Goal: Task Accomplishment & Management: Manage account settings

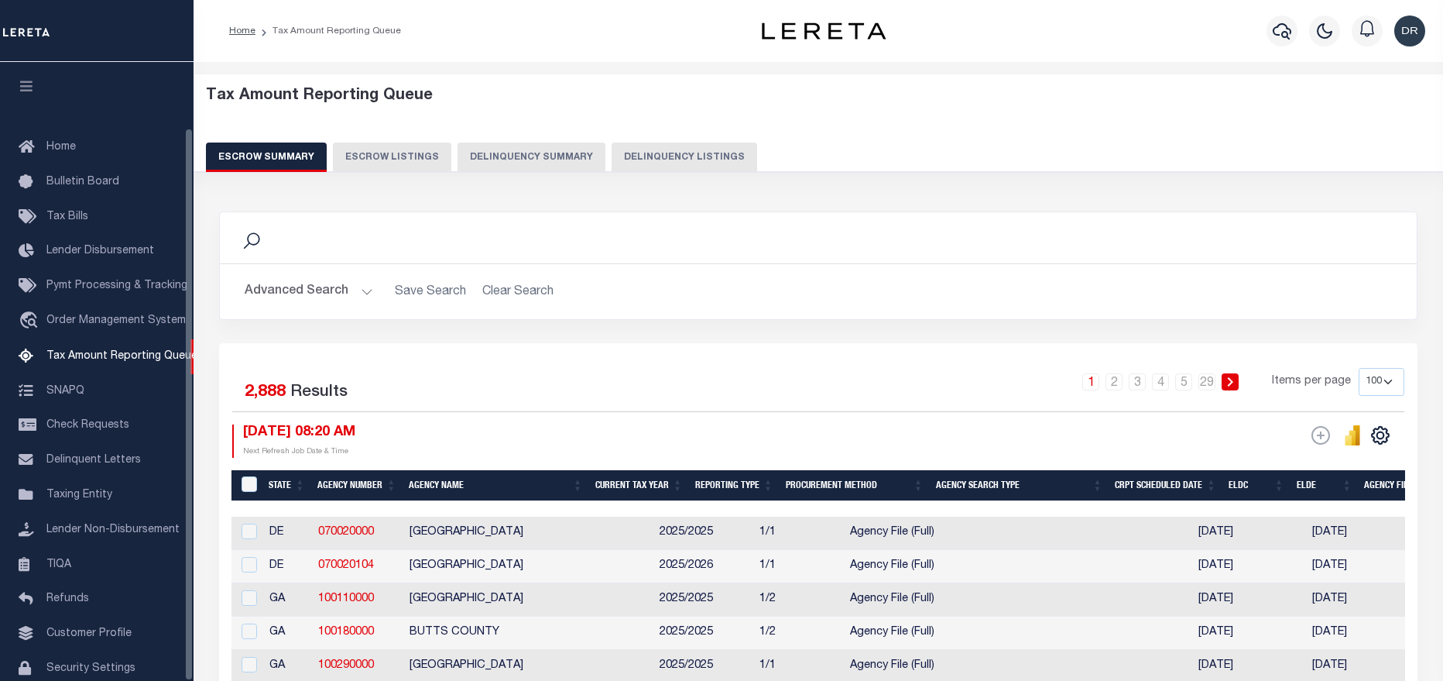
select select "100"
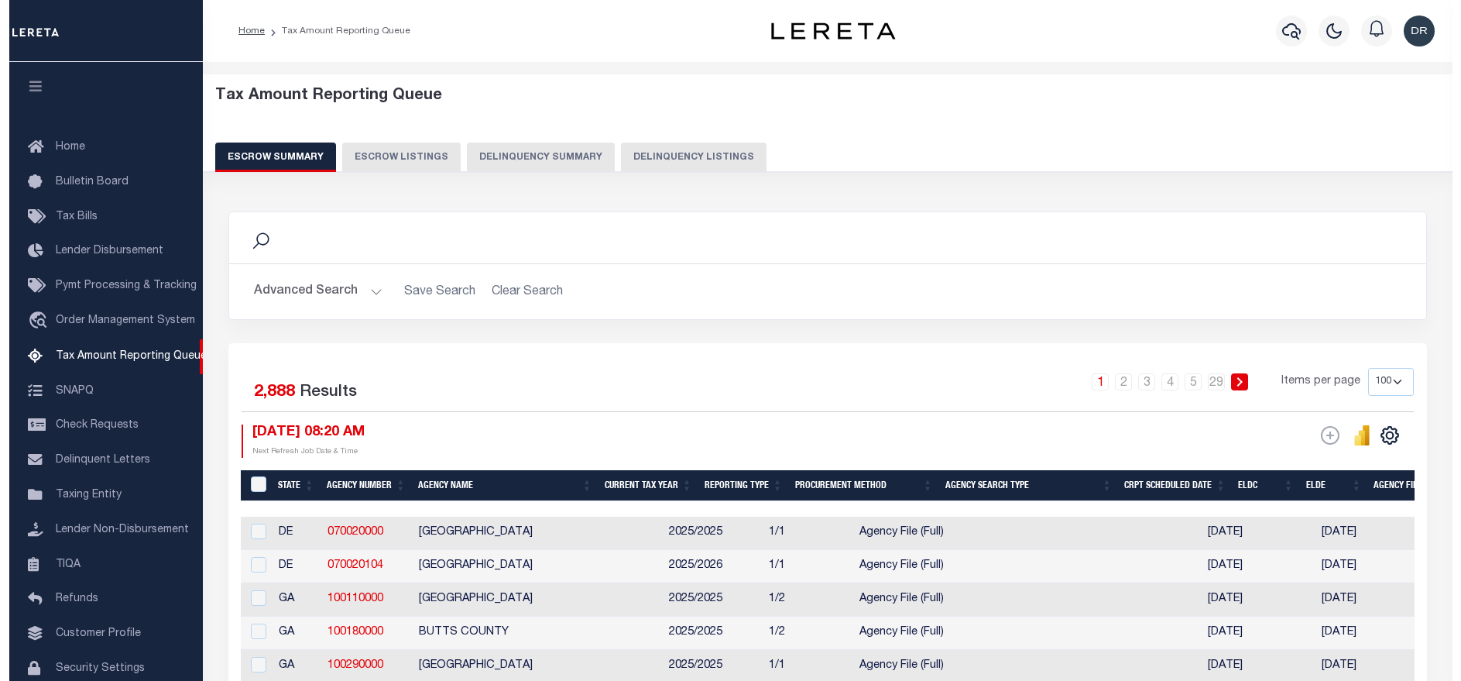
scroll to position [74, 0]
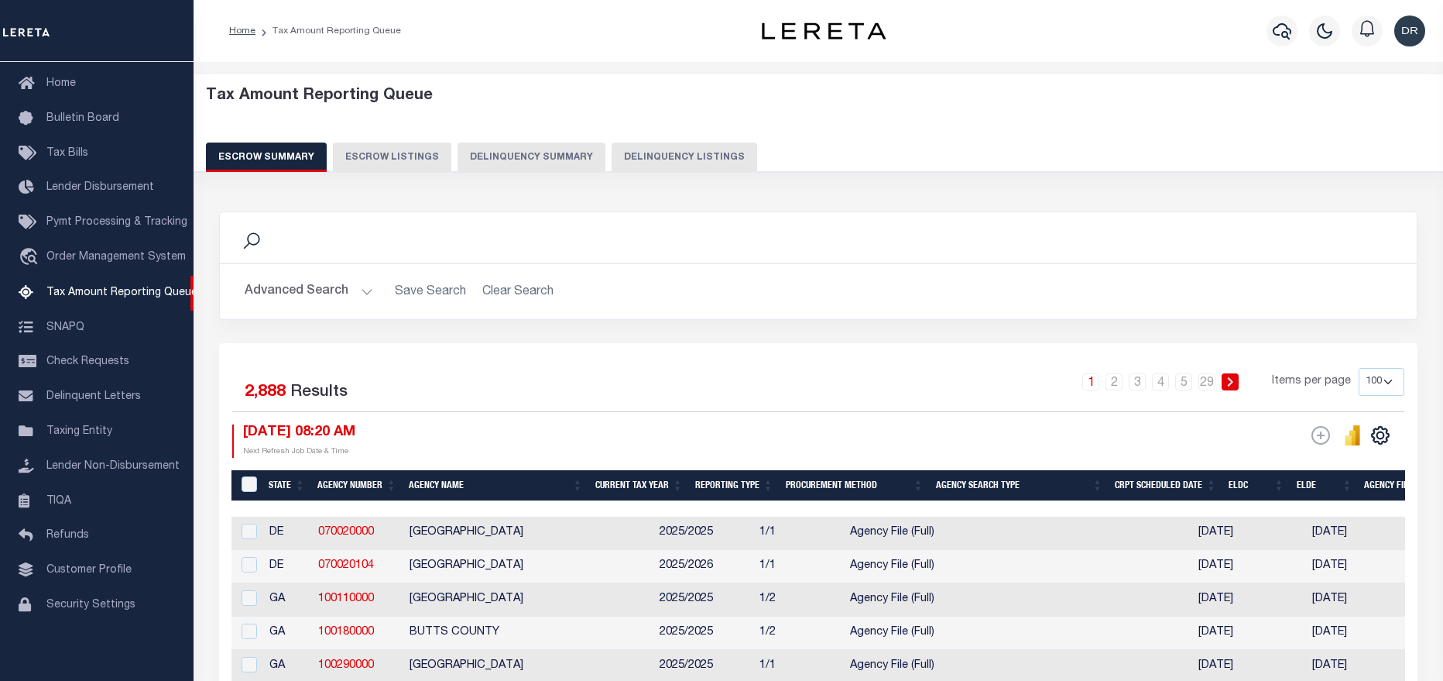
drag, startPoint x: 675, startPoint y: 148, endPoint x: 667, endPoint y: 155, distance: 11.0
click at [675, 148] on button "Delinquency Listings" at bounding box center [685, 156] width 146 height 29
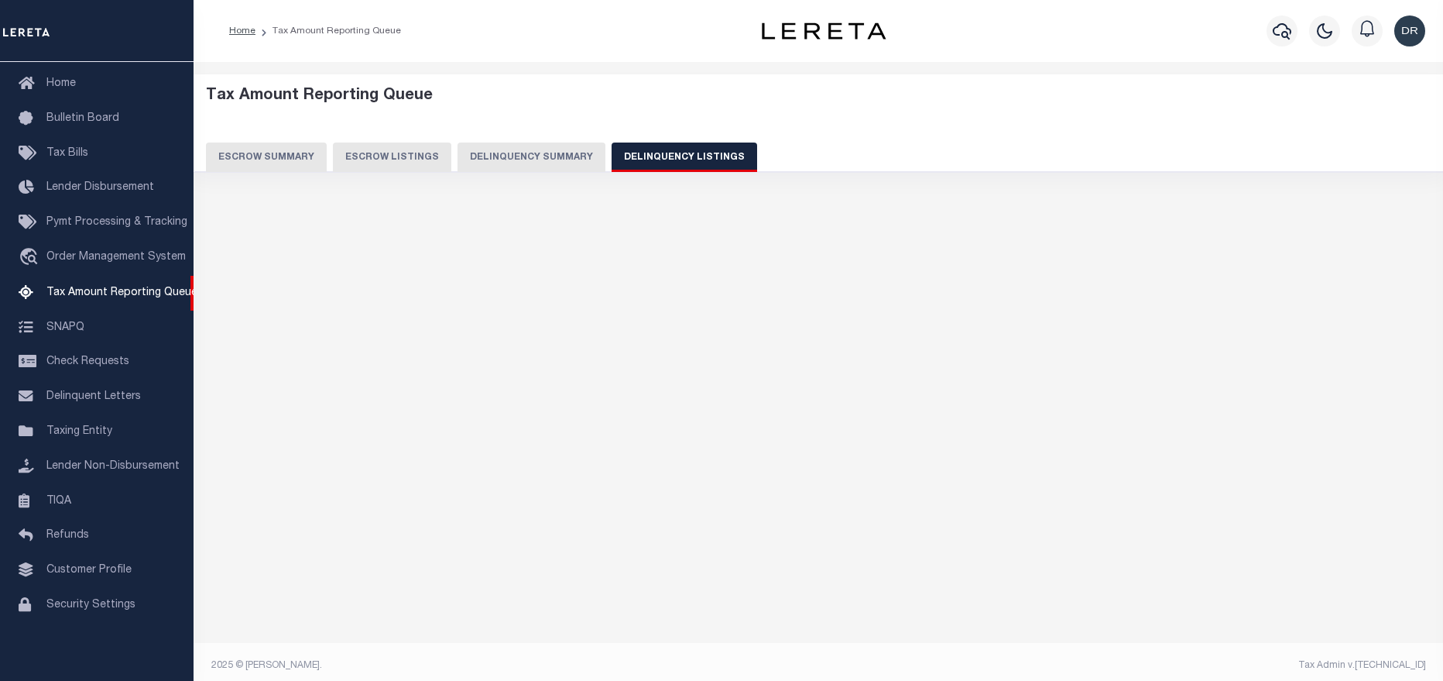
select select "100"
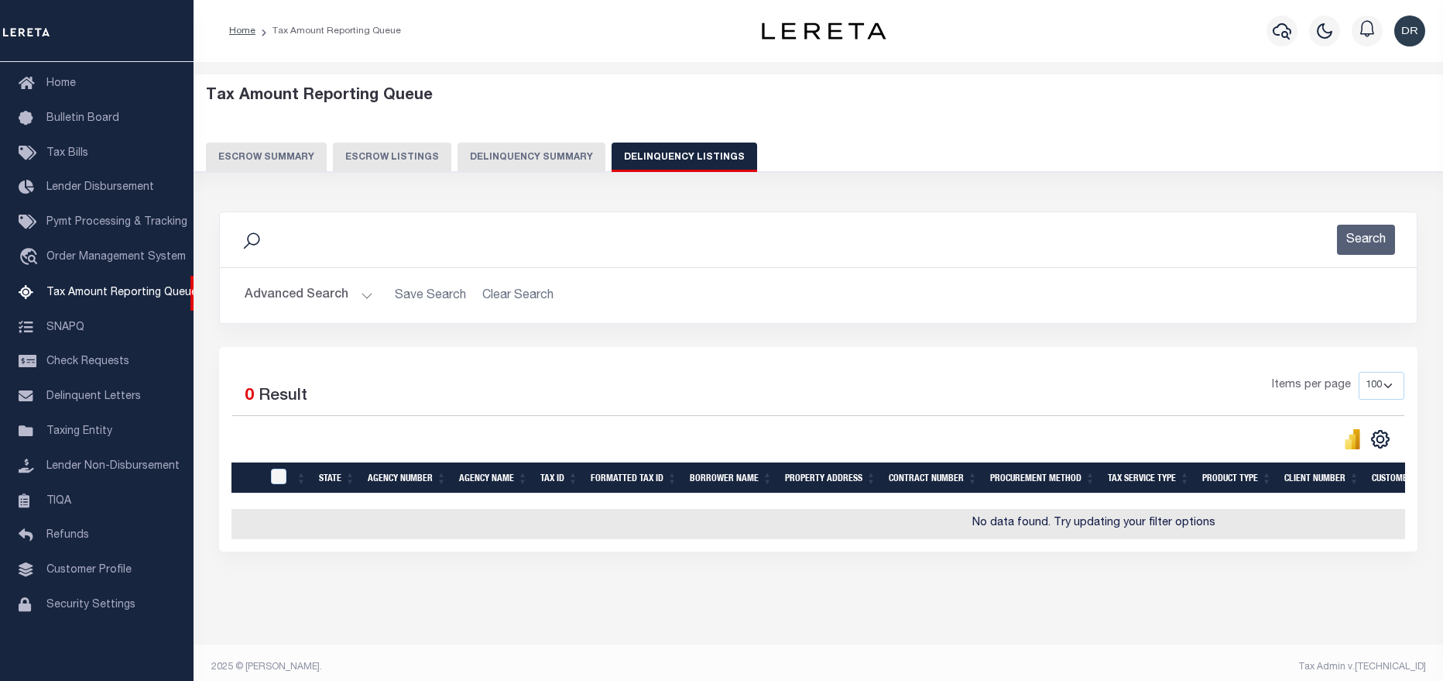
click at [331, 290] on button "Advanced Search" at bounding box center [309, 295] width 129 height 30
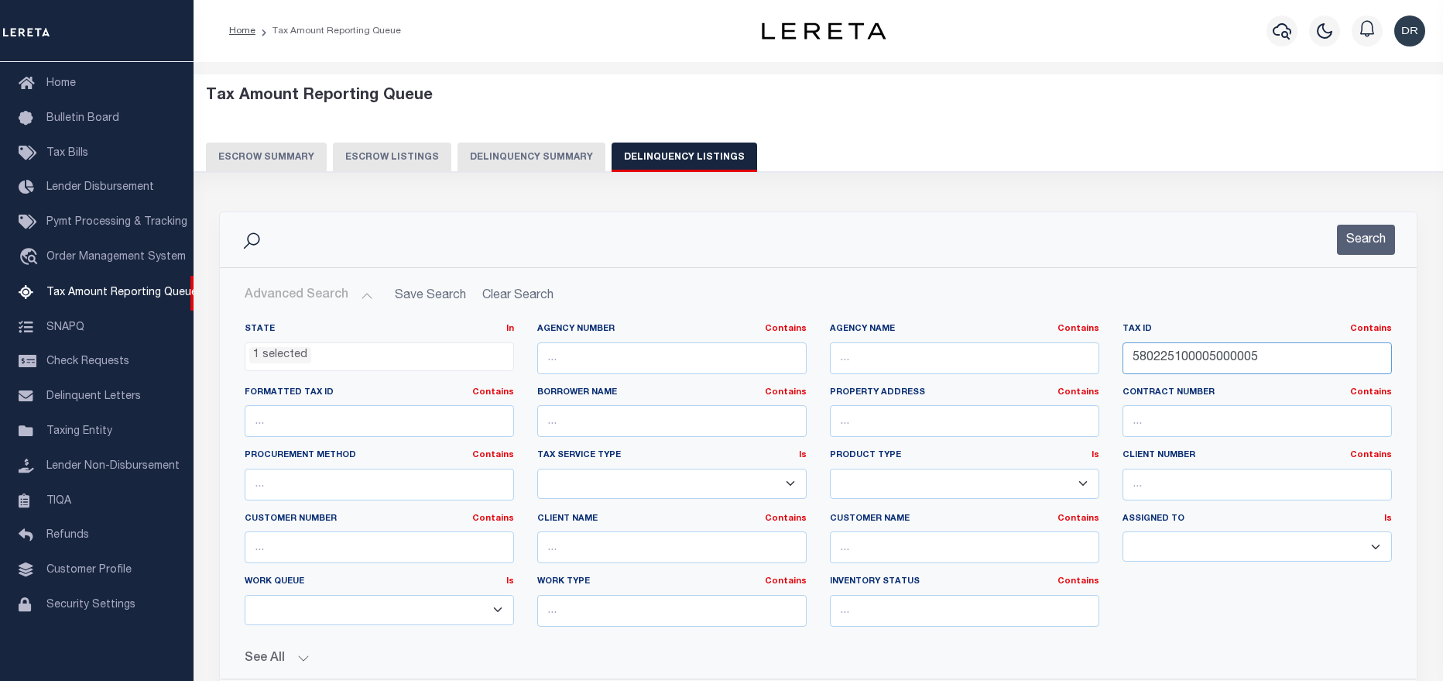
click at [1151, 358] on input "580225100005000005" at bounding box center [1257, 358] width 269 height 32
paste input "1-02-06-200-006.002-007"
type input "51-02-06-200-006.002-007"
click at [1394, 246] on button "Search" at bounding box center [1366, 240] width 58 height 30
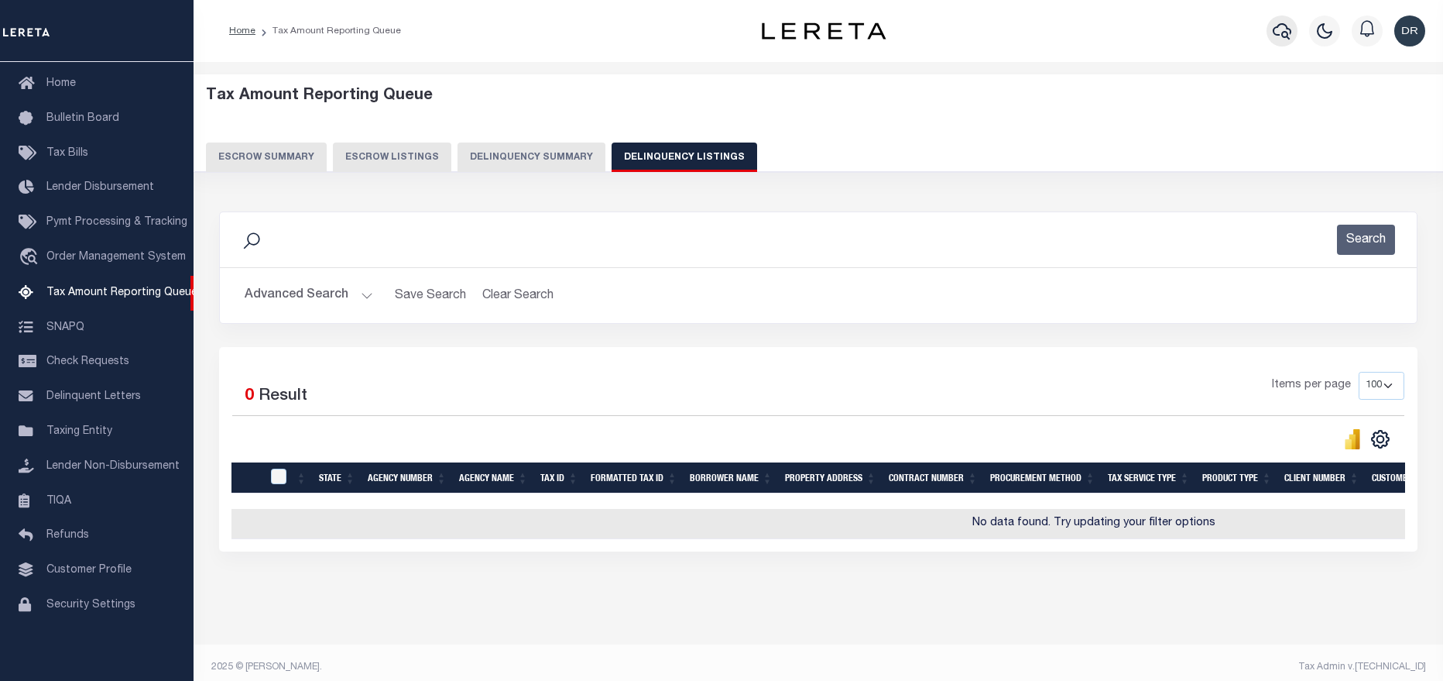
click at [1273, 33] on icon "button" at bounding box center [1282, 31] width 19 height 19
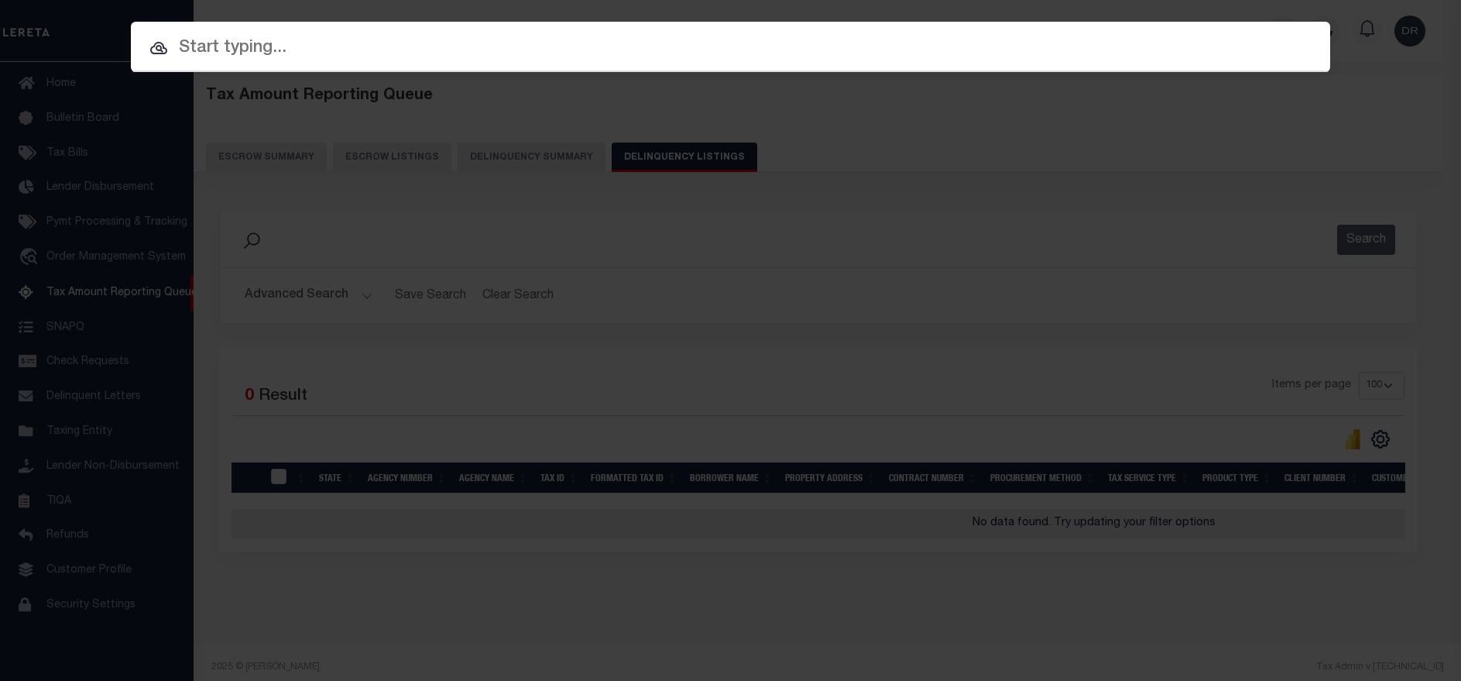
paste input "11303688"
type input "11303688"
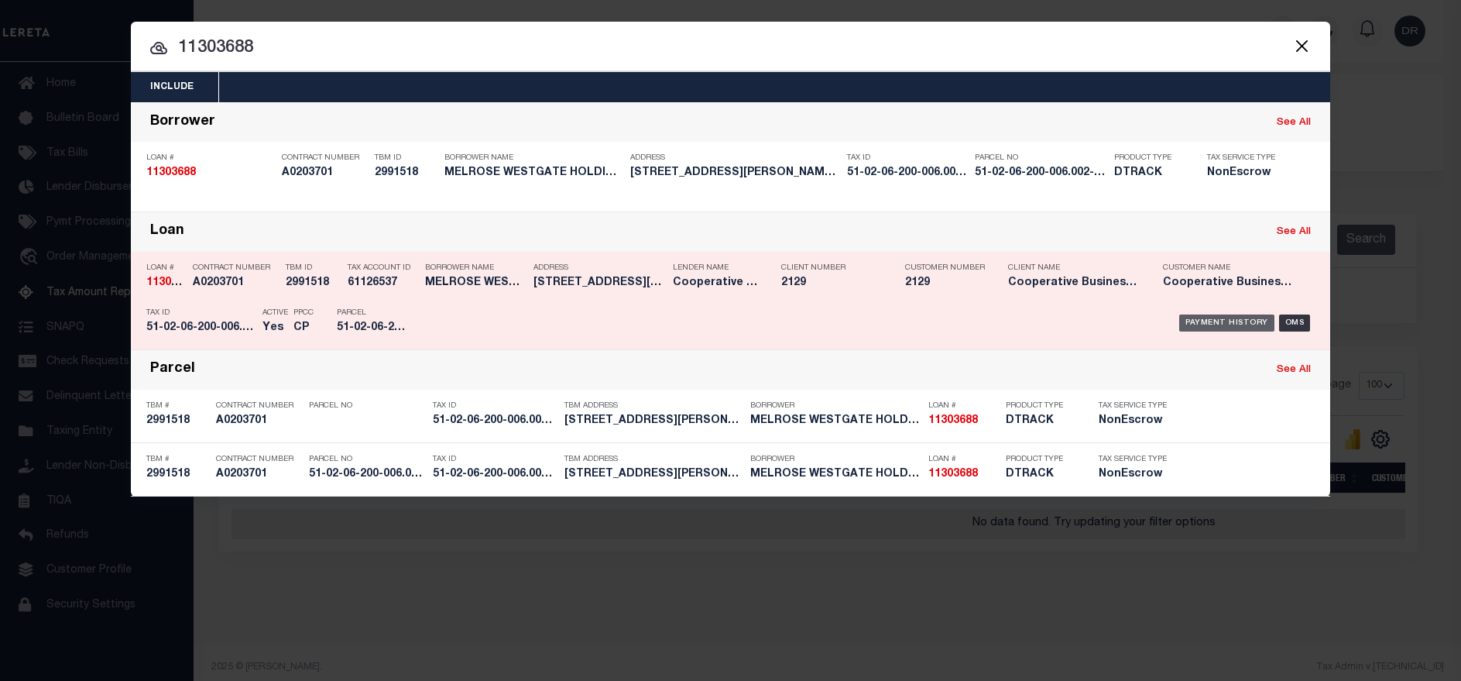
click at [1196, 326] on div "Payment History" at bounding box center [1226, 322] width 95 height 17
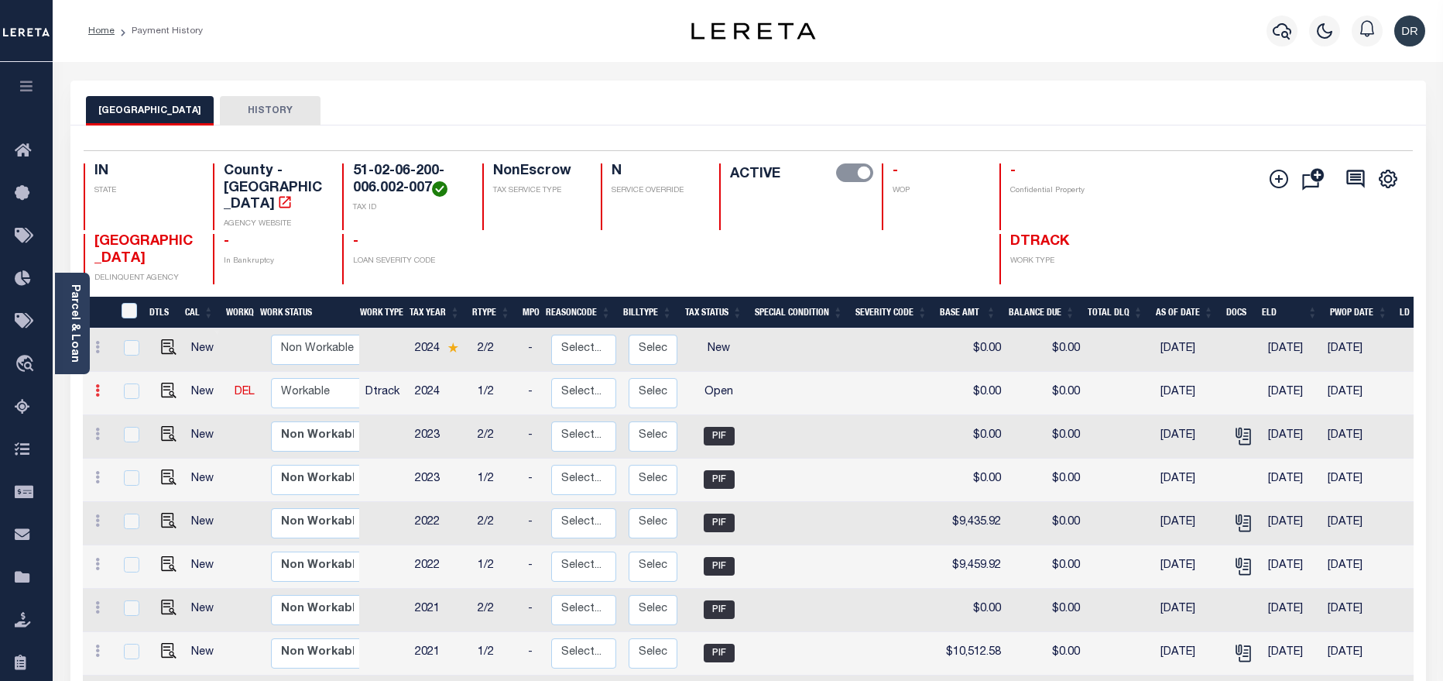
click at [95, 384] on icon at bounding box center [97, 390] width 5 height 12
click at [132, 410] on img at bounding box center [134, 417] width 15 height 15
checkbox input "true"
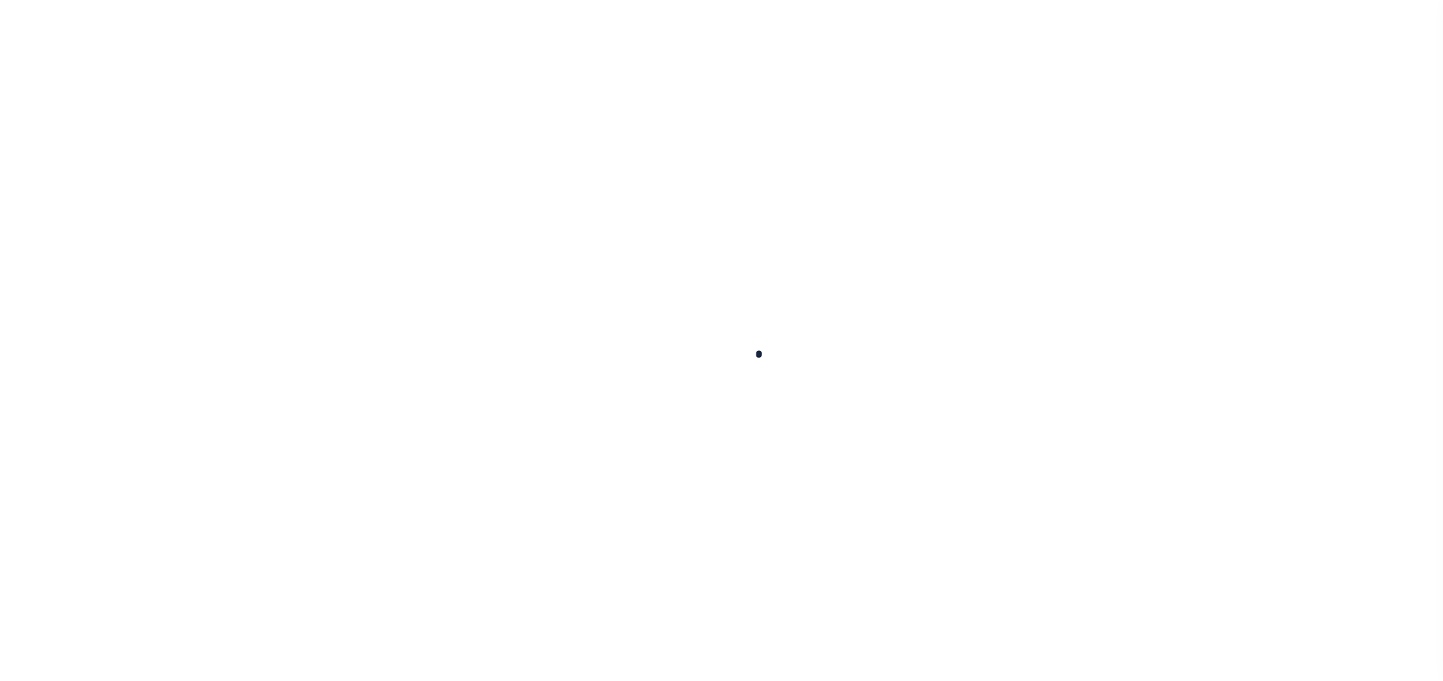
checkbox input "false"
type input "05/11/2025"
select select "OP2"
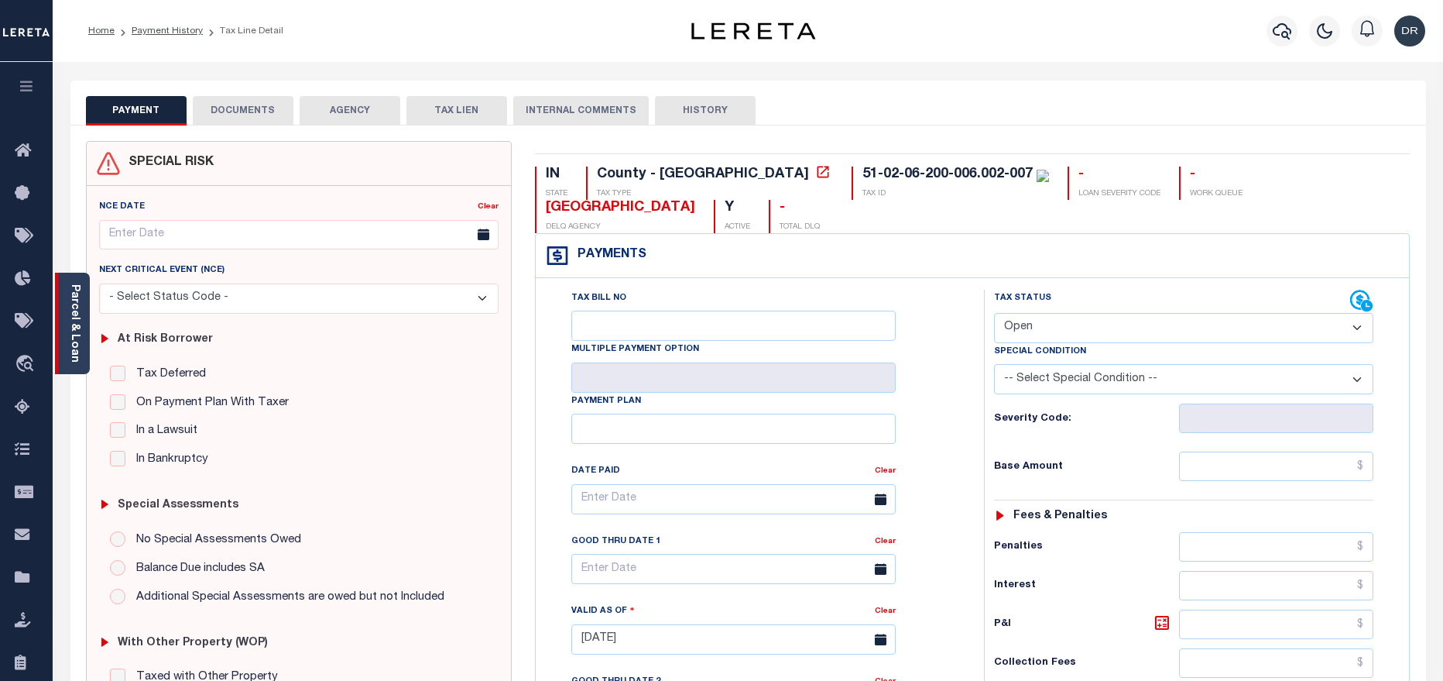
click at [70, 339] on link "Parcel & Loan" at bounding box center [74, 323] width 11 height 78
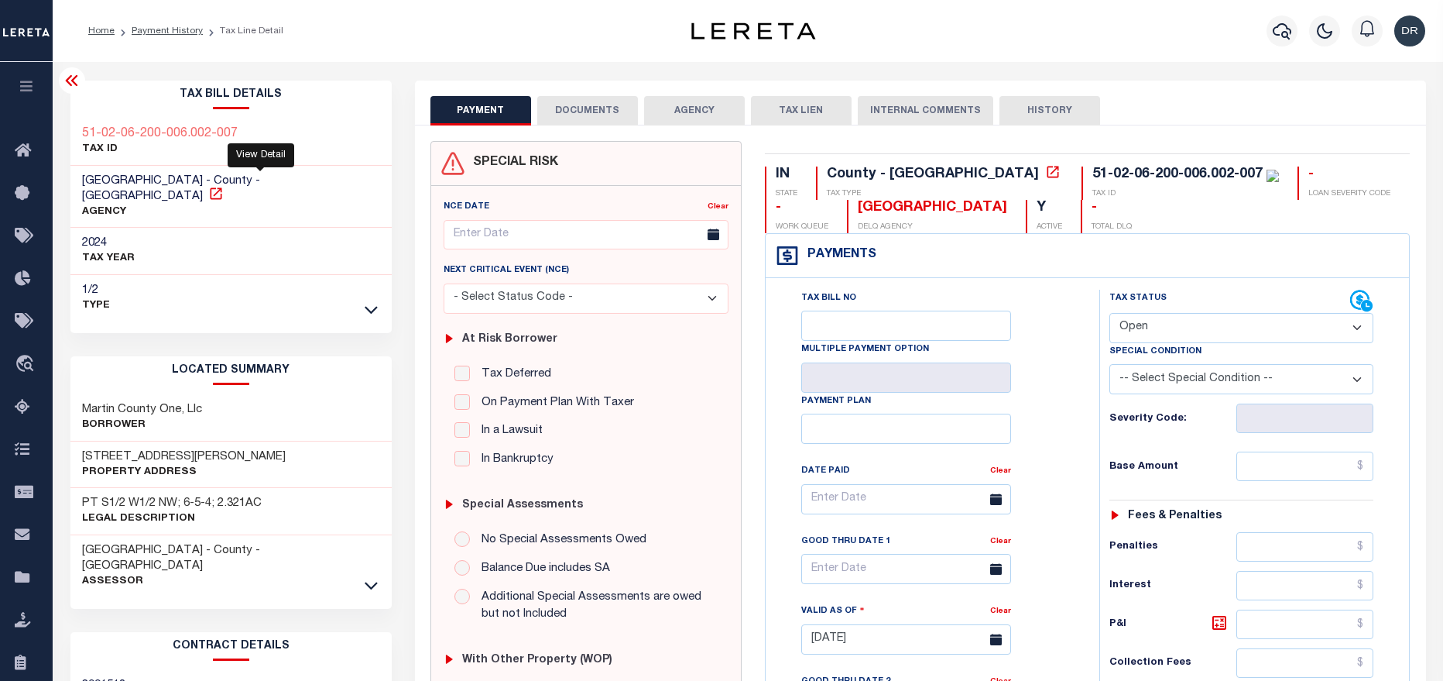
click at [224, 186] on icon at bounding box center [215, 193] width 15 height 15
drag, startPoint x: 198, startPoint y: 145, endPoint x: 80, endPoint y: 135, distance: 118.9
click at [80, 135] on div "51-02-06-200-006.002-007 TAX ID" at bounding box center [230, 141] width 321 height 47
click at [136, 154] on p "TAX ID" at bounding box center [160, 149] width 156 height 15
drag, startPoint x: 235, startPoint y: 142, endPoint x: 87, endPoint y: 121, distance: 148.7
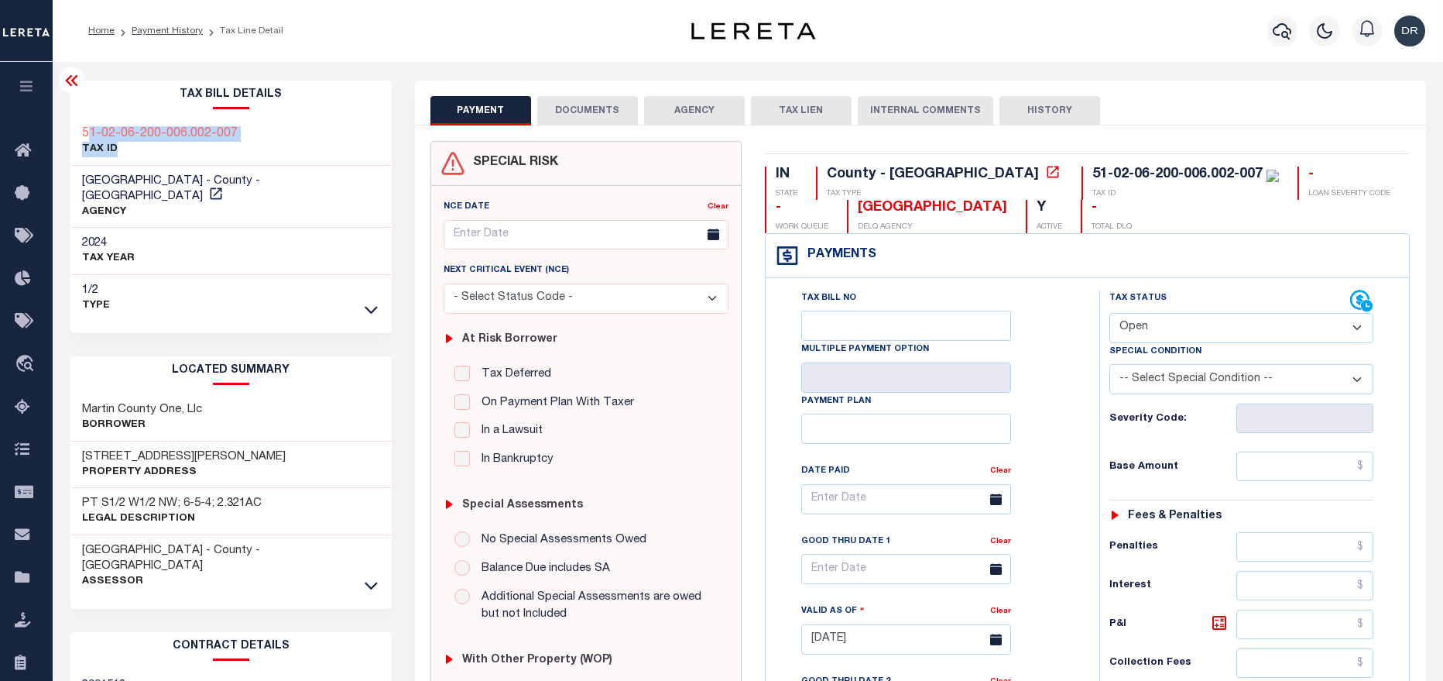
click at [87, 121] on div "51-02-06-200-006.002-007 TAX ID" at bounding box center [230, 141] width 321 height 47
click at [341, 141] on div "51-02-06-200-006.002-007 TAX ID" at bounding box center [230, 141] width 321 height 47
drag, startPoint x: 234, startPoint y: 130, endPoint x: 78, endPoint y: 124, distance: 155.7
click at [78, 124] on div "51-02-06-200-006.002-007 TAX ID" at bounding box center [230, 141] width 321 height 47
copy h3 "51-02-06-200-006.002-007"
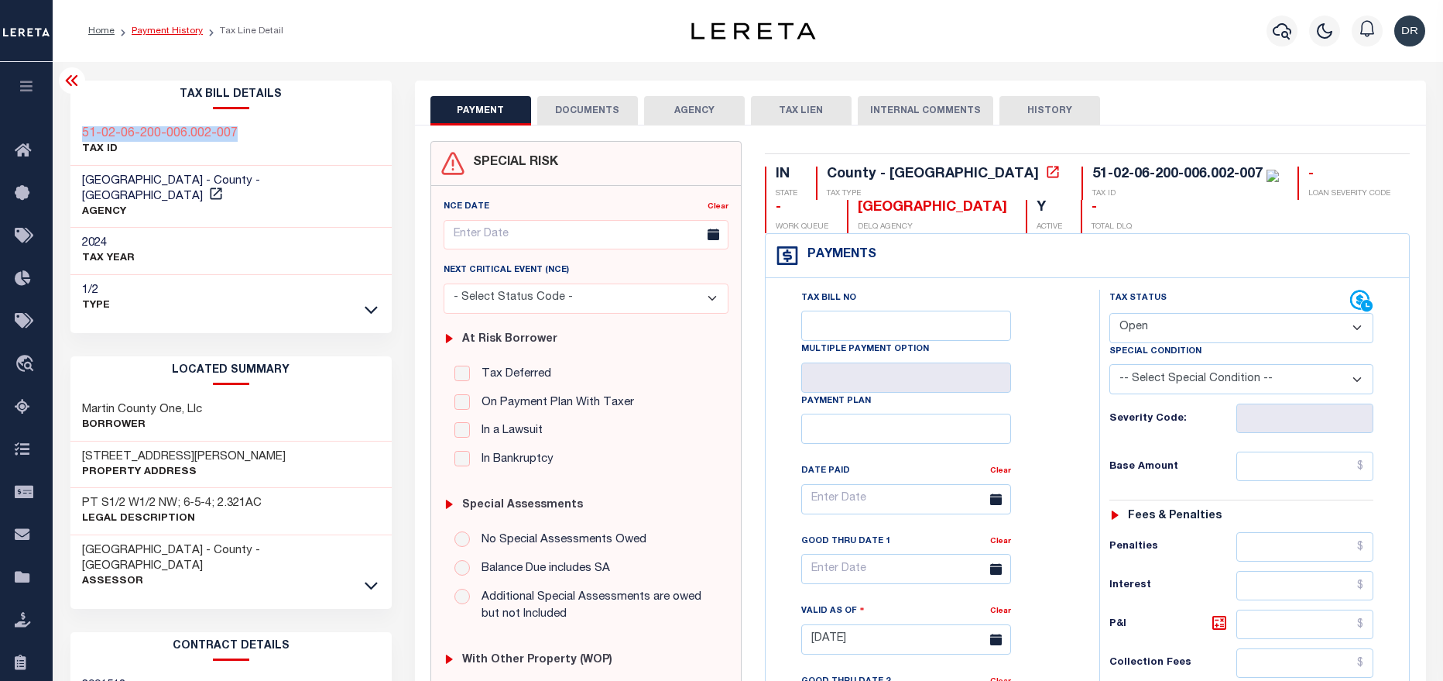
click at [180, 34] on link "Payment History" at bounding box center [167, 30] width 71 height 9
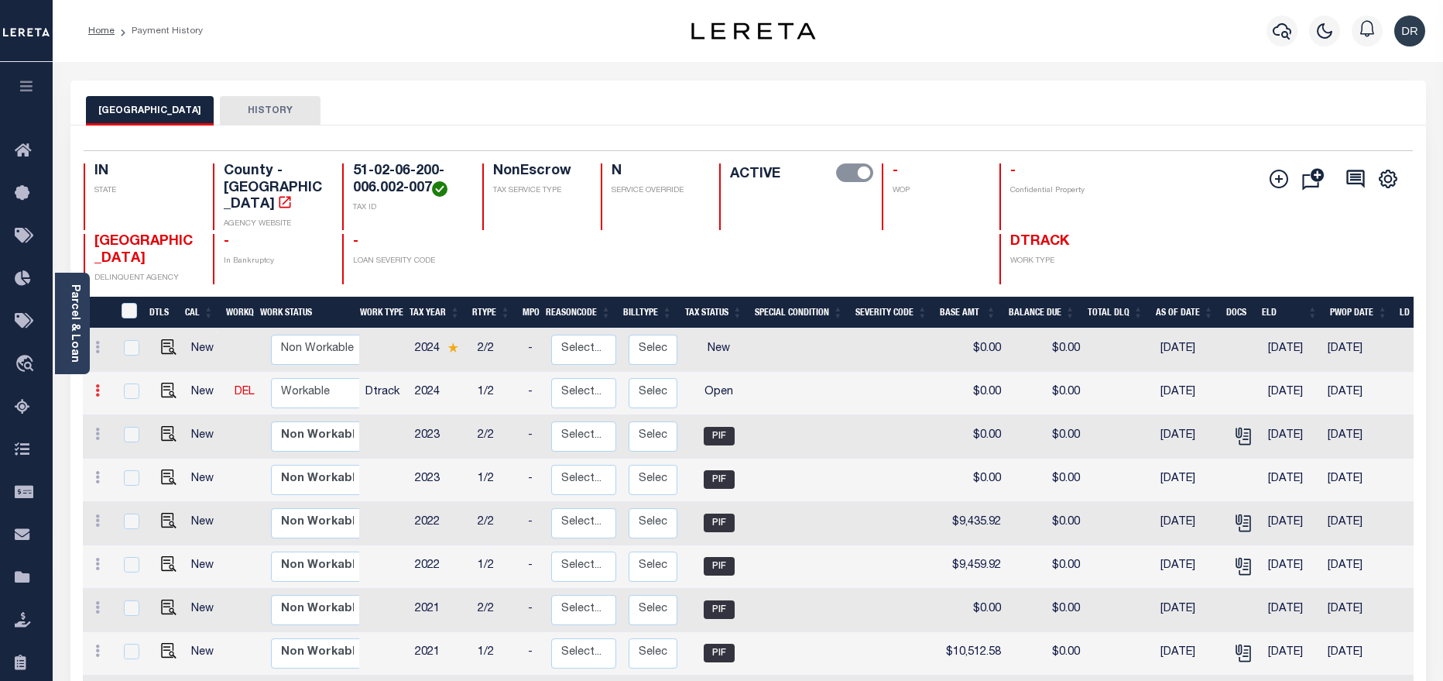
click at [95, 384] on icon at bounding box center [97, 390] width 5 height 12
click at [125, 408] on link at bounding box center [134, 418] width 53 height 26
checkbox input "true"
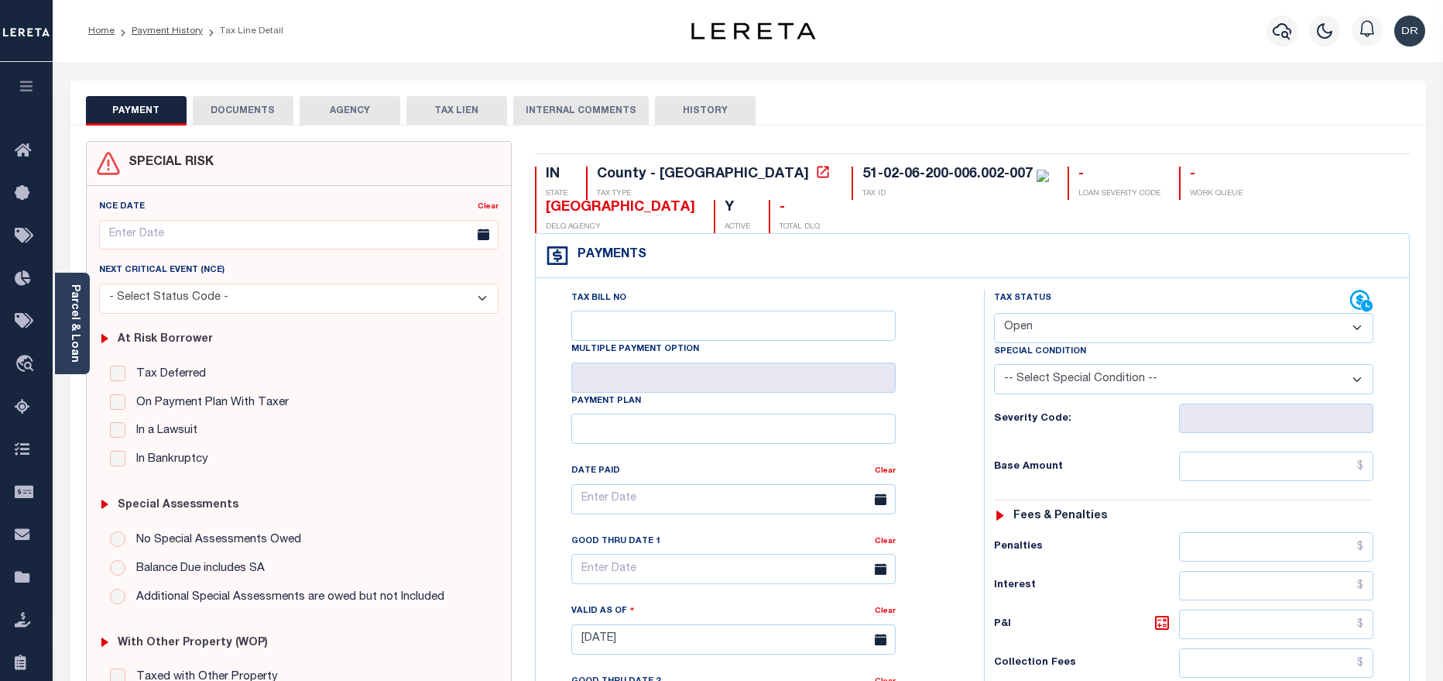
click at [1214, 313] on select "- Select Status Code - Open Due/Unpaid Paid Incomplete No Tax Due Internal Refu…" at bounding box center [1183, 328] width 379 height 30
select select "PYD"
click at [994, 313] on select "- Select Status Code - Open Due/Unpaid Paid Incomplete No Tax Due Internal Refu…" at bounding box center [1183, 328] width 379 height 30
type input "[DATE]"
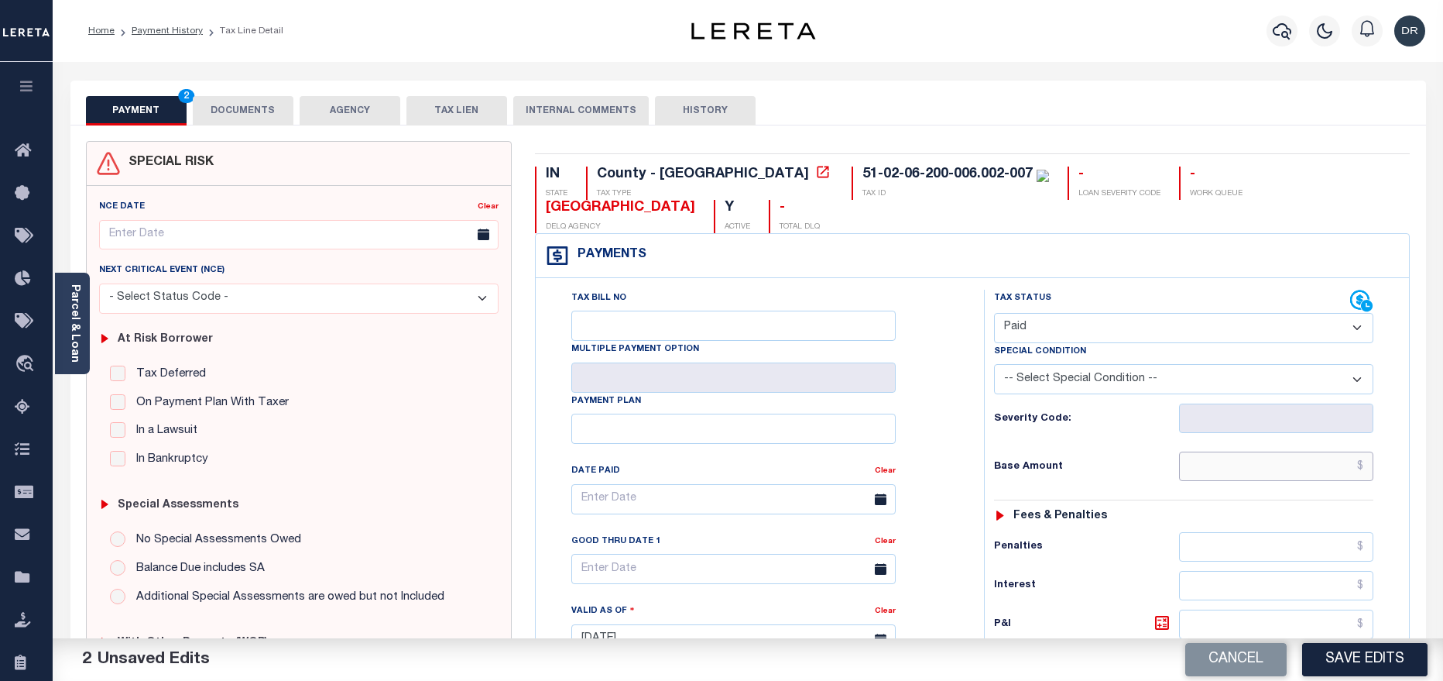
click at [1289, 451] on input "text" at bounding box center [1276, 465] width 195 height 29
paste input "12,468.37"
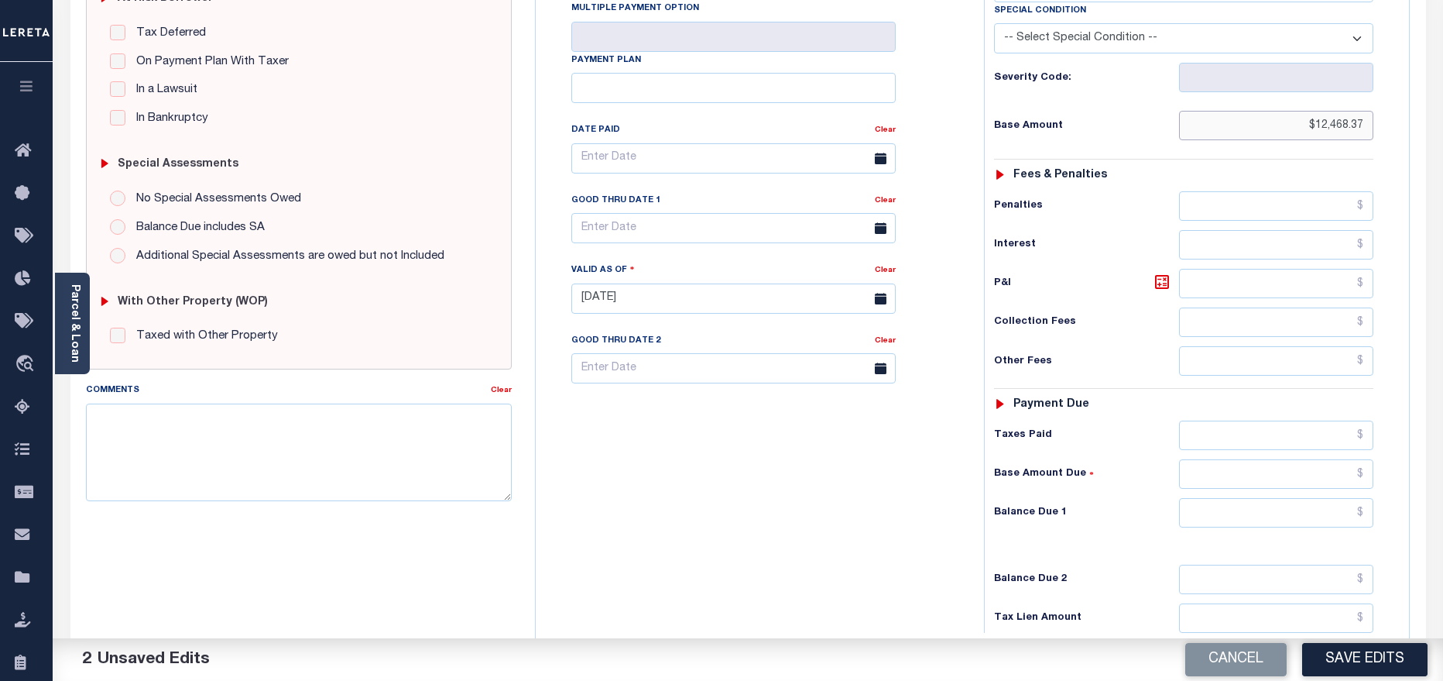
scroll to position [348, 0]
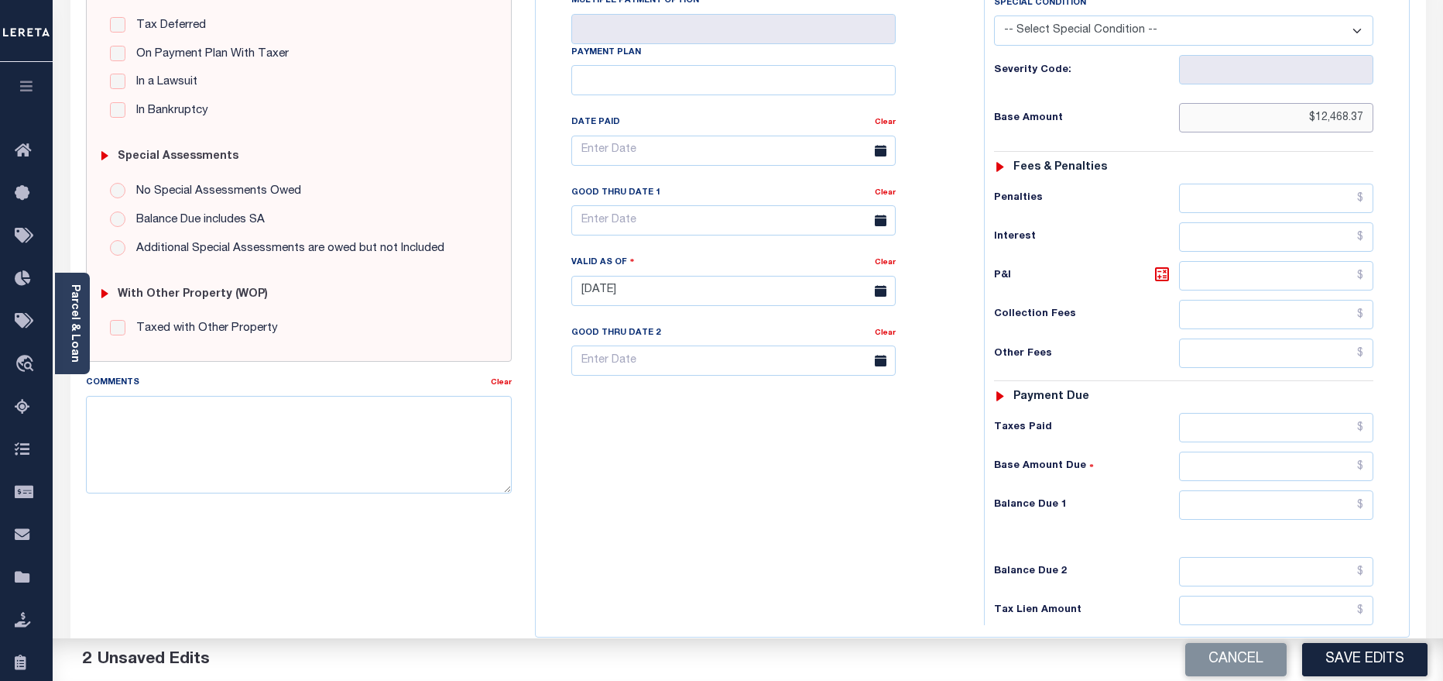
type input "$12,468.37"
click at [1282, 490] on input "text" at bounding box center [1276, 504] width 195 height 29
type input "$0.00"
click at [1379, 667] on button "Save Edits" at bounding box center [1364, 659] width 125 height 33
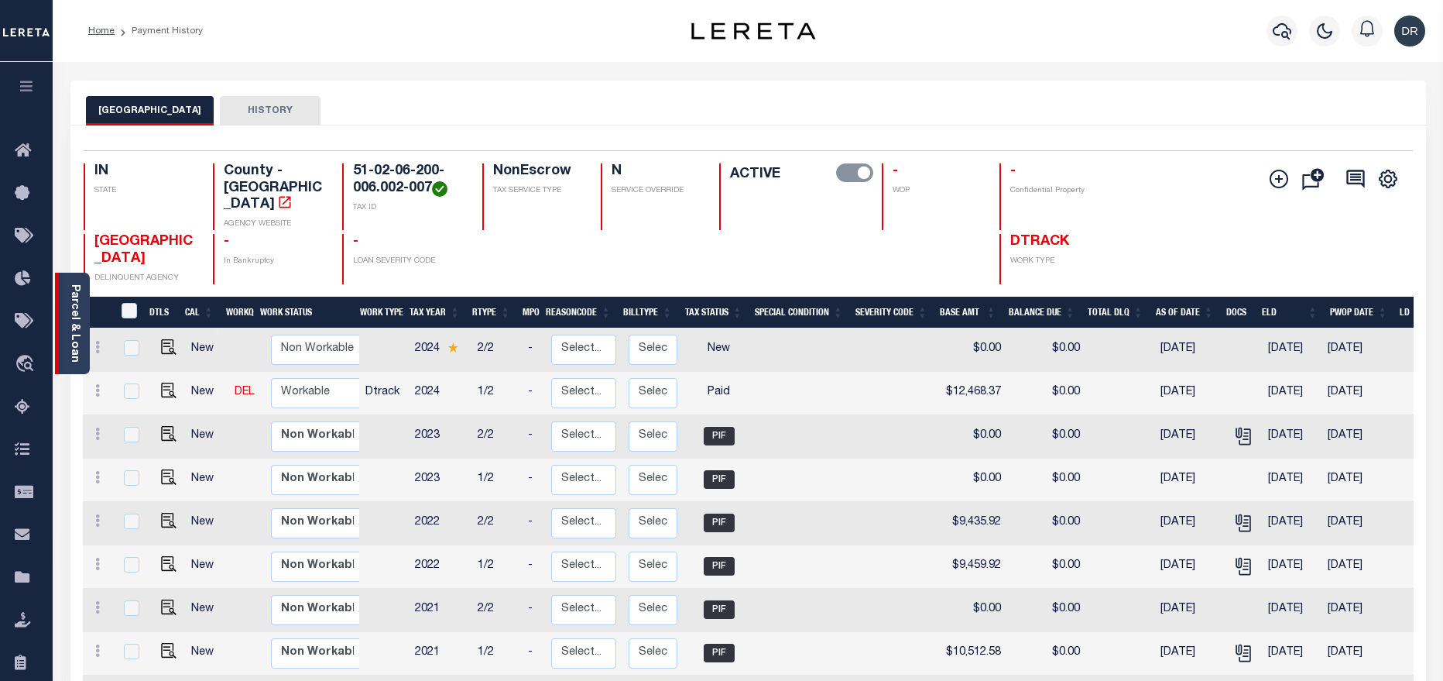
click at [69, 326] on link "Parcel & Loan" at bounding box center [74, 323] width 11 height 78
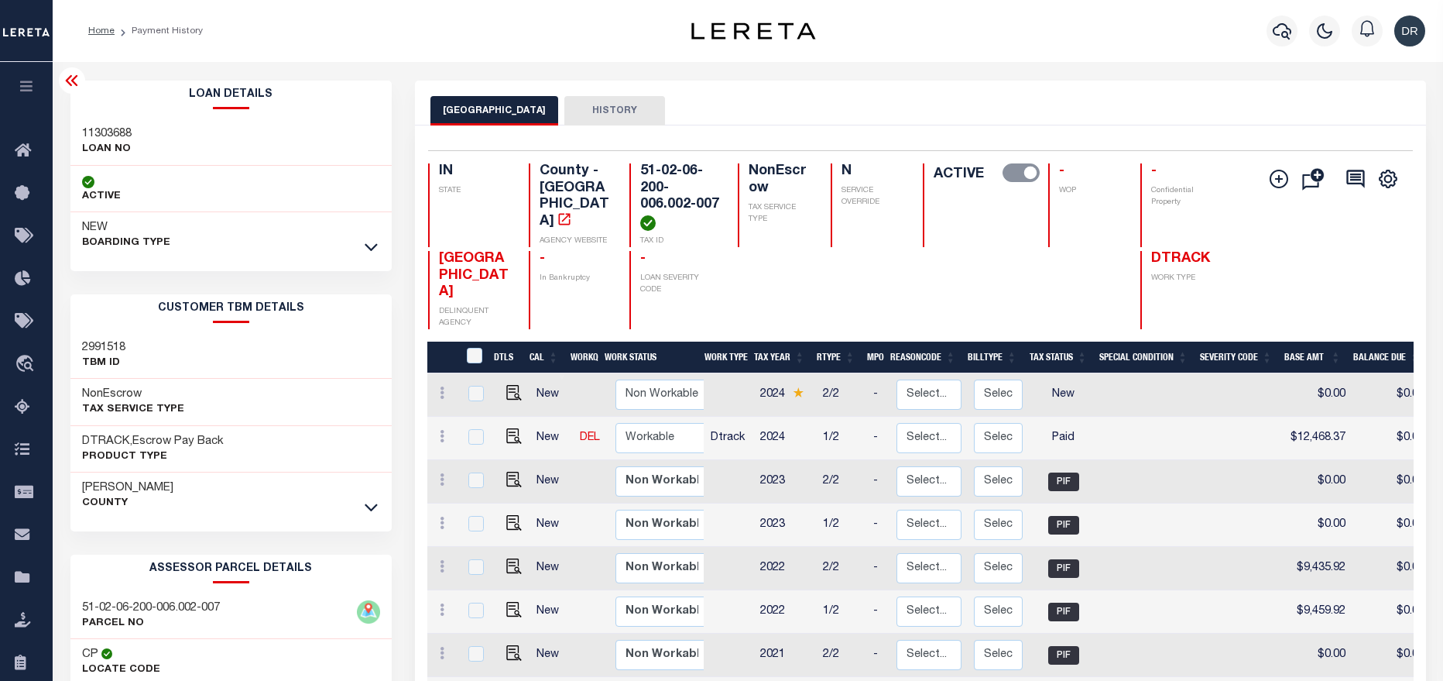
click at [72, 77] on icon at bounding box center [72, 80] width 19 height 19
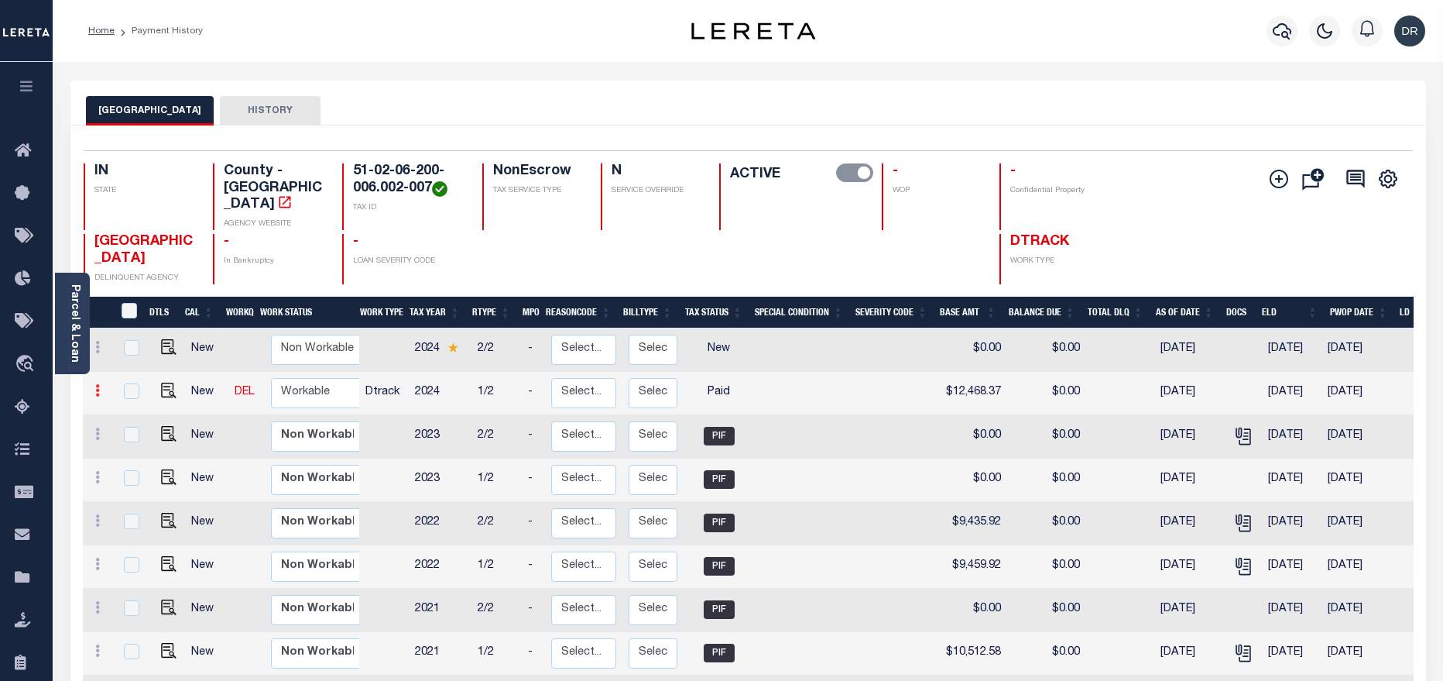
click at [97, 384] on icon at bounding box center [97, 390] width 5 height 12
click at [138, 410] on img at bounding box center [134, 417] width 15 height 15
checkbox input "true"
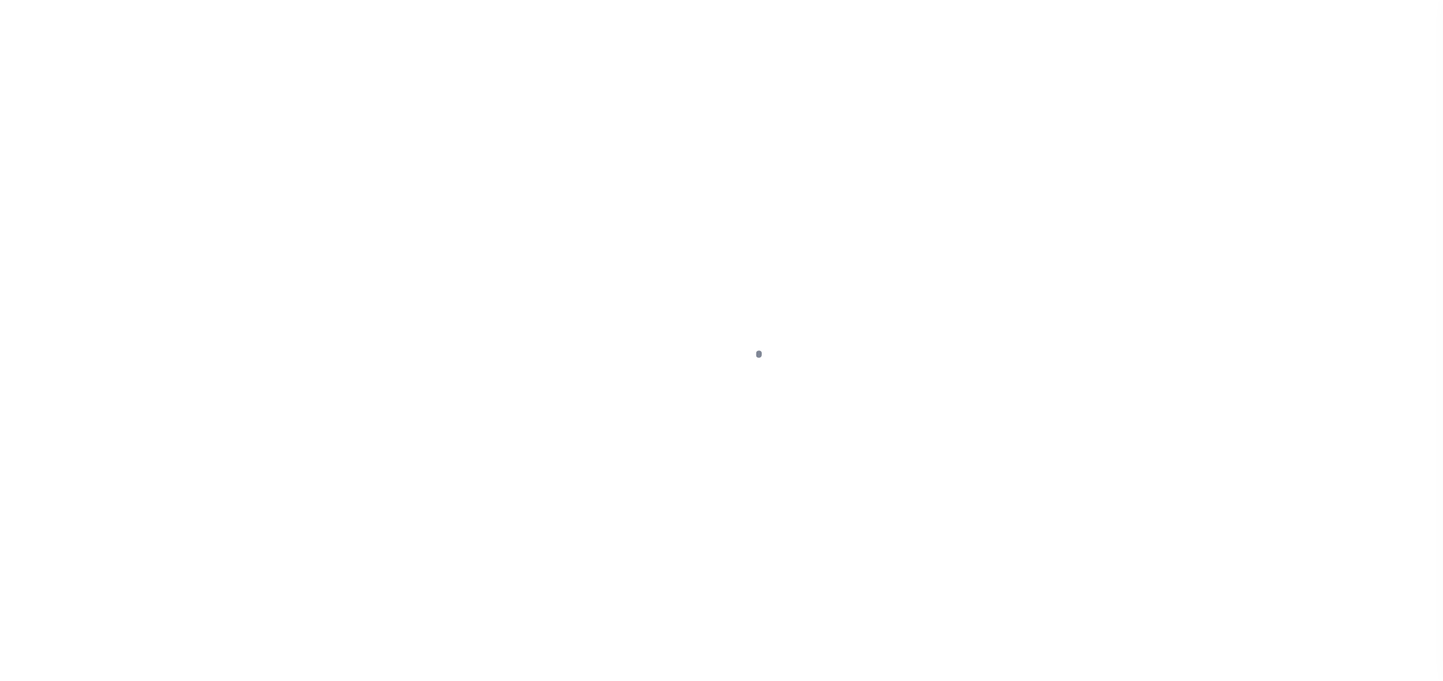
select select "PYD"
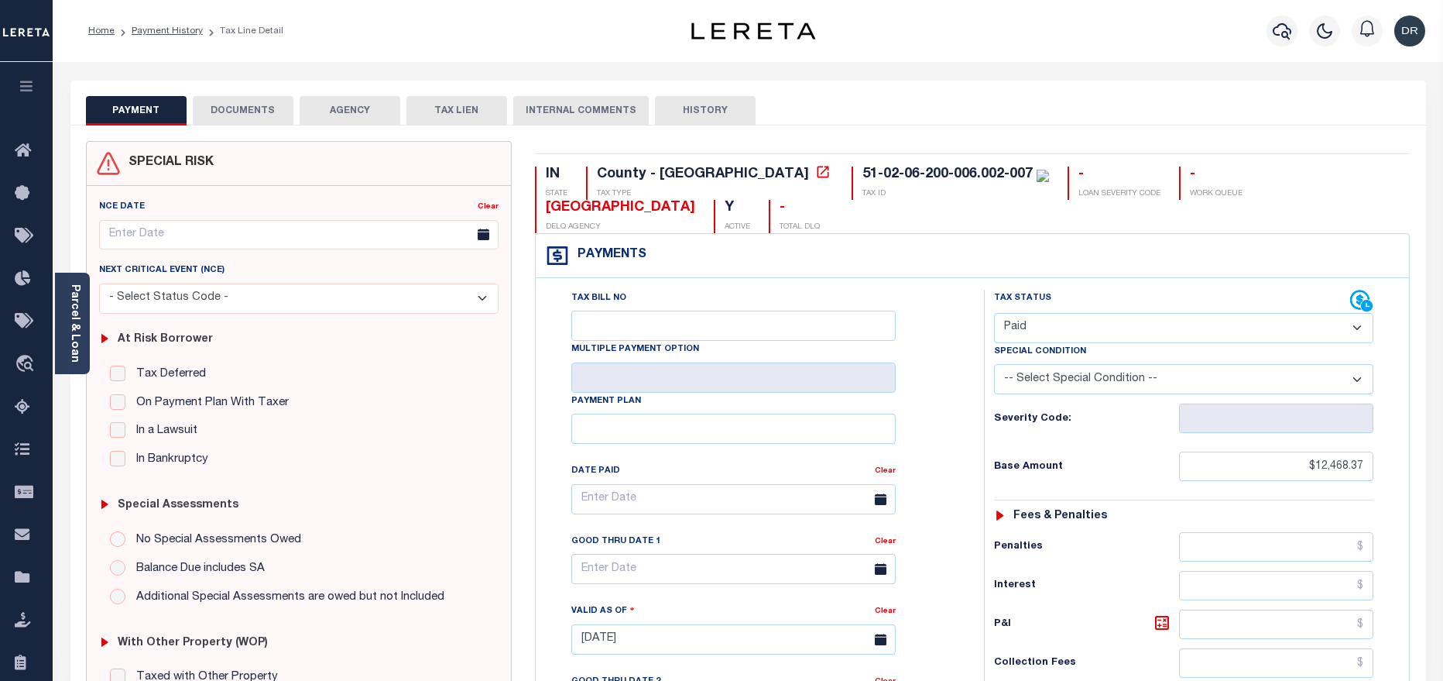
click at [272, 111] on button "DOCUMENTS" at bounding box center [243, 110] width 101 height 29
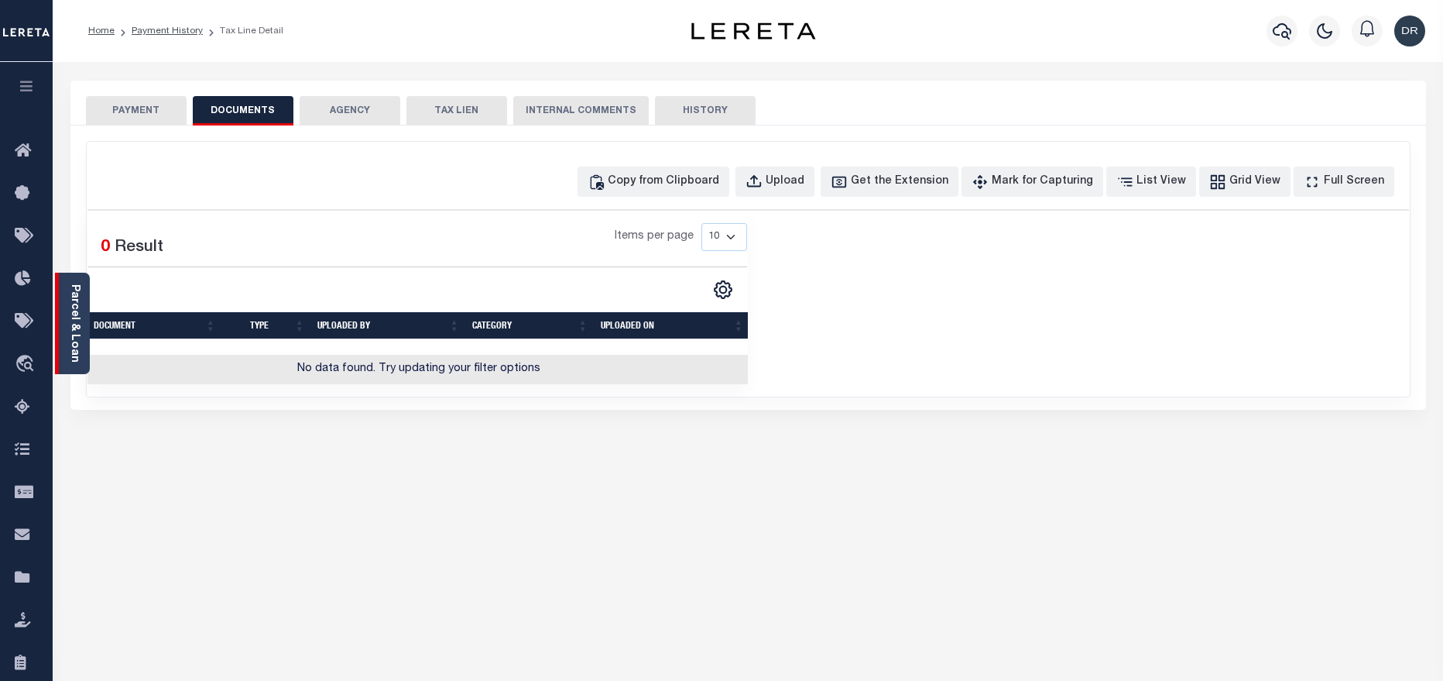
click at [81, 321] on div "Parcel & Loan" at bounding box center [72, 323] width 35 height 101
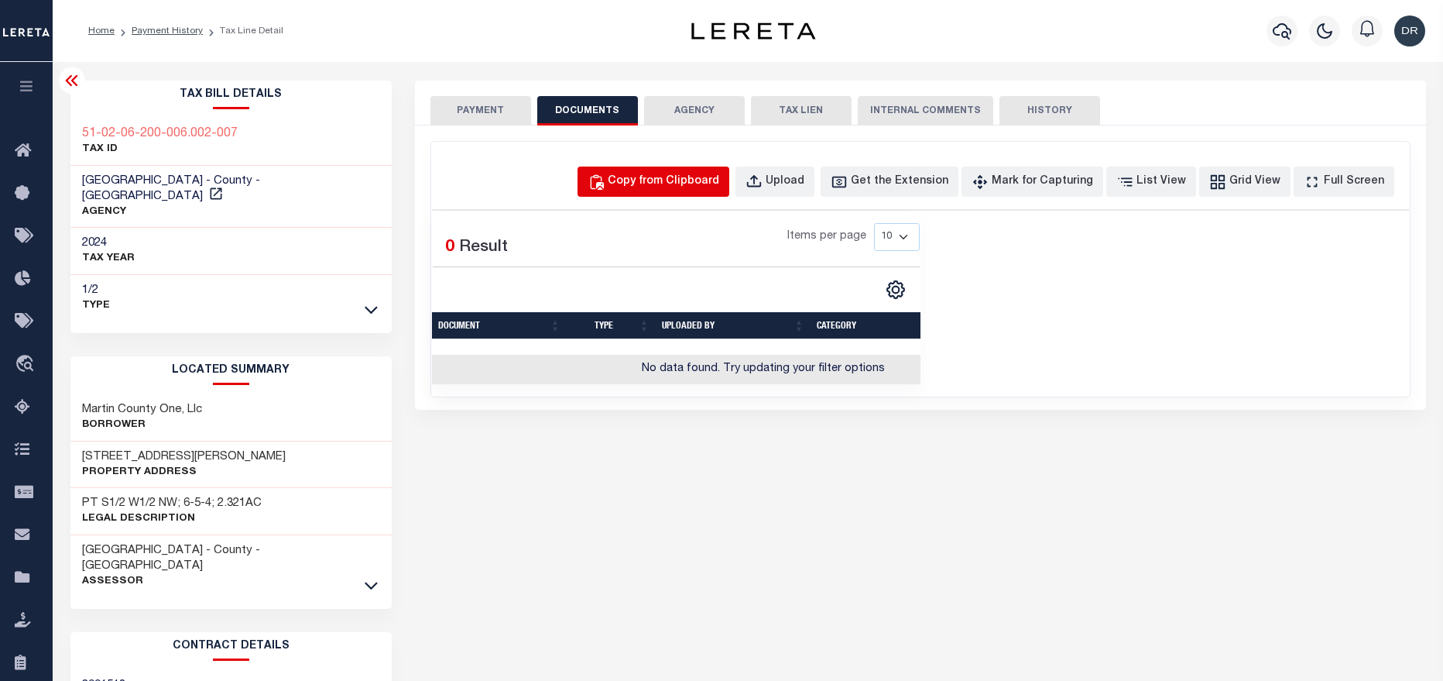
click at [698, 177] on div "Copy from Clipboard" at bounding box center [663, 181] width 111 height 17
select select "POP"
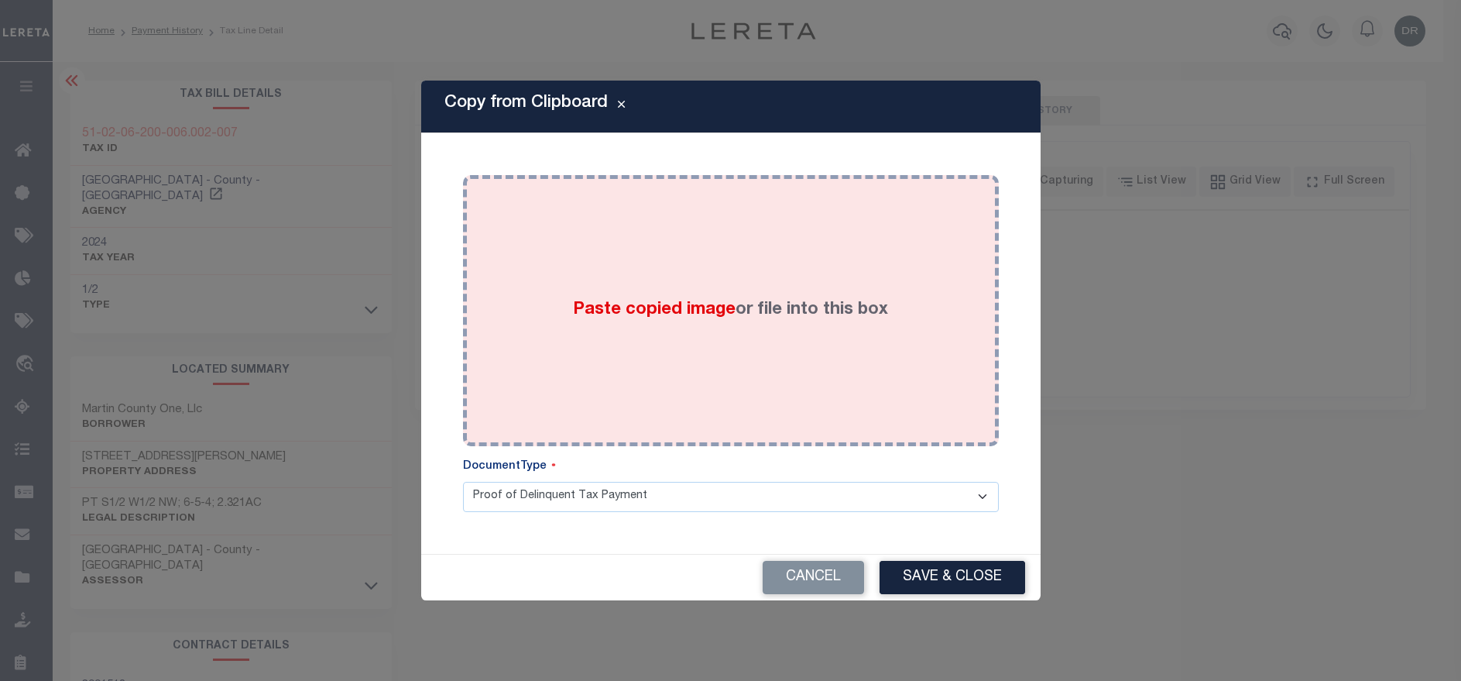
click at [739, 279] on div "Paste copied image or file into this box" at bounding box center [731, 311] width 513 height 248
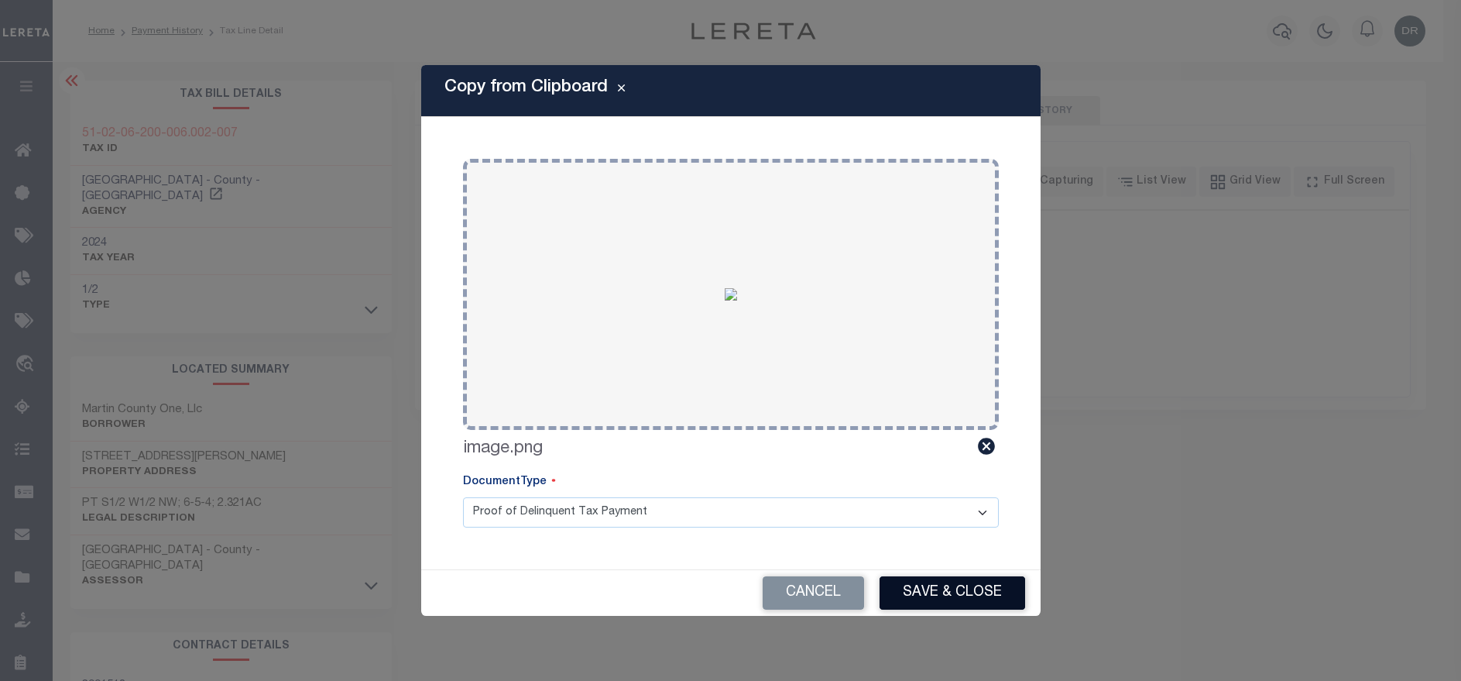
click at [912, 595] on button "Save & Close" at bounding box center [953, 592] width 146 height 33
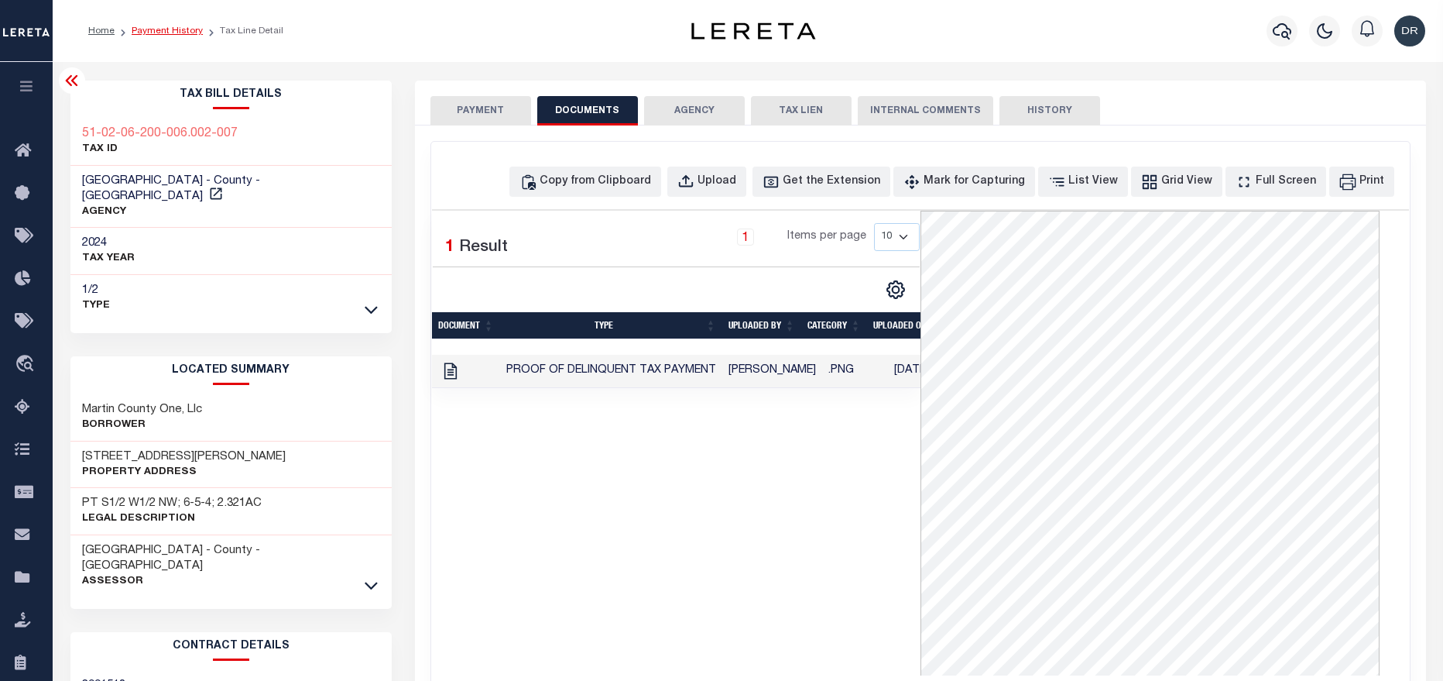
click at [163, 32] on link "Payment History" at bounding box center [167, 30] width 71 height 9
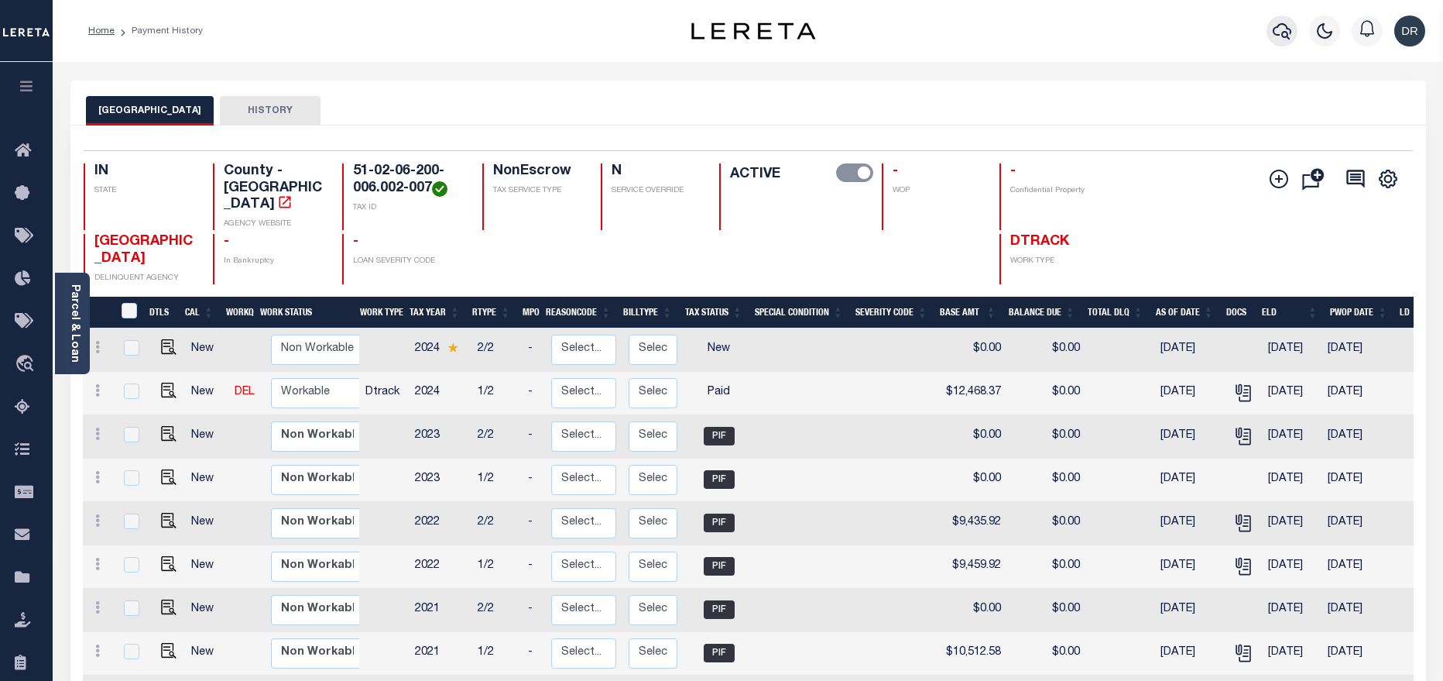
click at [1288, 35] on icon "button" at bounding box center [1282, 31] width 19 height 16
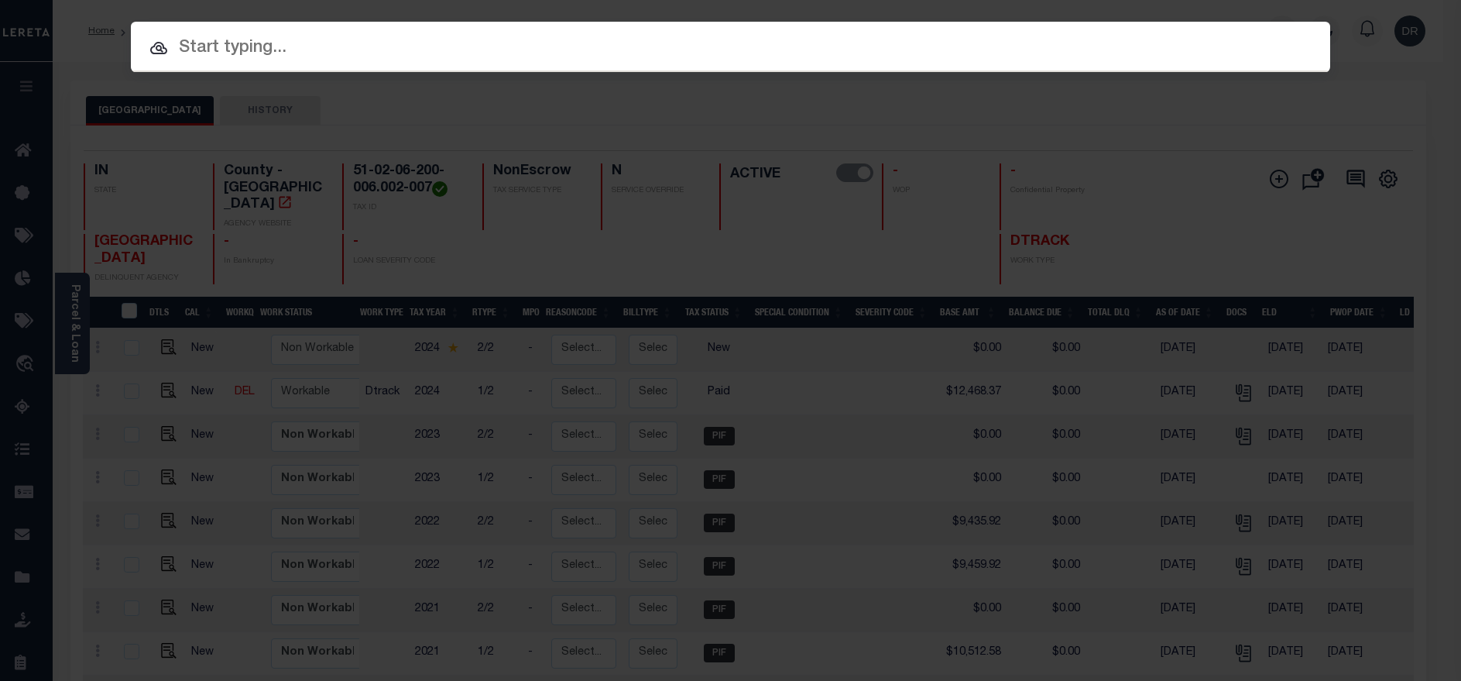
paste input "11303690"
type input "11303690"
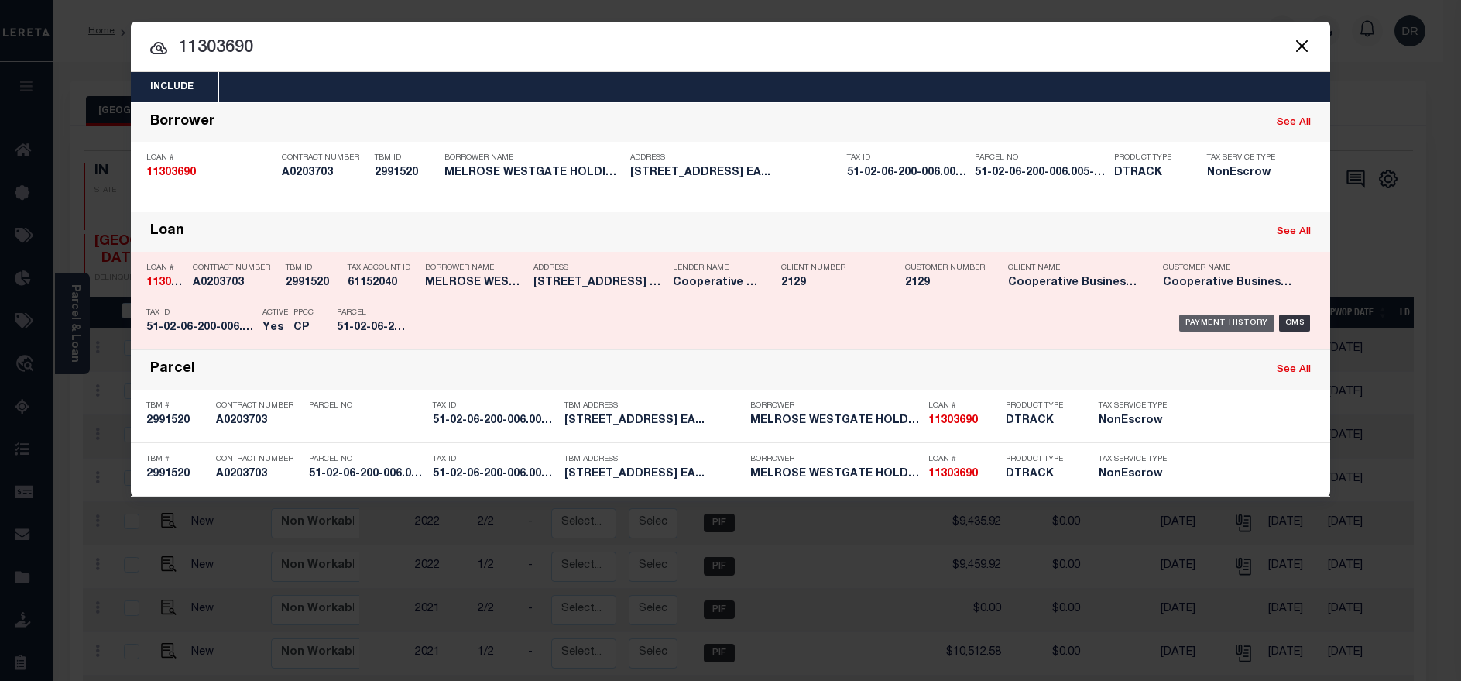
click at [1209, 327] on div "Payment History" at bounding box center [1226, 322] width 95 height 17
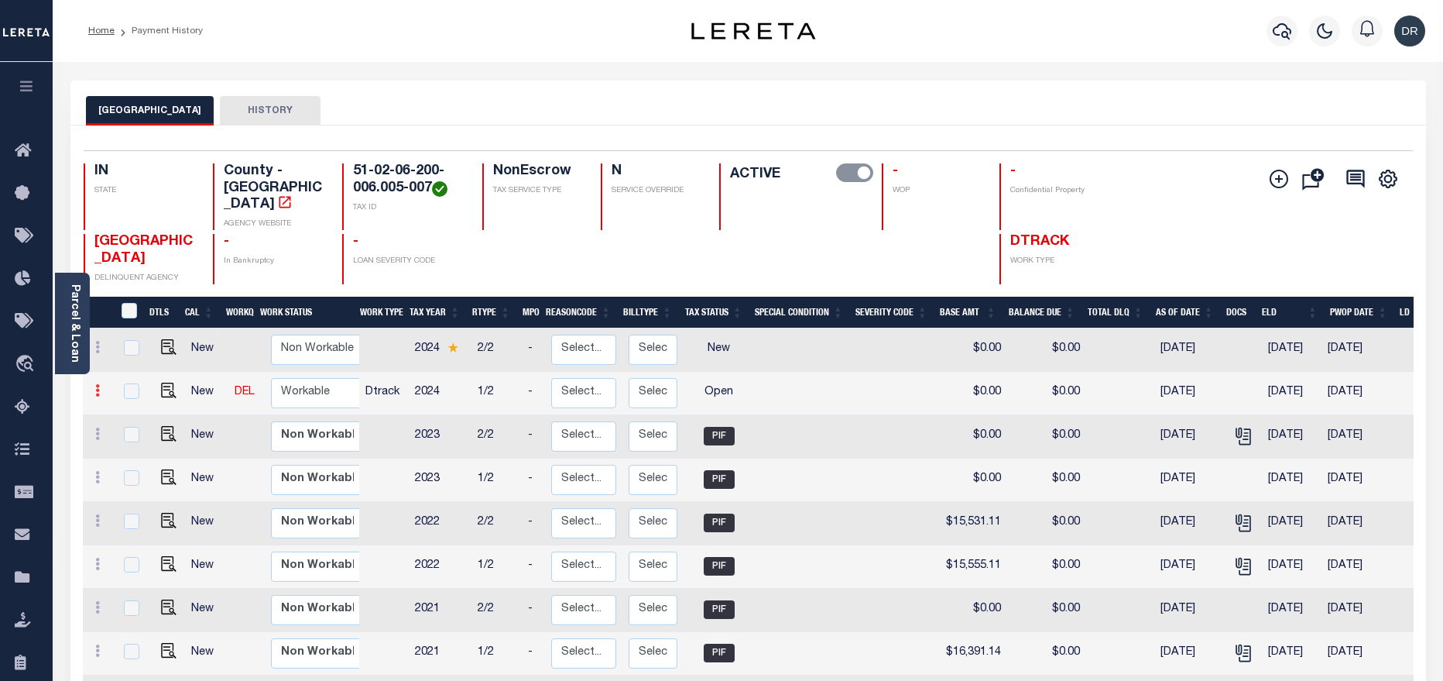
click at [98, 384] on icon at bounding box center [97, 390] width 5 height 12
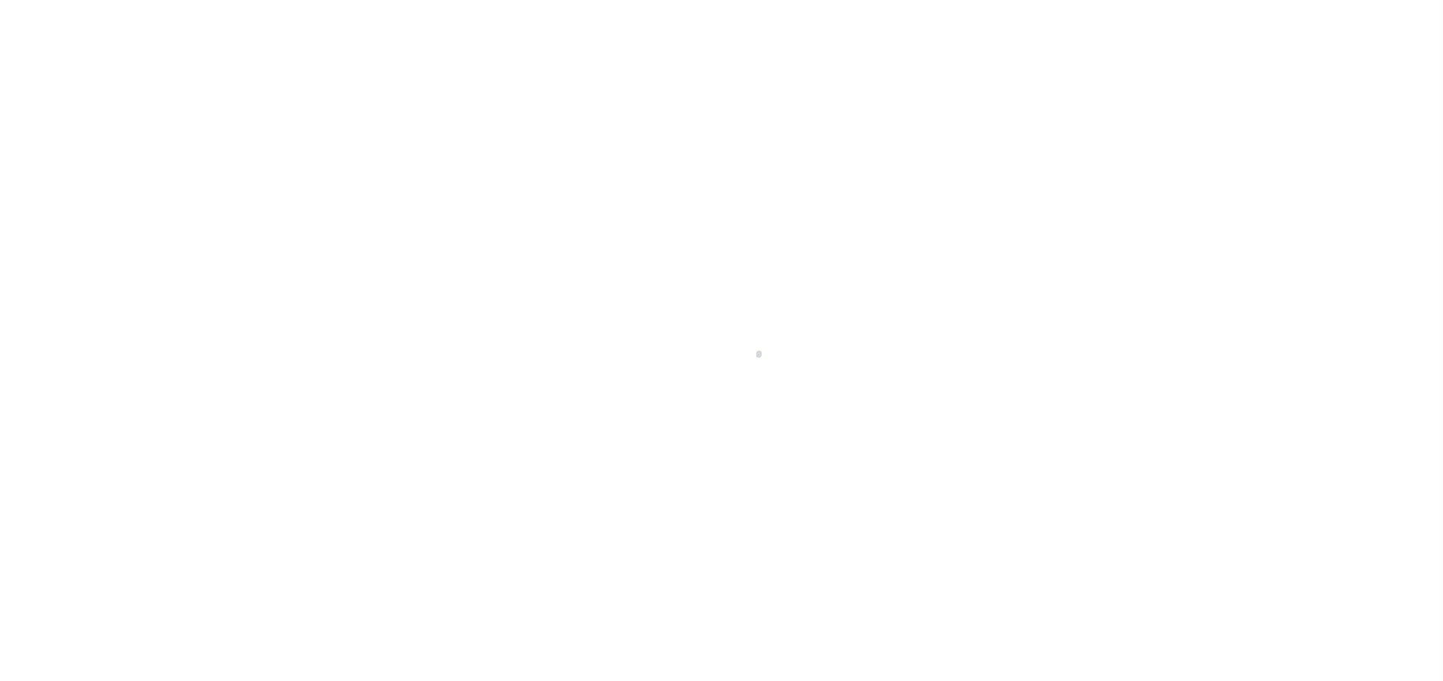
select select "OP2"
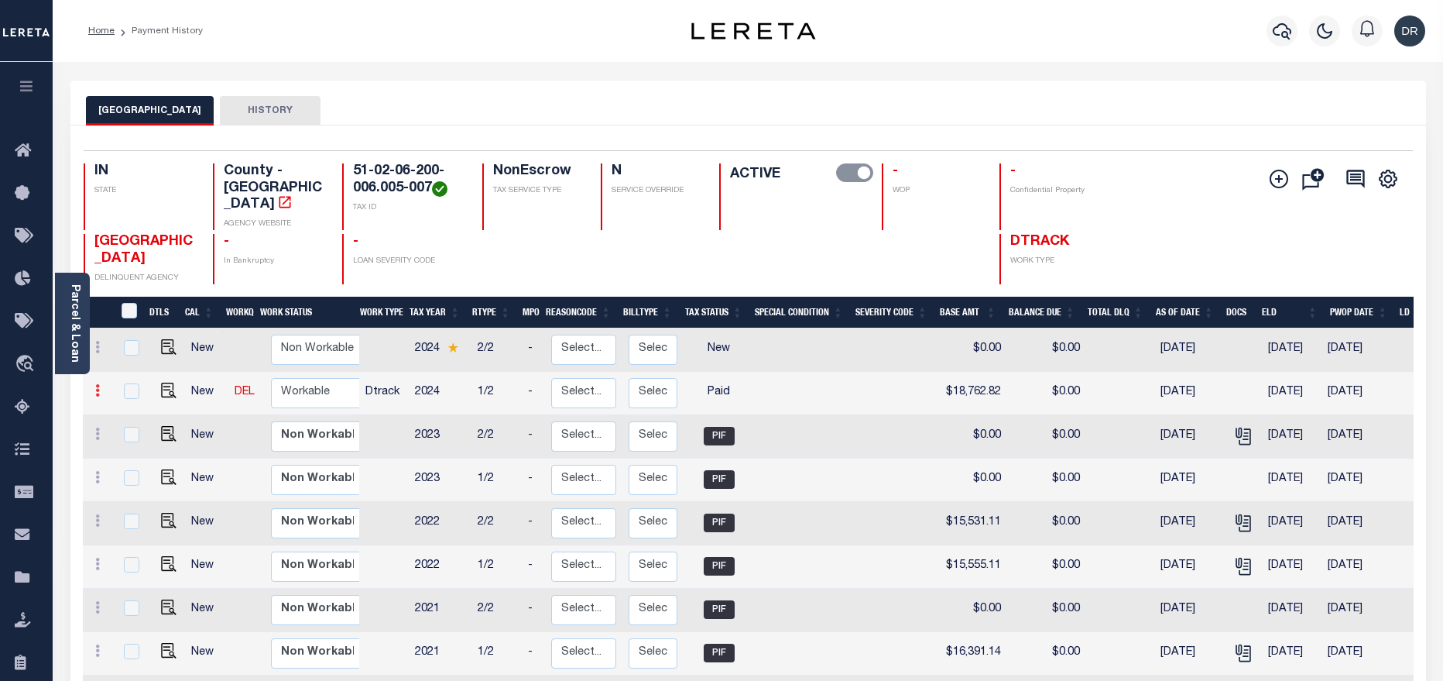
click at [95, 384] on icon at bounding box center [97, 390] width 5 height 12
click at [133, 410] on img at bounding box center [134, 417] width 15 height 15
checkbox input "true"
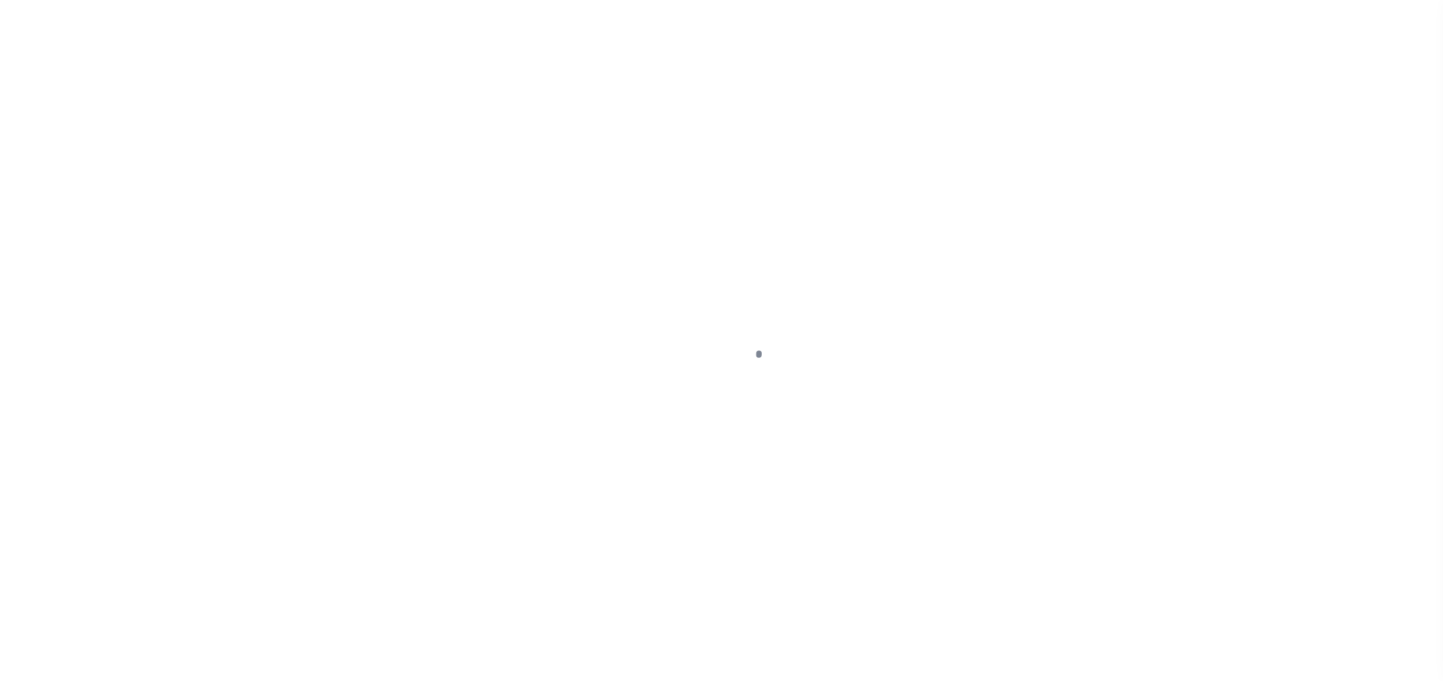
select select "PYD"
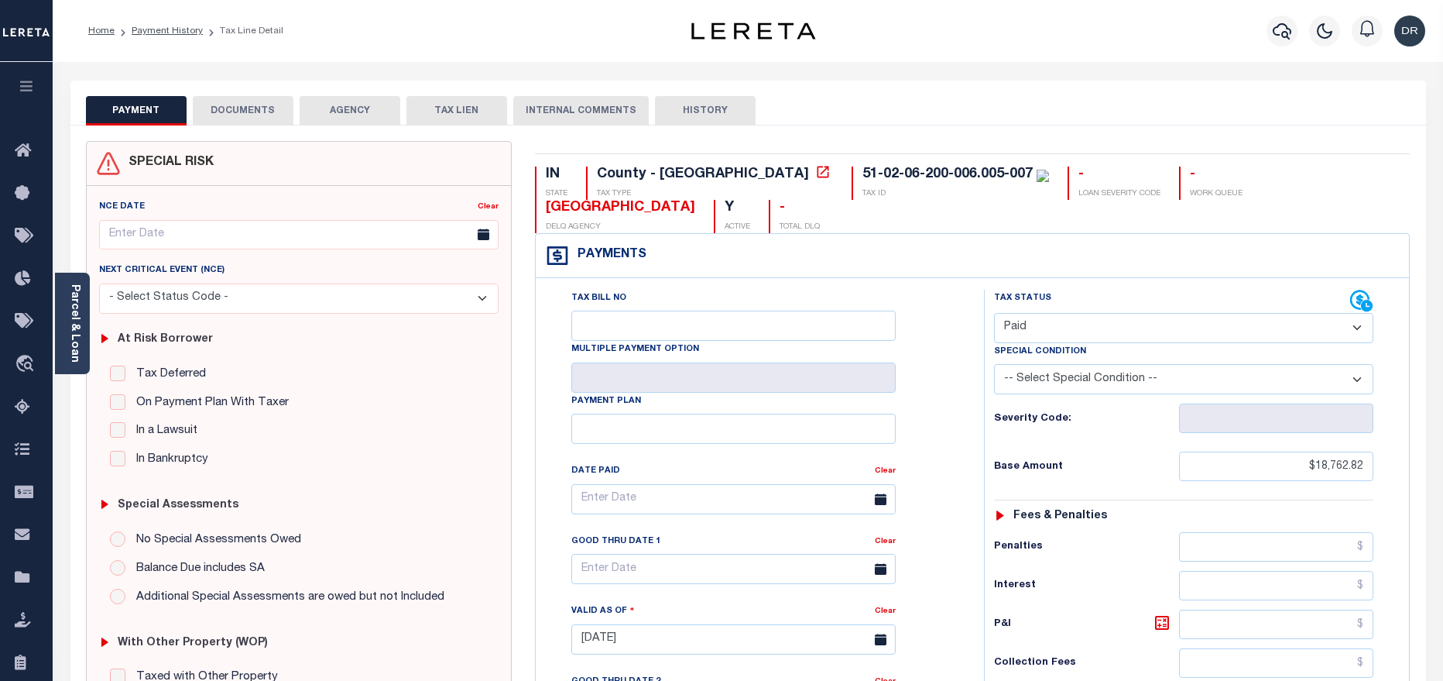
click at [272, 111] on button "DOCUMENTS" at bounding box center [243, 110] width 101 height 29
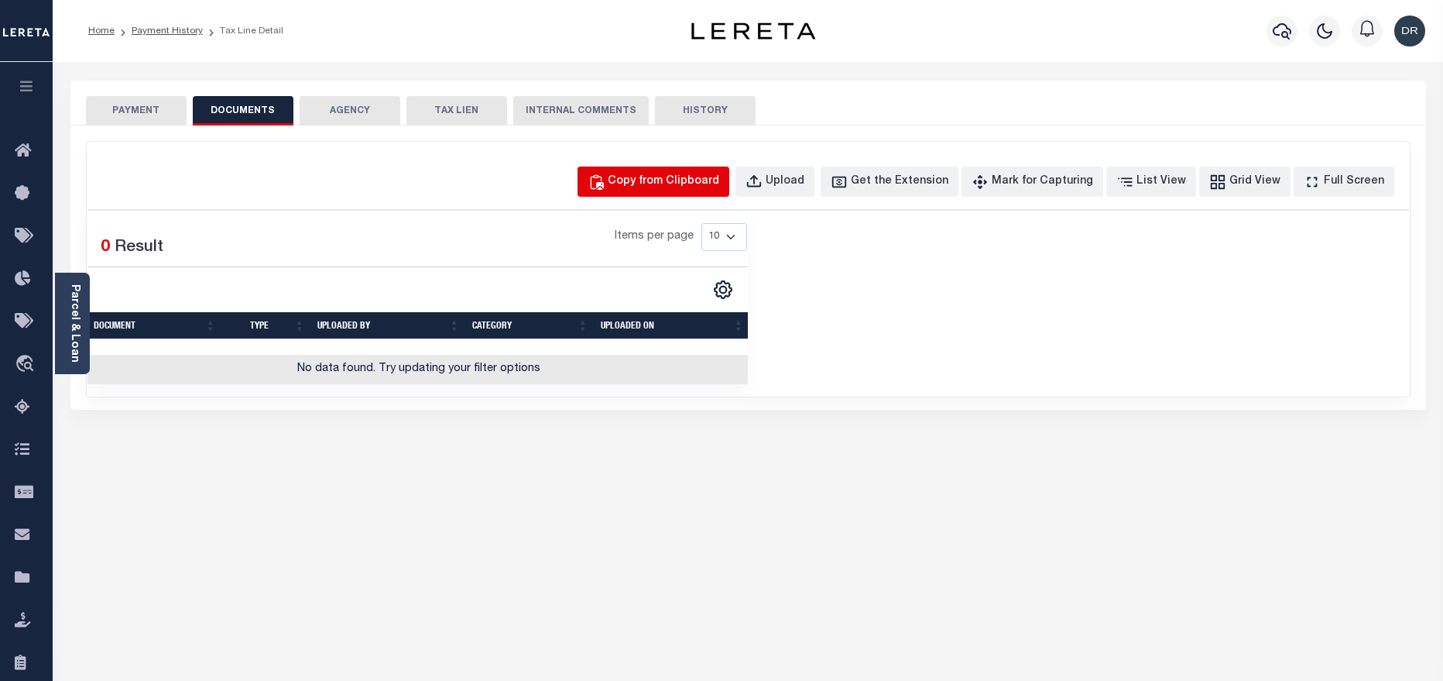
click at [619, 183] on button "Copy from Clipboard" at bounding box center [654, 181] width 152 height 30
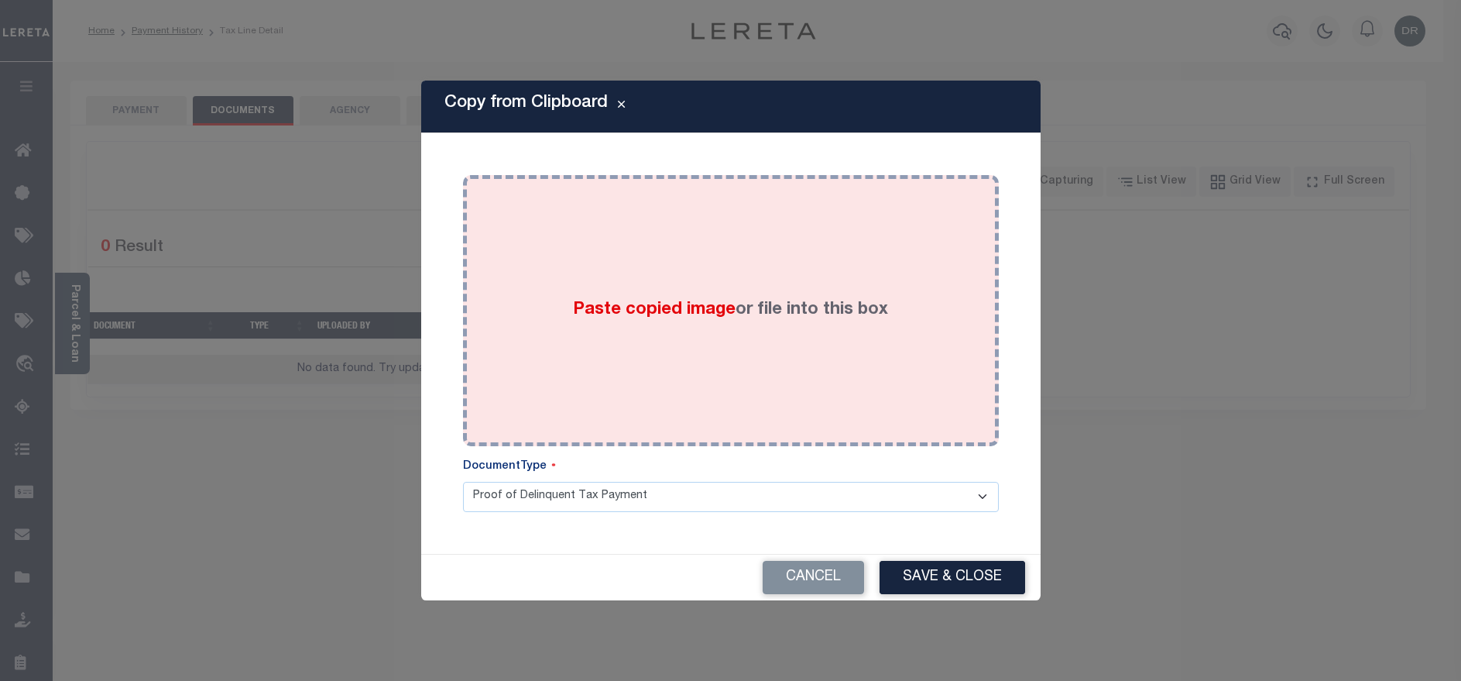
click at [621, 188] on div "Paste copied image or file into this box" at bounding box center [731, 311] width 513 height 248
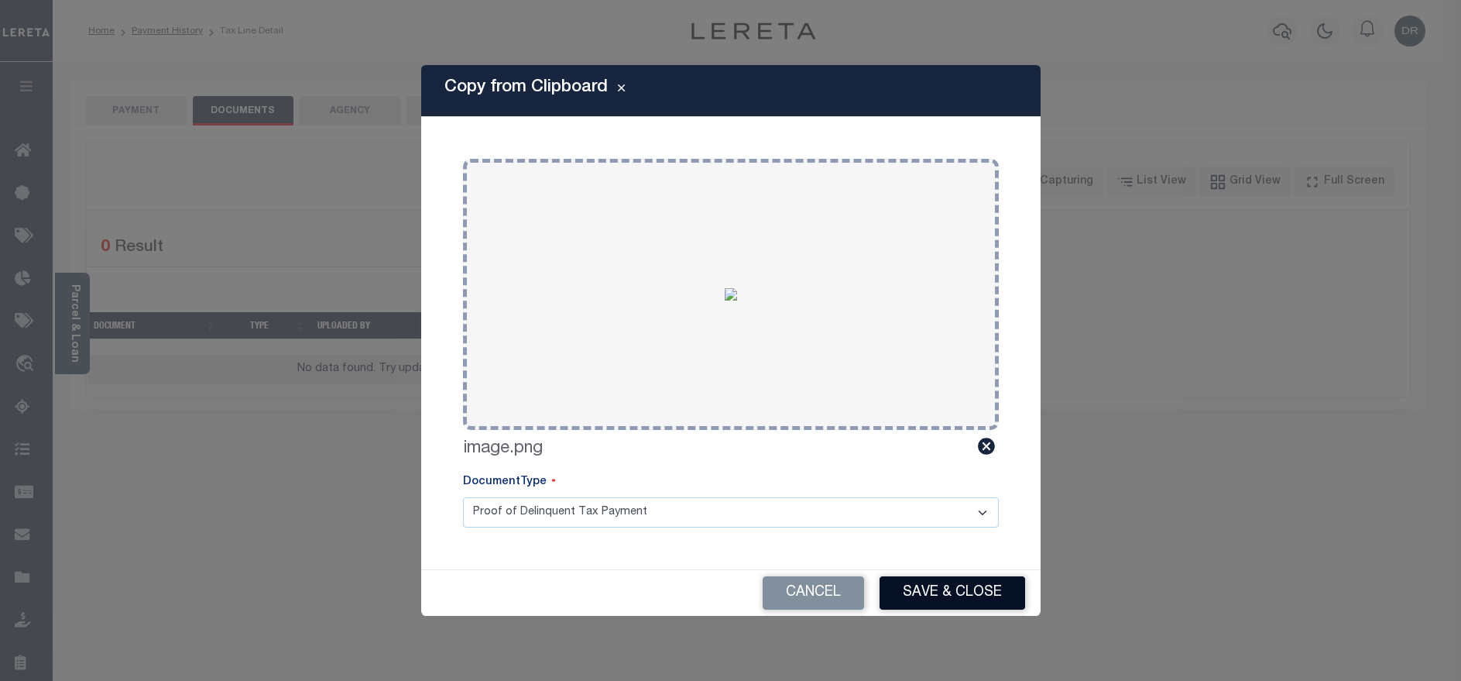
click at [955, 586] on button "Save & Close" at bounding box center [953, 592] width 146 height 33
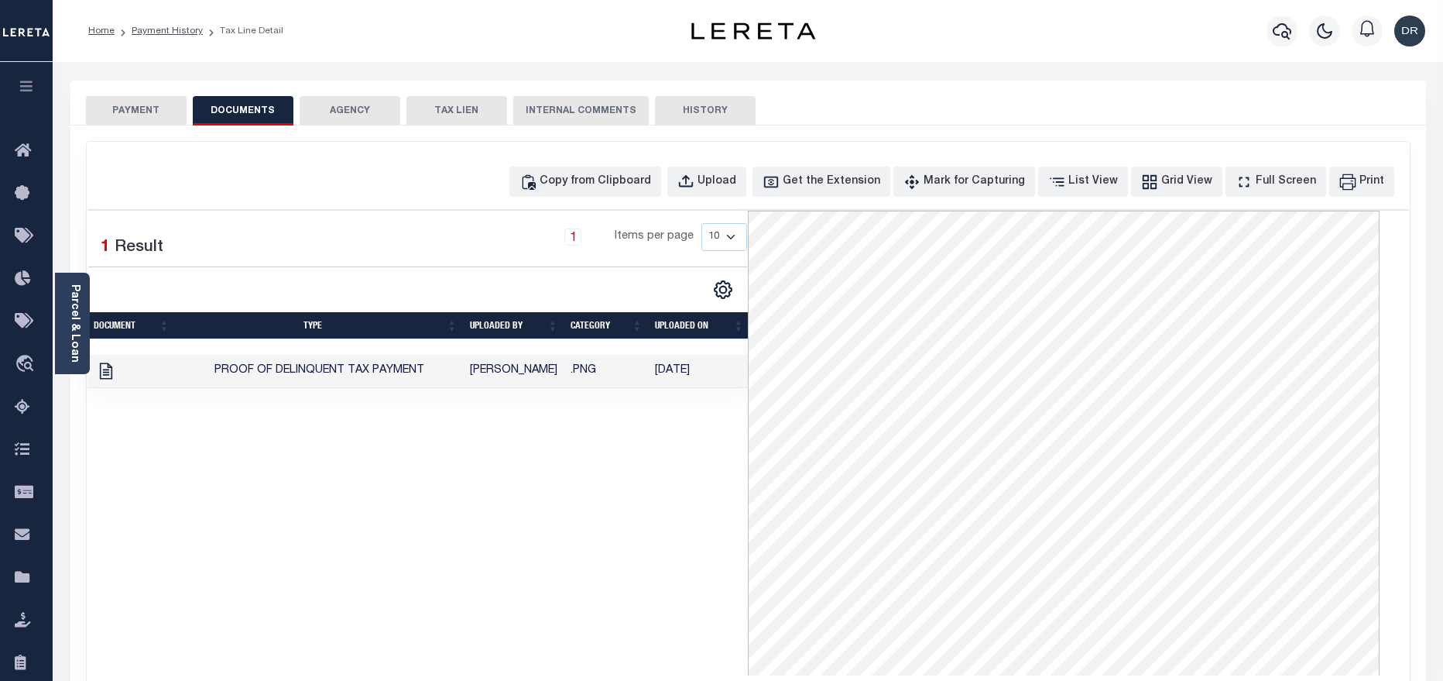
click at [173, 36] on li "Payment History" at bounding box center [159, 31] width 88 height 14
click at [173, 31] on link "Payment History" at bounding box center [167, 30] width 71 height 9
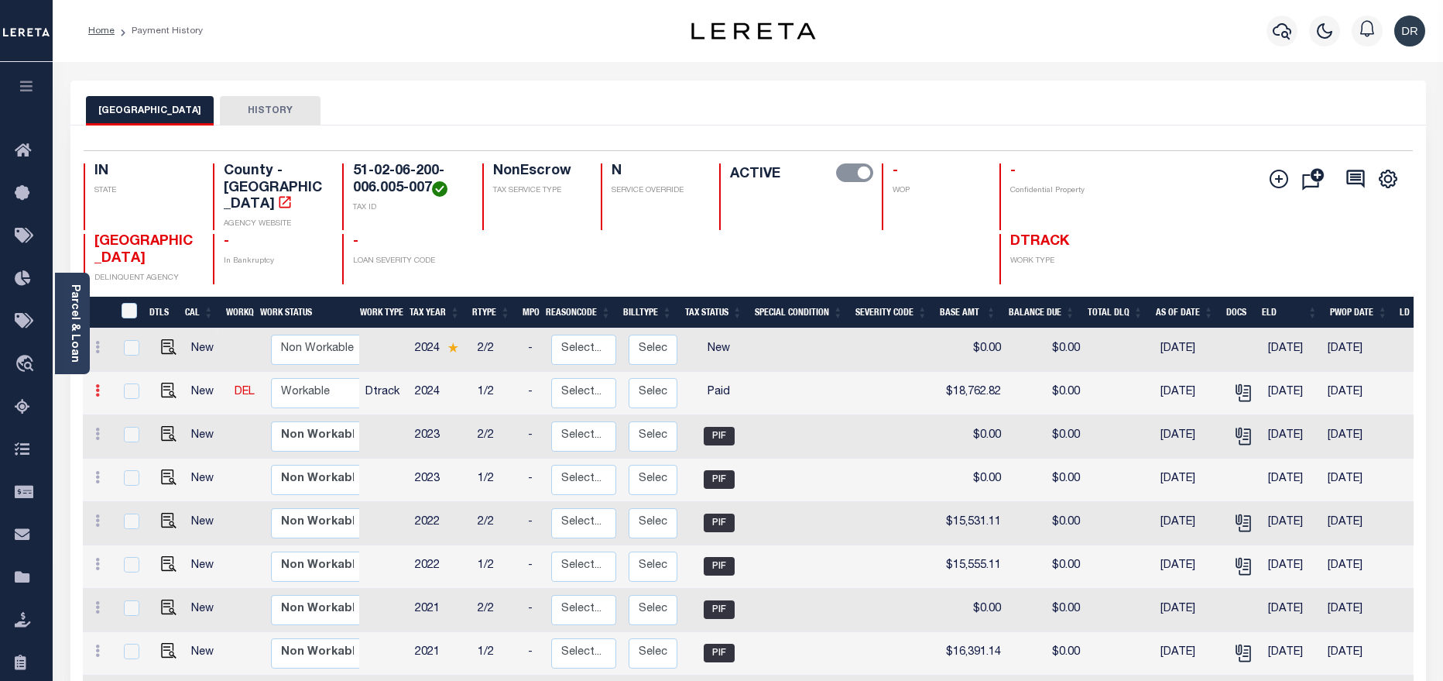
click at [99, 384] on icon at bounding box center [97, 390] width 5 height 12
click at [136, 413] on img at bounding box center [134, 417] width 15 height 15
checkbox input "true"
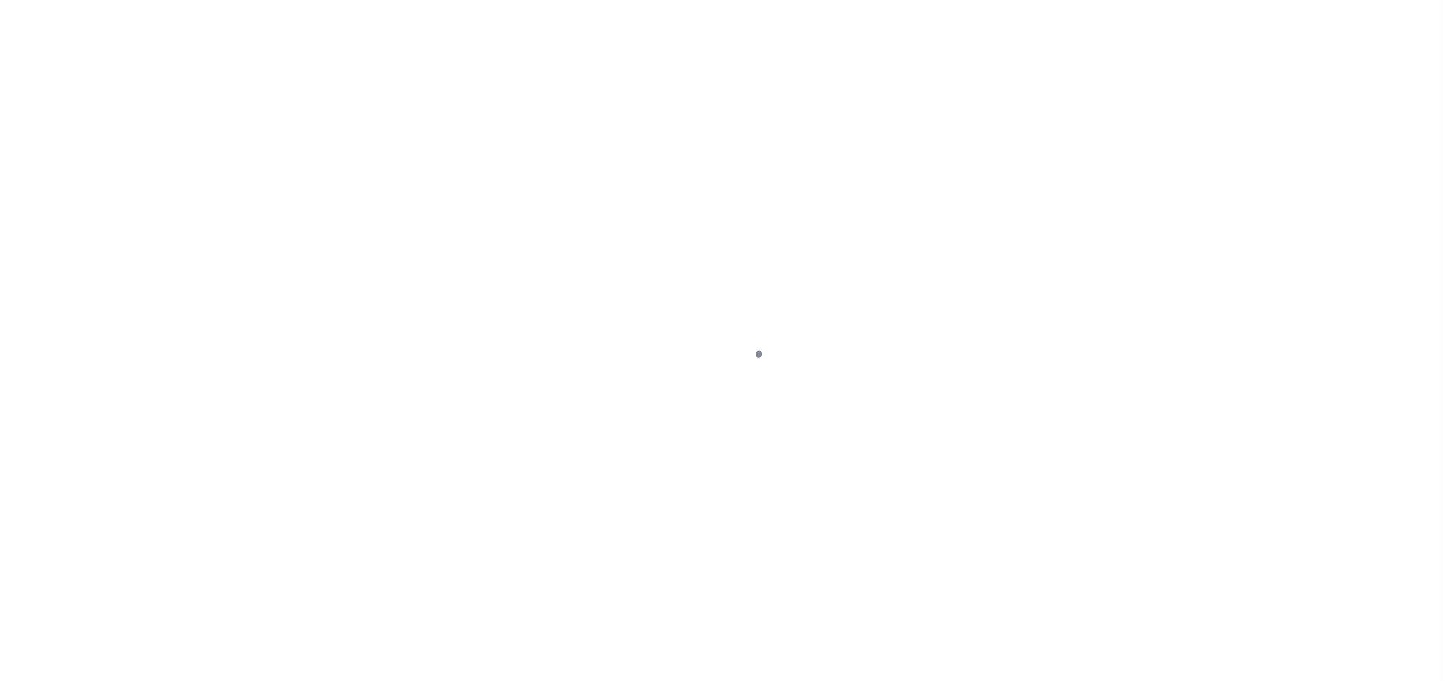
select select "PYD"
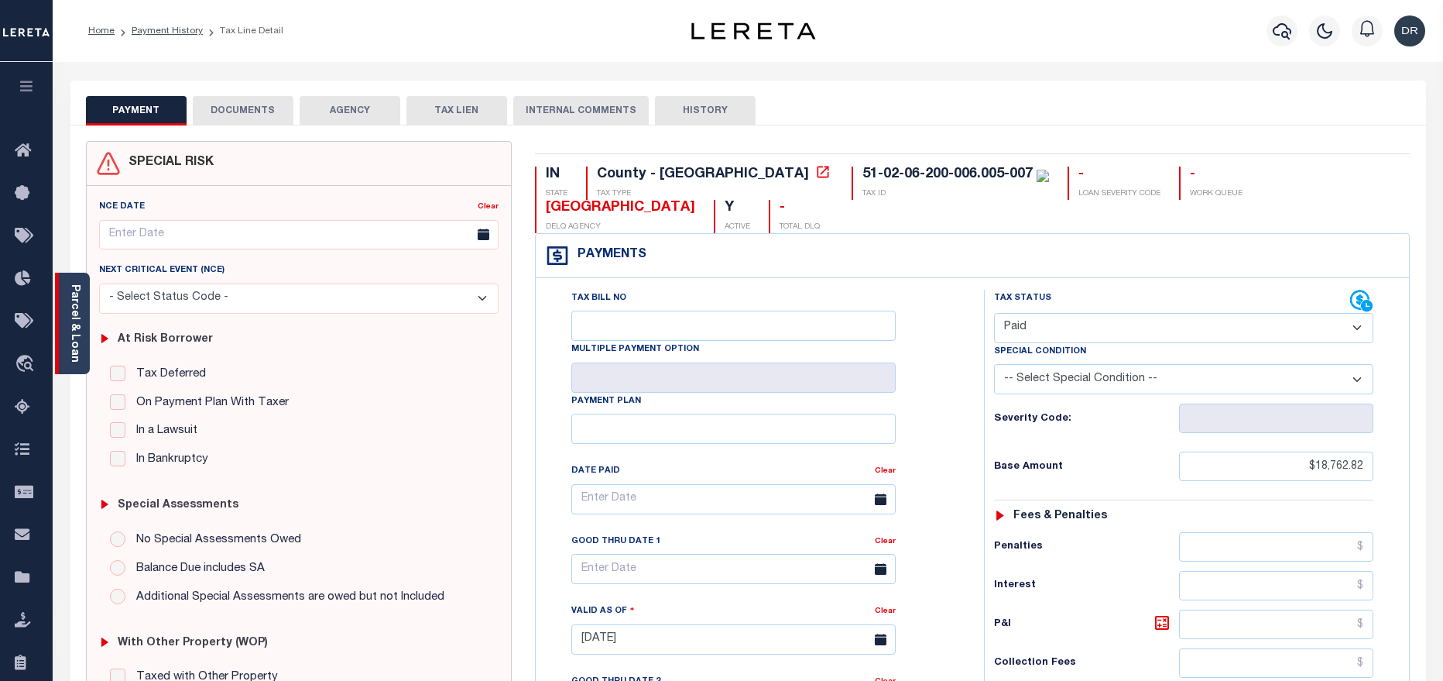
click at [71, 321] on link "Parcel & Loan" at bounding box center [74, 323] width 11 height 78
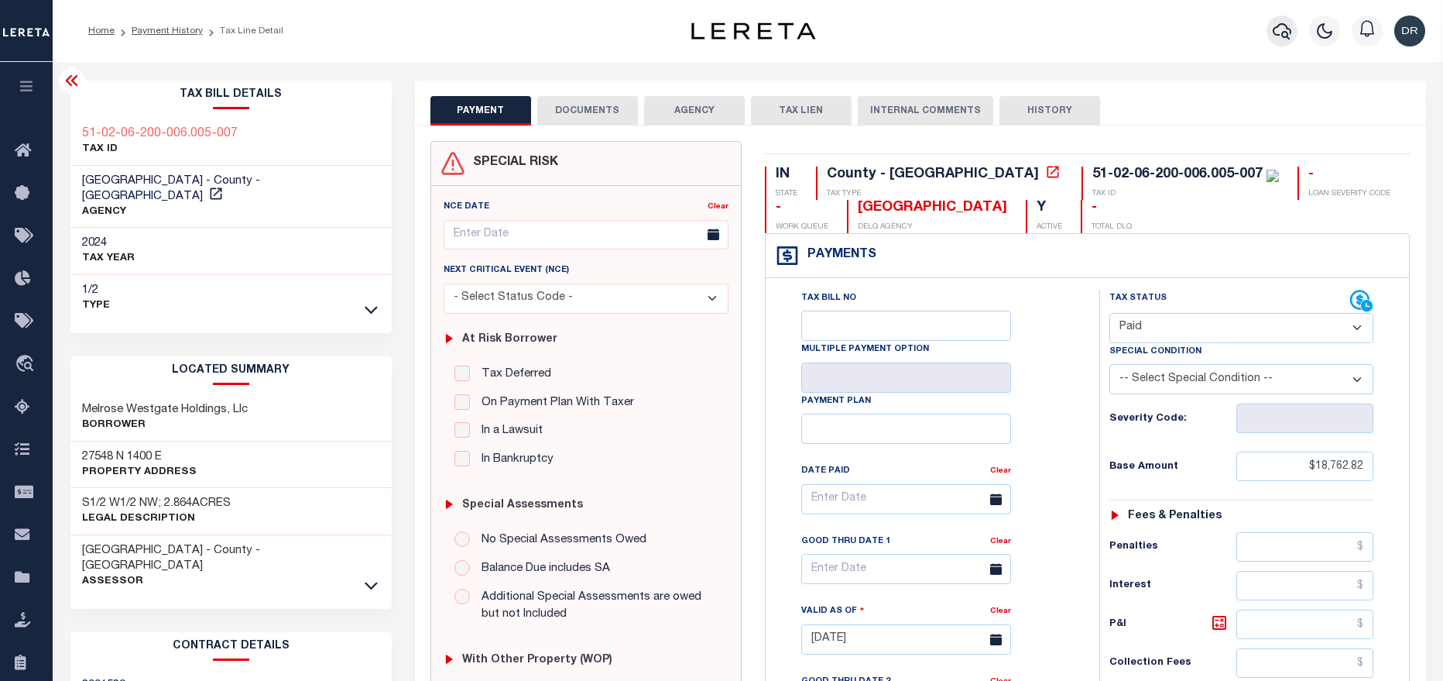
click at [1277, 31] on icon "button" at bounding box center [1282, 31] width 19 height 19
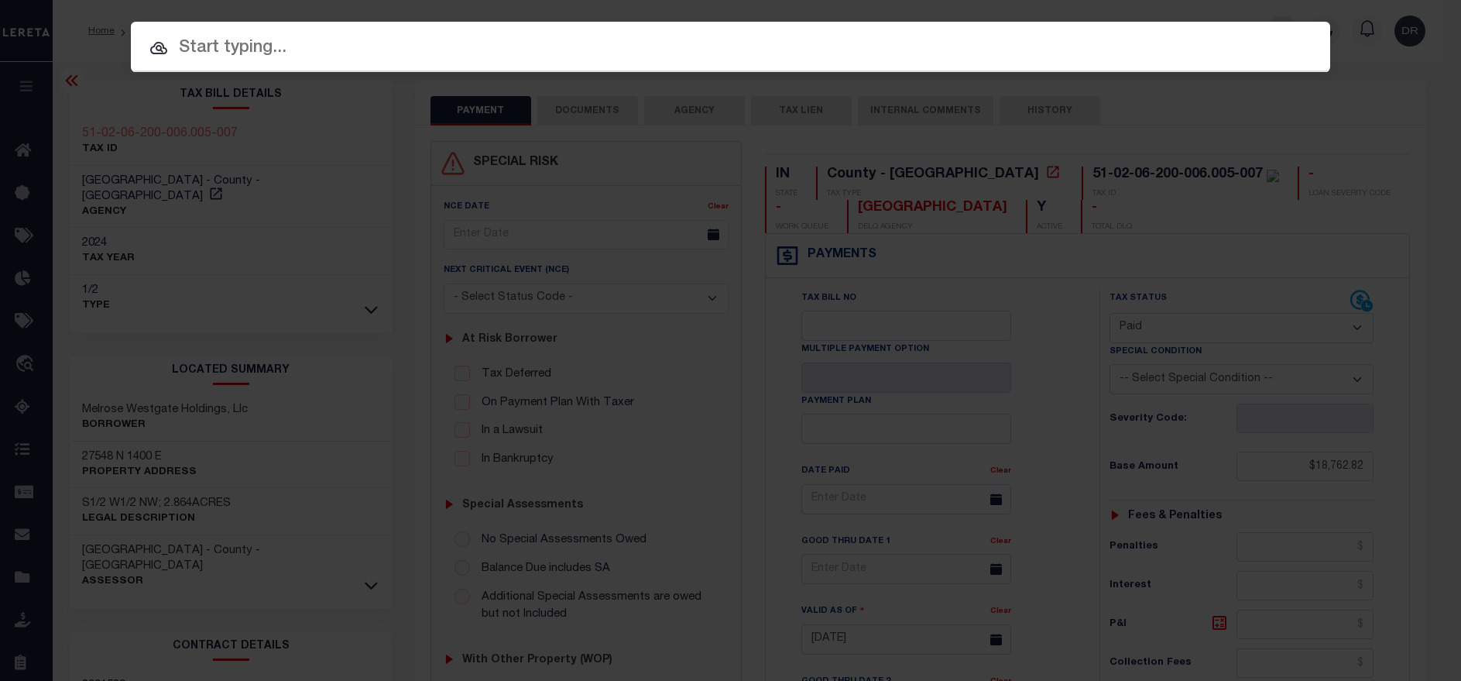
paste input "10295-34978"
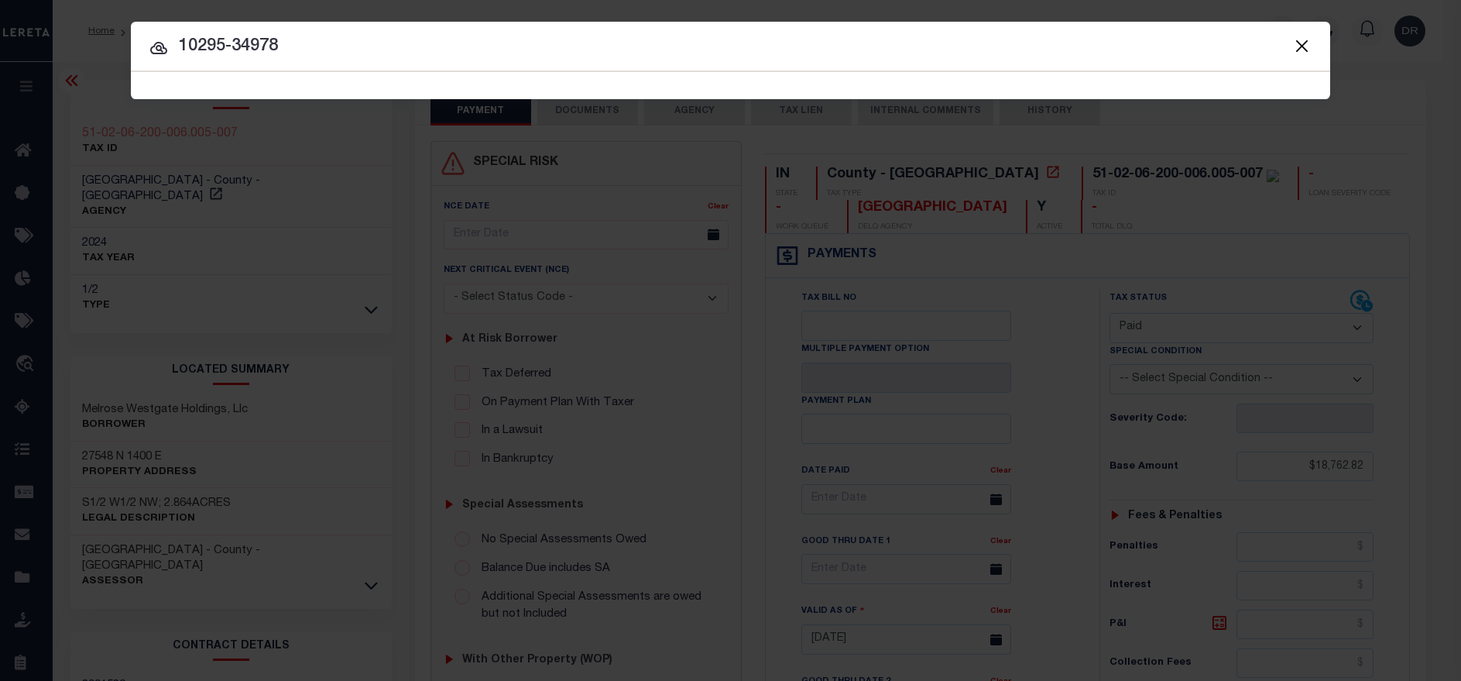
type input "10295-34978"
click at [156, 49] on icon at bounding box center [158, 48] width 19 height 19
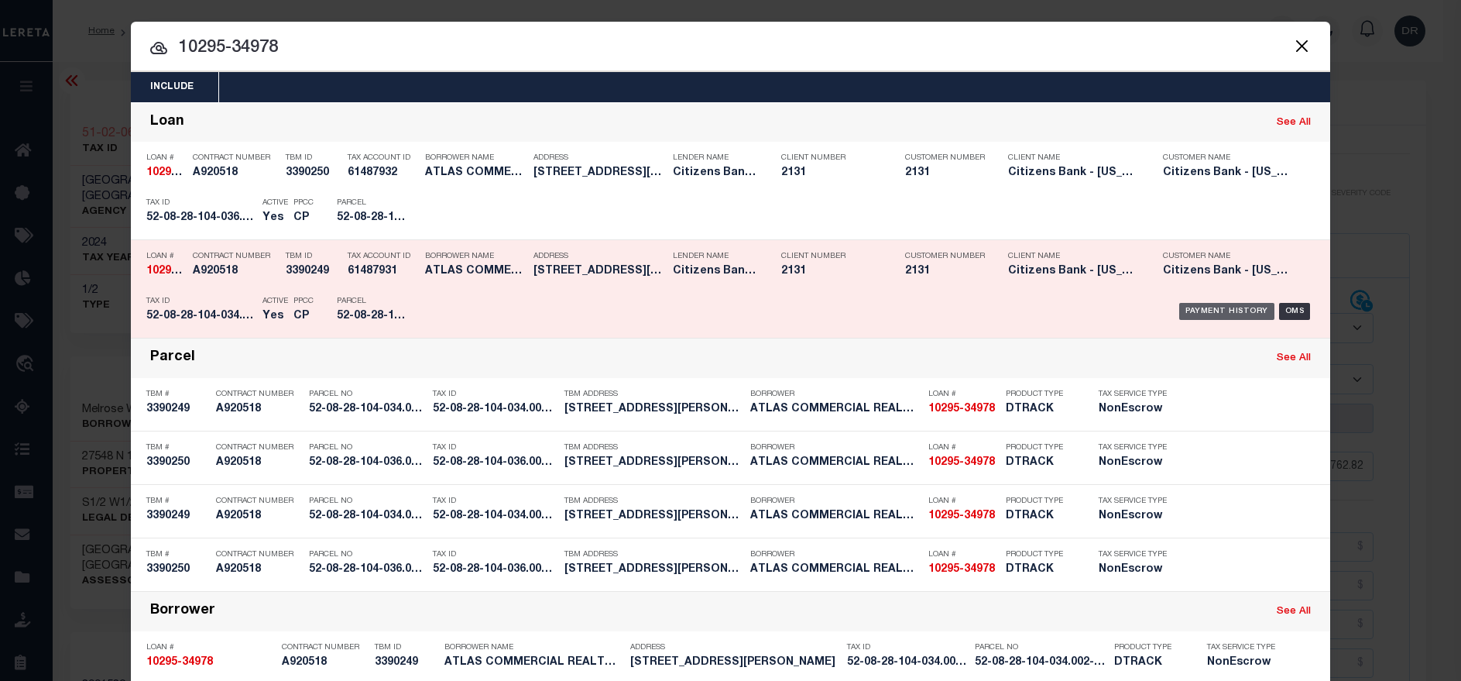
click at [1195, 317] on div "Payment History" at bounding box center [1226, 311] width 95 height 17
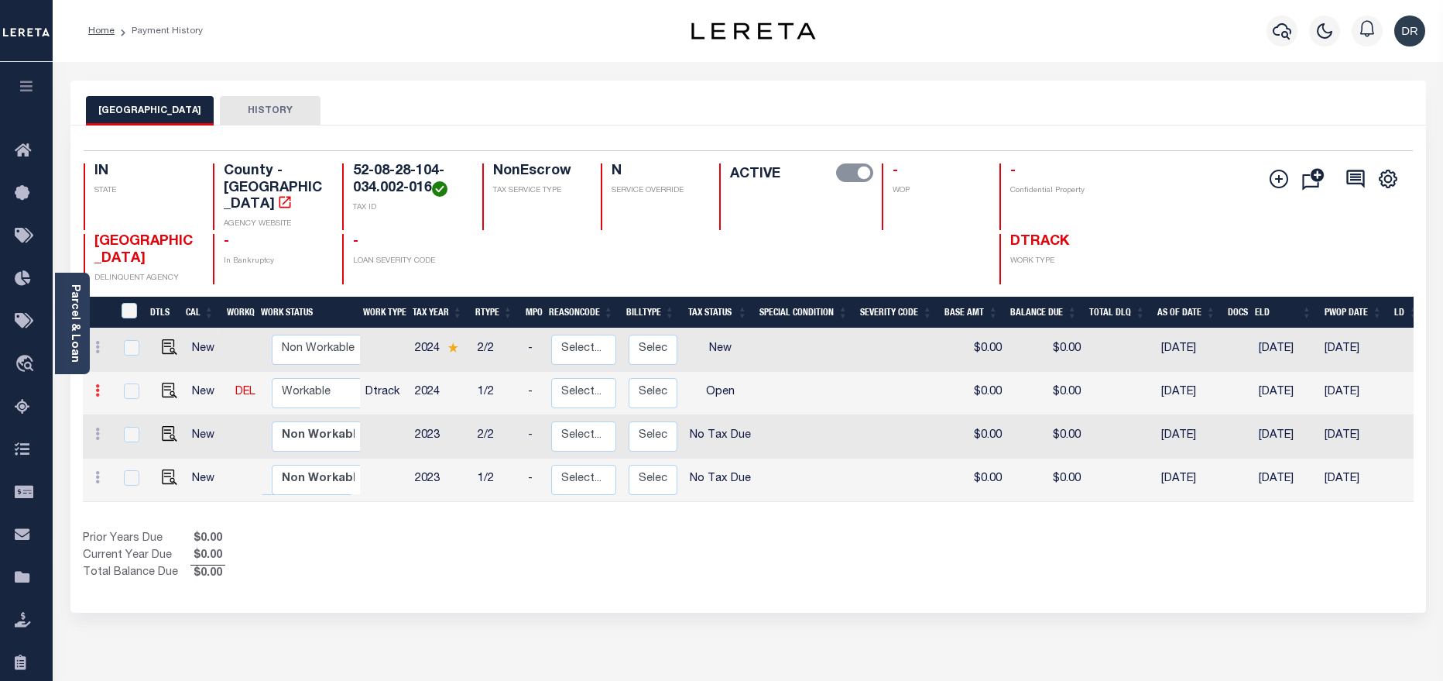
click at [97, 384] on icon at bounding box center [97, 390] width 5 height 12
click at [128, 410] on img at bounding box center [134, 417] width 15 height 15
checkbox input "true"
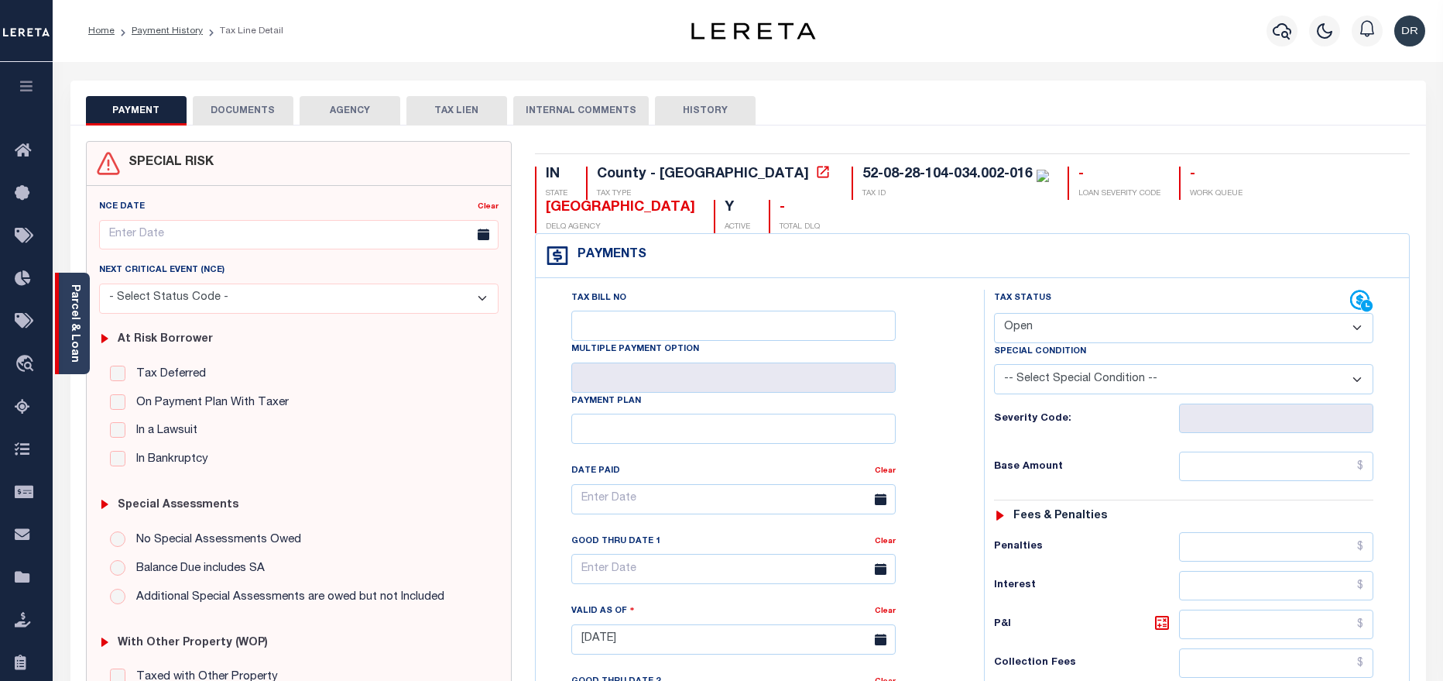
click at [78, 300] on link "Parcel & Loan" at bounding box center [74, 323] width 11 height 78
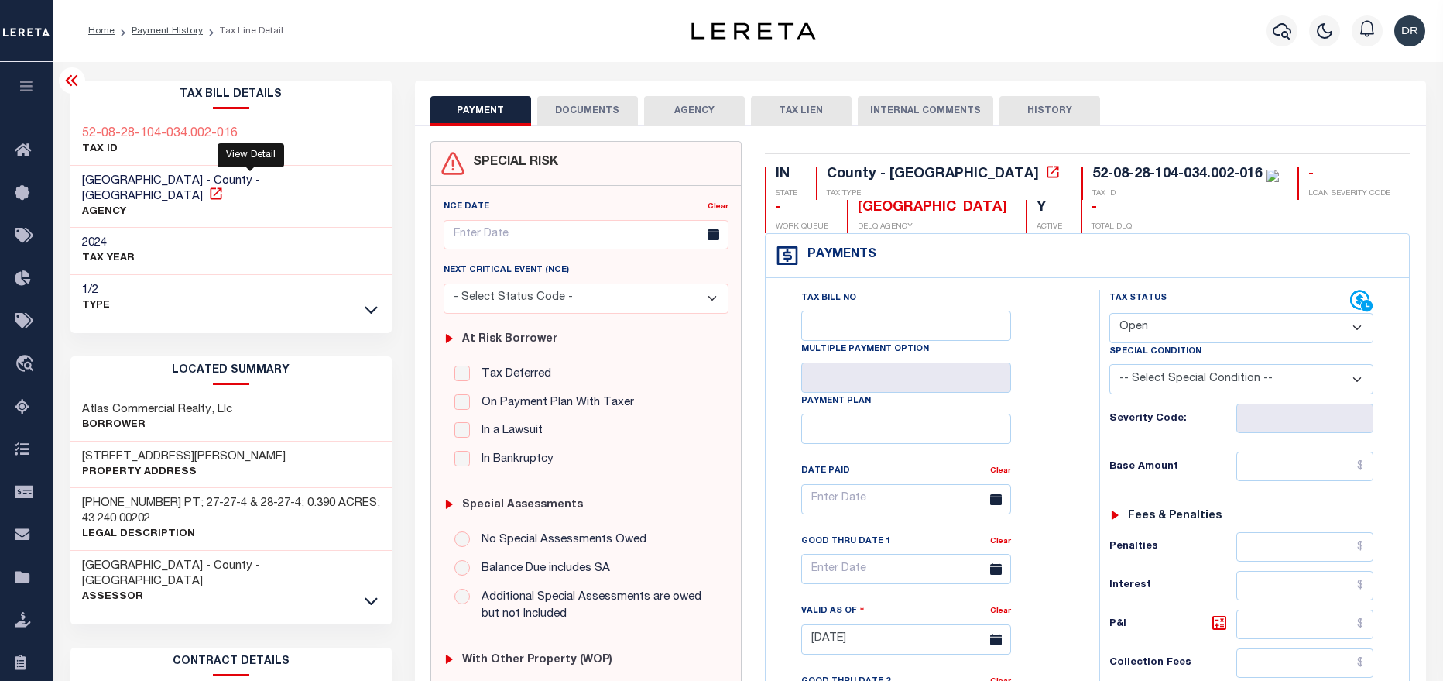
click at [224, 186] on icon at bounding box center [215, 193] width 15 height 15
drag, startPoint x: 84, startPoint y: 180, endPoint x: 166, endPoint y: 183, distance: 82.1
click at [166, 183] on span "MIAMI COUNTY - County - IN" at bounding box center [171, 188] width 178 height 27
copy span "[GEOGRAPHIC_DATA]"
drag, startPoint x: 235, startPoint y: 136, endPoint x: 75, endPoint y: 136, distance: 160.3
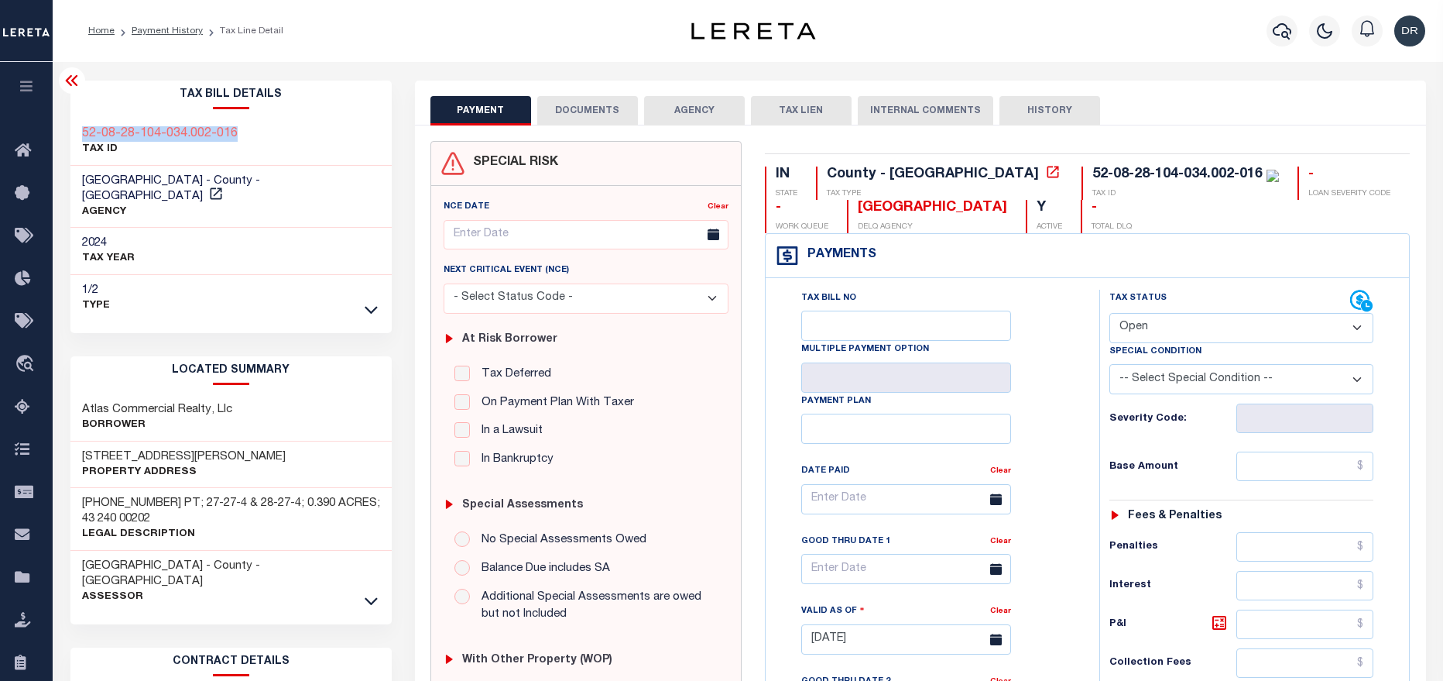
click at [75, 136] on div "52-08-28-104-034.002-016 TAX ID" at bounding box center [230, 141] width 321 height 47
copy h3 "52-08-28-104-034.002-016"
click at [1166, 346] on label "Special Condition" at bounding box center [1155, 351] width 92 height 13
click at [1166, 334] on select "- Select Status Code - Open Due/Unpaid Paid Incomplete No Tax Due Internal Refu…" at bounding box center [1241, 328] width 265 height 30
select select "PYD"
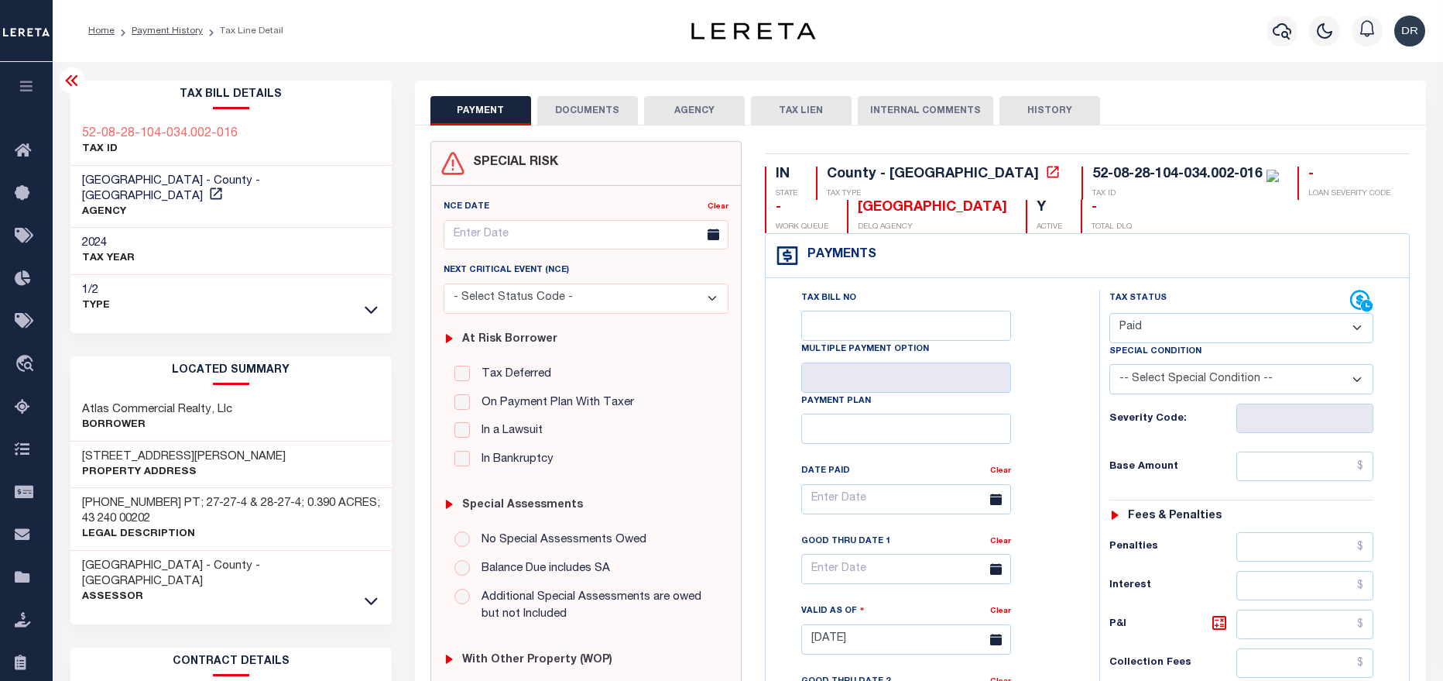
click at [1109, 314] on select "- Select Status Code - Open Due/Unpaid Paid Incomplete No Tax Due Internal Refu…" at bounding box center [1241, 328] width 265 height 30
type input "[DATE]"
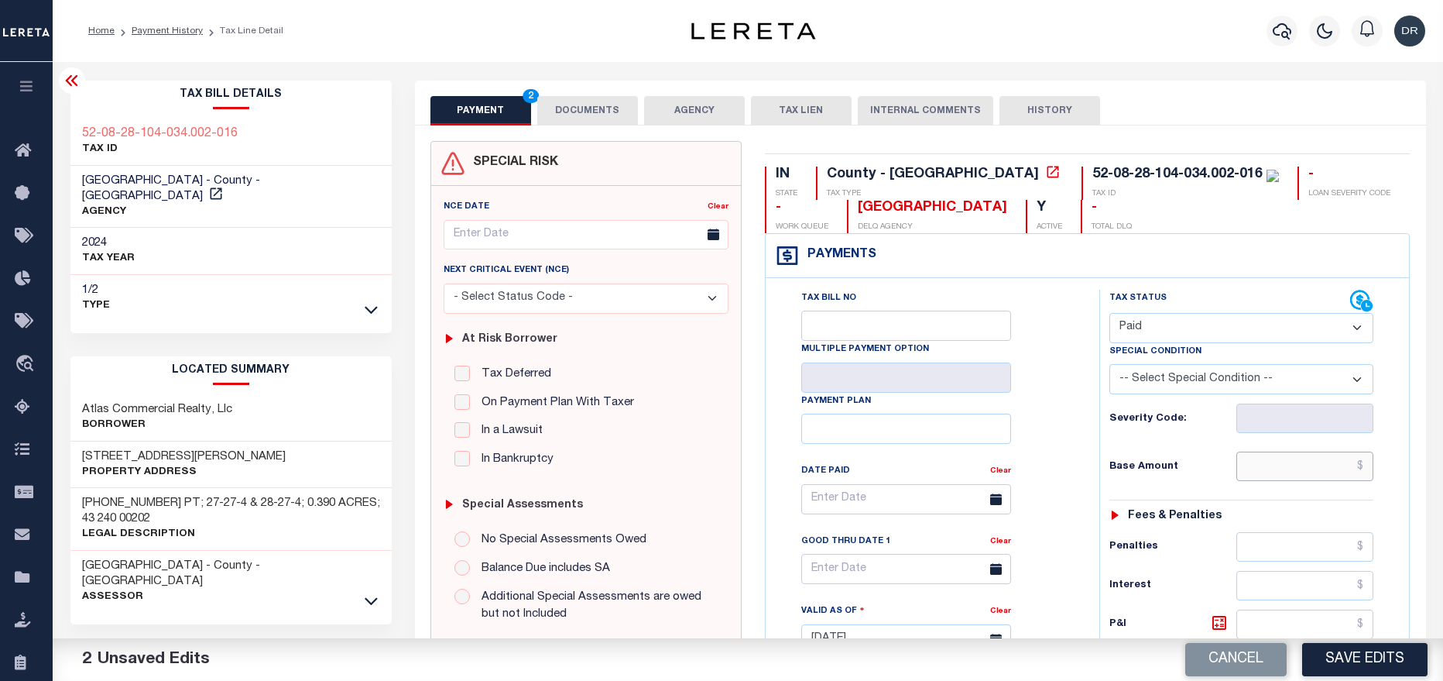
click at [1280, 459] on input "text" at bounding box center [1305, 465] width 138 height 29
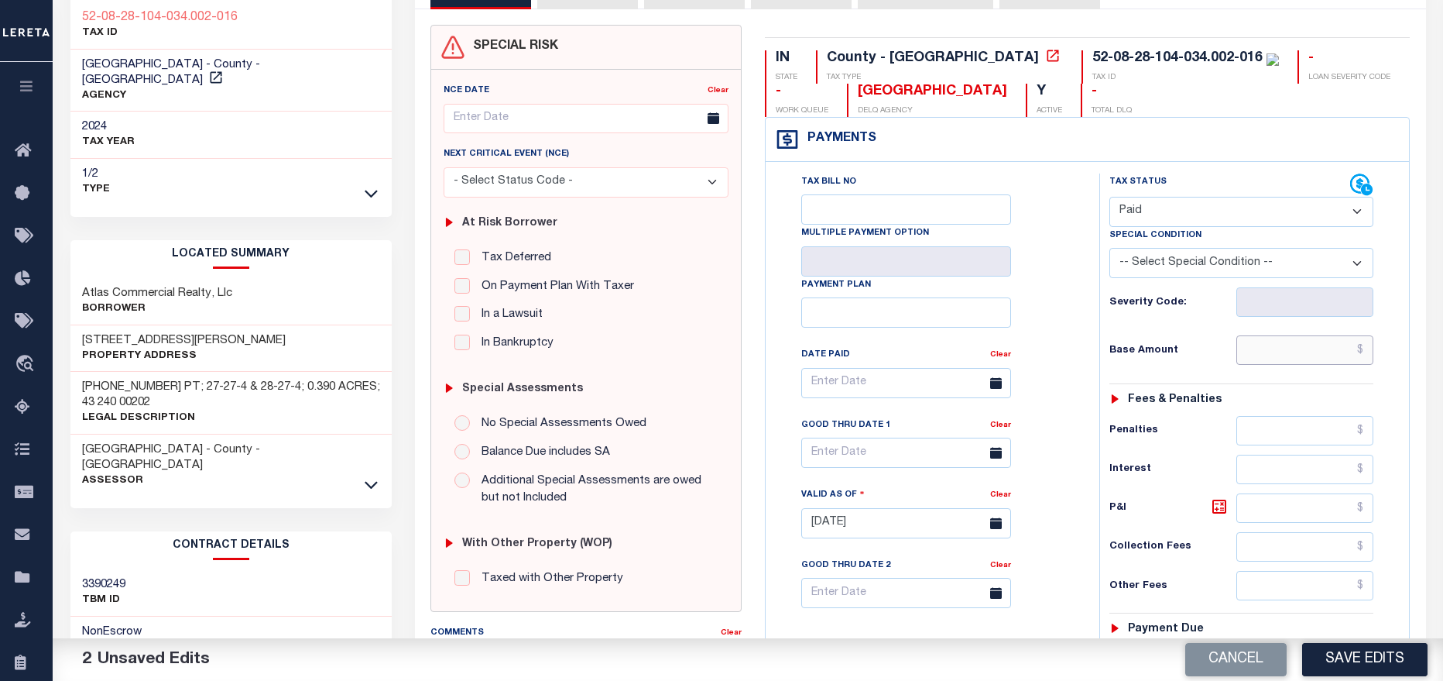
scroll to position [465, 0]
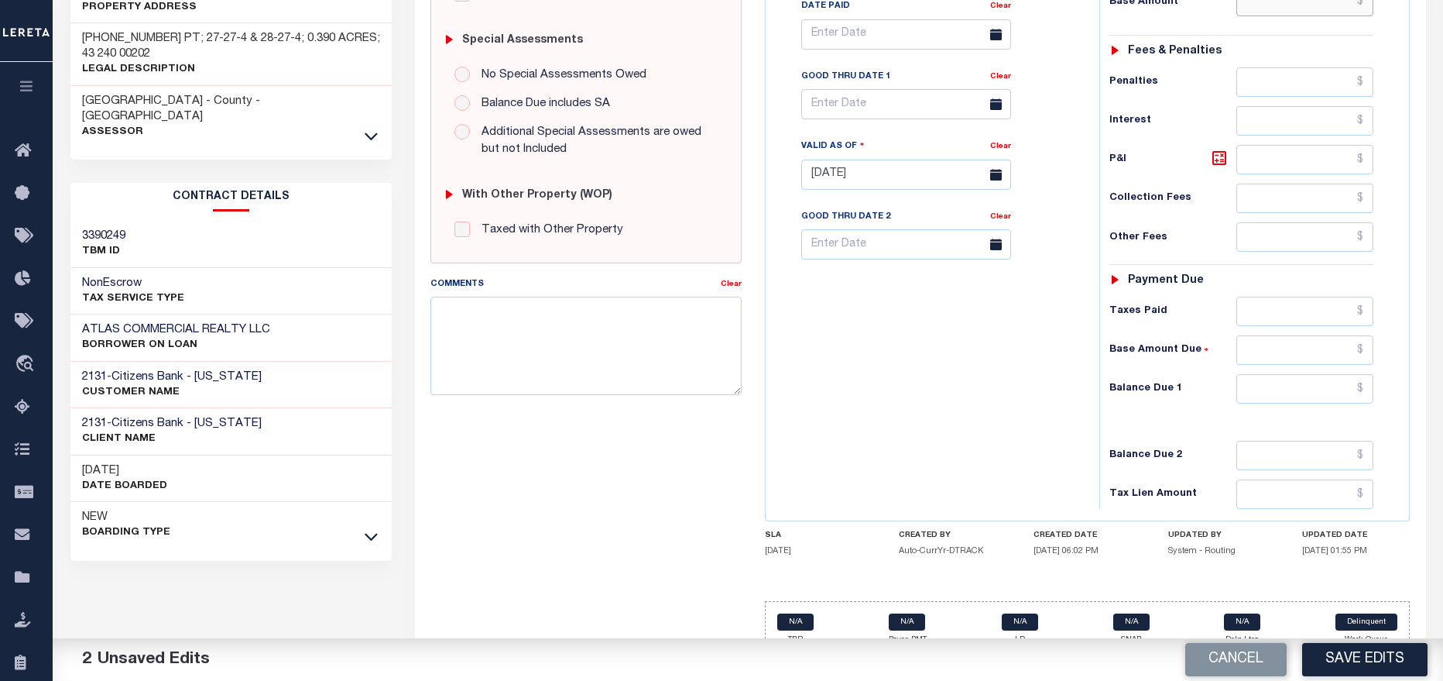
paste input "361.50"
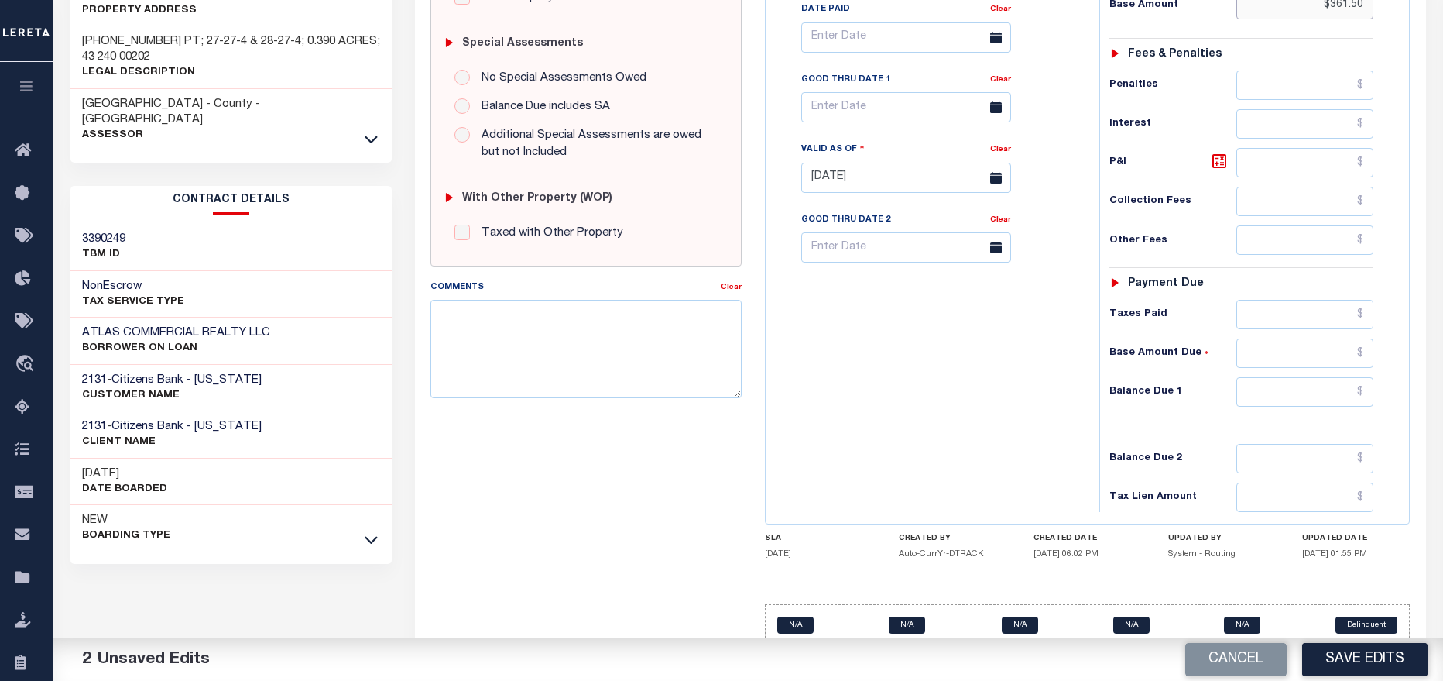
type input "$361.50"
click at [1295, 402] on input "text" at bounding box center [1305, 391] width 138 height 29
click at [1336, 663] on button "Save Edits" at bounding box center [1364, 659] width 125 height 33
type input "$0.00"
checkbox input "false"
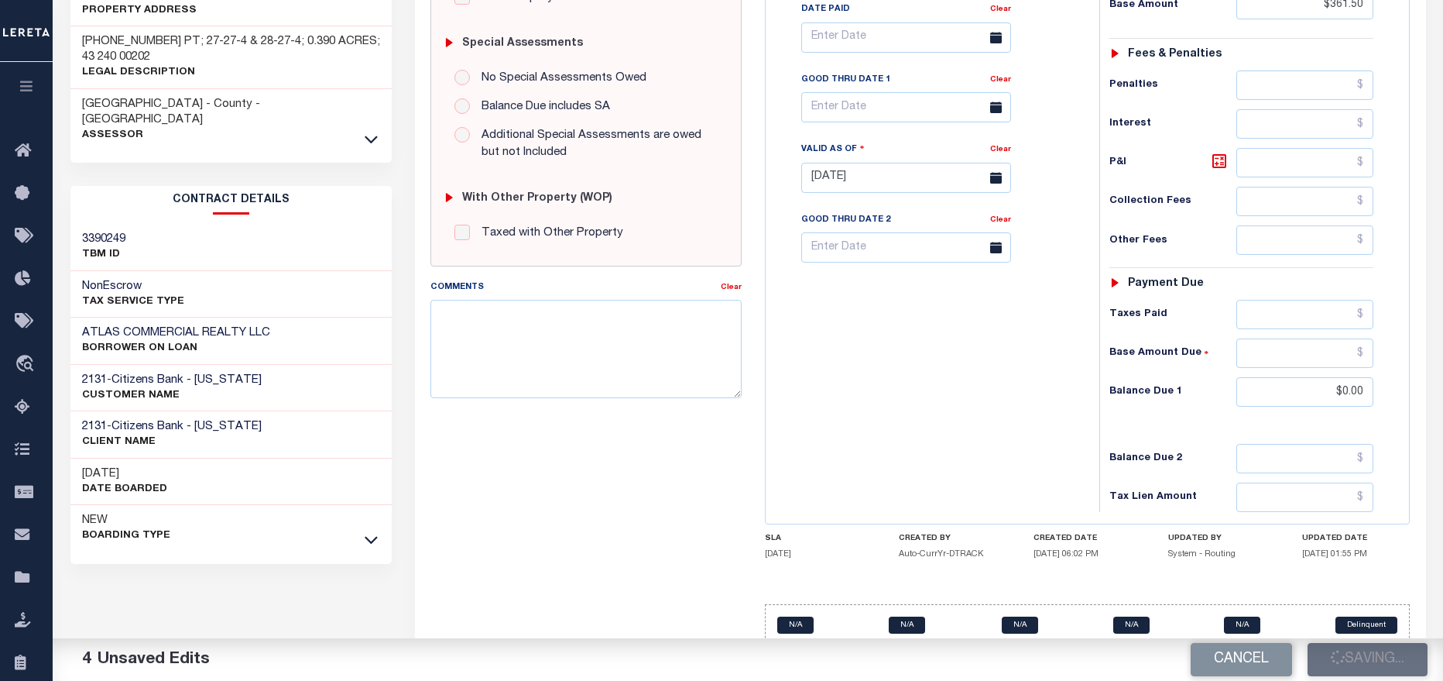
checkbox input "false"
type input "$361.5"
type input "$0"
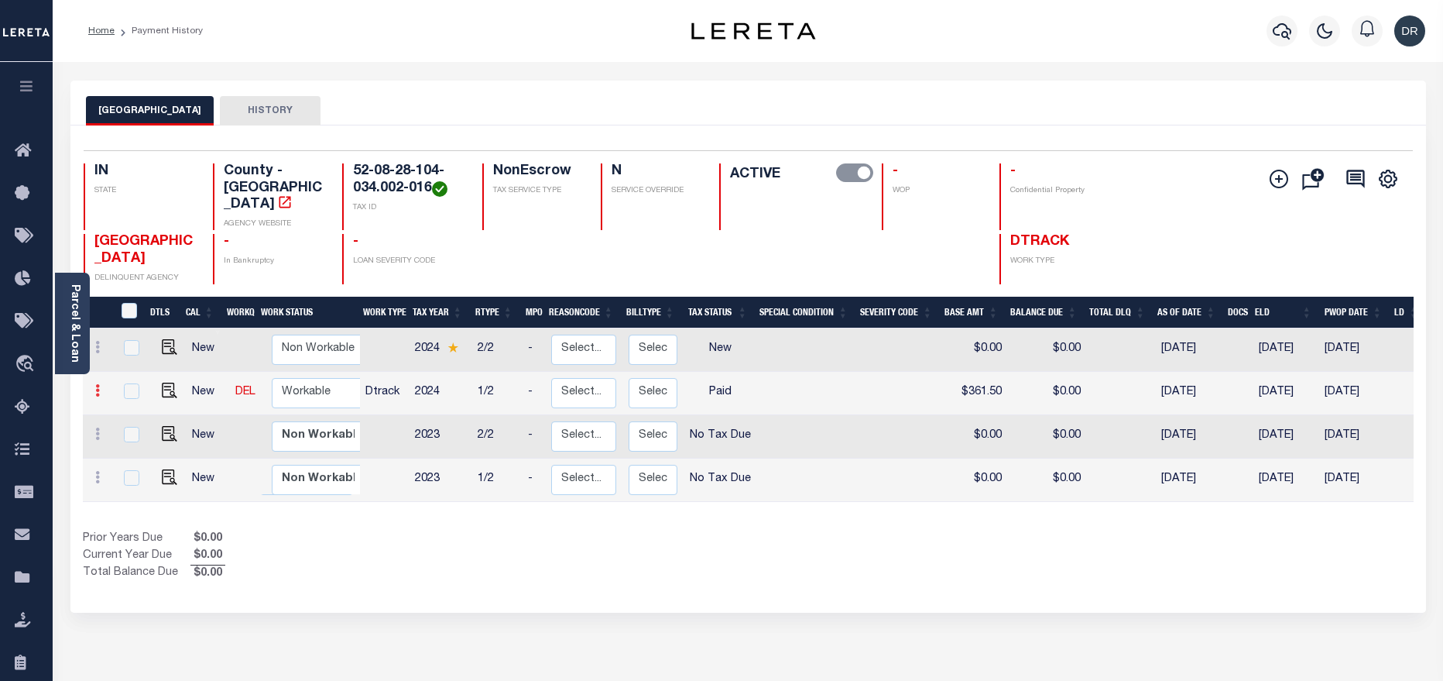
click at [98, 384] on icon at bounding box center [97, 390] width 5 height 12
click at [127, 410] on img at bounding box center [134, 417] width 15 height 15
checkbox input "true"
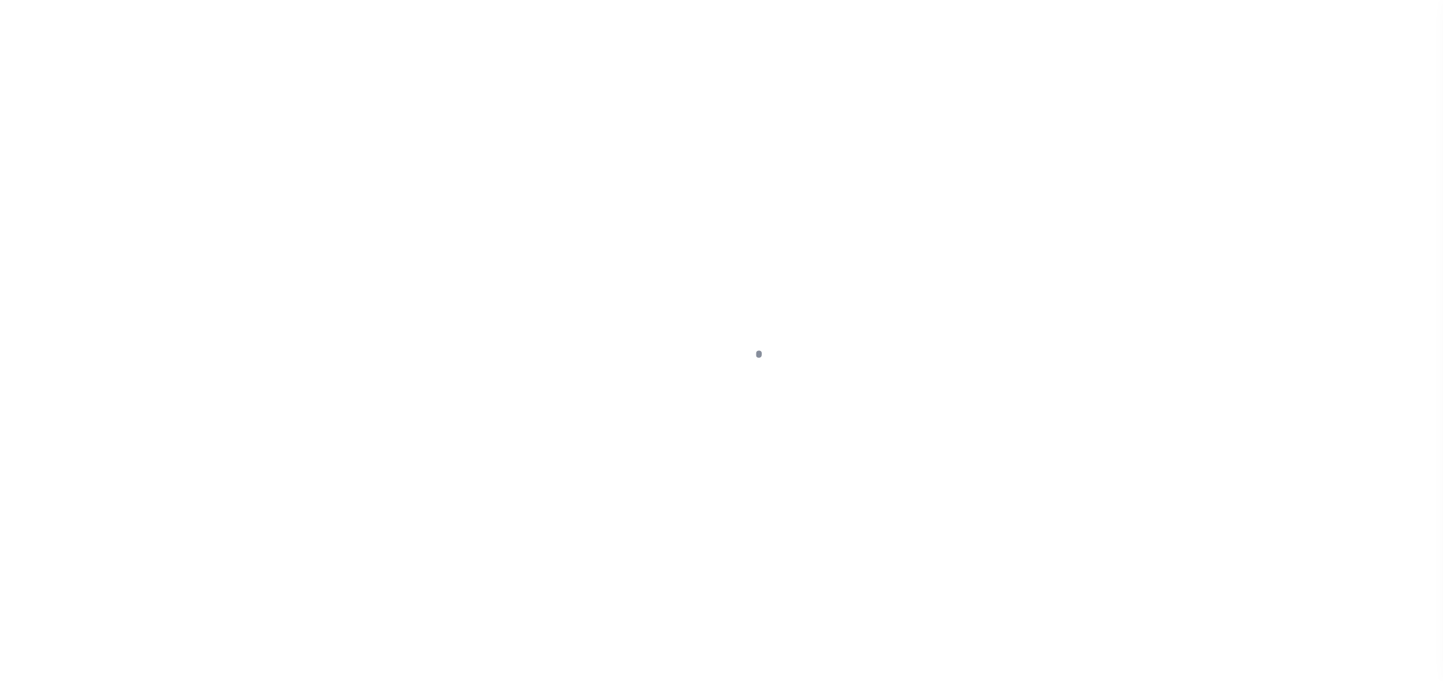
select select "PYD"
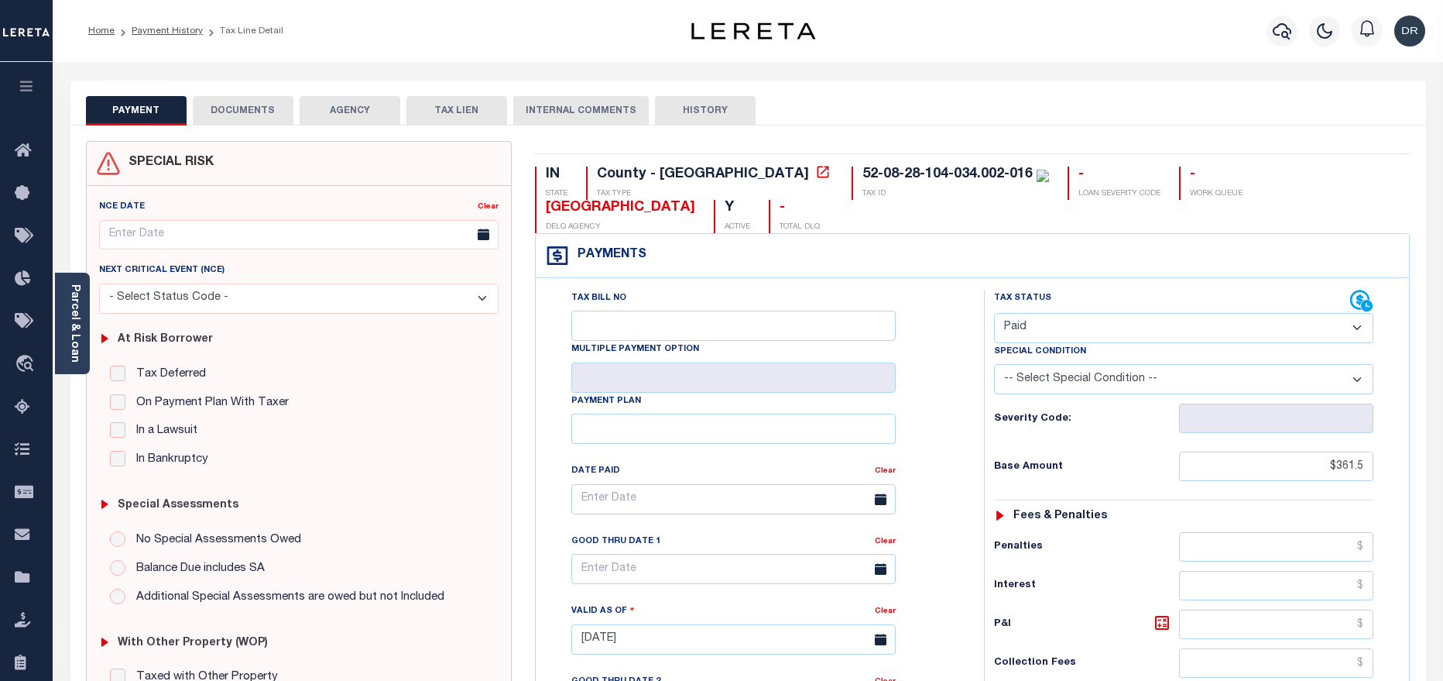
click at [241, 124] on button "DOCUMENTS" at bounding box center [243, 110] width 101 height 29
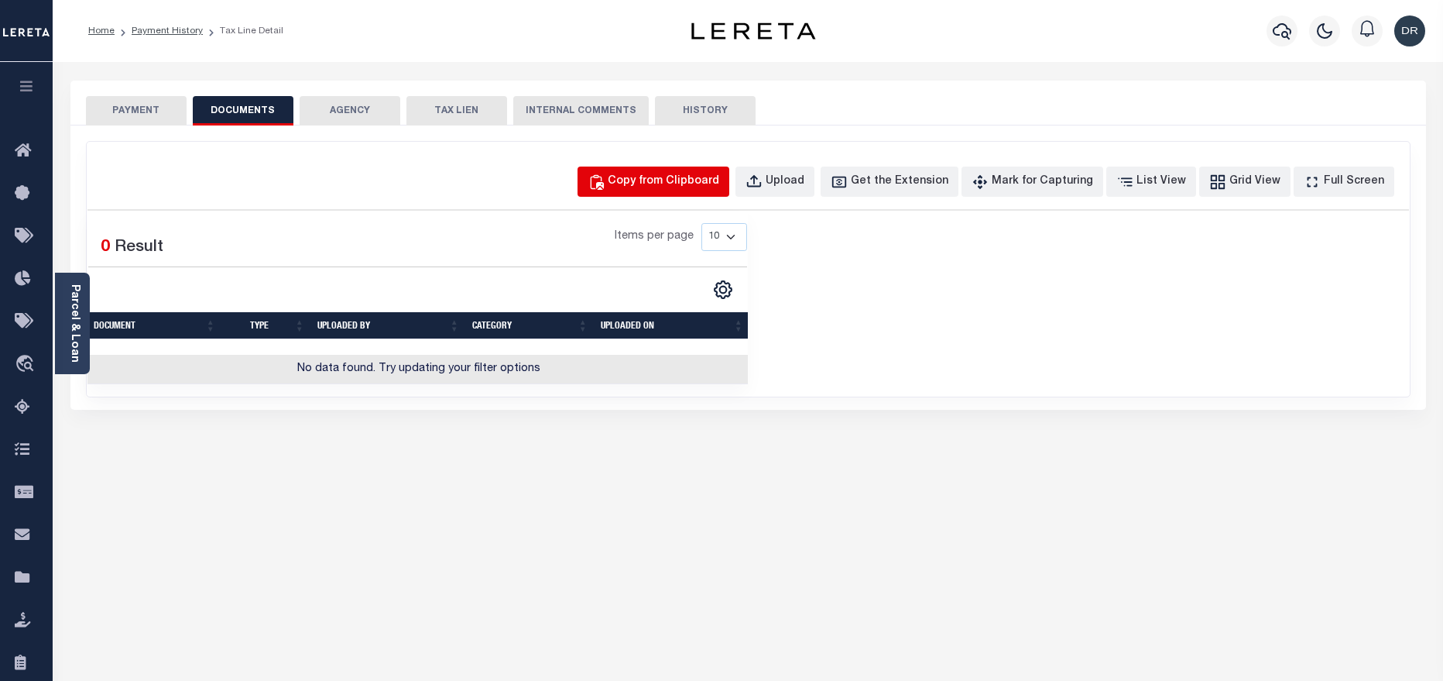
click at [670, 194] on button "Copy from Clipboard" at bounding box center [654, 181] width 152 height 30
select select "POP"
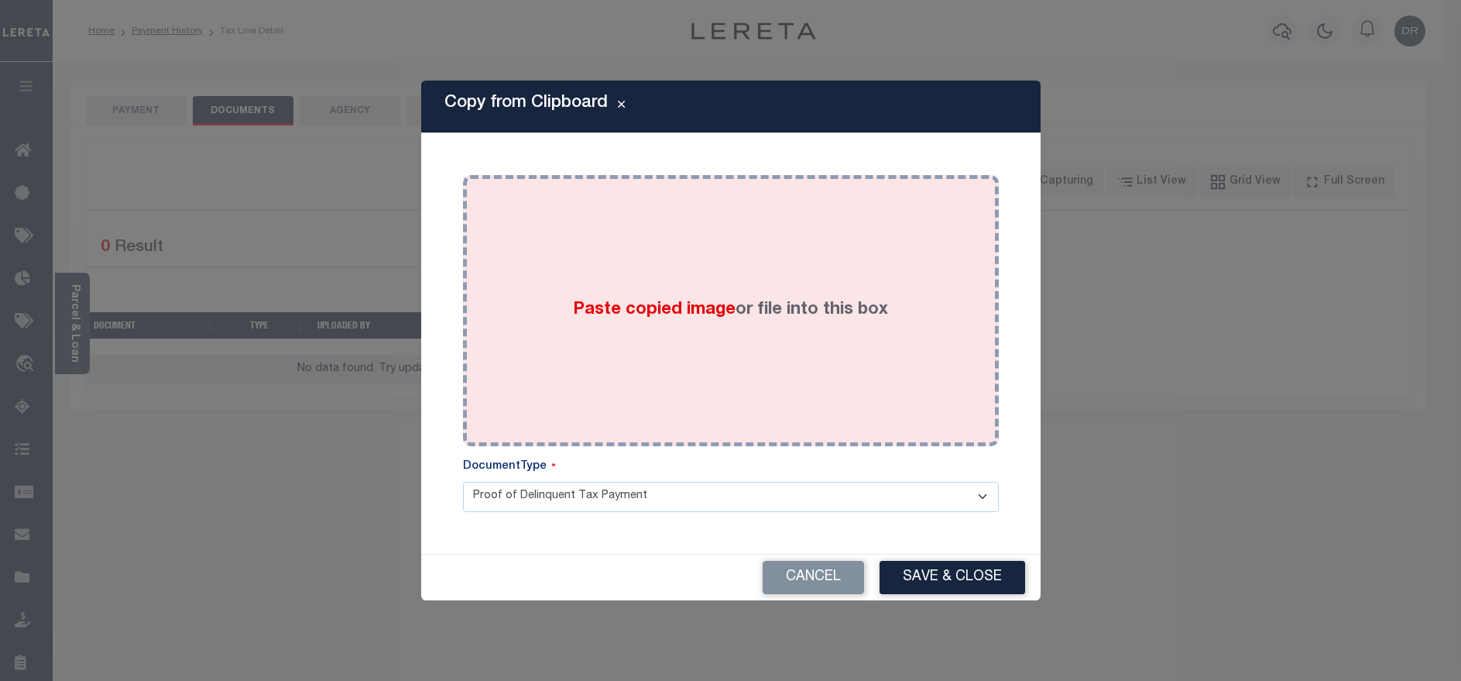
click at [660, 365] on div "Paste copied image or file into this box" at bounding box center [731, 311] width 513 height 248
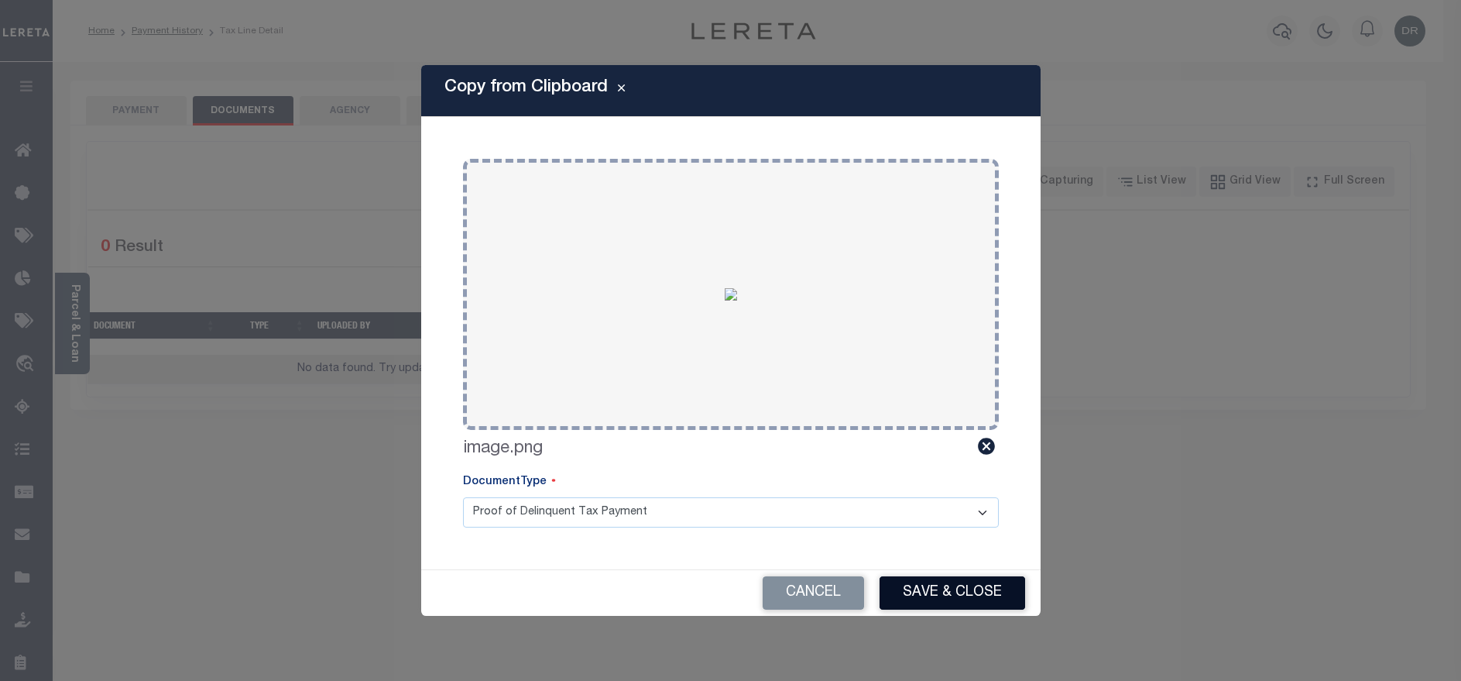
click at [915, 597] on button "Save & Close" at bounding box center [953, 592] width 146 height 33
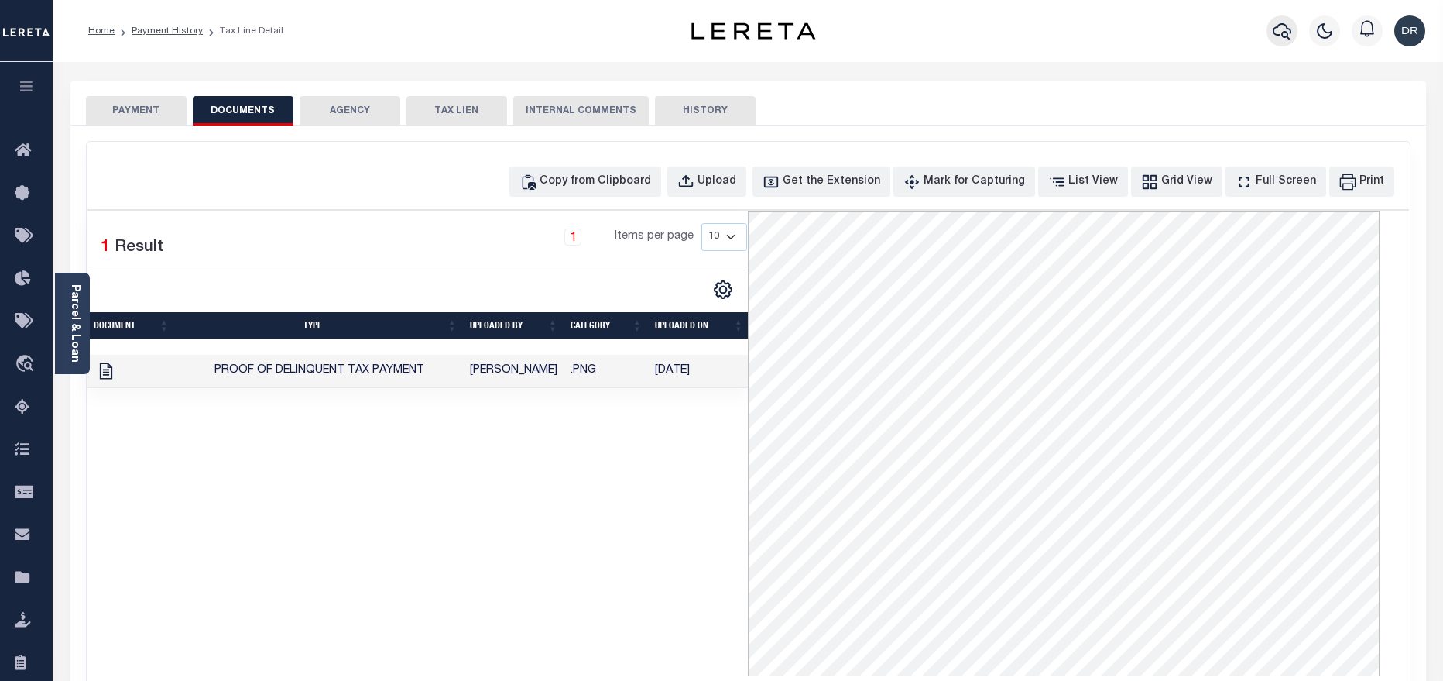
click at [1280, 33] on icon "button" at bounding box center [1282, 31] width 19 height 19
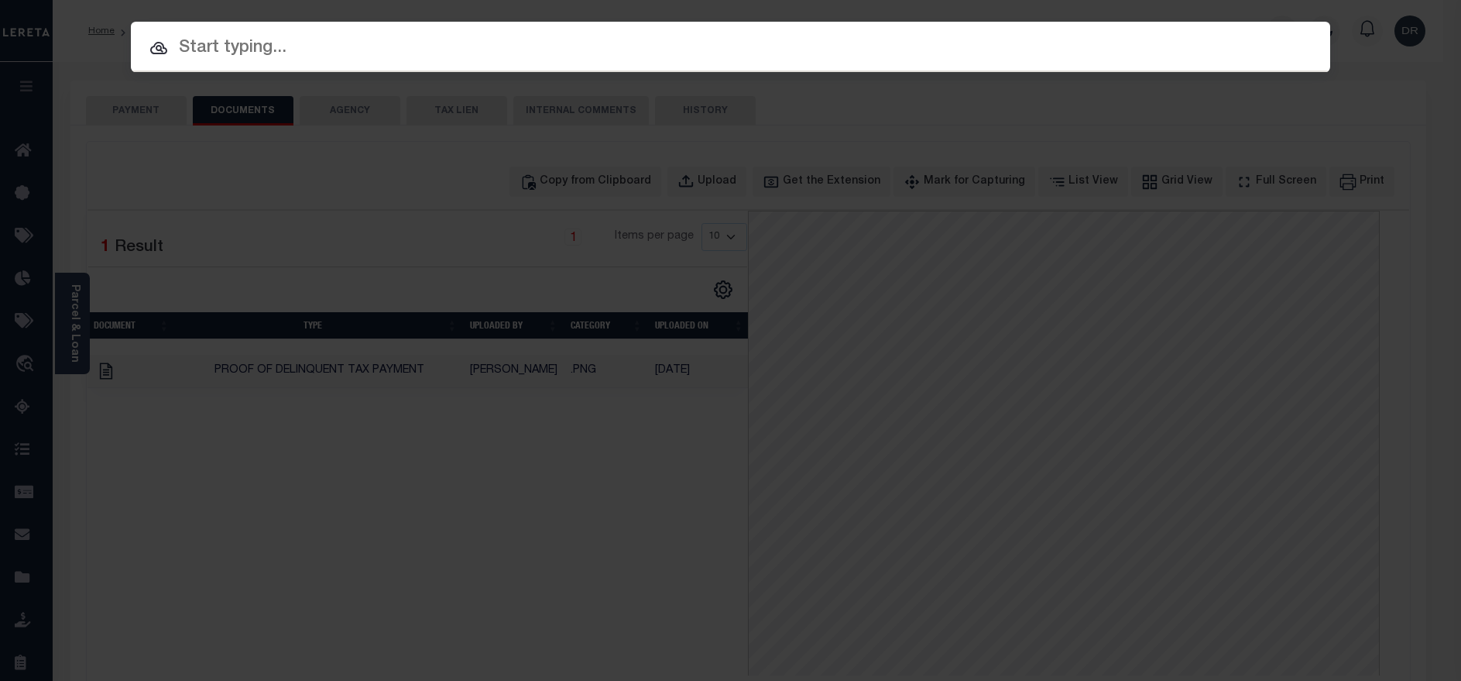
paste input "10295-34978"
type input "10295-34978"
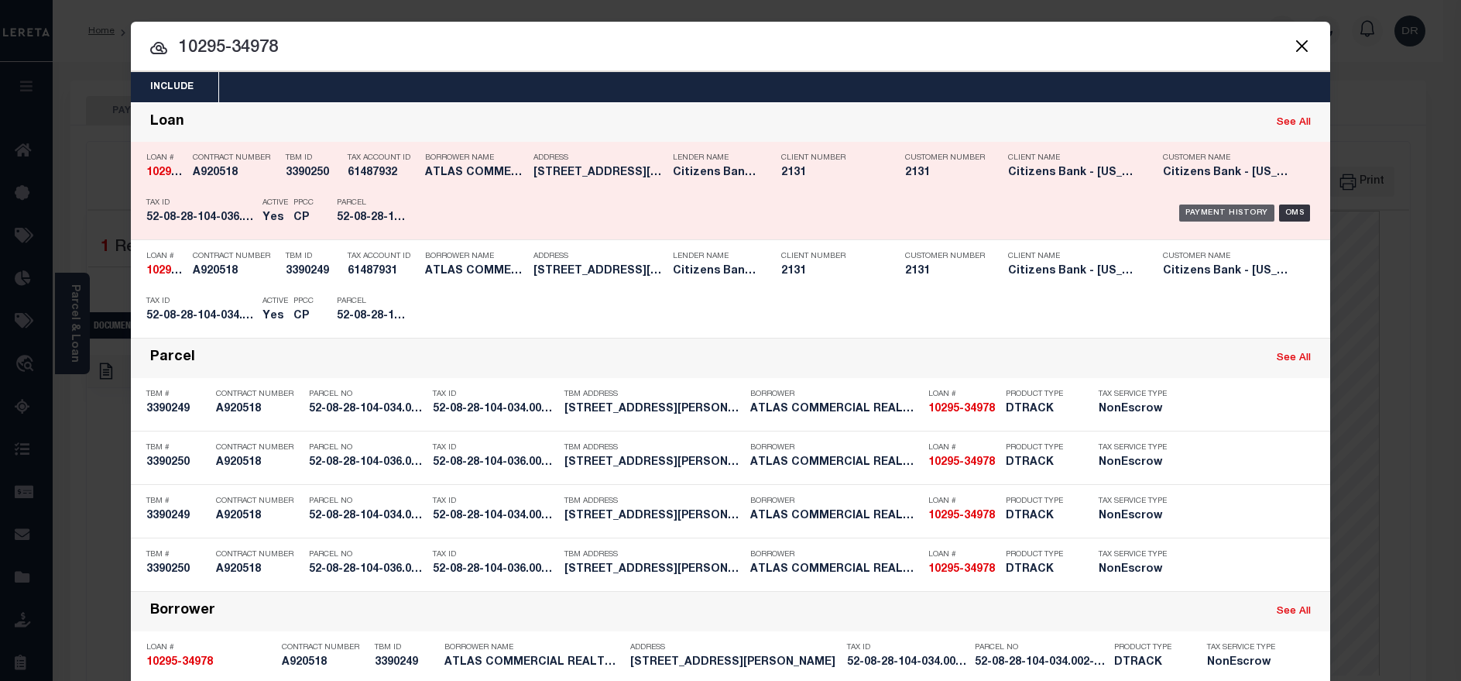
click at [1179, 209] on div "Payment History" at bounding box center [1226, 212] width 95 height 17
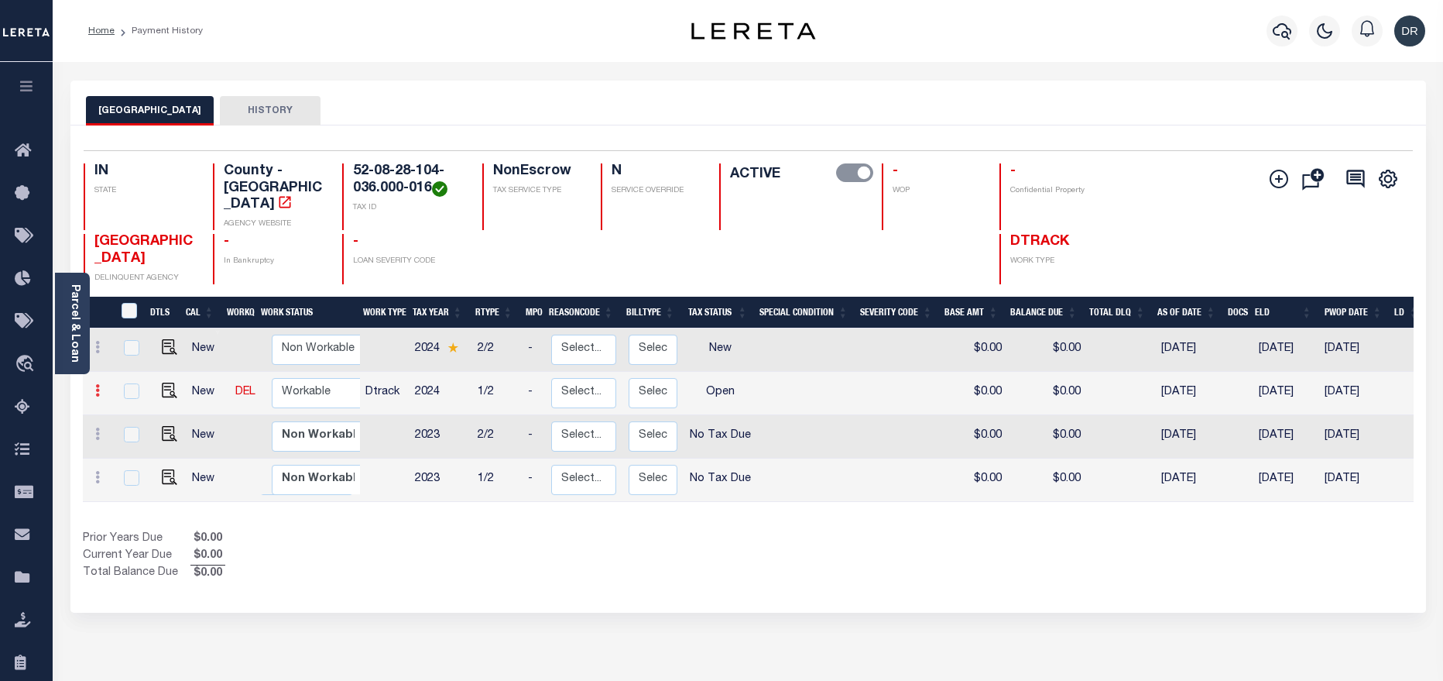
click at [94, 386] on link at bounding box center [97, 392] width 17 height 12
click at [133, 410] on img at bounding box center [134, 417] width 15 height 15
checkbox input "true"
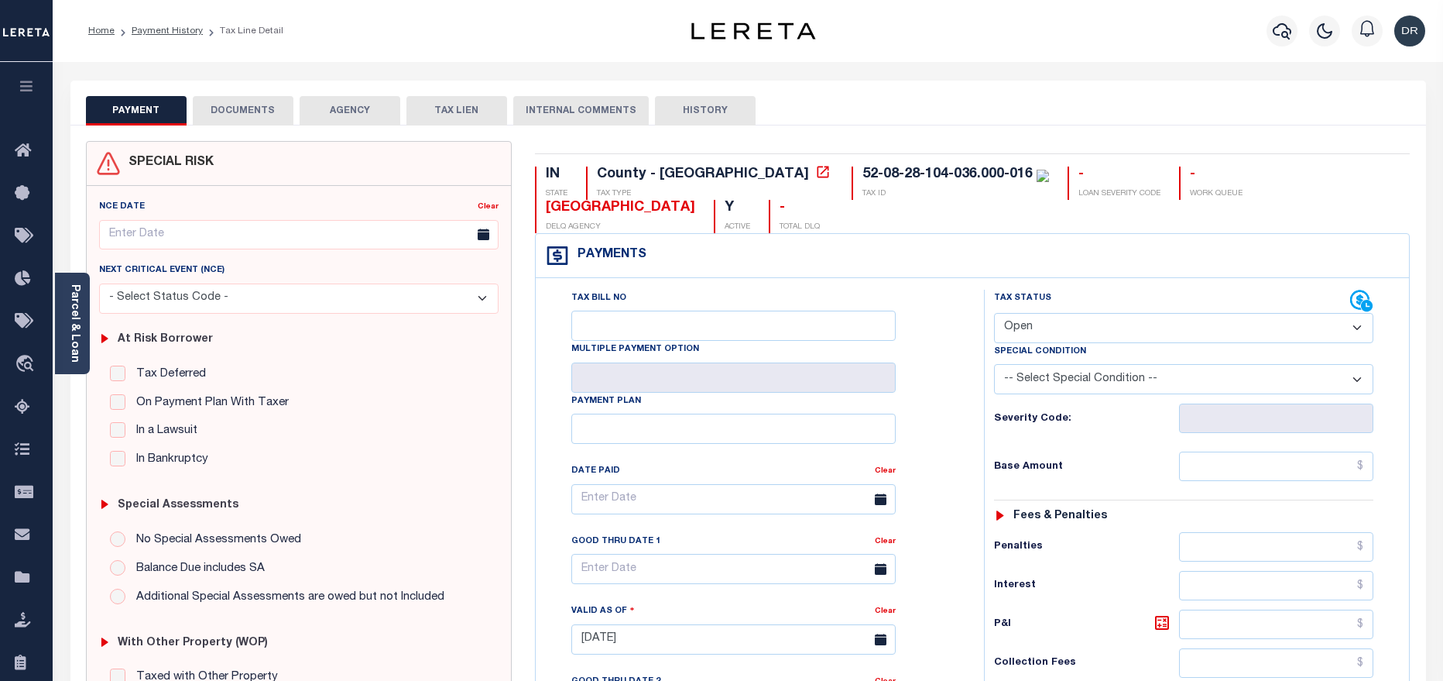
click at [1104, 313] on select "- Select Status Code - Open Due/Unpaid Paid Incomplete No Tax Due Internal Refu…" at bounding box center [1183, 328] width 379 height 30
select select "PYD"
click at [994, 313] on select "- Select Status Code - Open Due/Unpaid Paid Incomplete No Tax Due Internal Refu…" at bounding box center [1183, 328] width 379 height 30
type input "[DATE]"
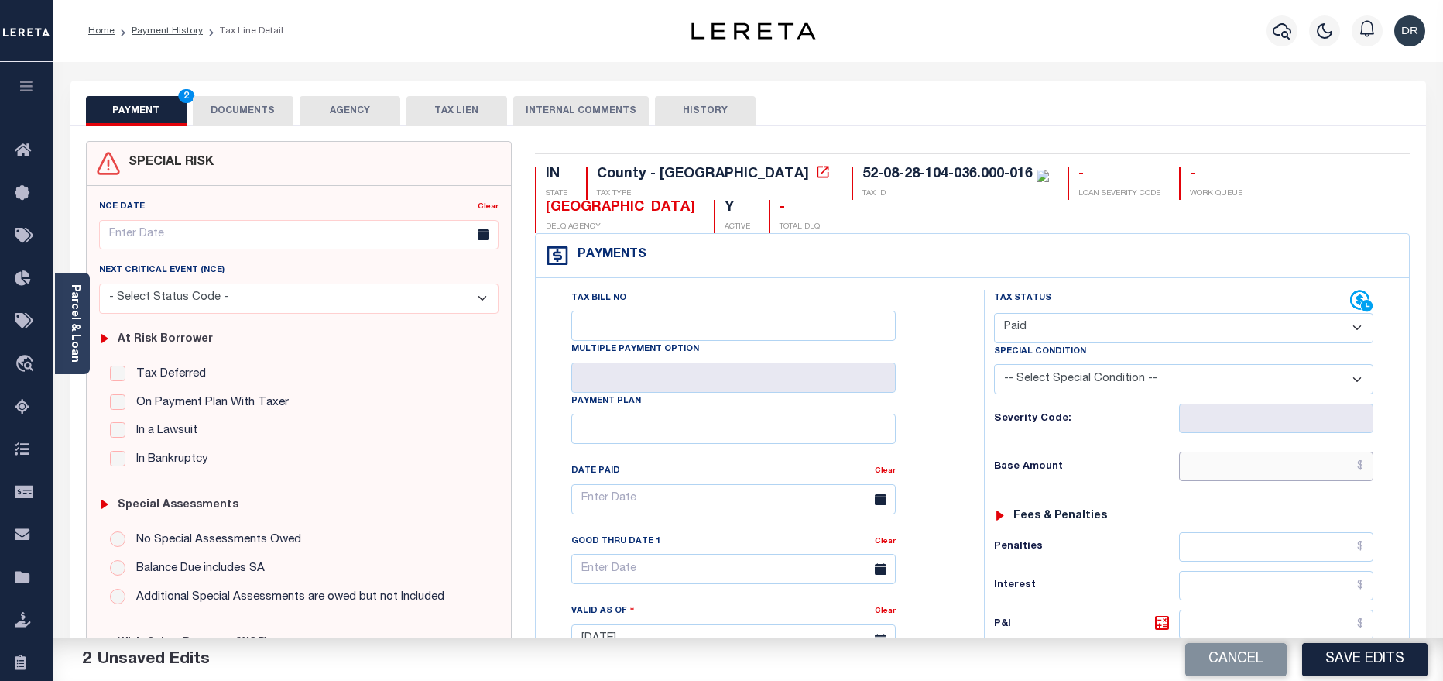
click at [1243, 451] on input "text" at bounding box center [1276, 465] width 195 height 29
paste input "2,154.00"
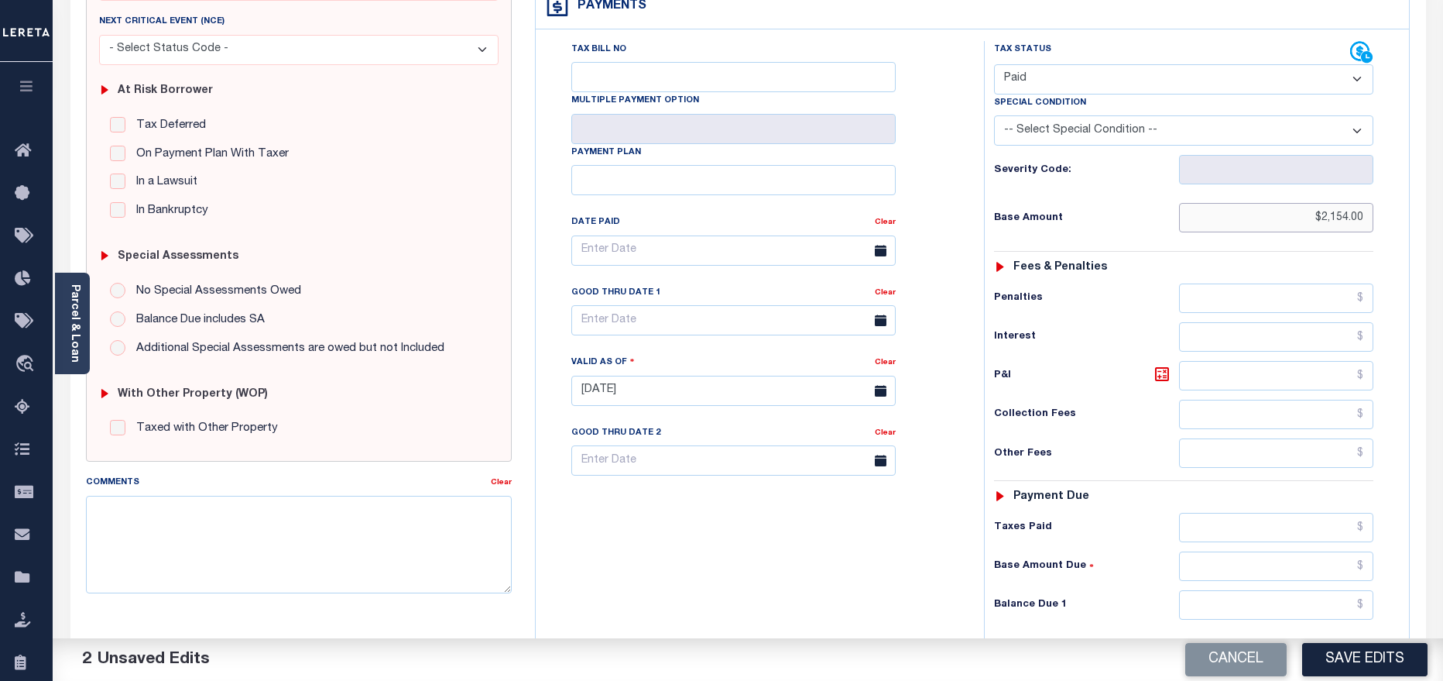
scroll to position [348, 0]
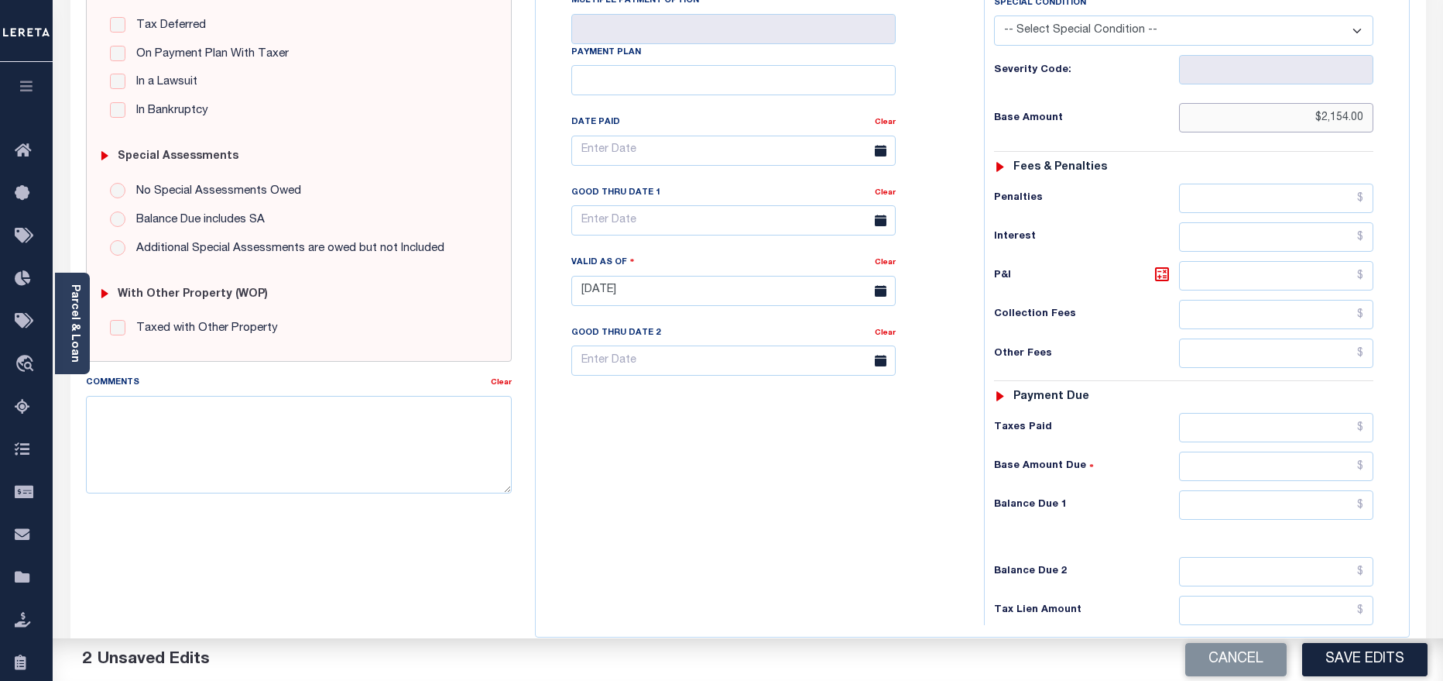
type input "$2,154.00"
click at [1252, 490] on input "text" at bounding box center [1276, 504] width 195 height 29
type input "$0.00"
click at [1327, 664] on button "Save Edits" at bounding box center [1364, 659] width 125 height 33
checkbox input "false"
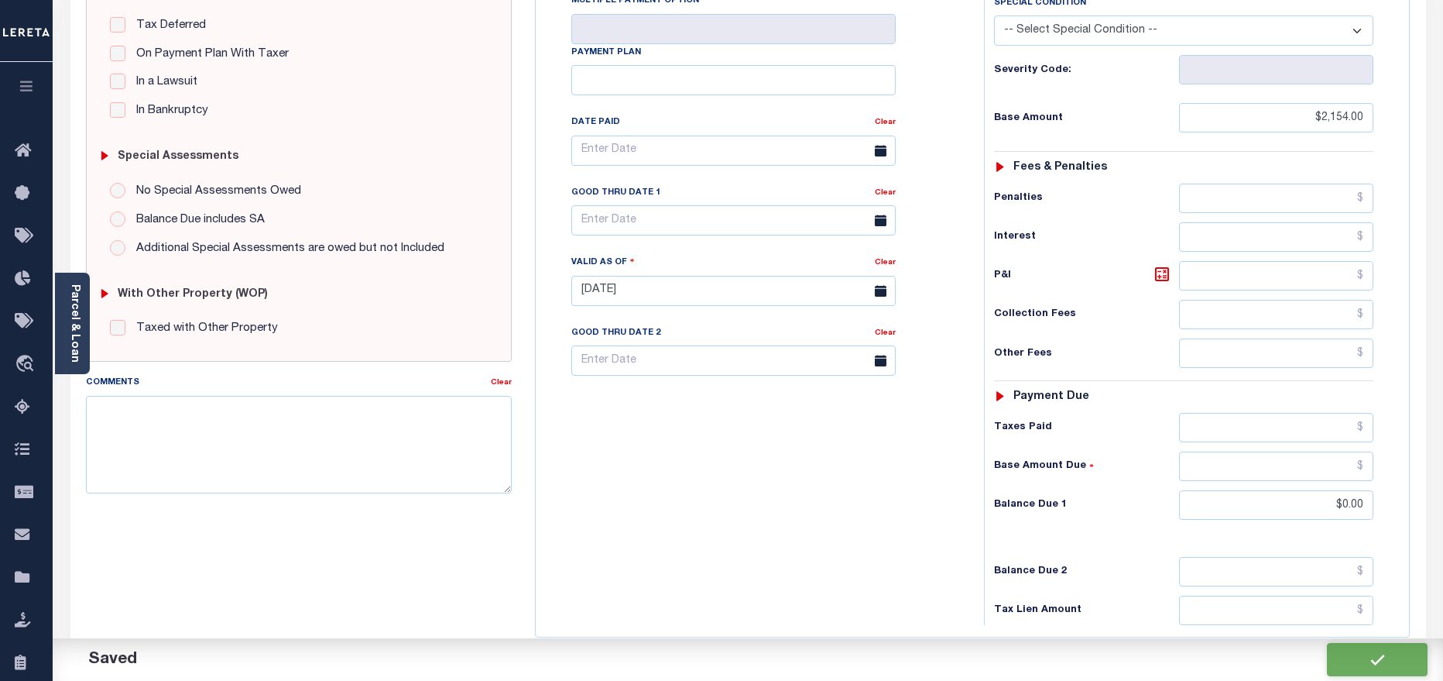
checkbox input "false"
type input "$2,154"
type input "$0"
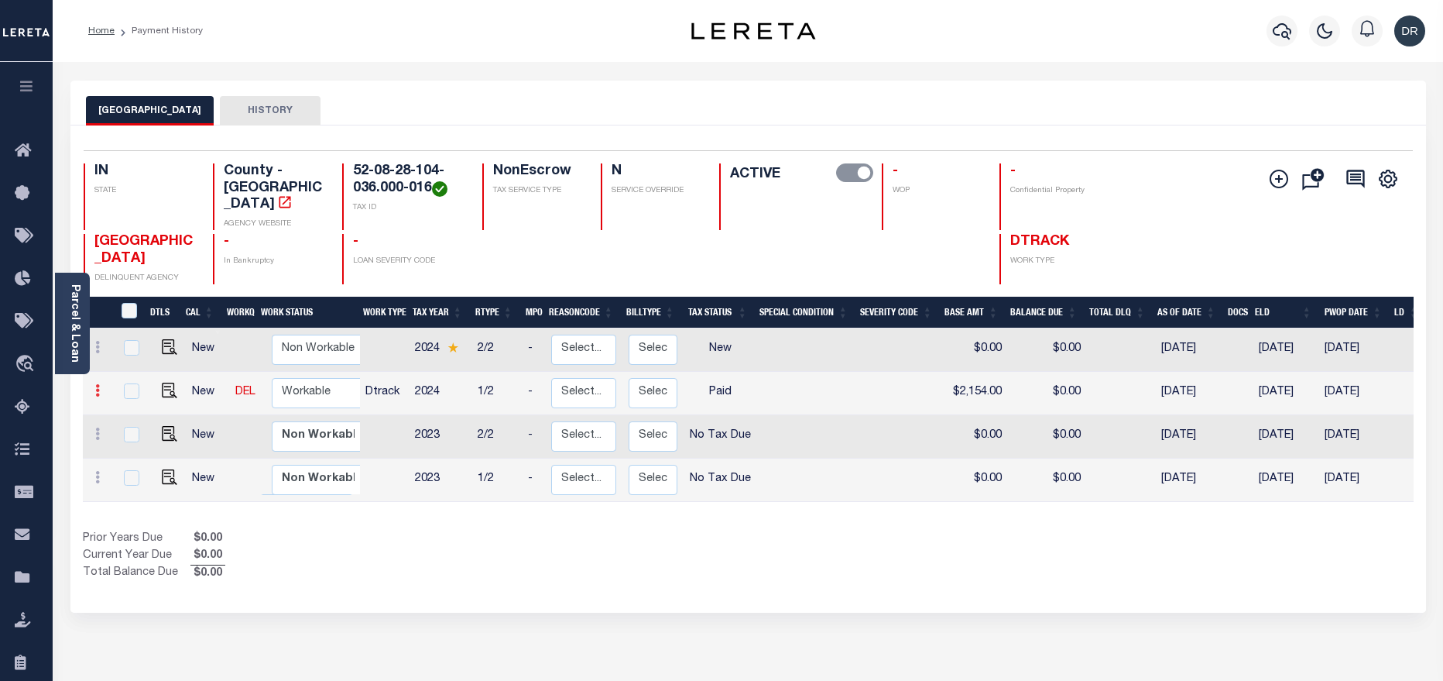
click at [96, 384] on icon at bounding box center [97, 390] width 5 height 12
click at [128, 410] on img at bounding box center [134, 417] width 15 height 15
checkbox input "true"
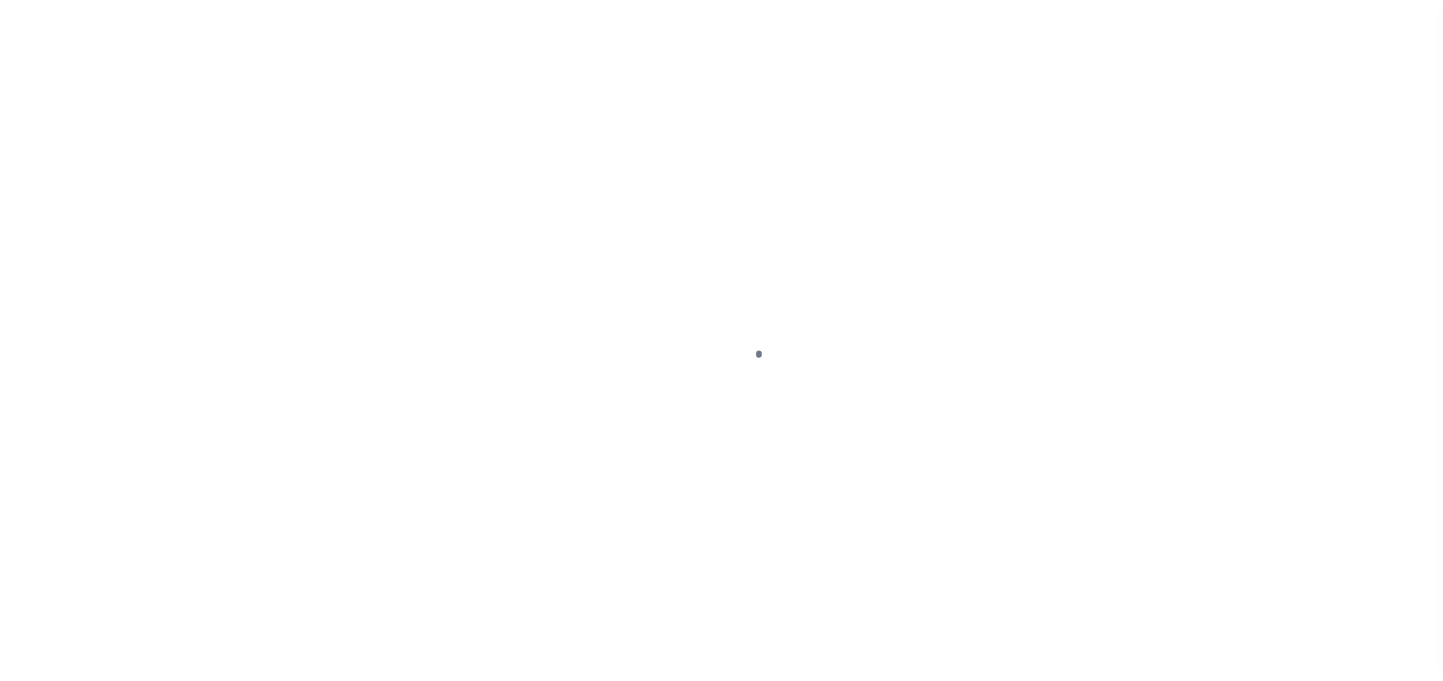
select select "PYD"
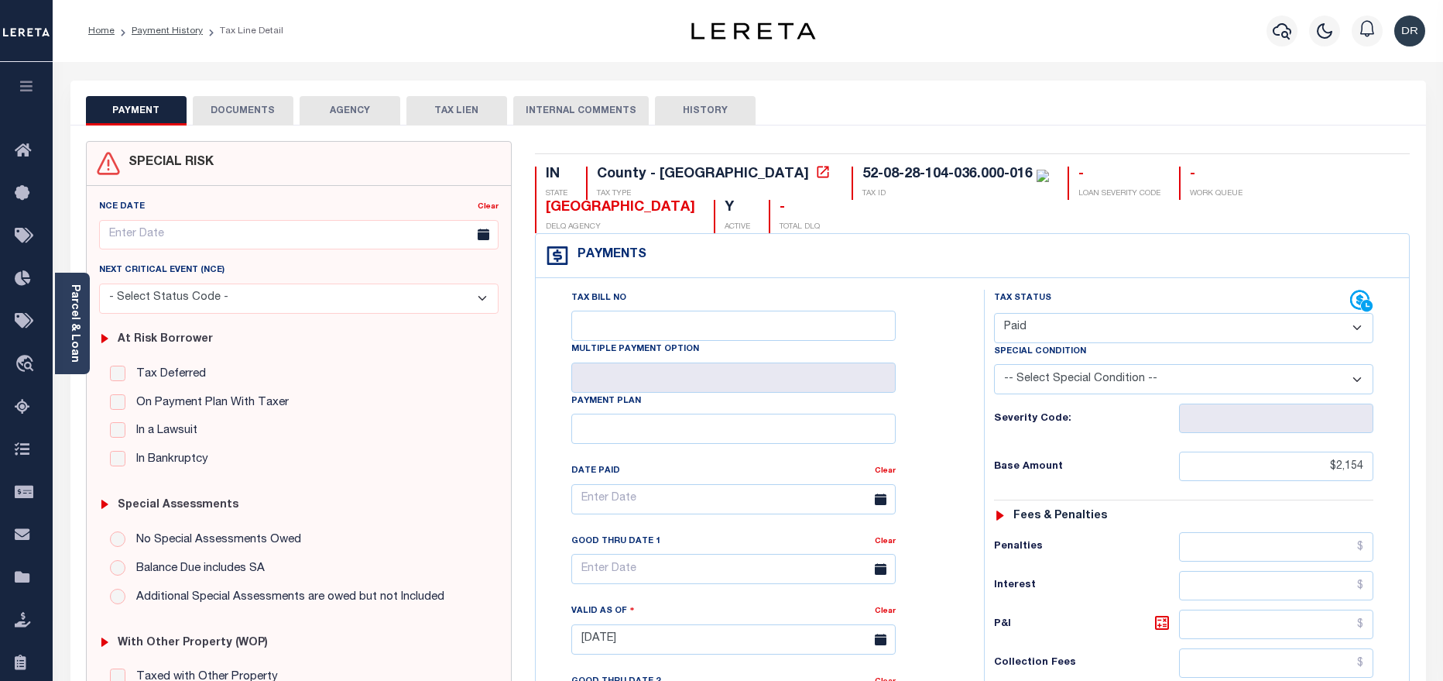
click at [220, 110] on button "DOCUMENTS" at bounding box center [243, 110] width 101 height 29
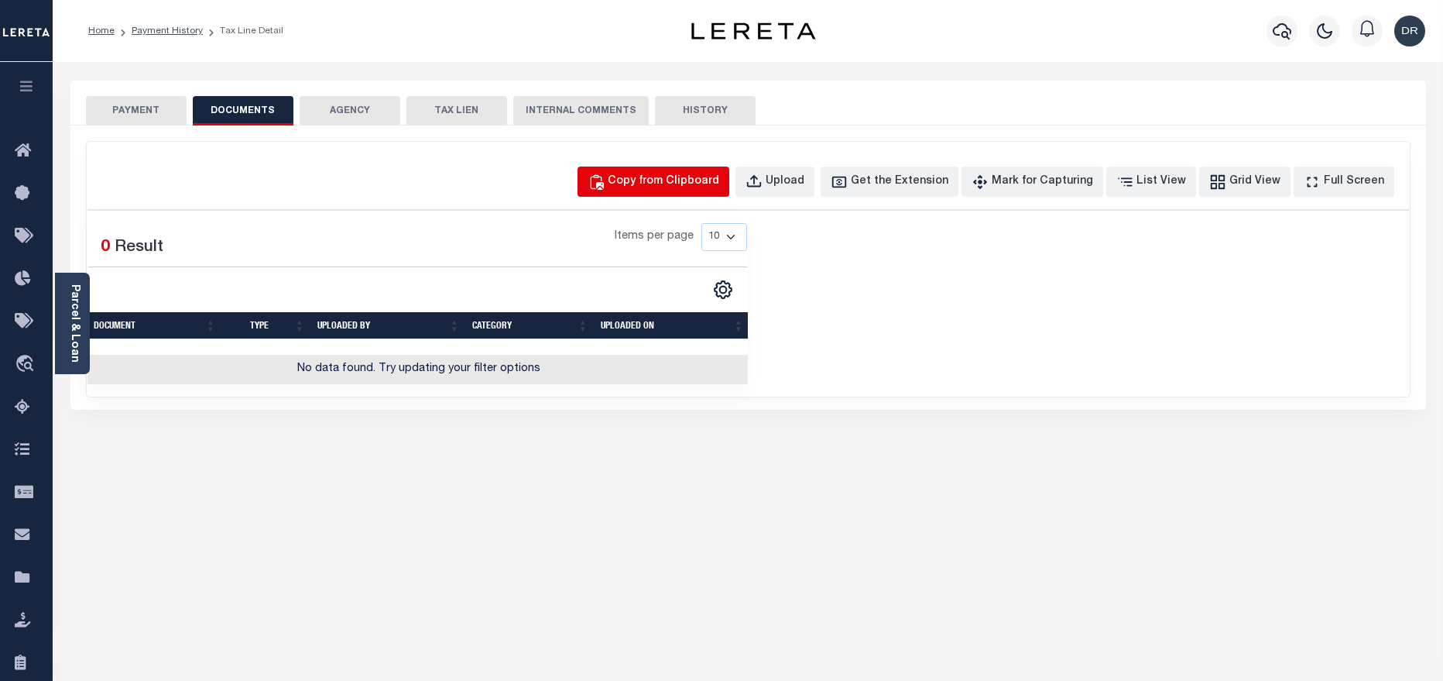
click at [643, 183] on button "Copy from Clipboard" at bounding box center [654, 181] width 152 height 30
select select "POP"
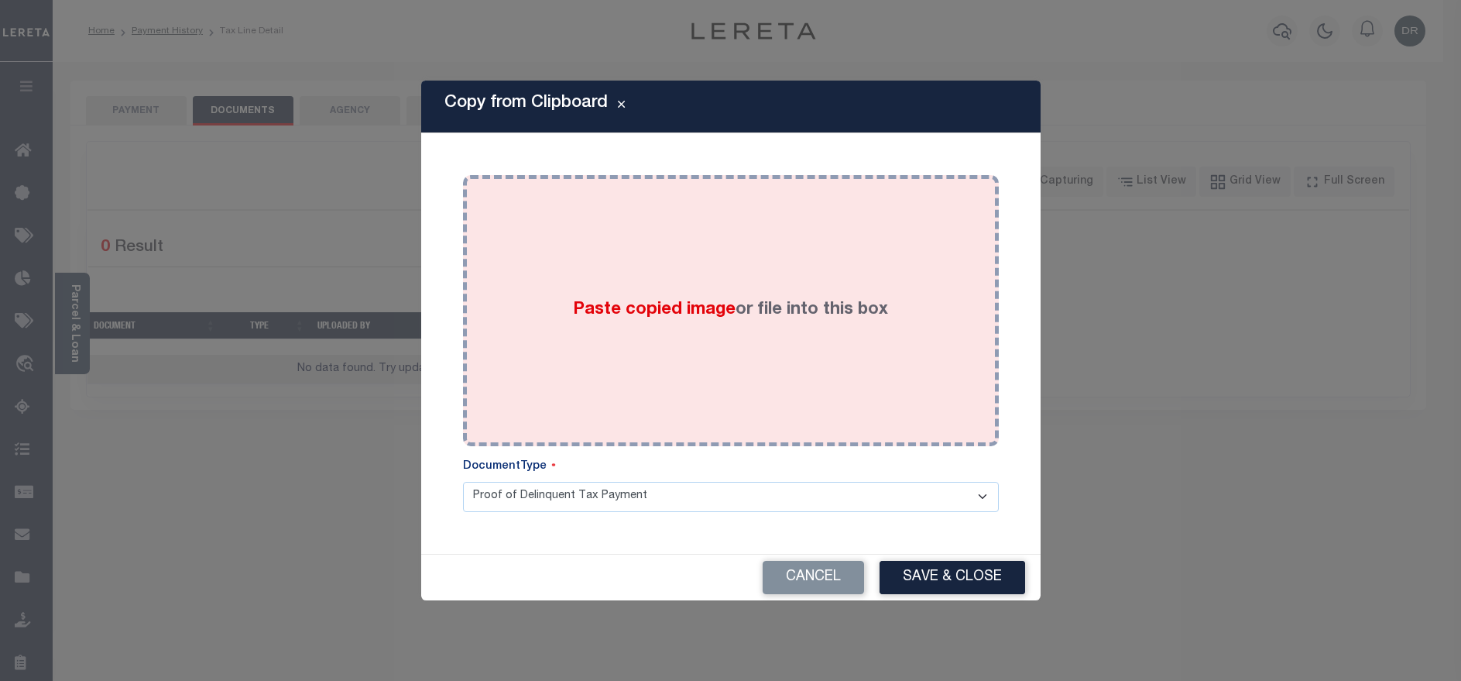
click at [751, 386] on div "Paste copied image or file into this box" at bounding box center [731, 311] width 513 height 248
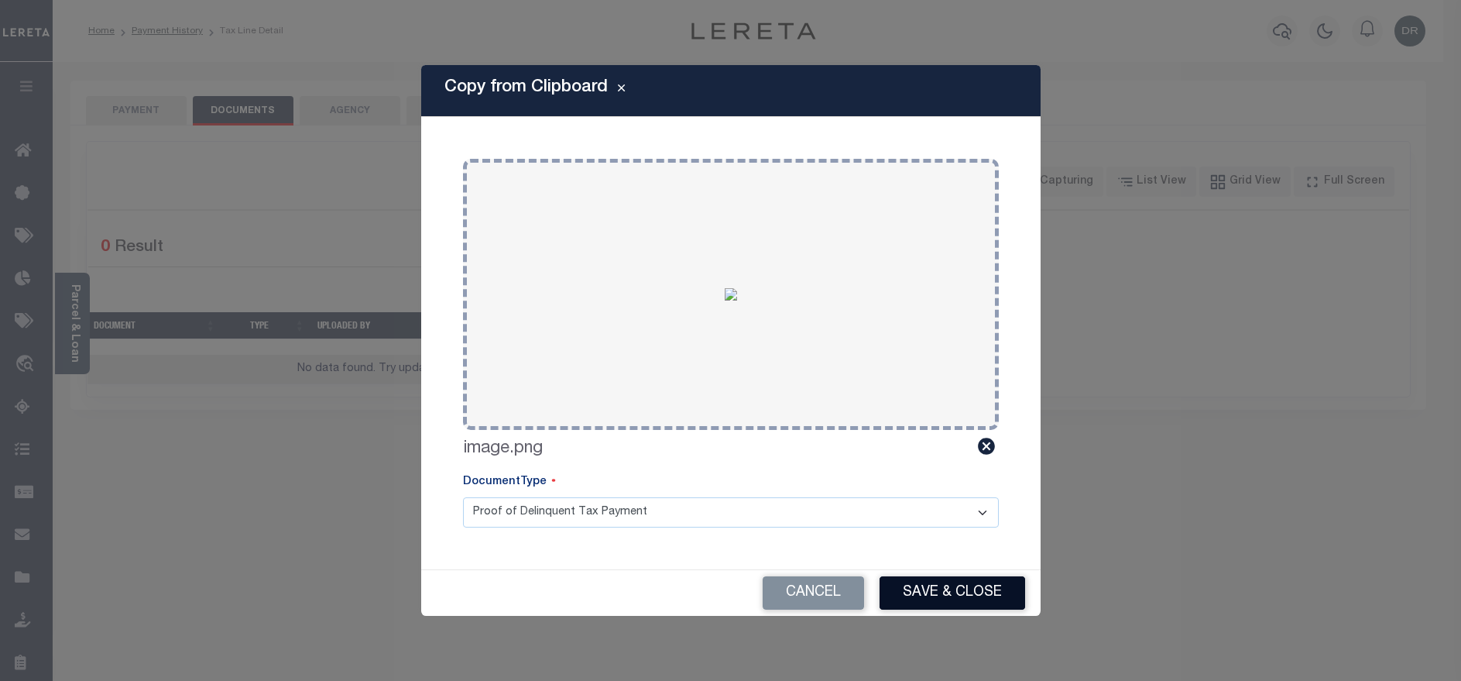
click at [934, 600] on button "Save & Close" at bounding box center [953, 592] width 146 height 33
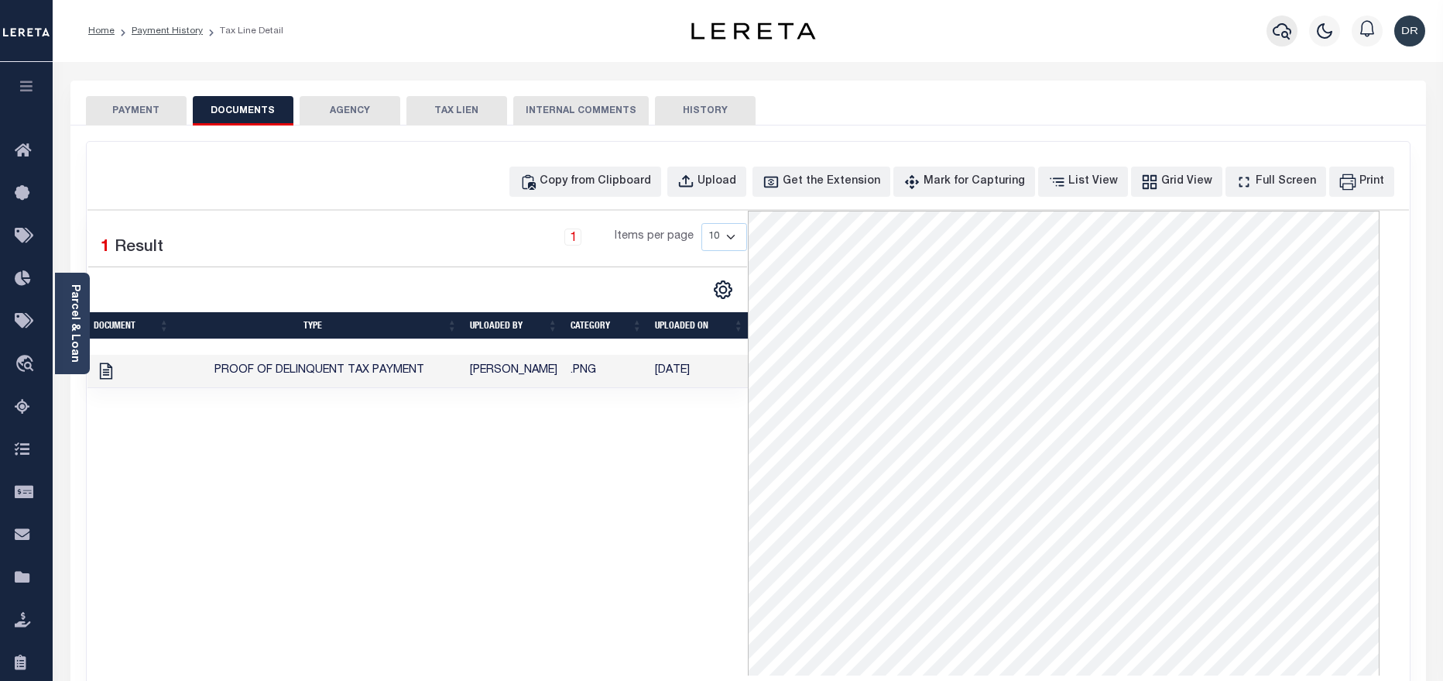
click at [1290, 32] on icon "button" at bounding box center [1282, 31] width 19 height 19
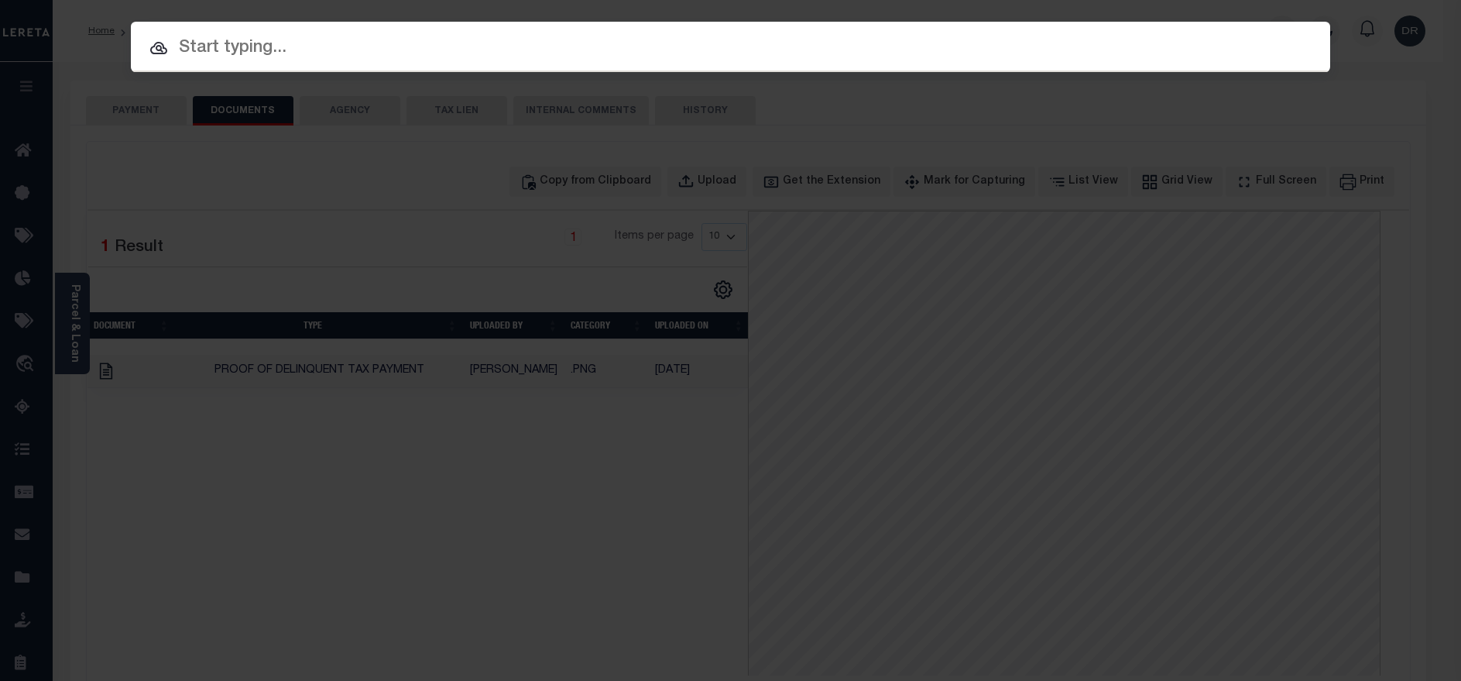
paste input "56483-75543"
type input "56483-75543"
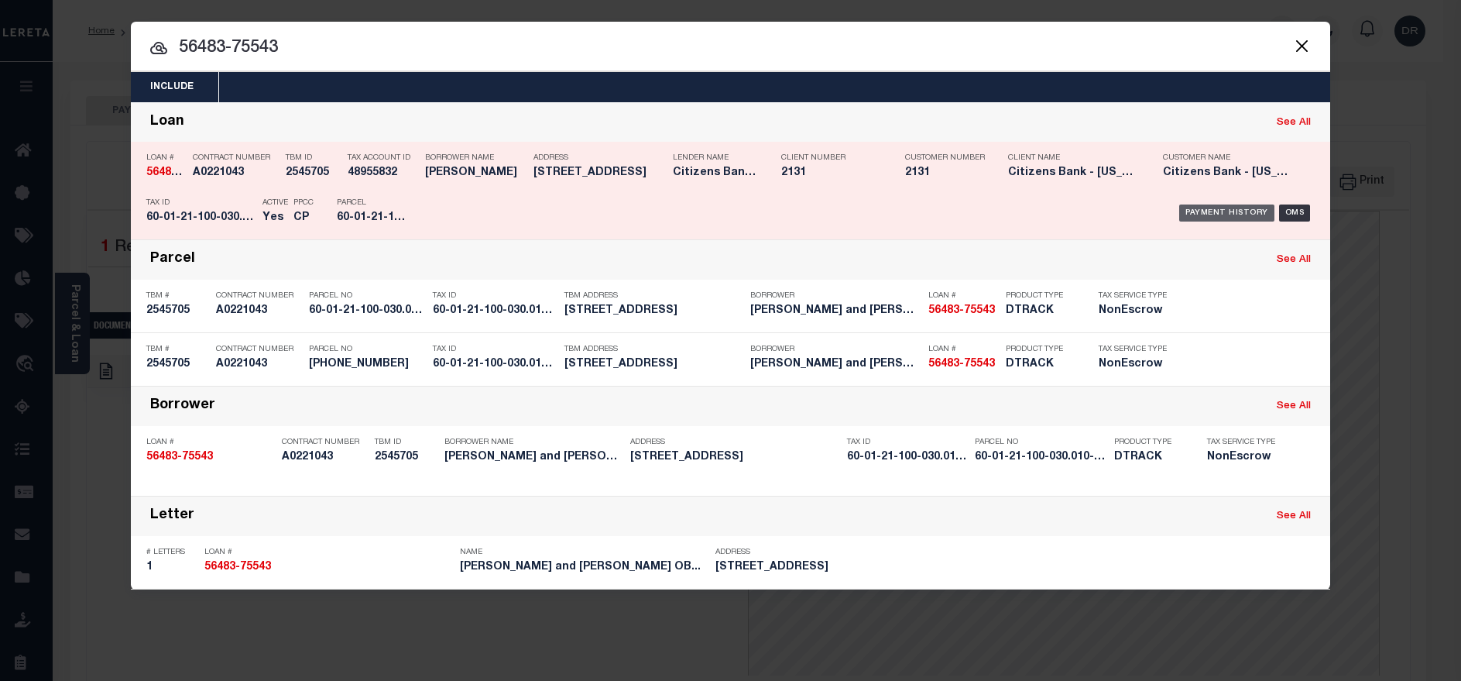
click at [1197, 210] on div "Payment History" at bounding box center [1226, 212] width 95 height 17
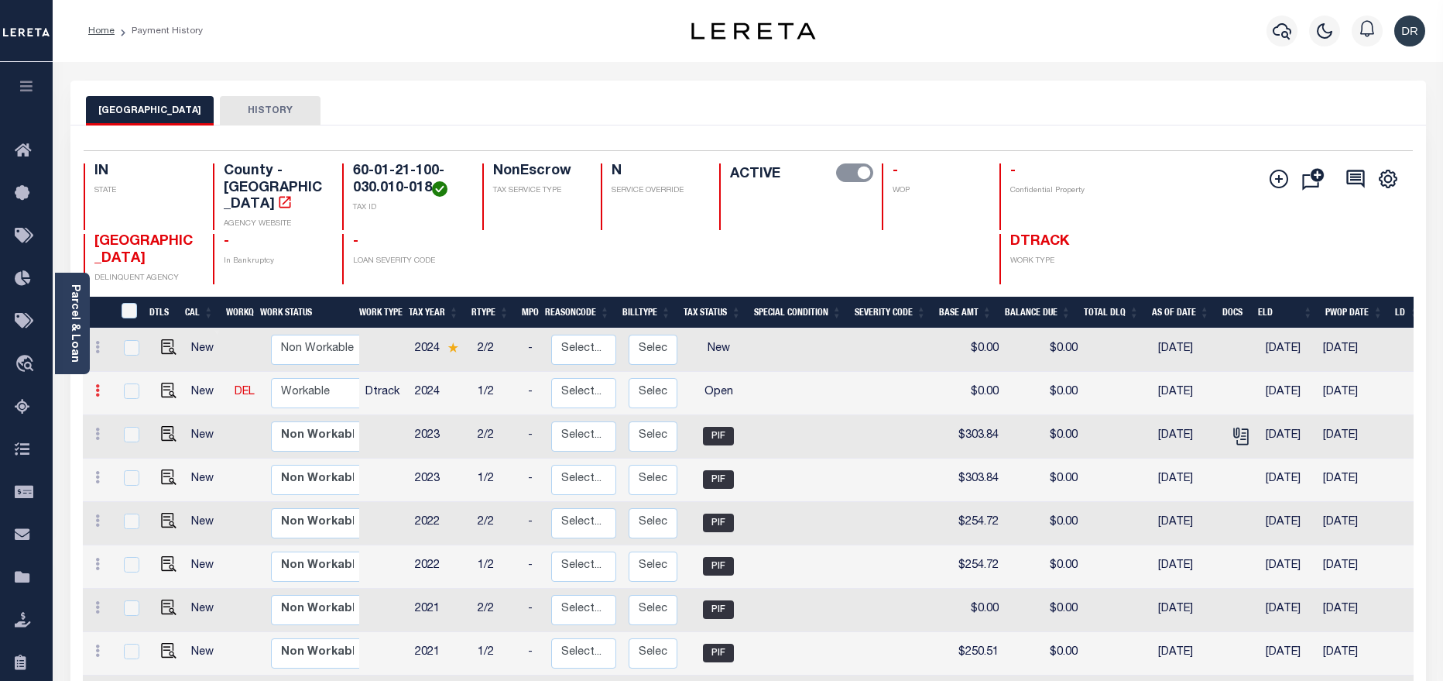
click at [94, 386] on link at bounding box center [97, 392] width 17 height 12
click at [136, 410] on img at bounding box center [134, 417] width 15 height 15
checkbox input "true"
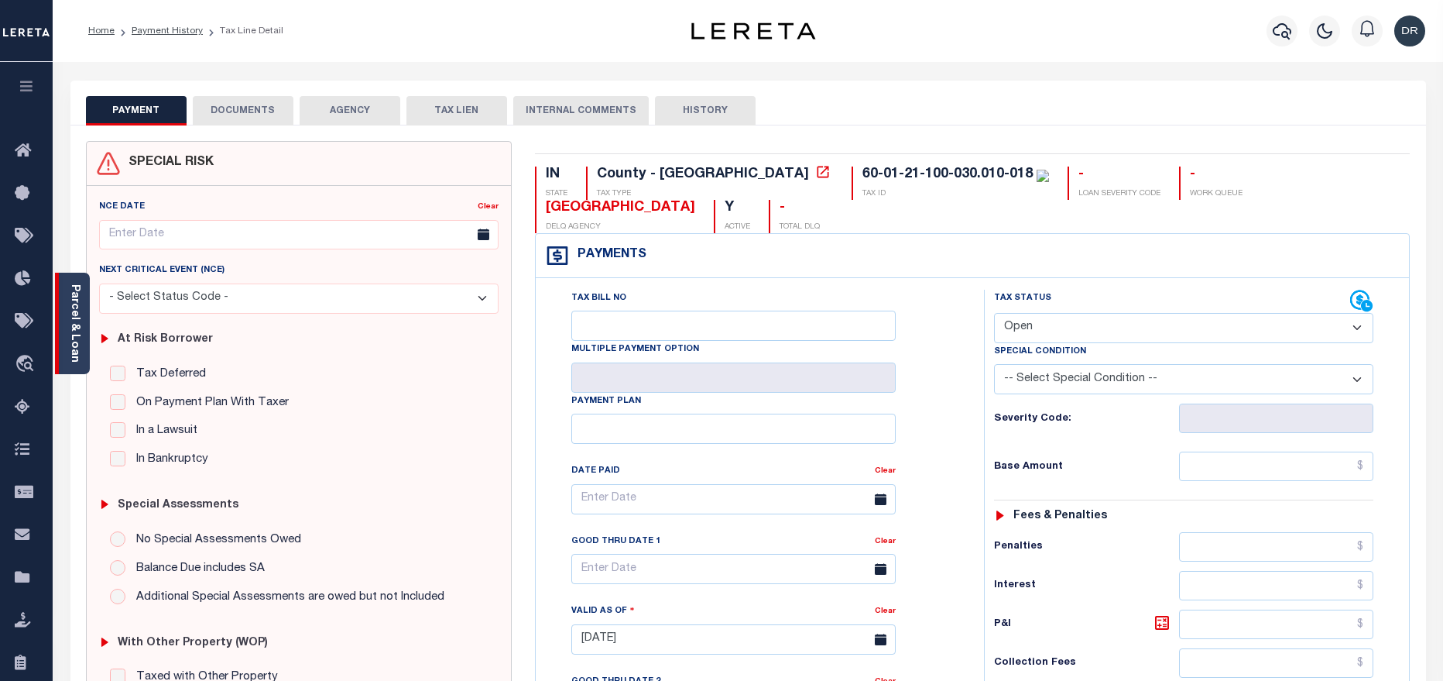
click at [81, 339] on div "Parcel & Loan" at bounding box center [72, 323] width 35 height 101
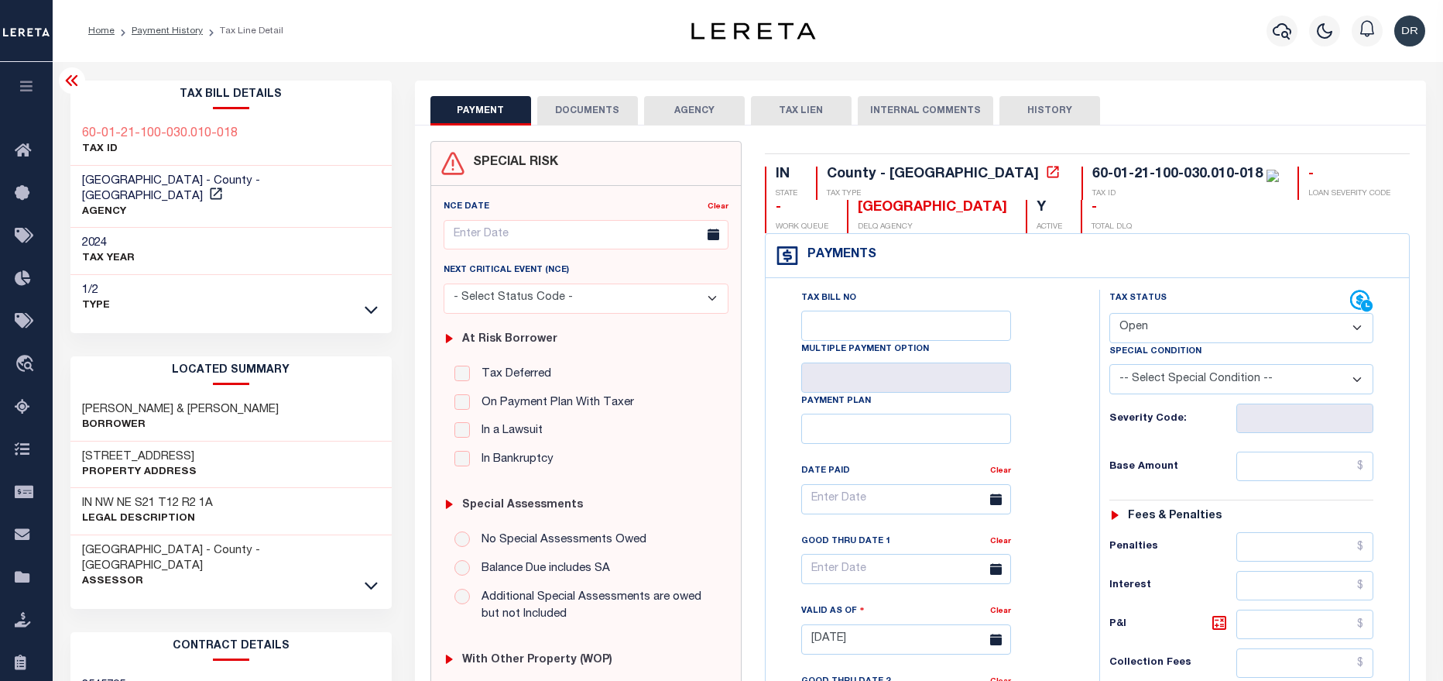
click at [1181, 335] on select "- Select Status Code - Open Due/Unpaid Paid Incomplete No Tax Due Internal Refu…" at bounding box center [1241, 328] width 265 height 30
select select "PYD"
click at [1109, 314] on select "- Select Status Code - Open Due/Unpaid Paid Incomplete No Tax Due Internal Refu…" at bounding box center [1241, 328] width 265 height 30
type input "[DATE]"
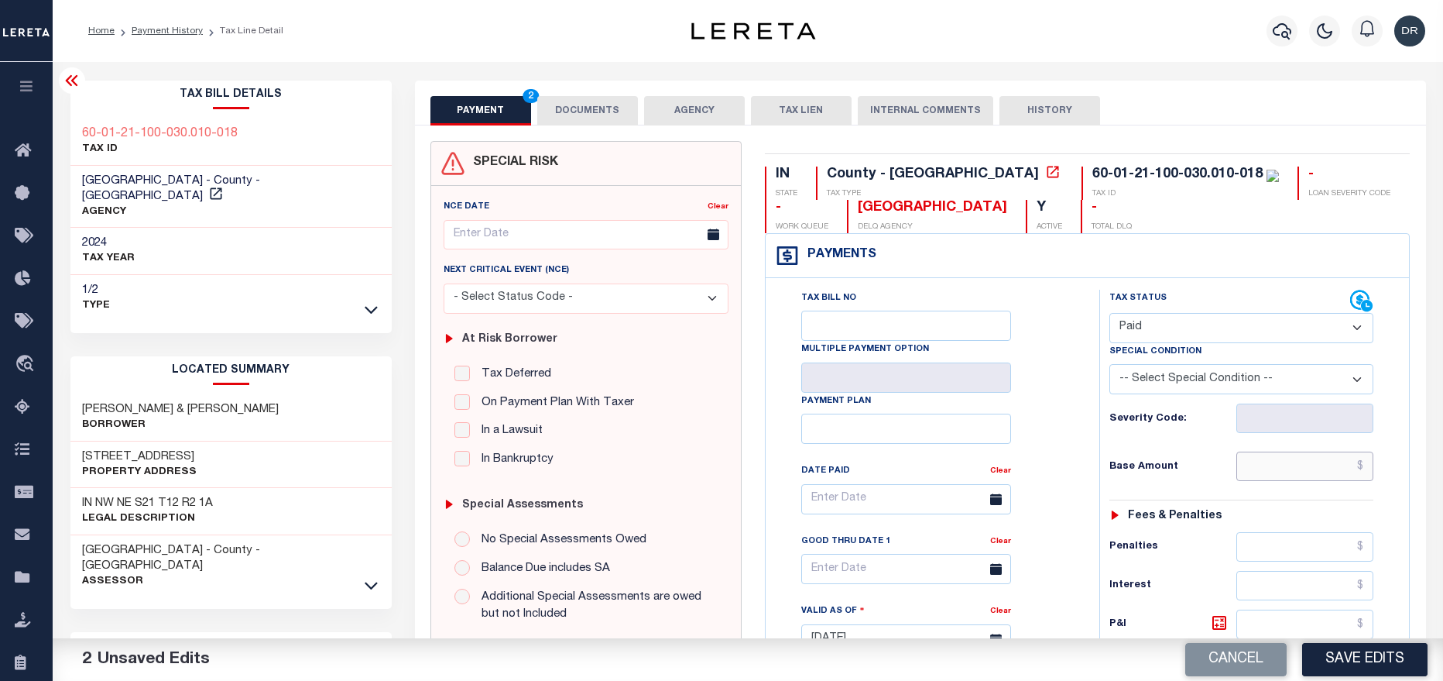
click at [1257, 472] on input "text" at bounding box center [1305, 465] width 138 height 29
paste input "340.49"
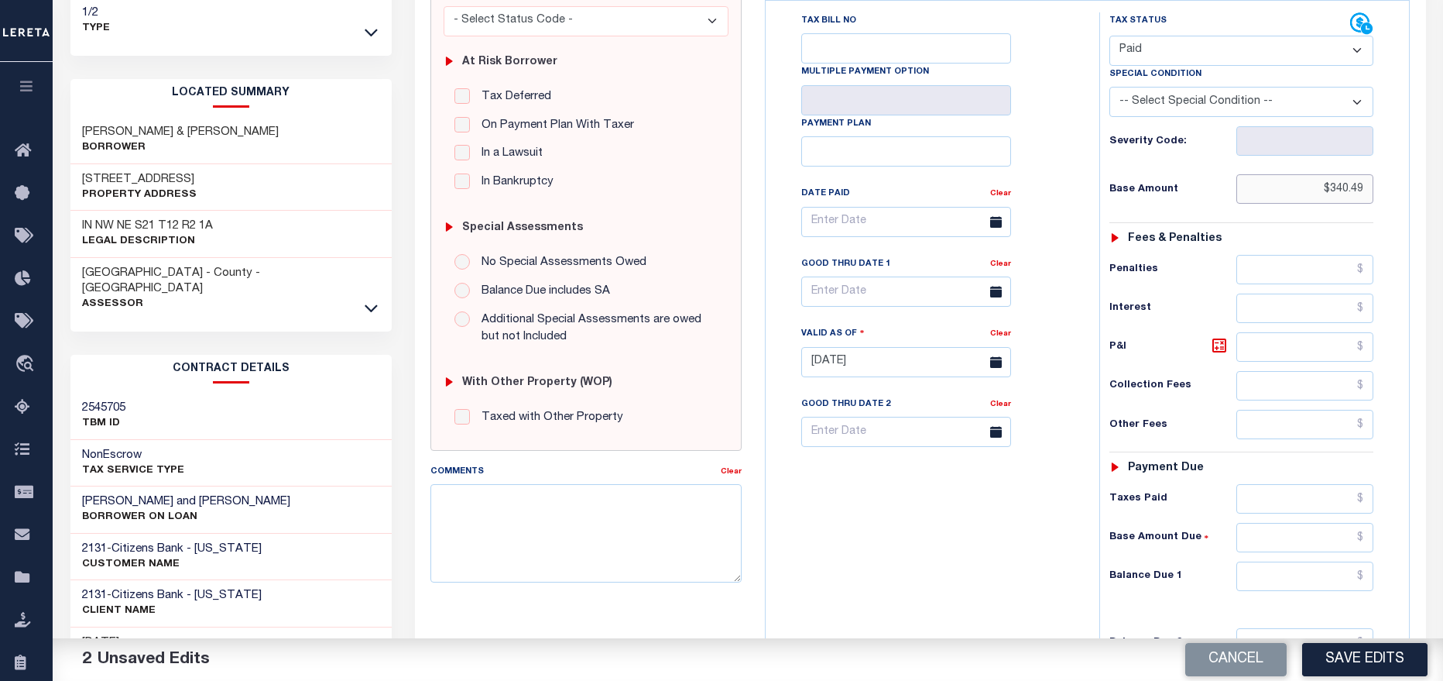
scroll to position [465, 0]
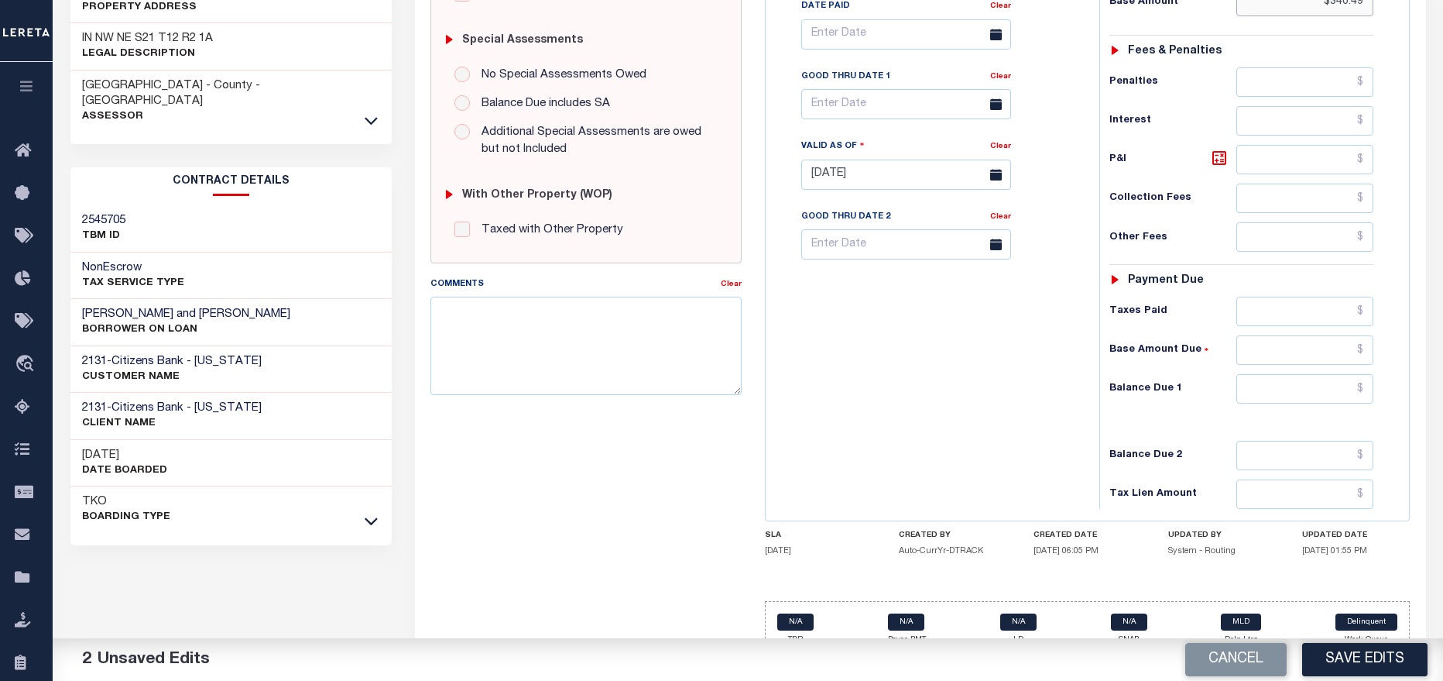
type input "$340.49"
click at [1264, 392] on input "text" at bounding box center [1305, 388] width 138 height 29
type input "$0.00"
click at [1372, 664] on button "Save Edits" at bounding box center [1364, 659] width 125 height 33
checkbox input "false"
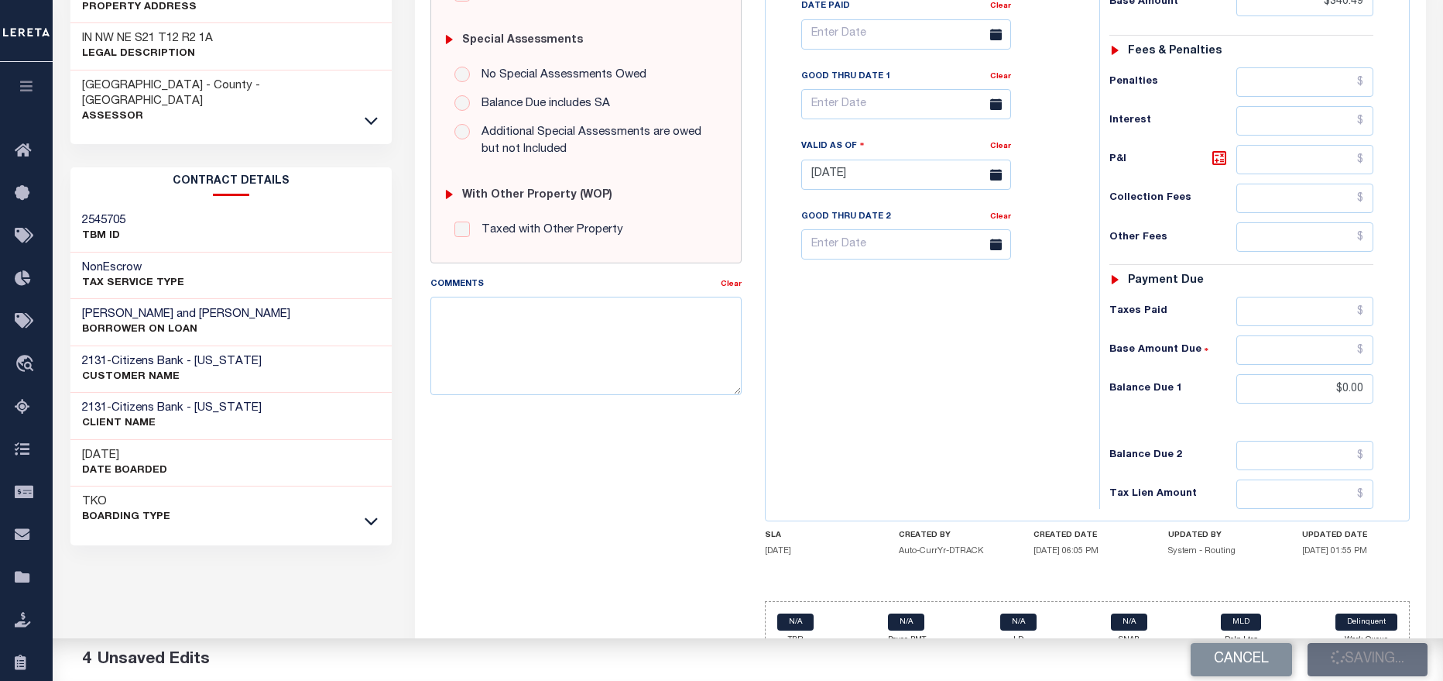
type input "$340.49"
type input "$0"
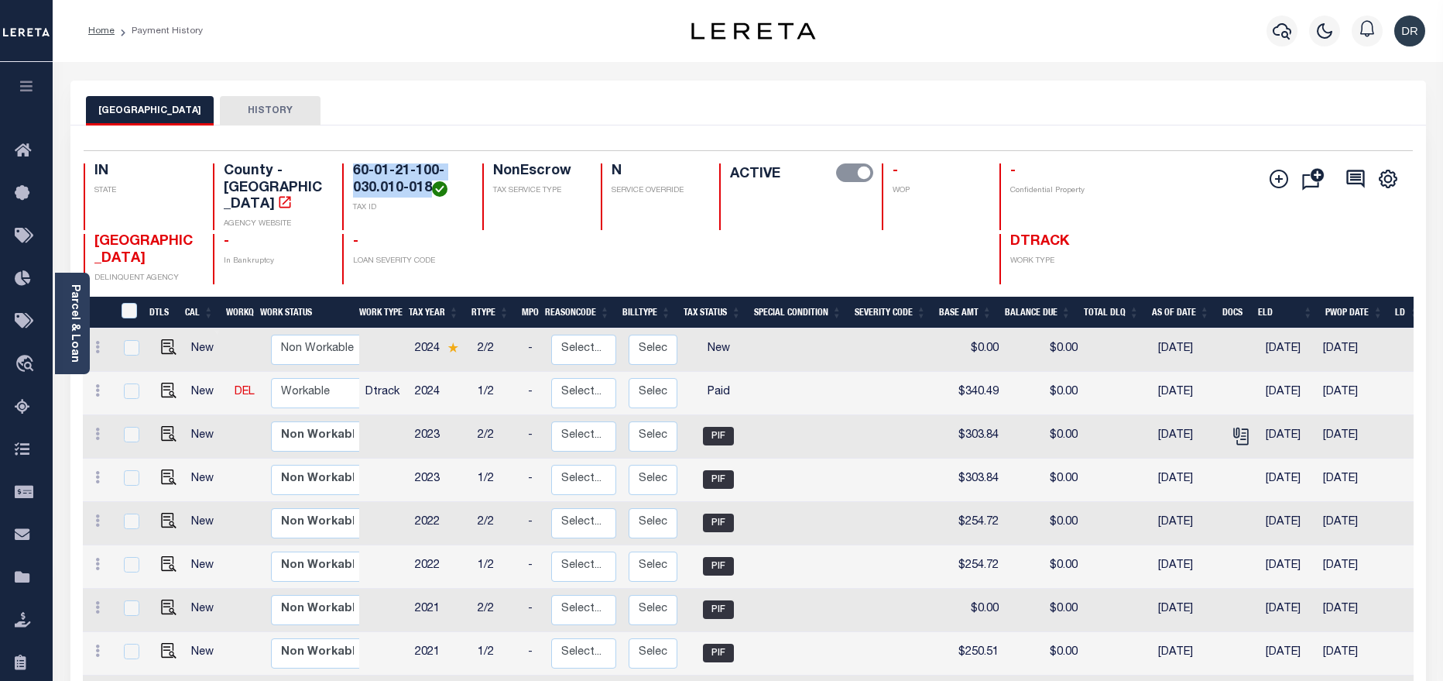
drag, startPoint x: 430, startPoint y: 187, endPoint x: 352, endPoint y: 175, distance: 78.4
click at [353, 175] on h4 "60-01-21-100-030.010-018" at bounding box center [408, 179] width 111 height 33
copy h4 "60-01-21-100-030.010-018"
click at [95, 384] on icon at bounding box center [97, 390] width 5 height 12
click at [142, 406] on link at bounding box center [134, 418] width 53 height 26
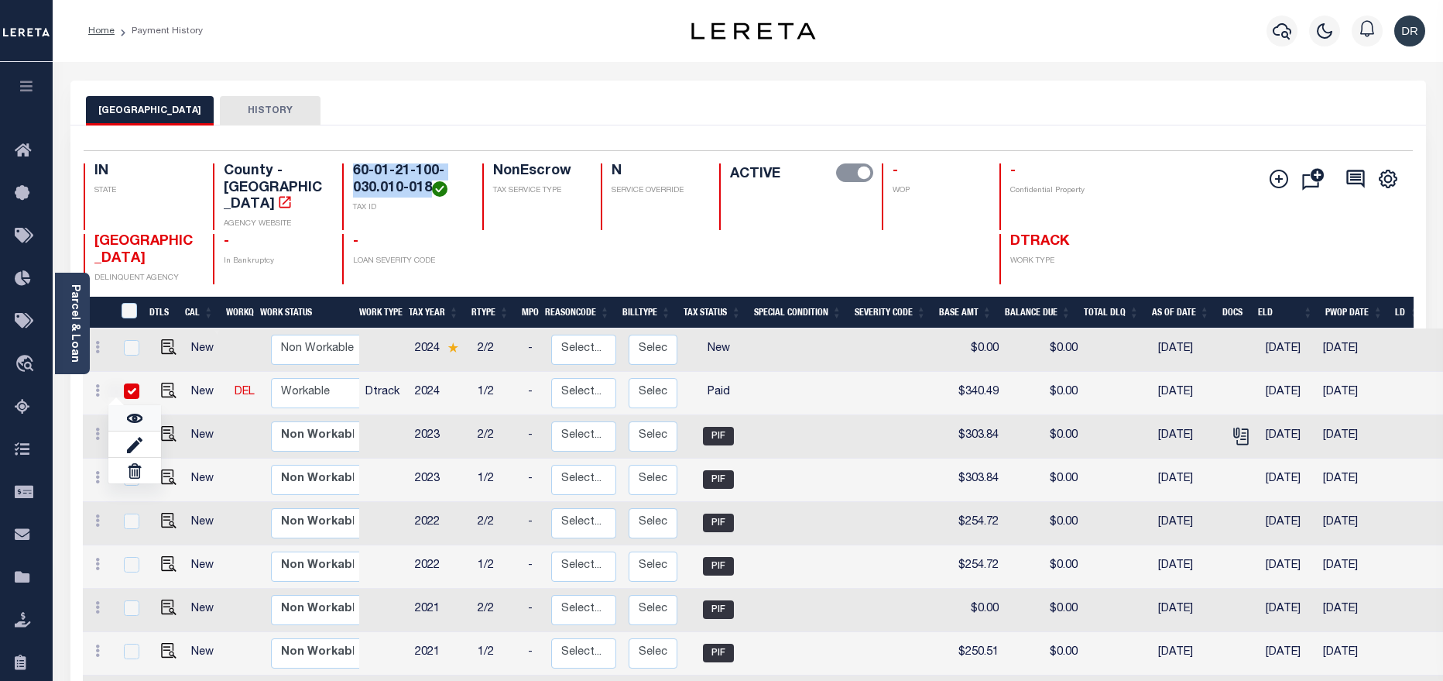
checkbox input "true"
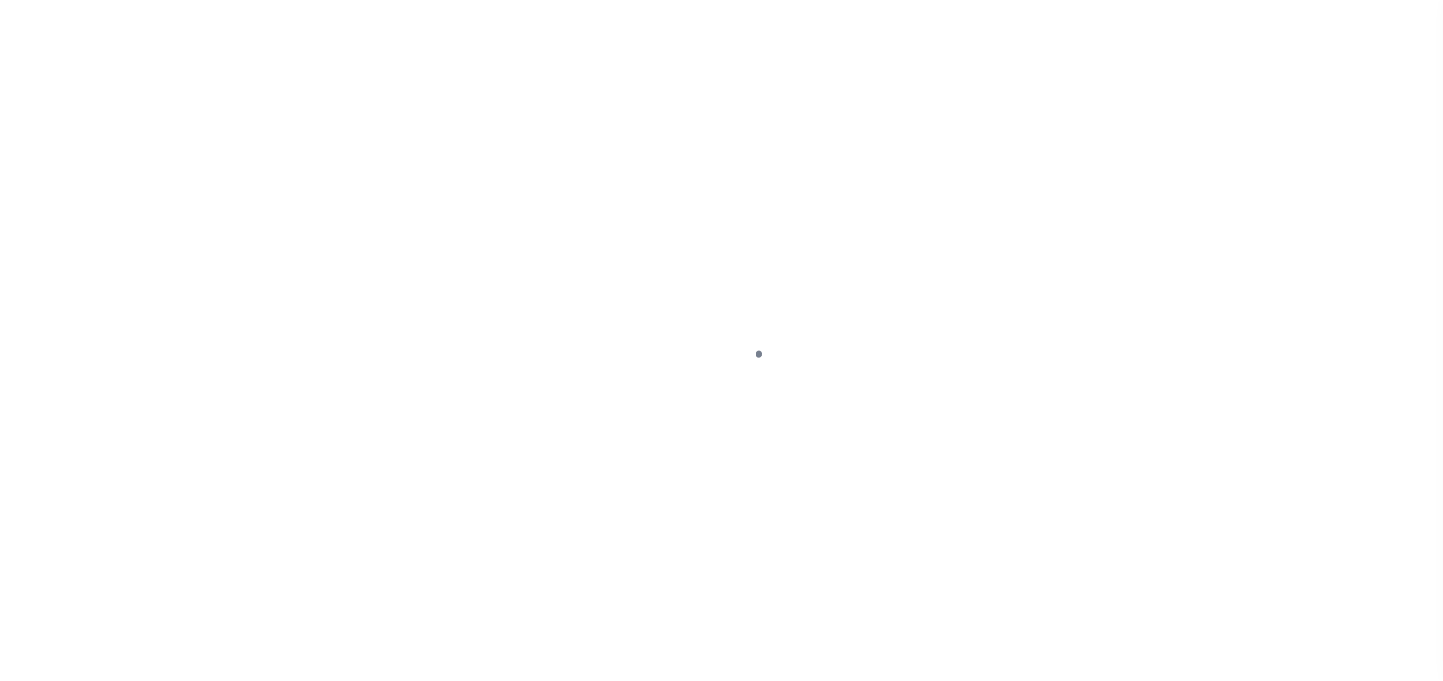
select select "PYD"
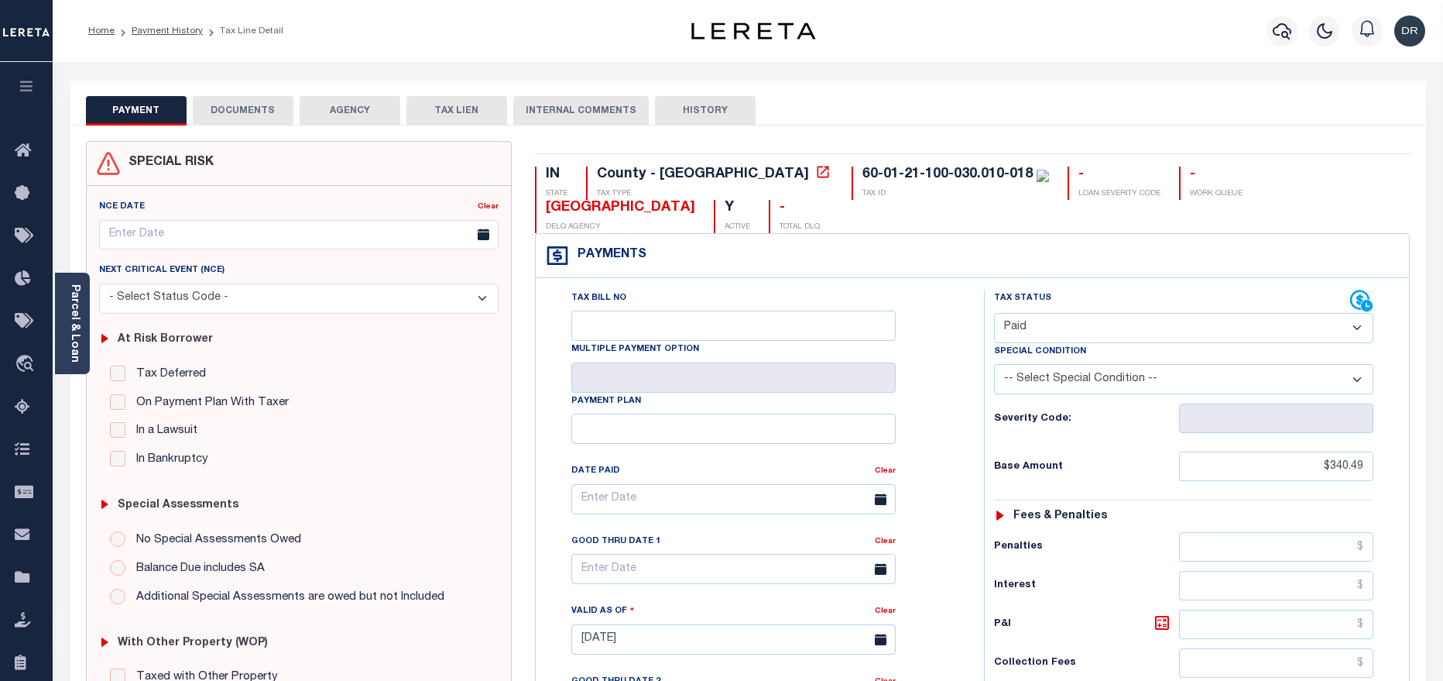
click at [217, 104] on button "DOCUMENTS" at bounding box center [243, 110] width 101 height 29
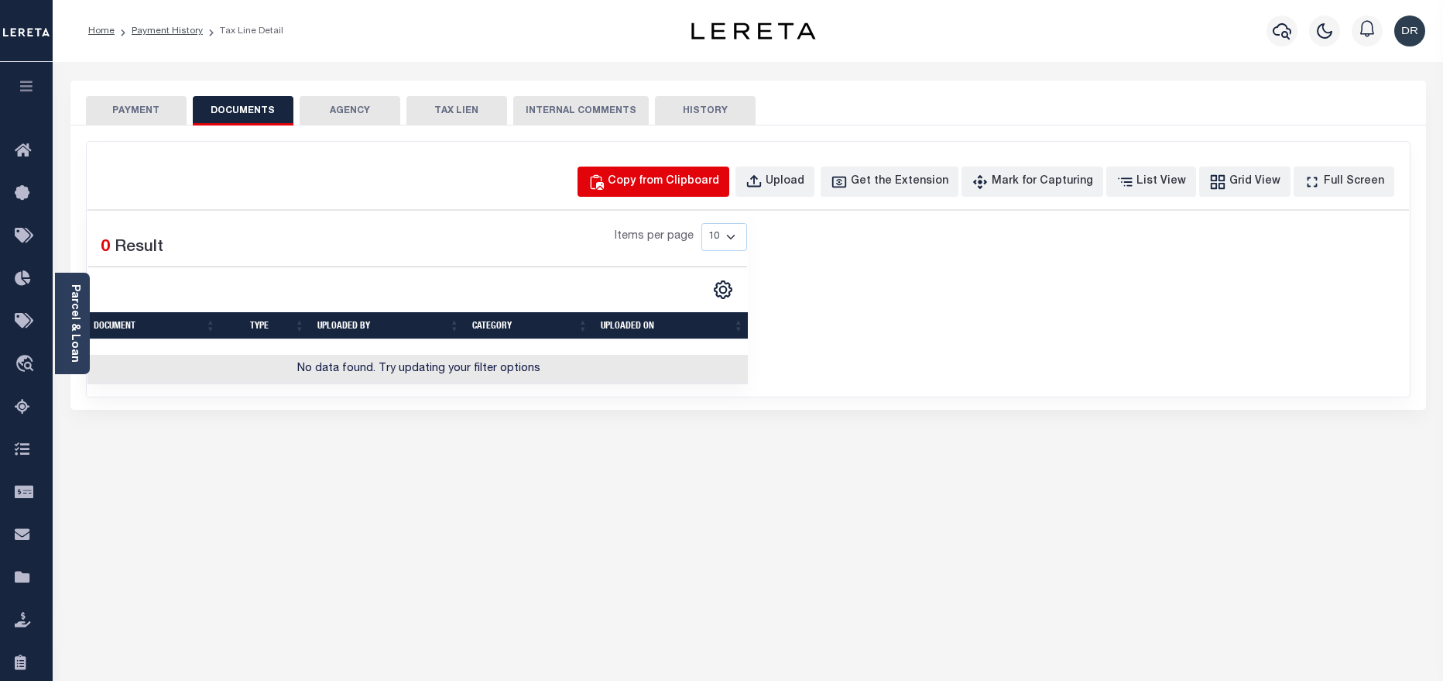
click at [674, 183] on div "Copy from Clipboard" at bounding box center [663, 181] width 111 height 17
select select "POP"
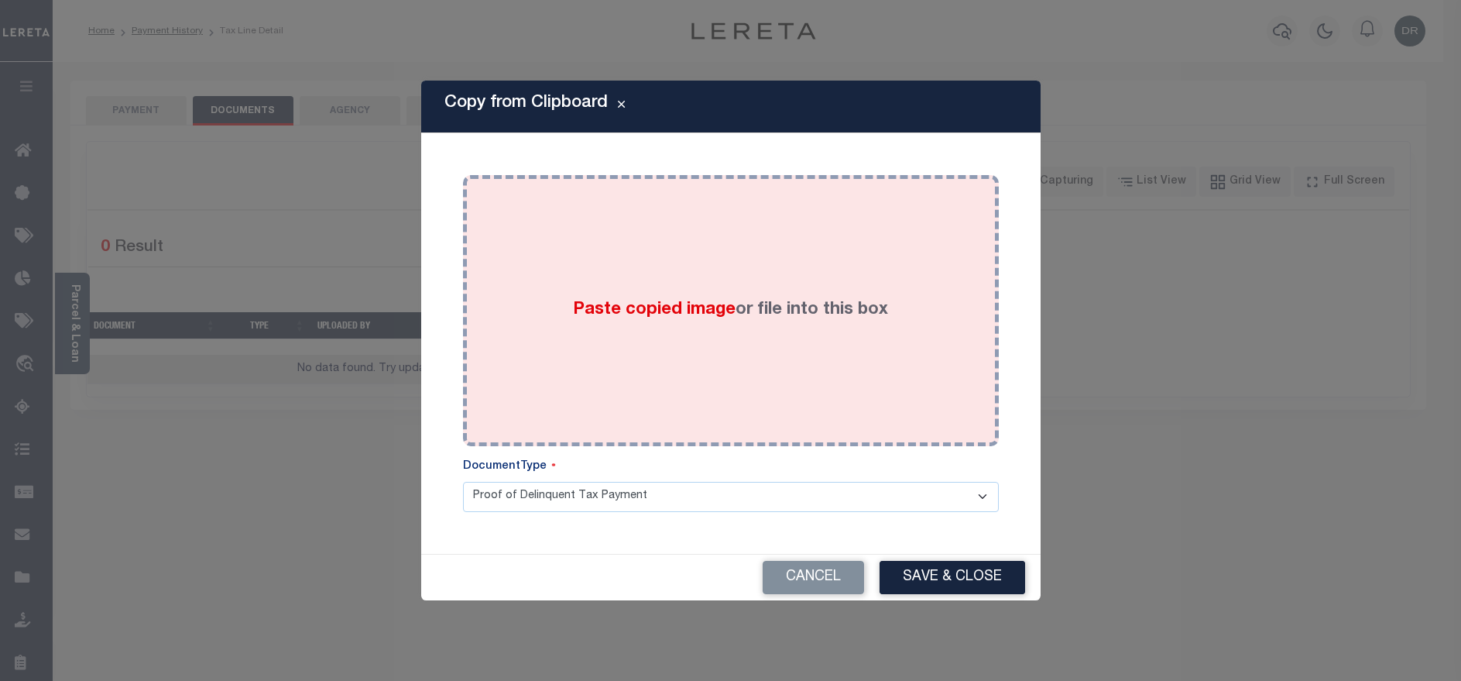
click at [716, 338] on div "Paste copied image or file into this box" at bounding box center [731, 311] width 513 height 248
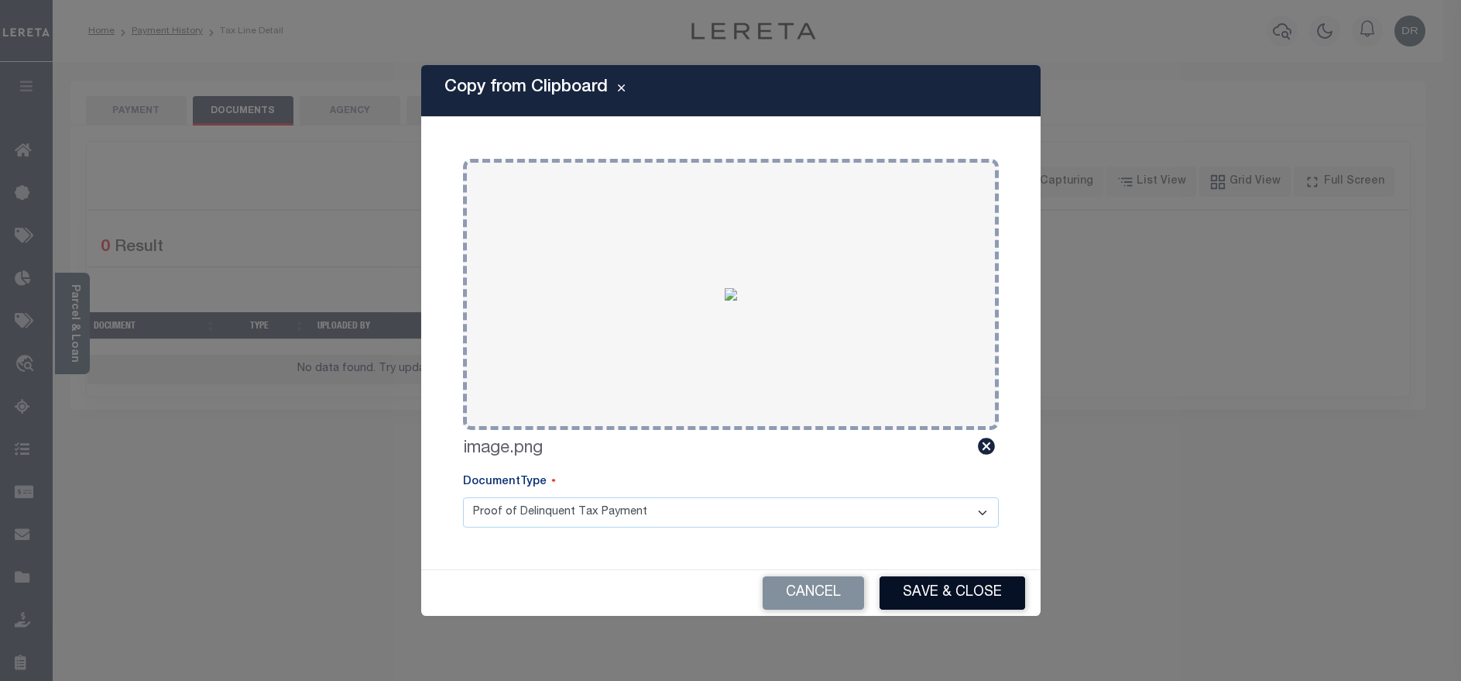
click at [929, 600] on button "Save & Close" at bounding box center [953, 592] width 146 height 33
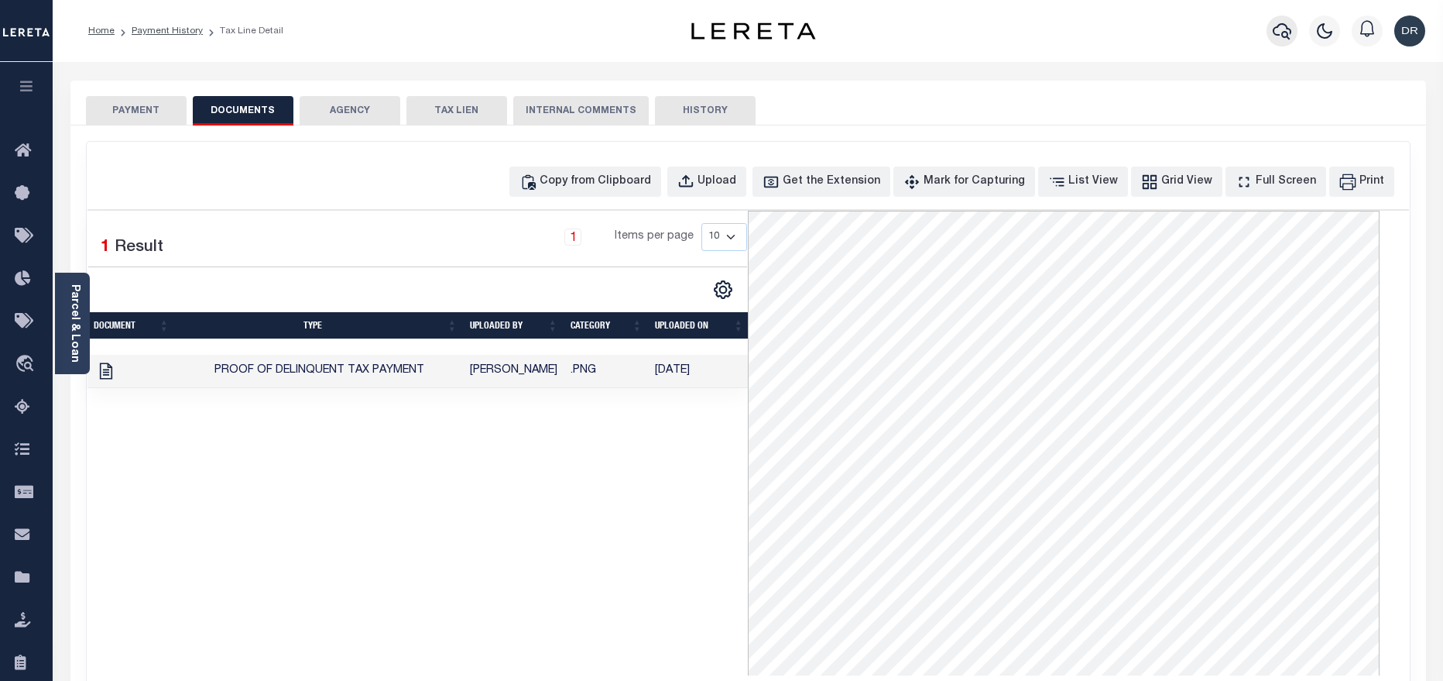
click at [1288, 36] on icon "button" at bounding box center [1282, 31] width 19 height 16
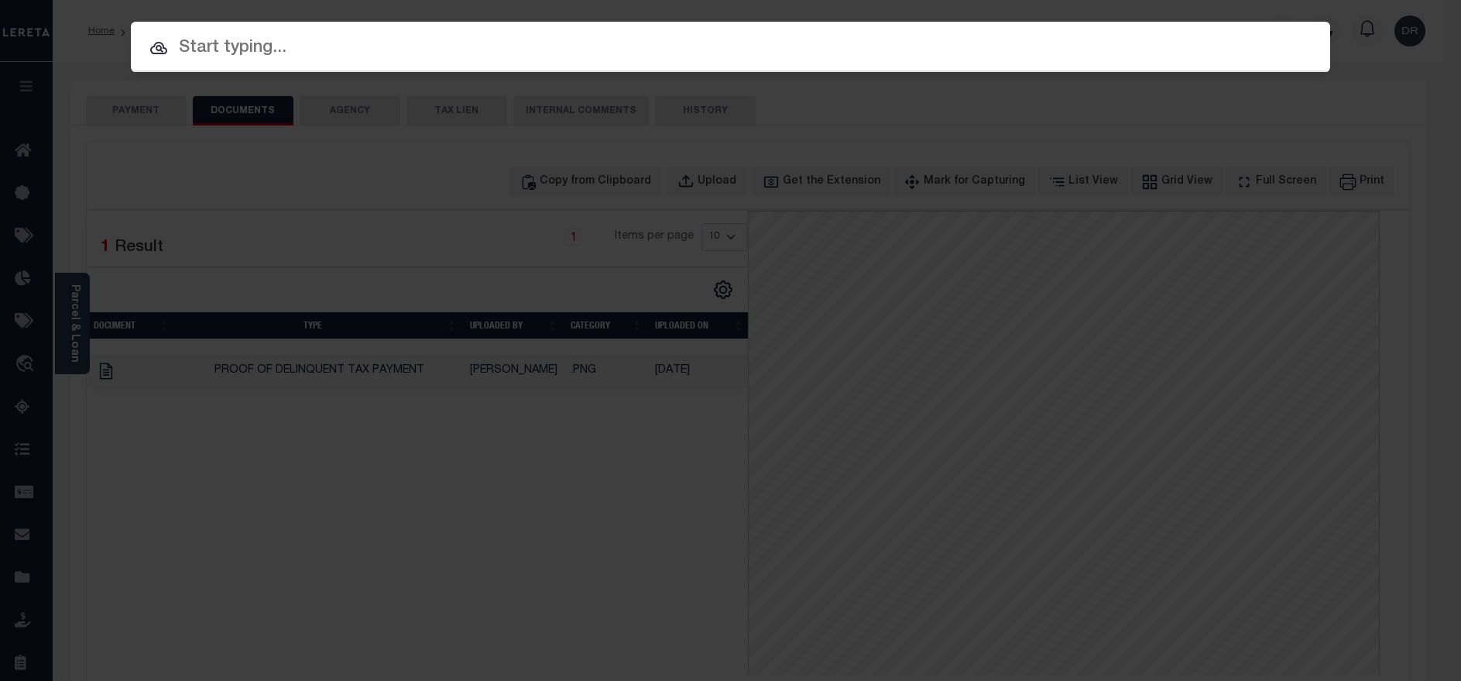
paste input "42978-14632"
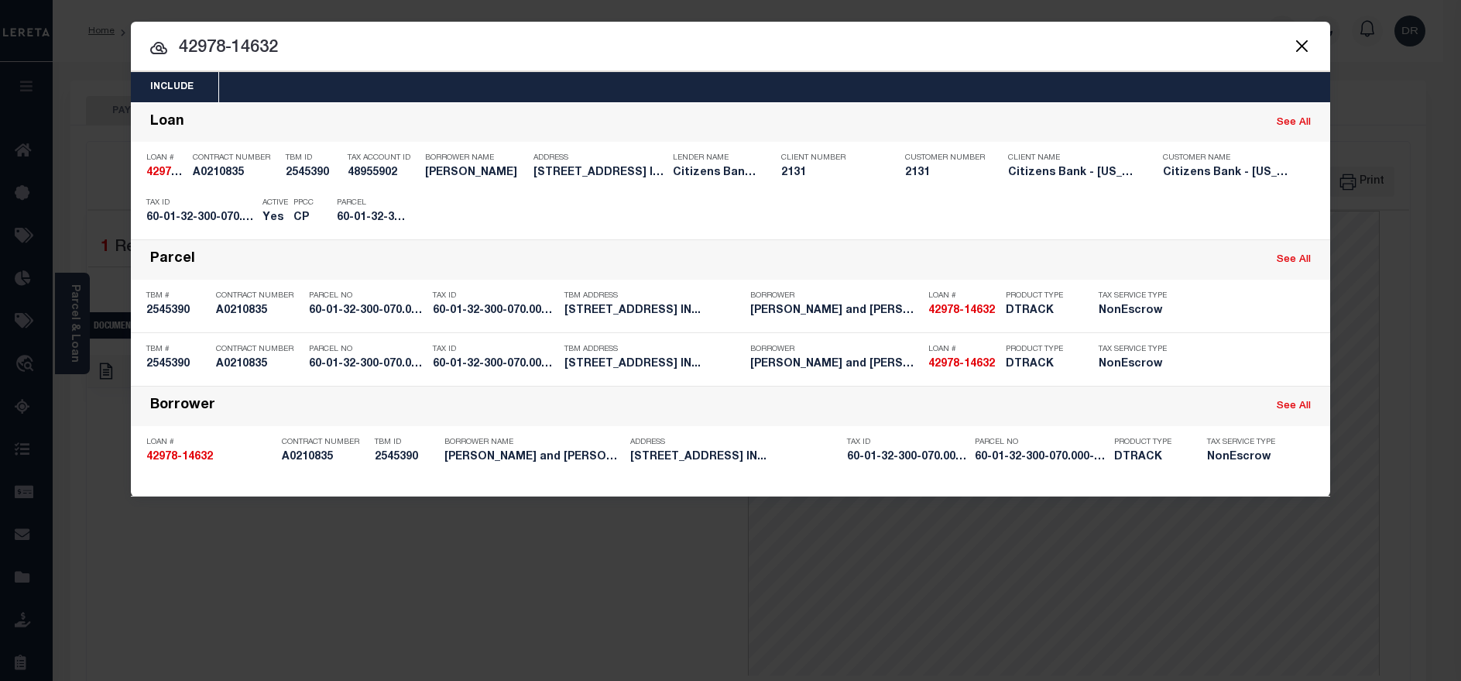
paste input "60-01-32-300-070.000-018"
type input "42978-1463260-01-32-300-070.000-018"
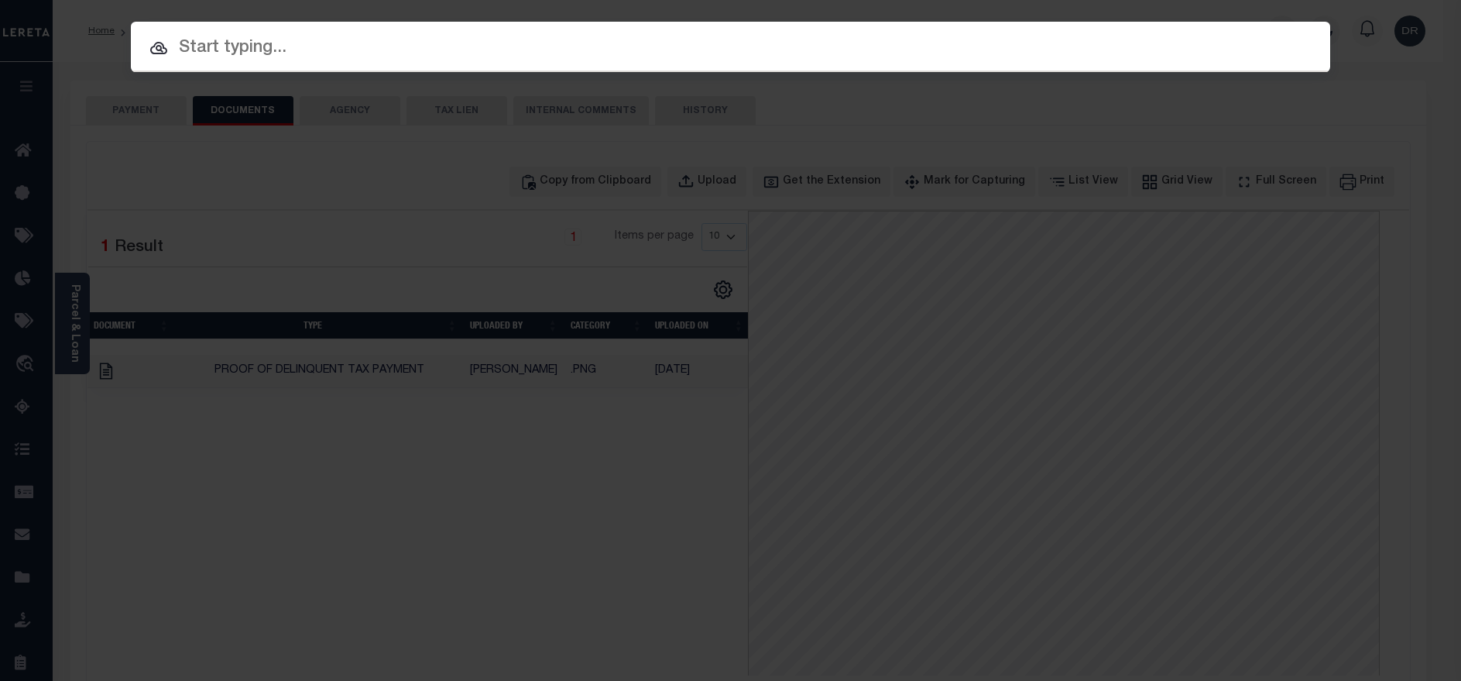
paste input "42978-14632"
type input "42978-14632"
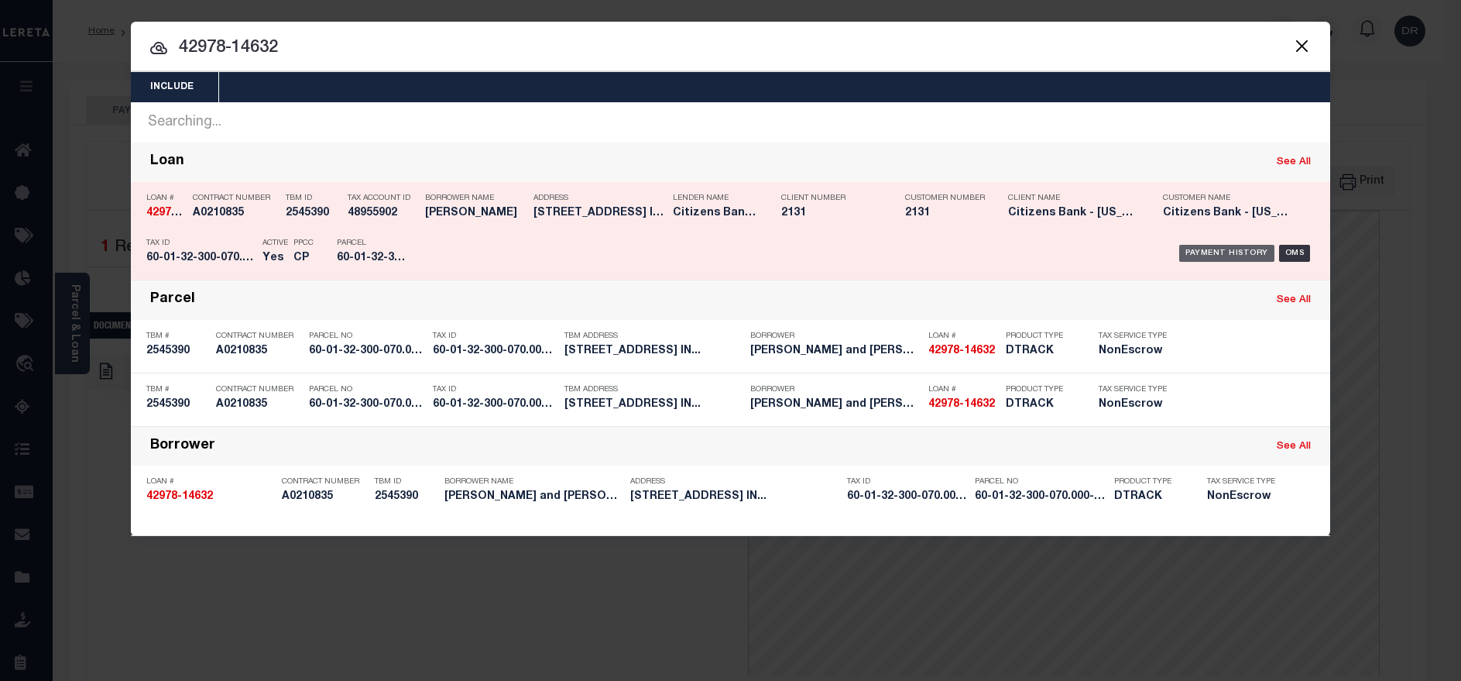
click at [1219, 255] on div "Payment History" at bounding box center [1226, 253] width 95 height 17
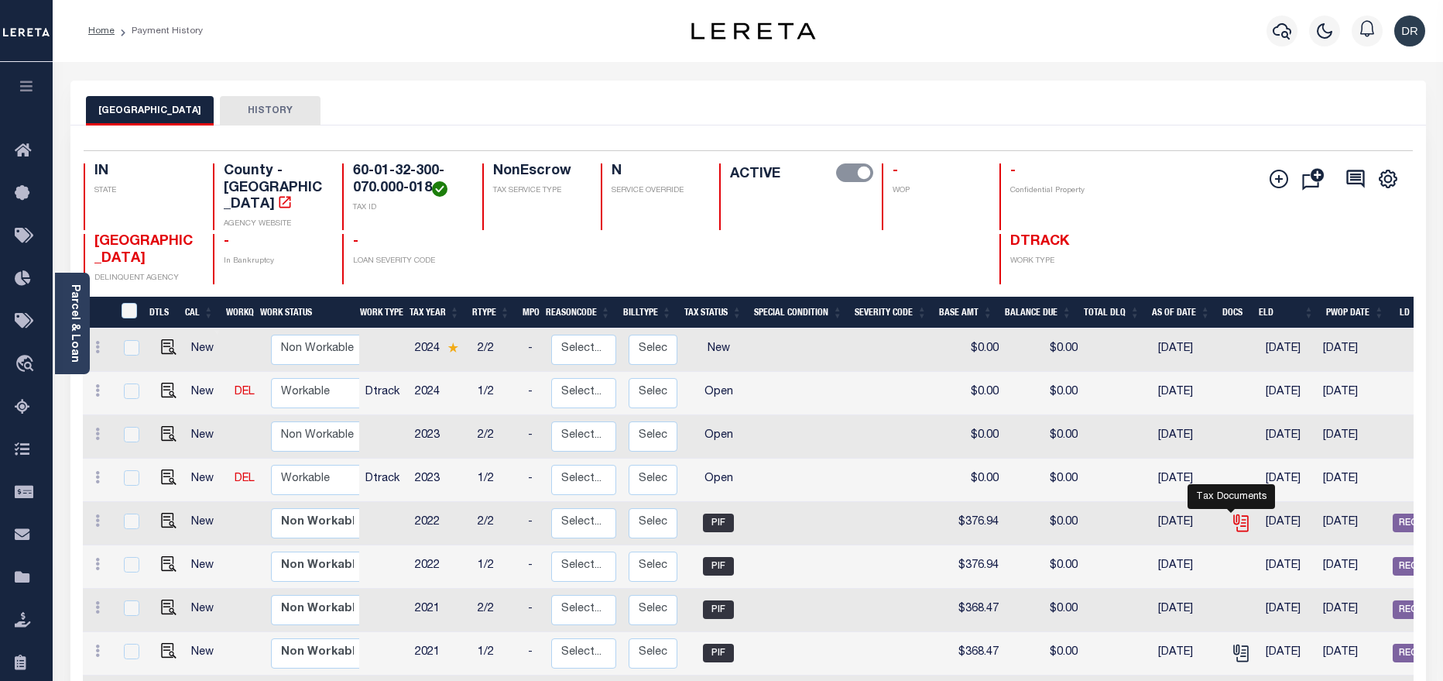
click at [1233, 514] on icon "" at bounding box center [1239, 520] width 12 height 12
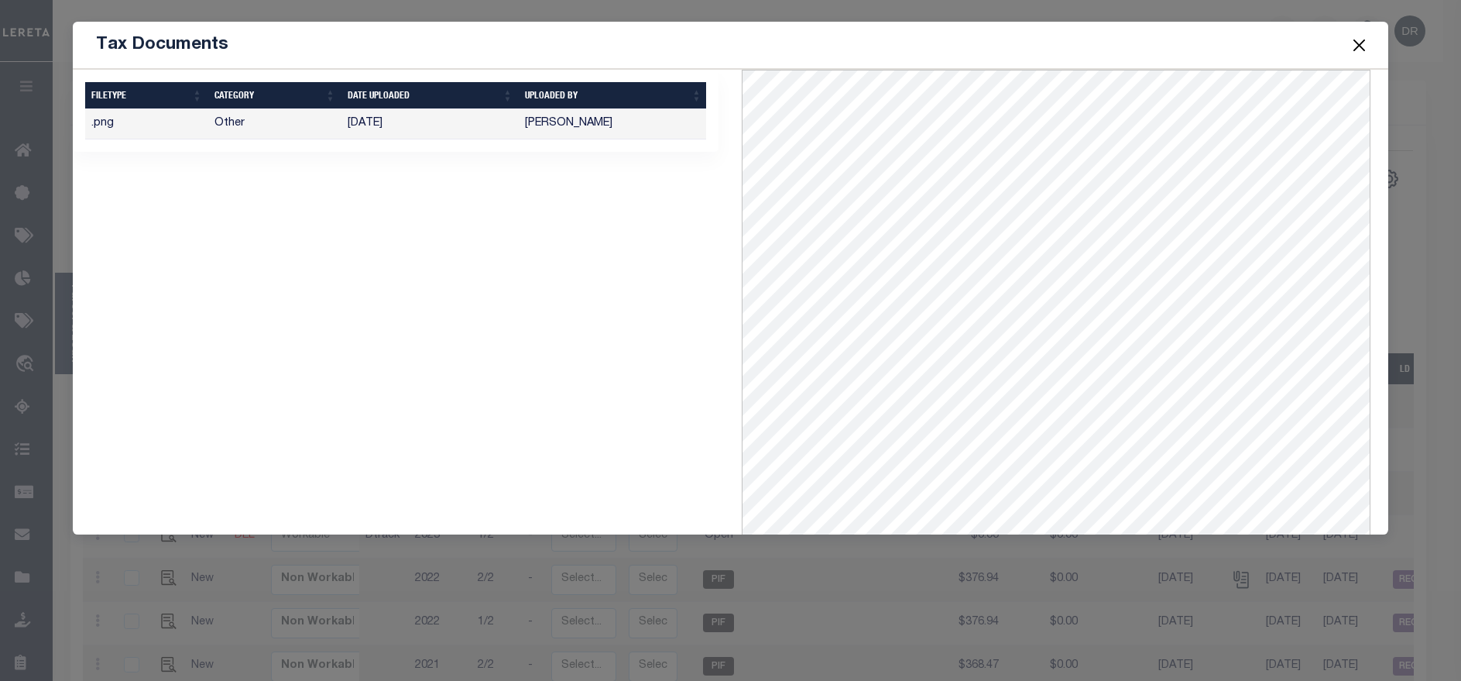
click at [1355, 52] on button "Close" at bounding box center [1359, 45] width 20 height 20
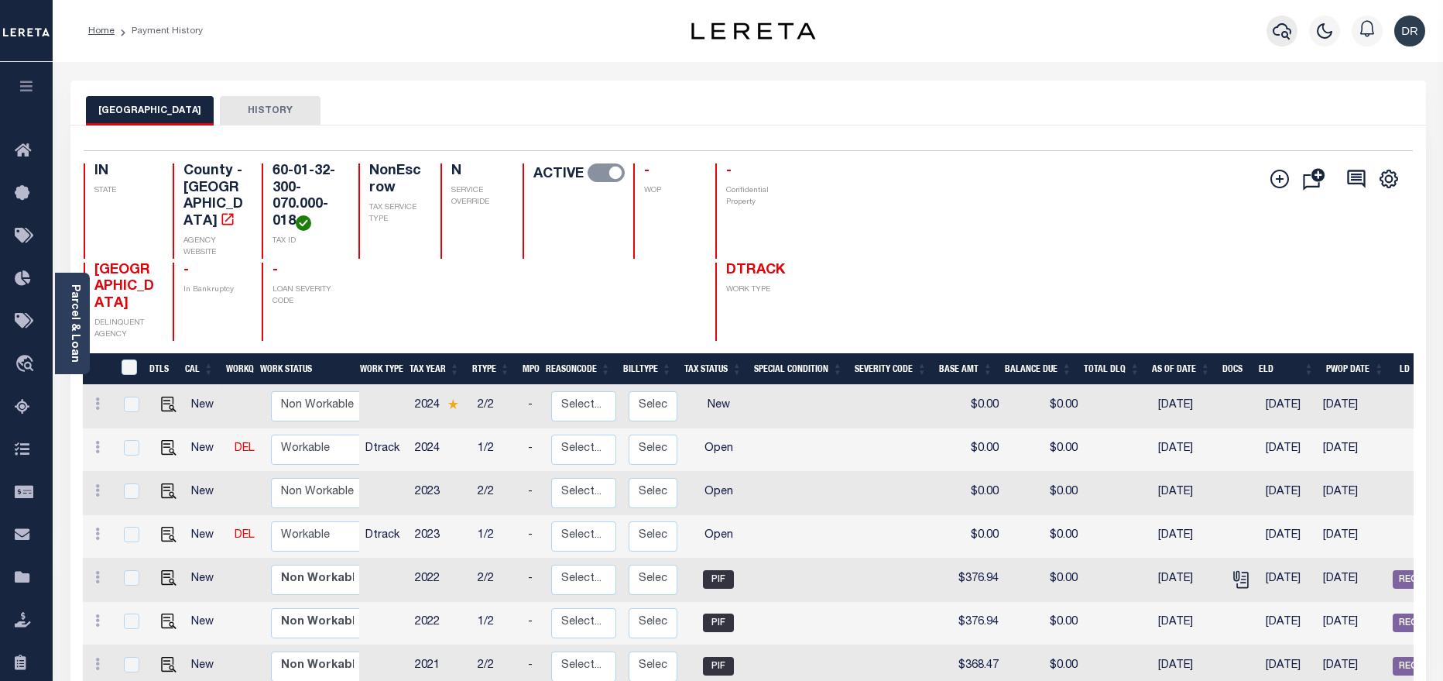
click at [1285, 37] on icon "button" at bounding box center [1282, 31] width 19 height 16
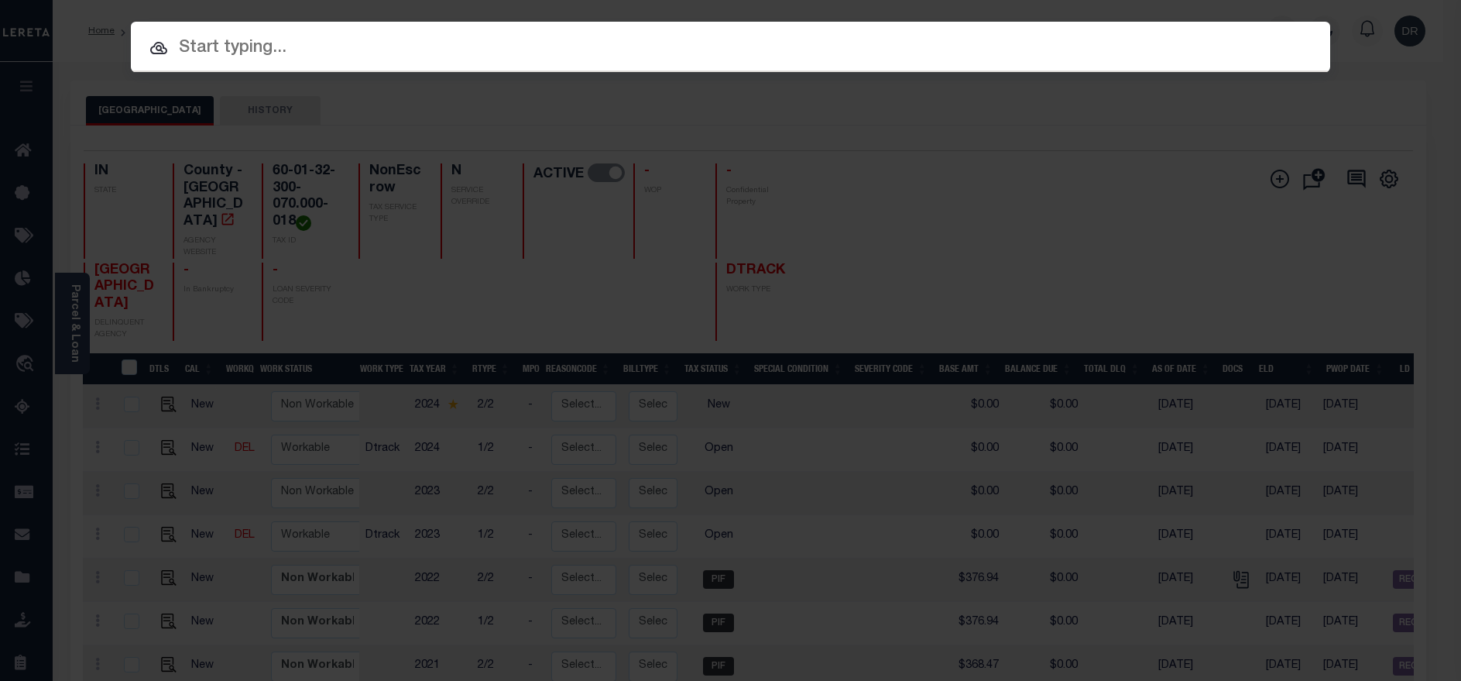
paste input "92656-31138"
type input "92656-31138"
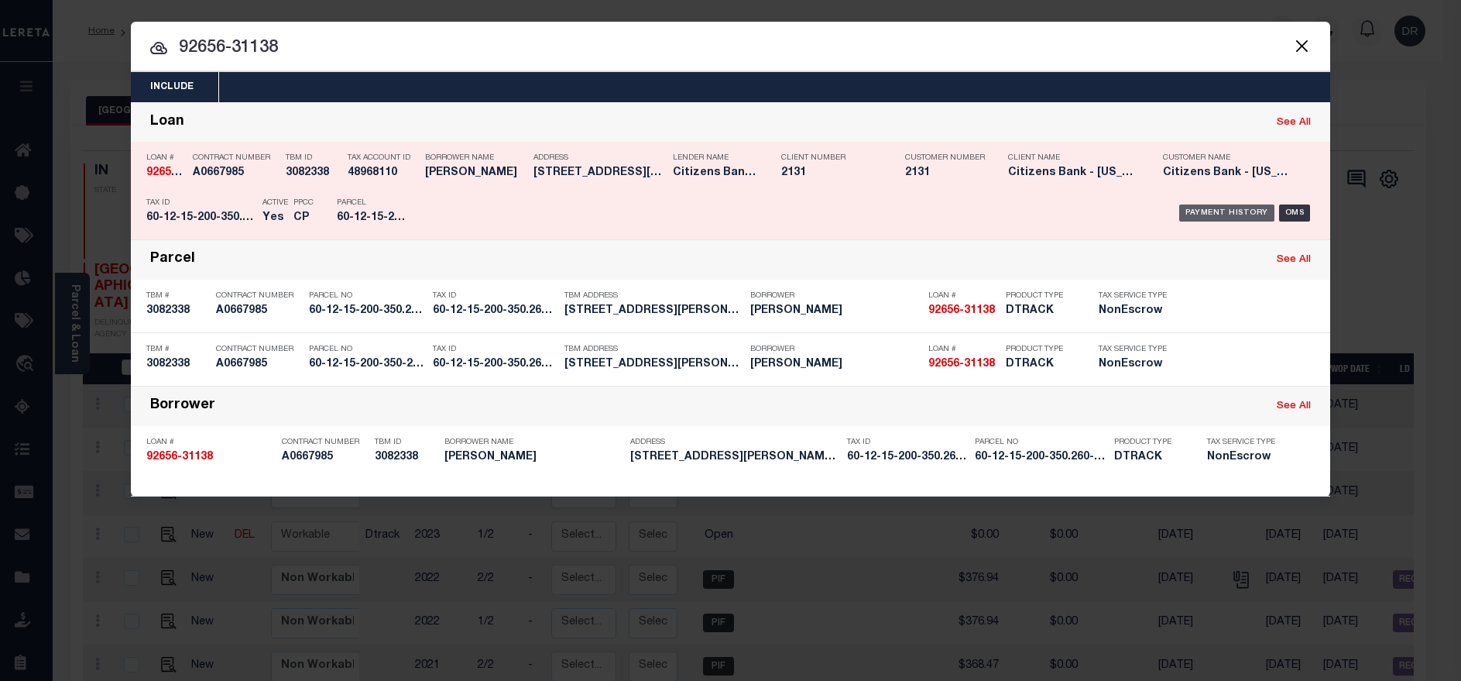
click at [1256, 218] on div "Payment History" at bounding box center [1226, 212] width 95 height 17
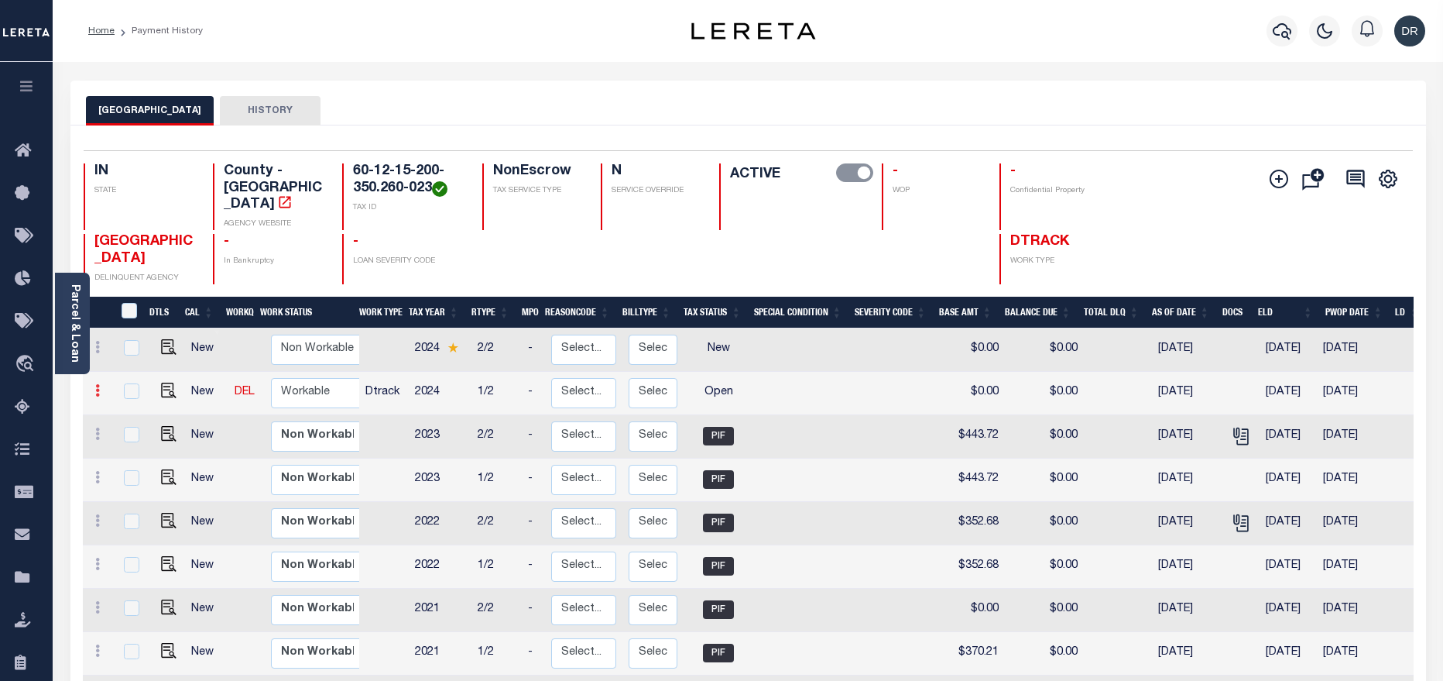
click at [96, 384] on icon at bounding box center [97, 390] width 5 height 12
click at [137, 413] on img at bounding box center [134, 417] width 15 height 15
checkbox input "true"
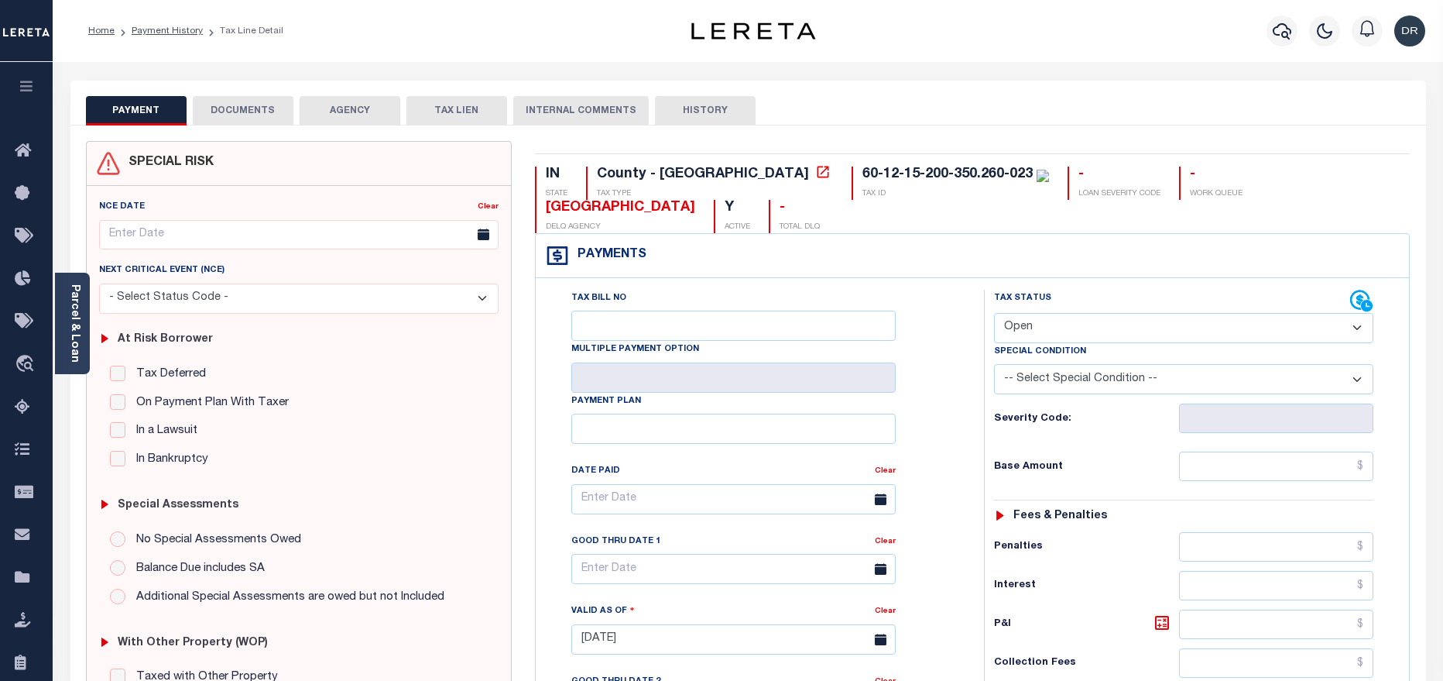
click at [1069, 313] on select "- Select Status Code - Open Due/Unpaid Paid Incomplete No Tax Due Internal Refu…" at bounding box center [1183, 328] width 379 height 30
select select "PYD"
click at [994, 313] on select "- Select Status Code - Open Due/Unpaid Paid Incomplete No Tax Due Internal Refu…" at bounding box center [1183, 328] width 379 height 30
type input "[DATE]"
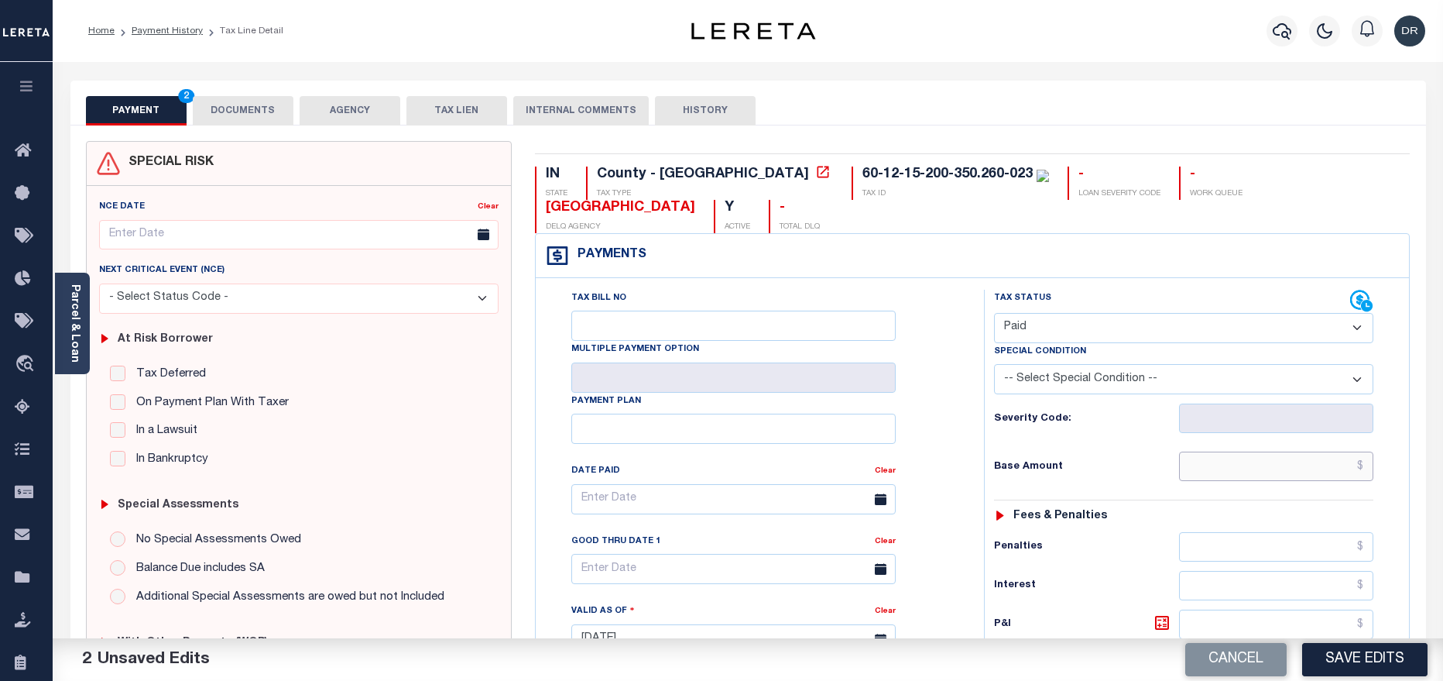
click at [1335, 451] on input "text" at bounding box center [1276, 465] width 195 height 29
paste input "469.24"
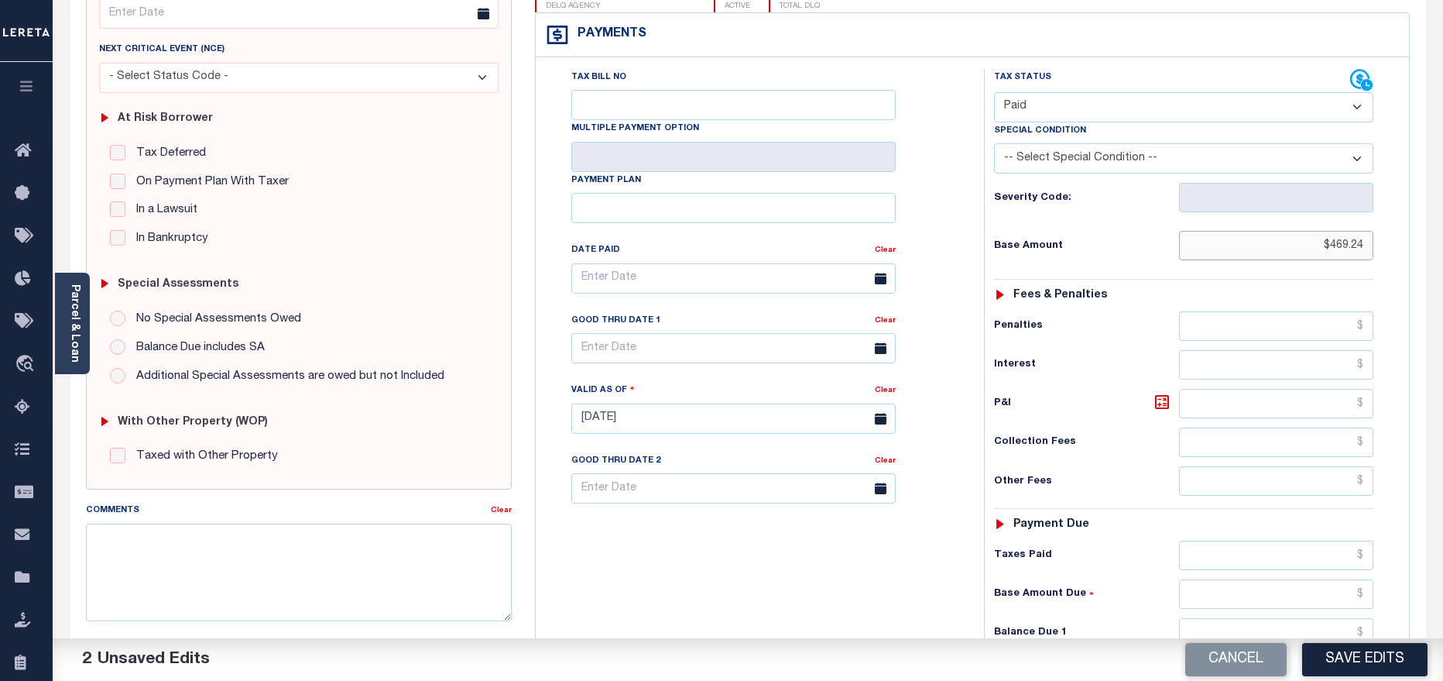
scroll to position [348, 0]
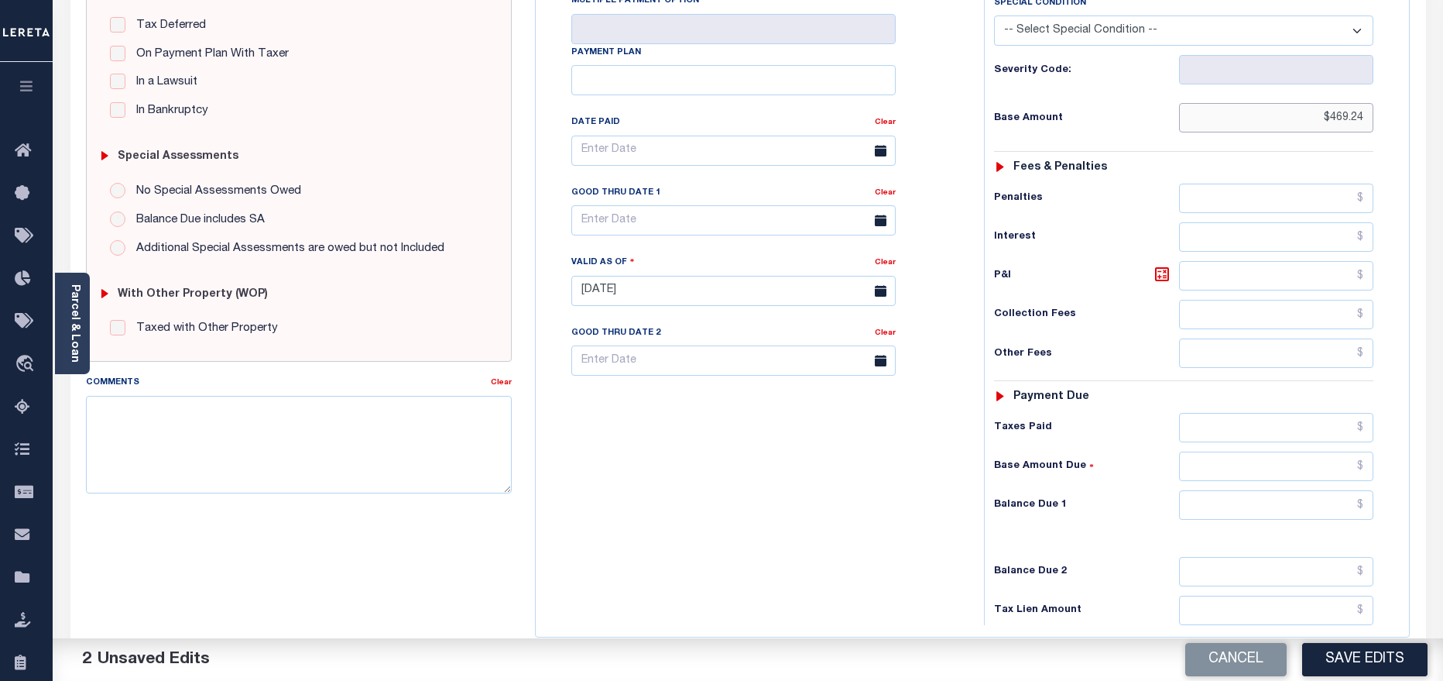
type input "$469.24"
click at [1199, 490] on input "text" at bounding box center [1276, 504] width 195 height 29
type input "$0.00"
click at [1359, 660] on button "Save Edits" at bounding box center [1364, 659] width 125 height 33
checkbox input "false"
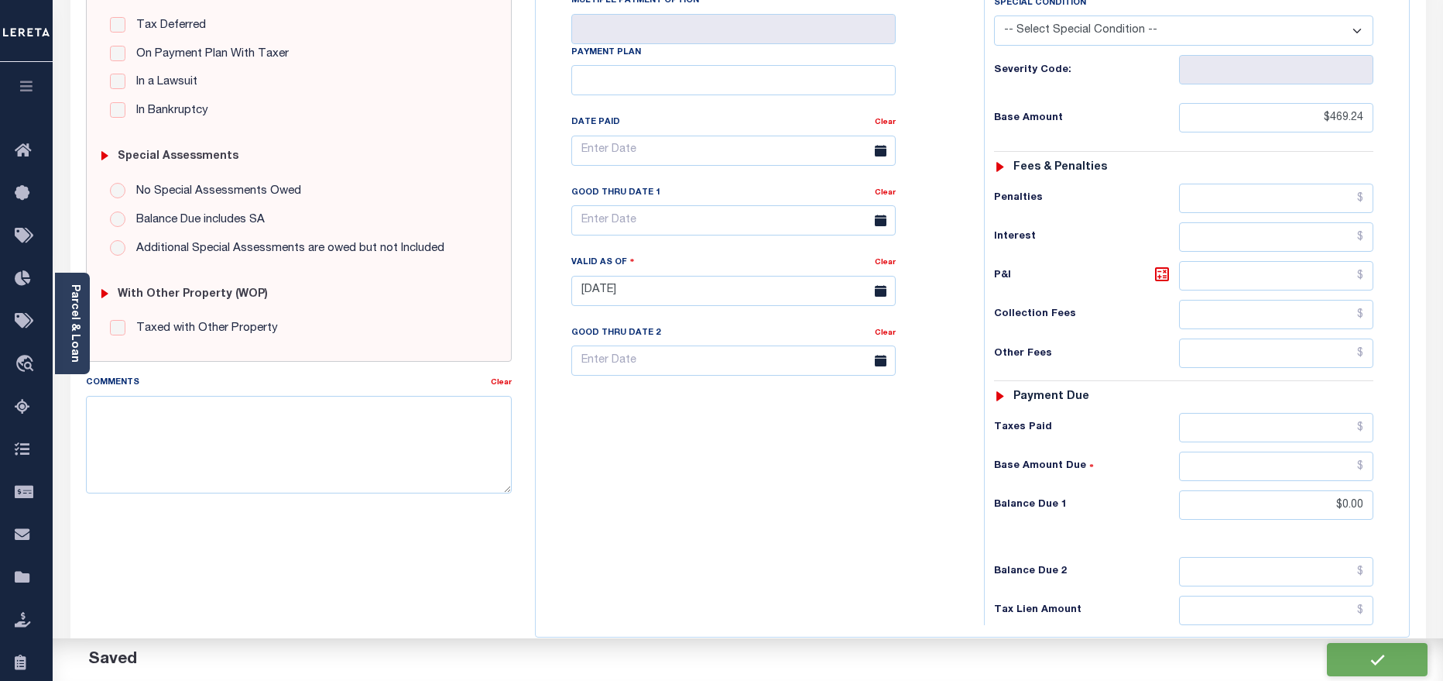
checkbox input "false"
type input "$469.24"
type input "$0"
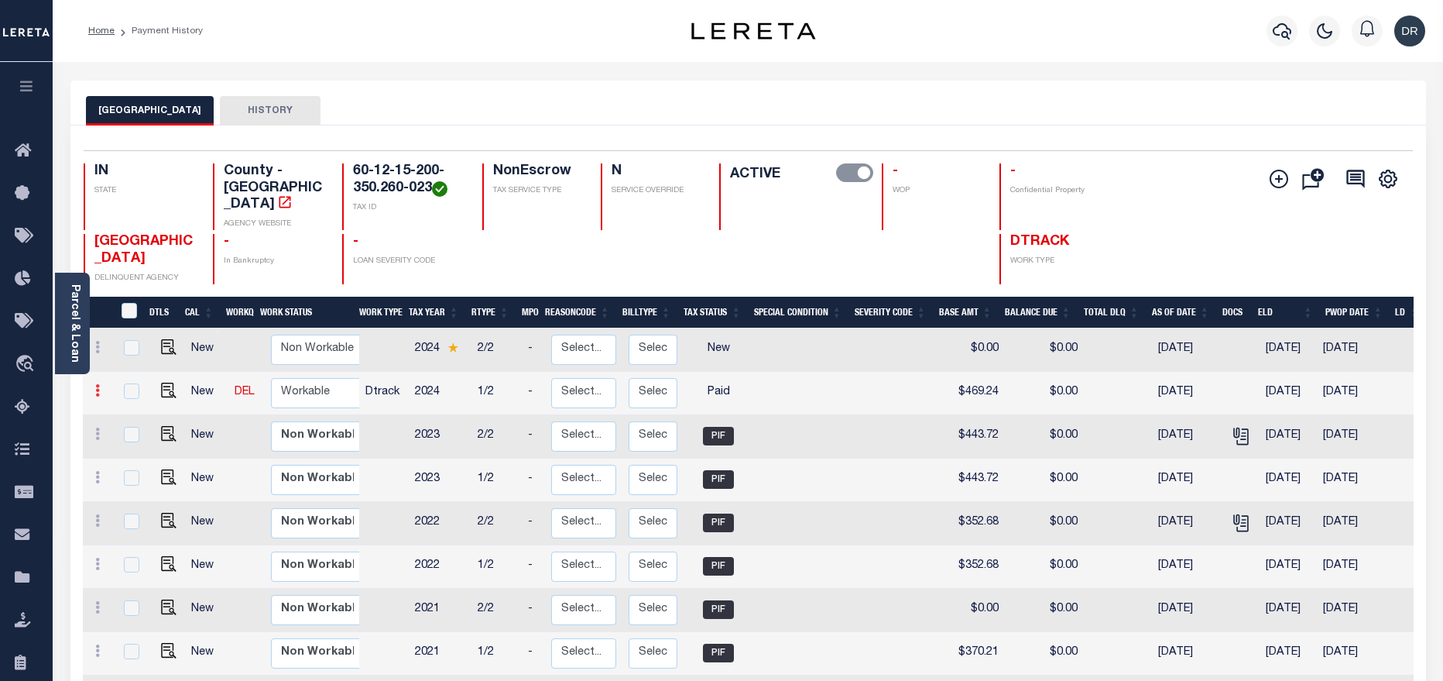
click at [95, 384] on icon at bounding box center [97, 390] width 5 height 12
click at [138, 410] on img at bounding box center [134, 417] width 15 height 15
checkbox input "true"
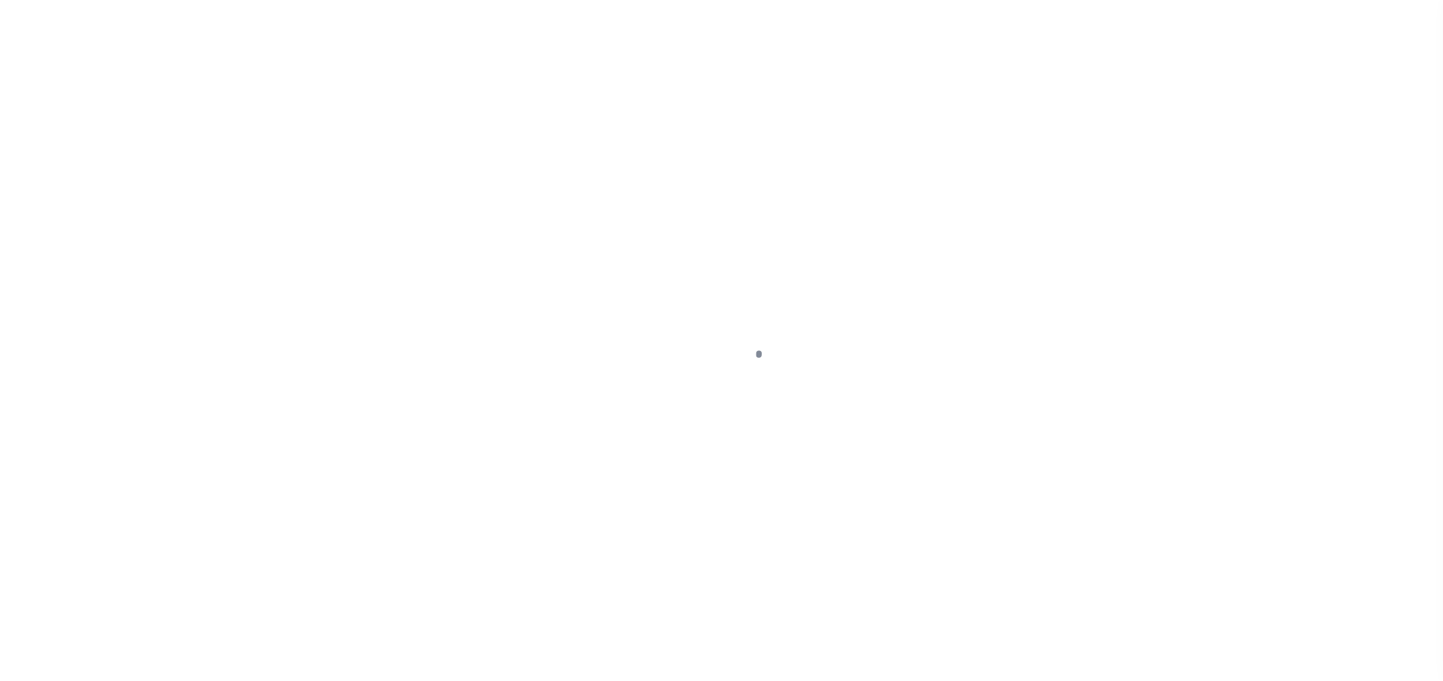
select select "PYD"
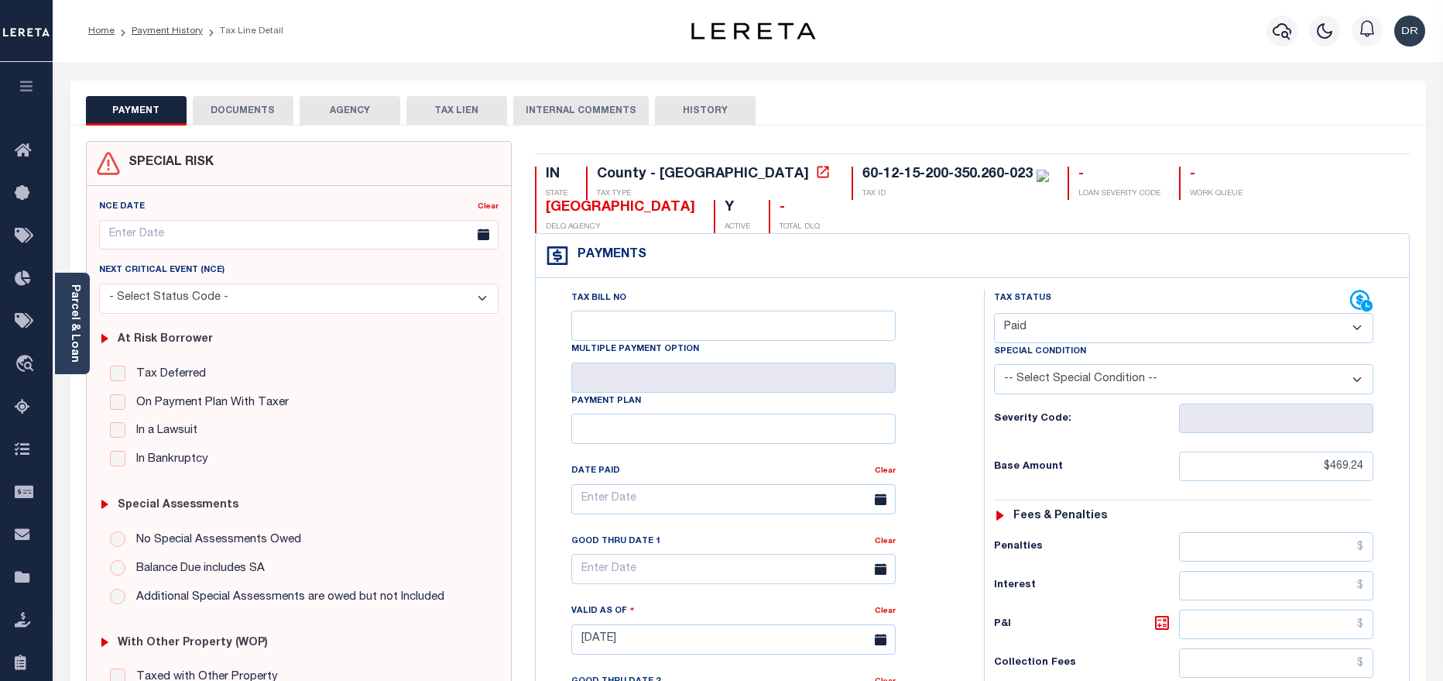
click at [1051, 313] on select "- Select Status Code - Open Due/Unpaid Paid Incomplete No Tax Due Internal Refu…" at bounding box center [1183, 328] width 379 height 30
click at [173, 29] on link "Payment History" at bounding box center [167, 30] width 71 height 9
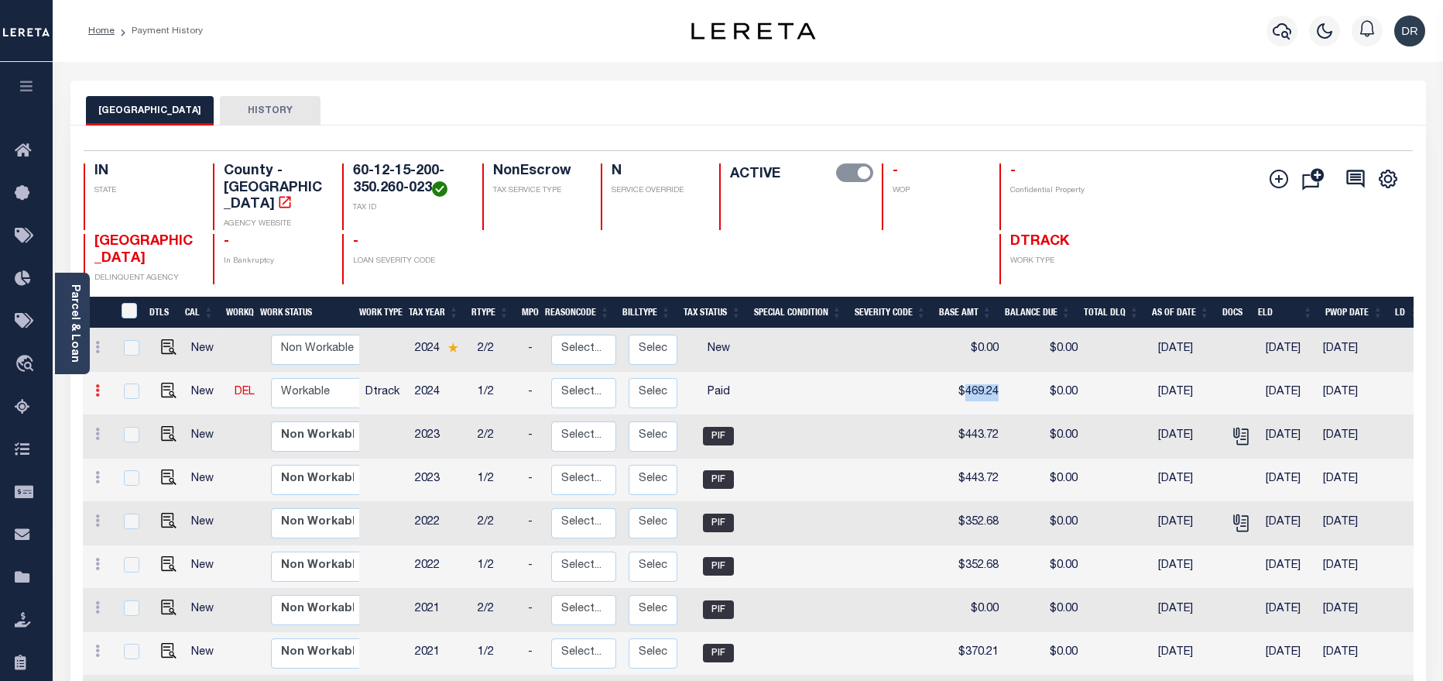
click at [95, 384] on icon at bounding box center [97, 390] width 5 height 12
click at [129, 410] on img at bounding box center [134, 417] width 15 height 15
checkbox input "true"
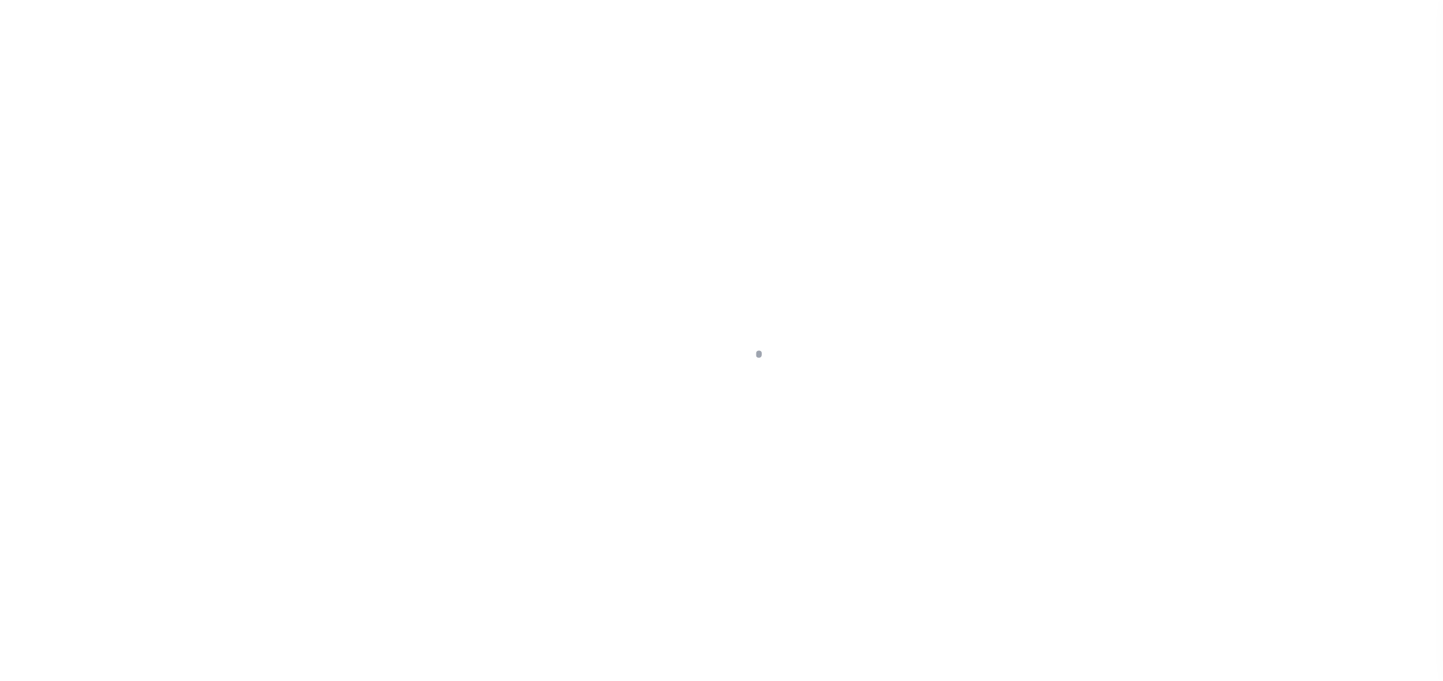
select select "PYD"
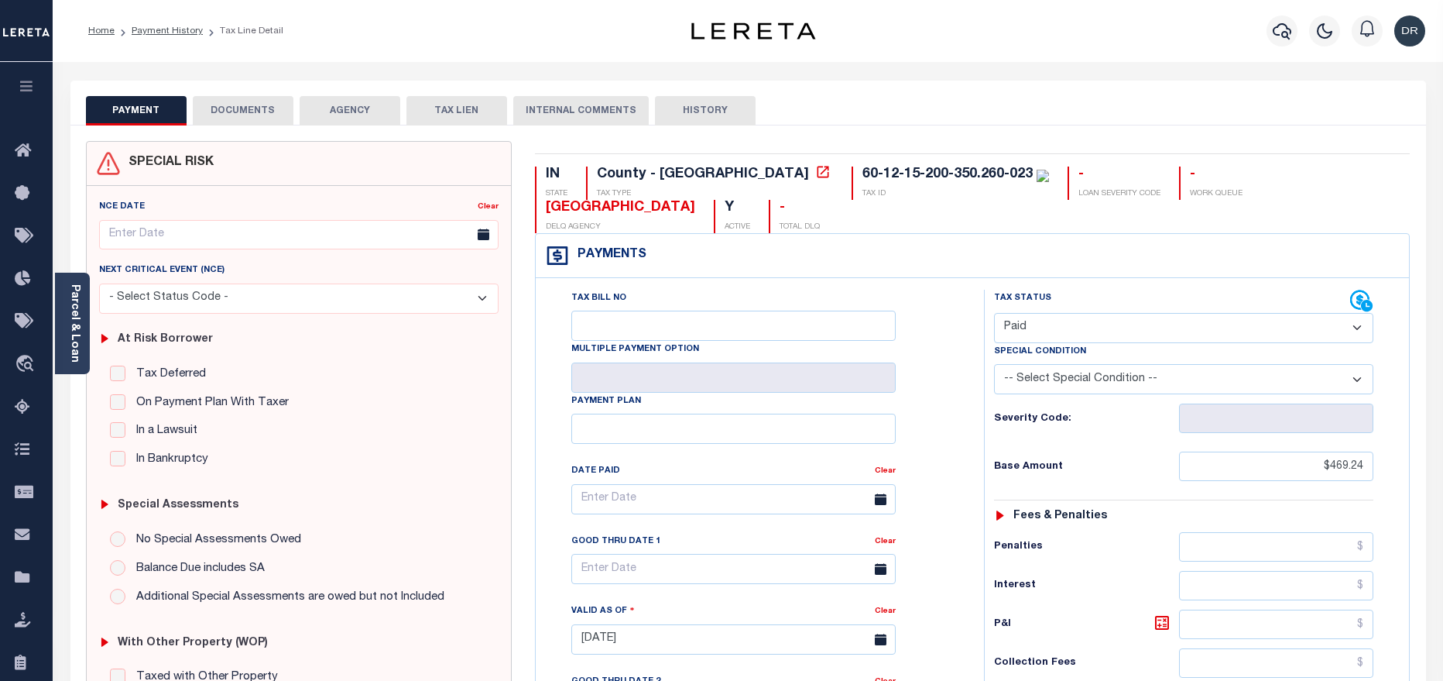
click at [250, 112] on button "DOCUMENTS" at bounding box center [243, 110] width 101 height 29
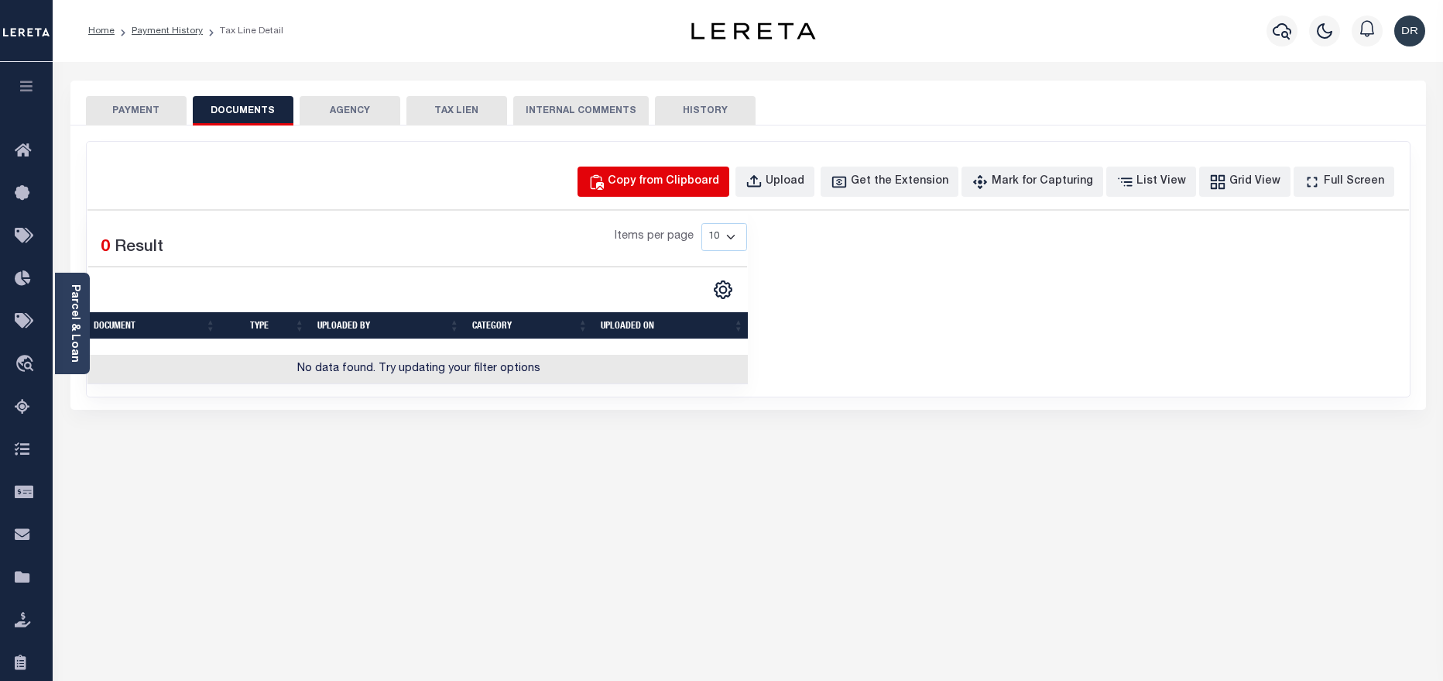
click at [668, 184] on div "Copy from Clipboard" at bounding box center [663, 181] width 111 height 17
select select "POP"
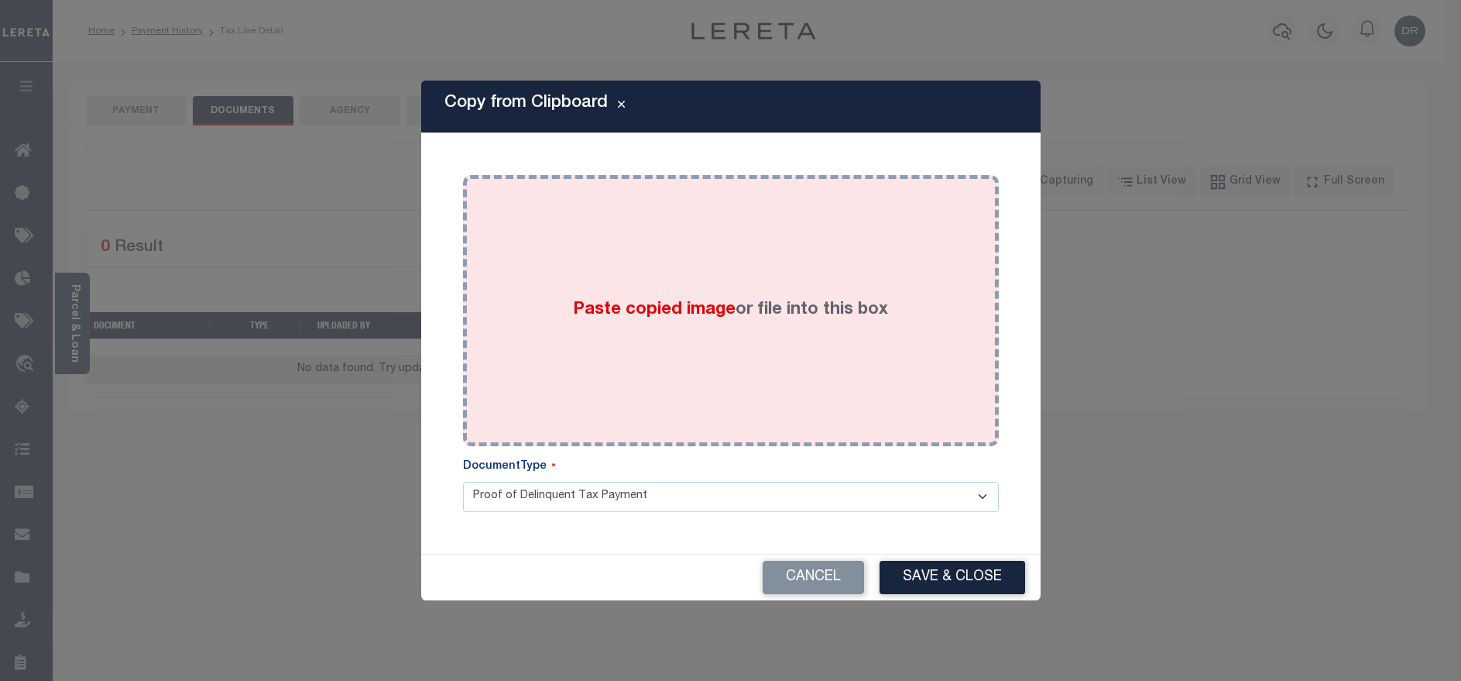
click at [681, 303] on span "Paste copied image" at bounding box center [654, 309] width 163 height 17
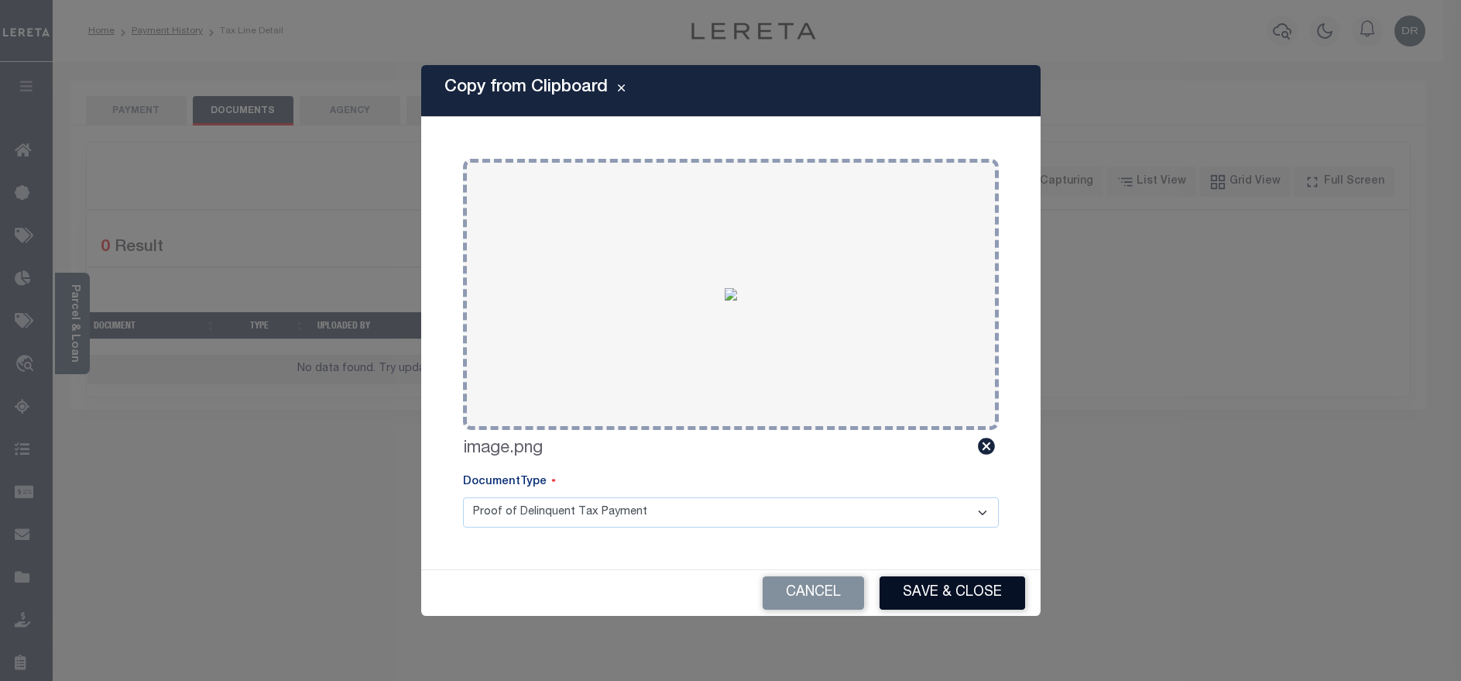
click at [917, 591] on button "Save & Close" at bounding box center [953, 592] width 146 height 33
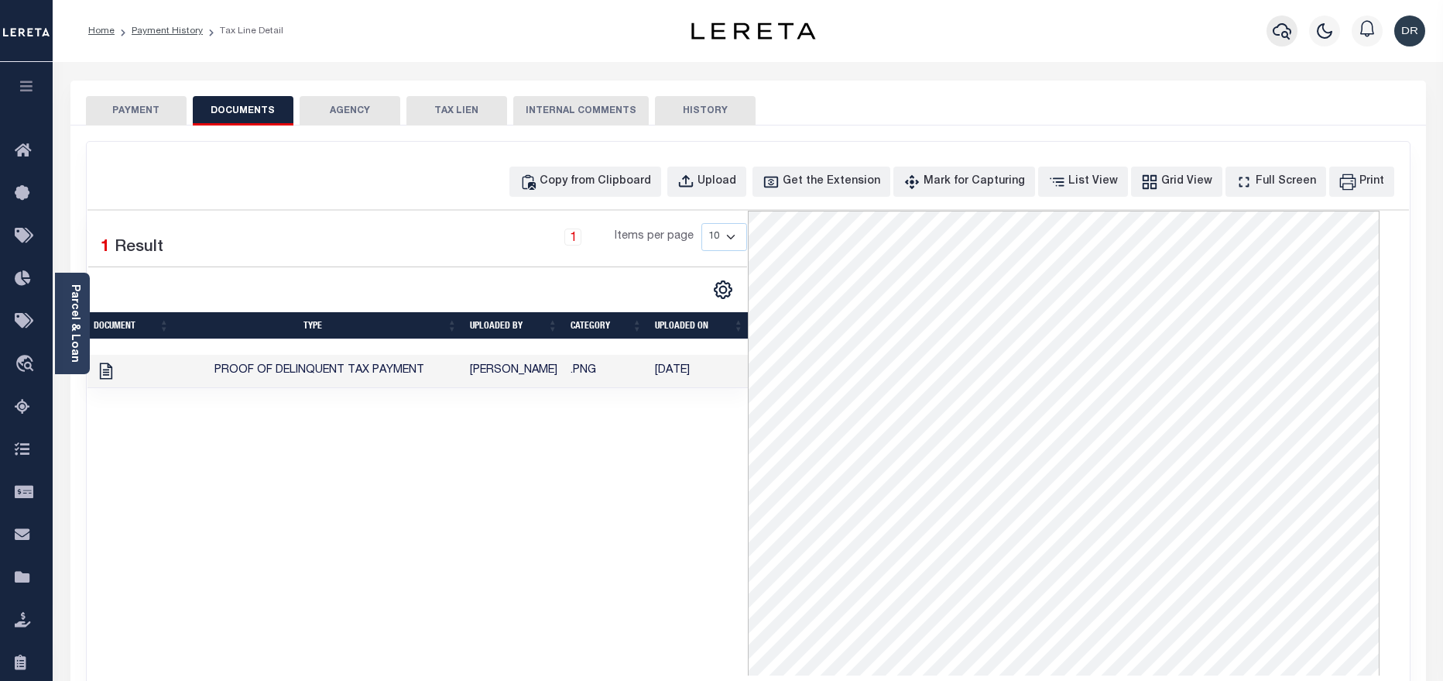
click at [1288, 33] on icon "button" at bounding box center [1282, 31] width 19 height 16
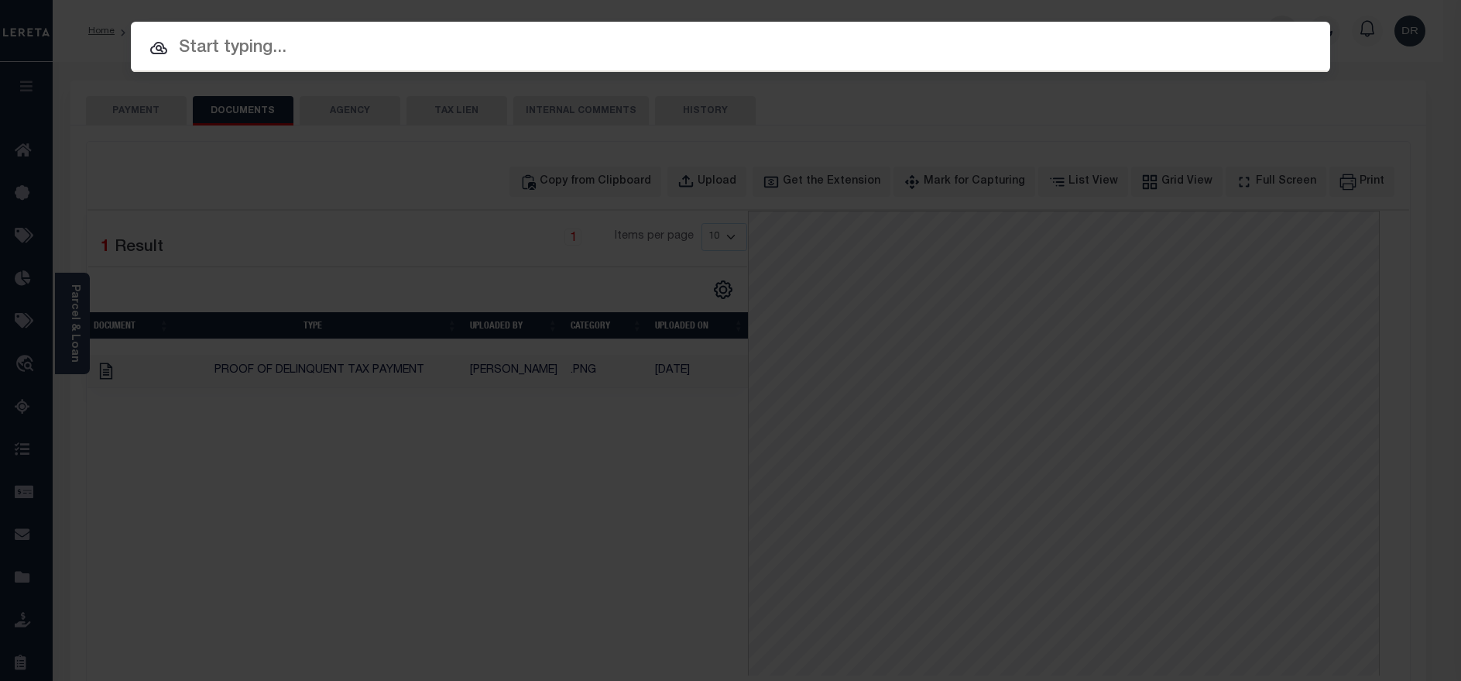
paste input "92656-31203"
type input "92656-31203"
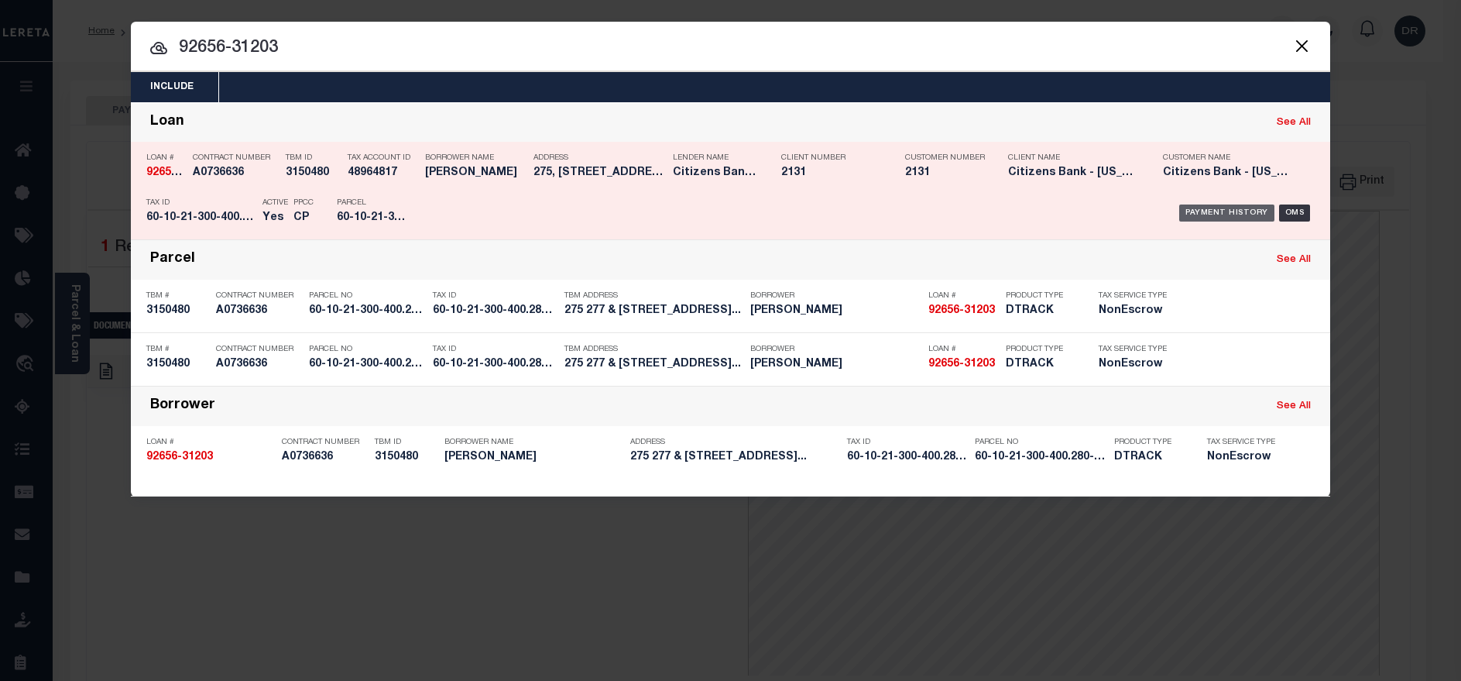
click at [1229, 211] on div "Payment History" at bounding box center [1226, 212] width 95 height 17
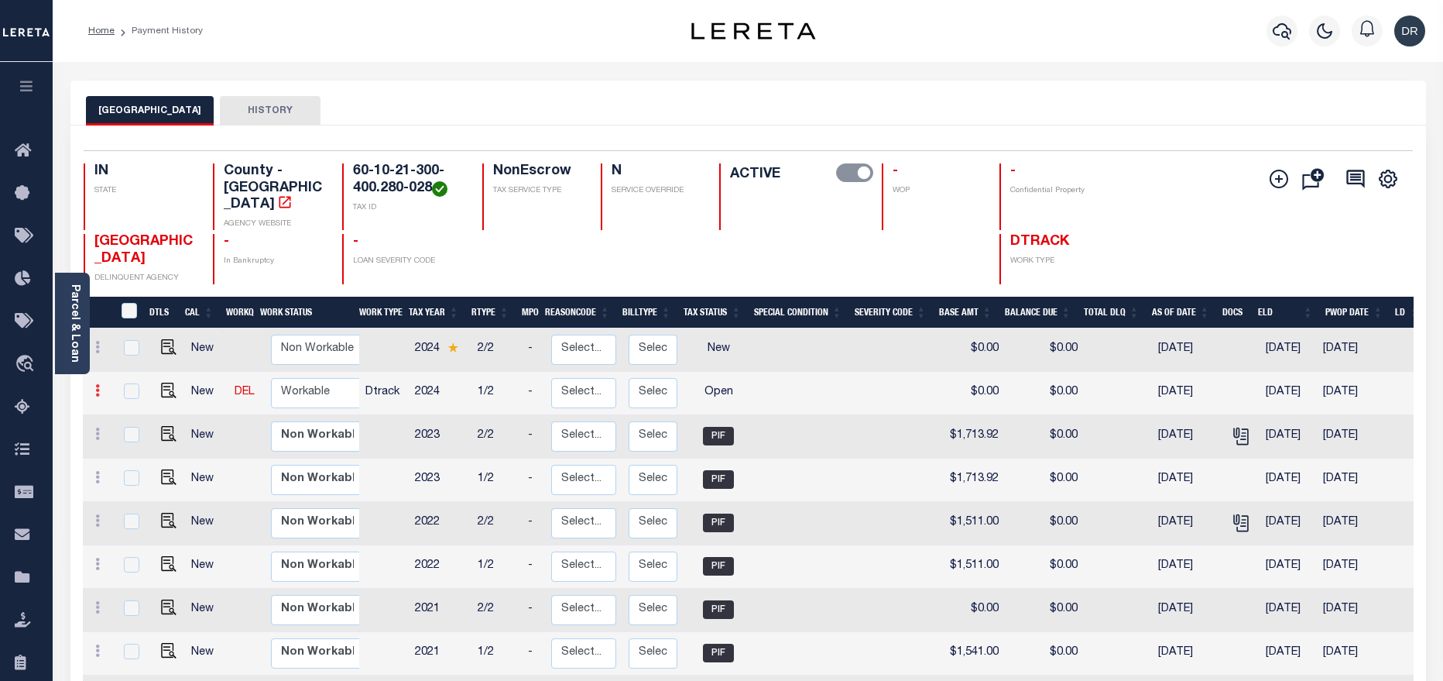
click at [97, 384] on icon at bounding box center [97, 390] width 5 height 12
click at [130, 410] on img at bounding box center [134, 417] width 15 height 15
checkbox input "true"
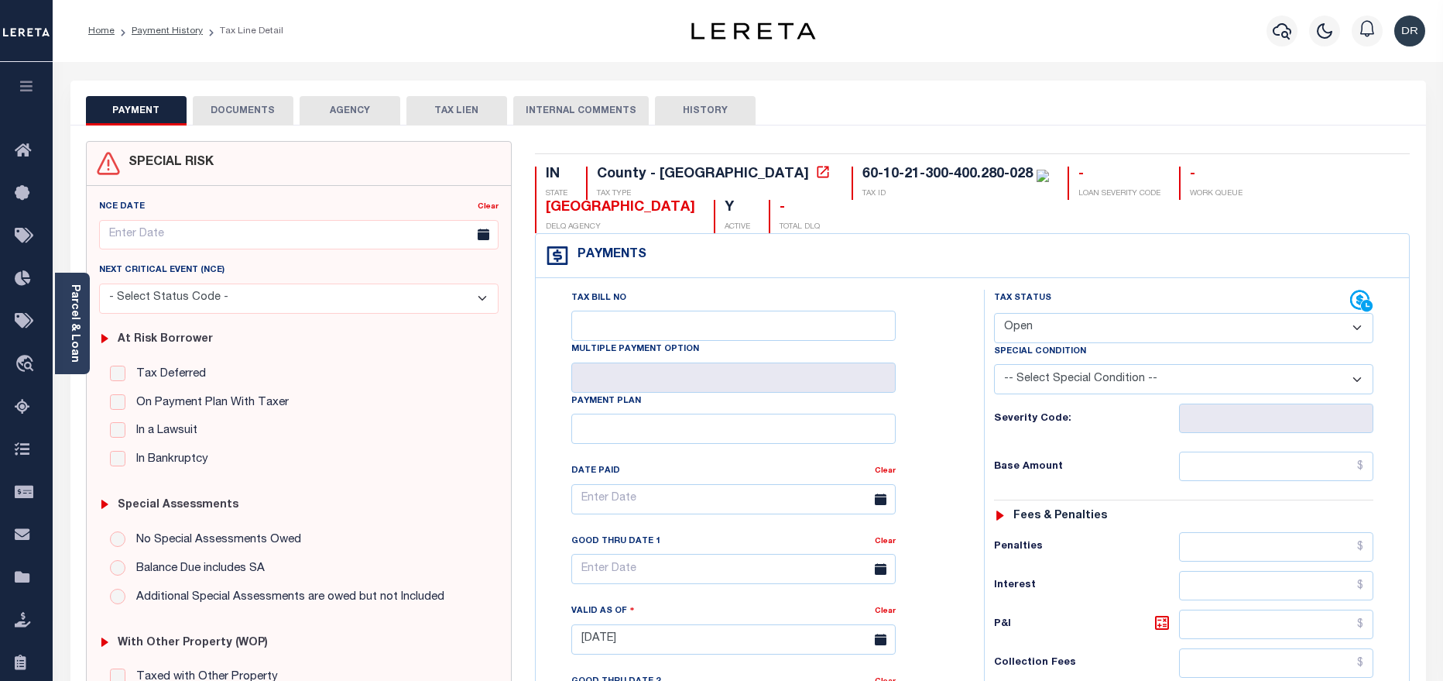
click at [1092, 313] on select "- Select Status Code - Open Due/Unpaid Paid Incomplete No Tax Due Internal Refu…" at bounding box center [1183, 328] width 379 height 30
select select "PYD"
click at [994, 313] on select "- Select Status Code - Open Due/Unpaid Paid Incomplete No Tax Due Internal Refu…" at bounding box center [1183, 328] width 379 height 30
type input "[DATE]"
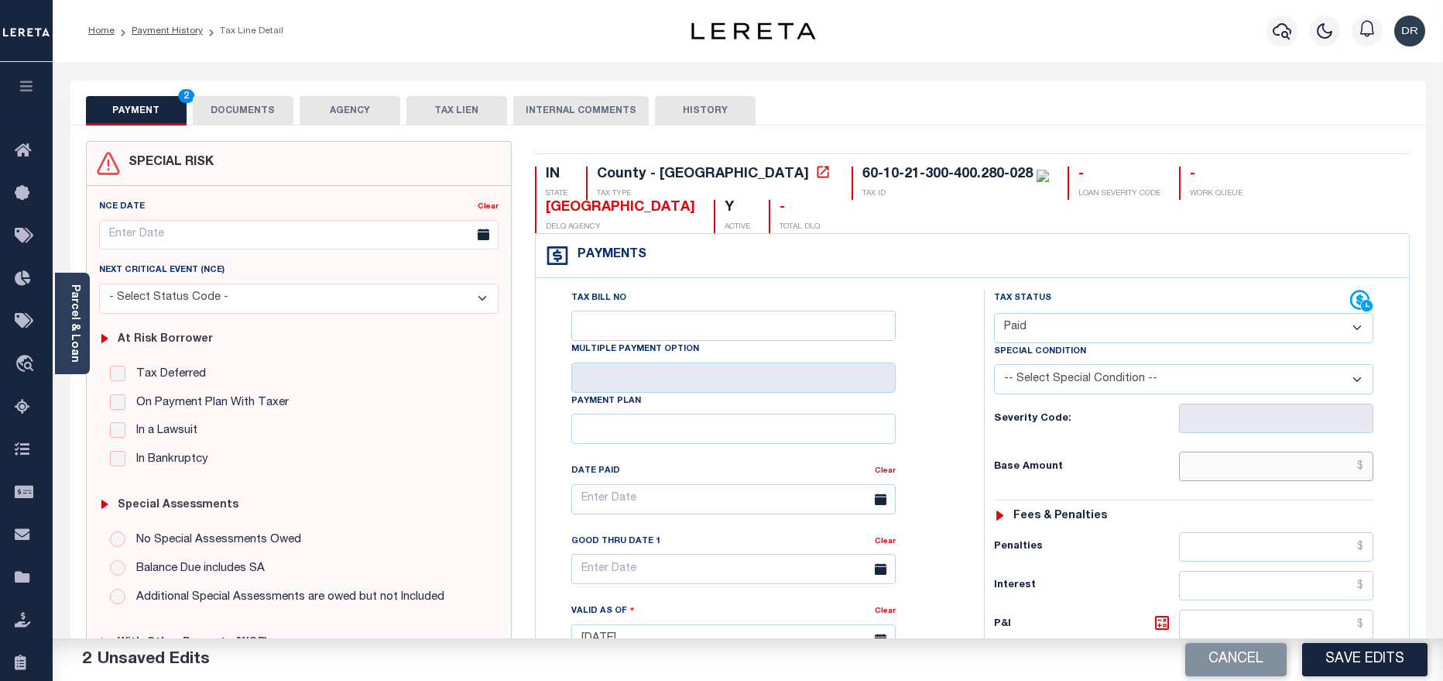
click at [1241, 451] on input "text" at bounding box center [1276, 465] width 195 height 29
paste input "1,754.00"
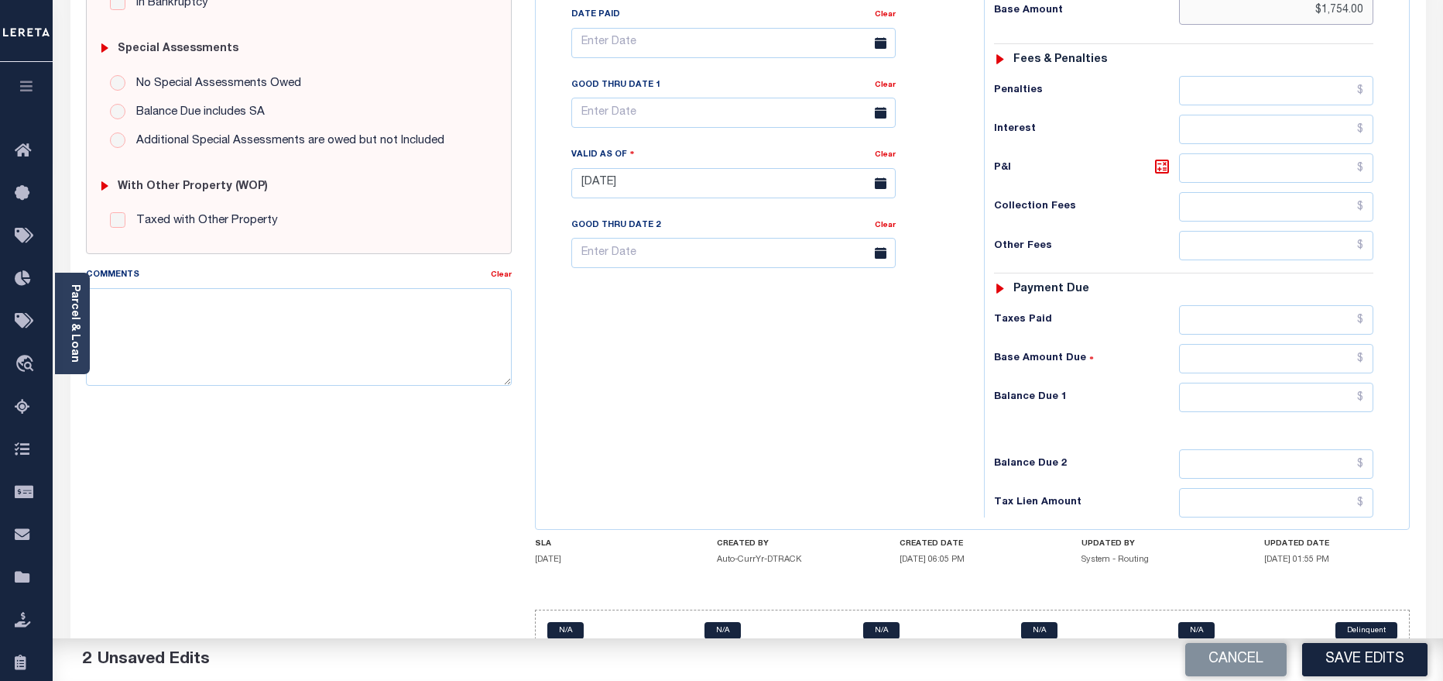
scroll to position [459, 0]
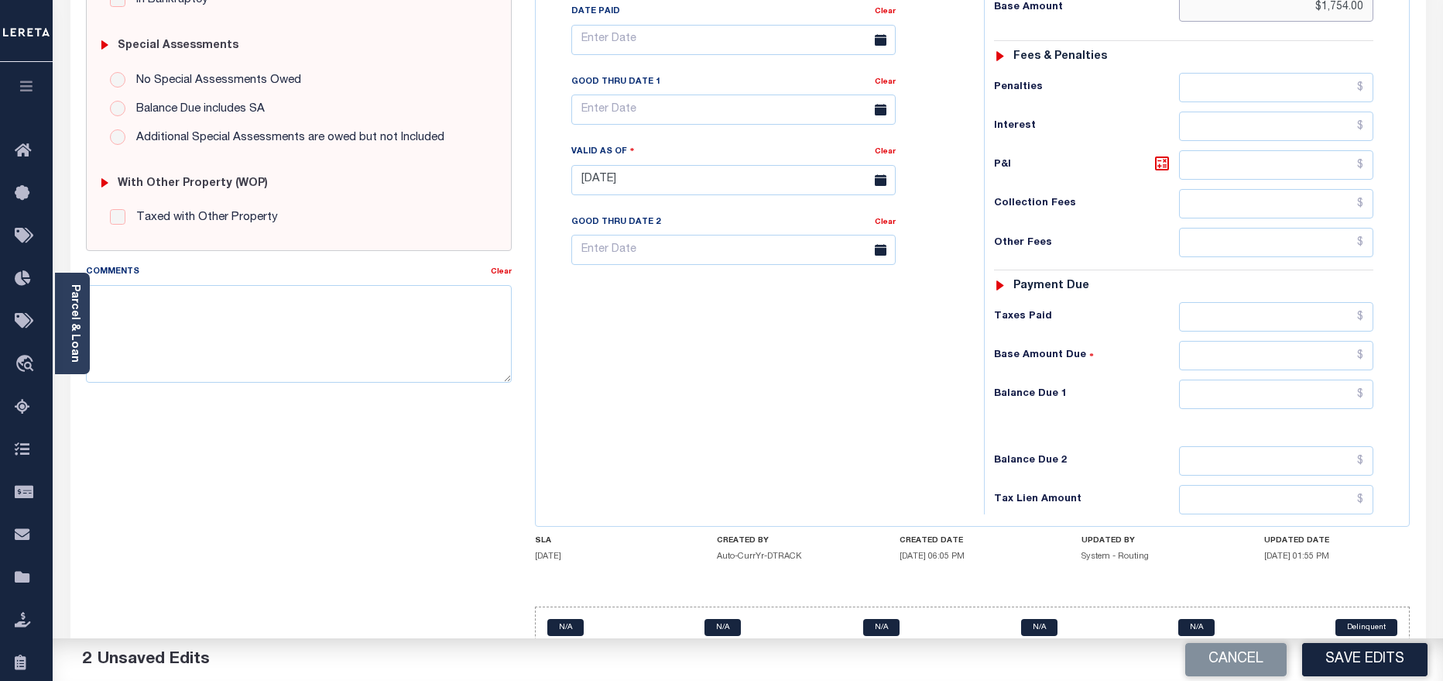
type input "$1,754.00"
click at [1224, 379] on input "text" at bounding box center [1276, 393] width 195 height 29
type input "$0.00"
click at [1361, 666] on button "Save Edits" at bounding box center [1364, 659] width 125 height 33
checkbox input "false"
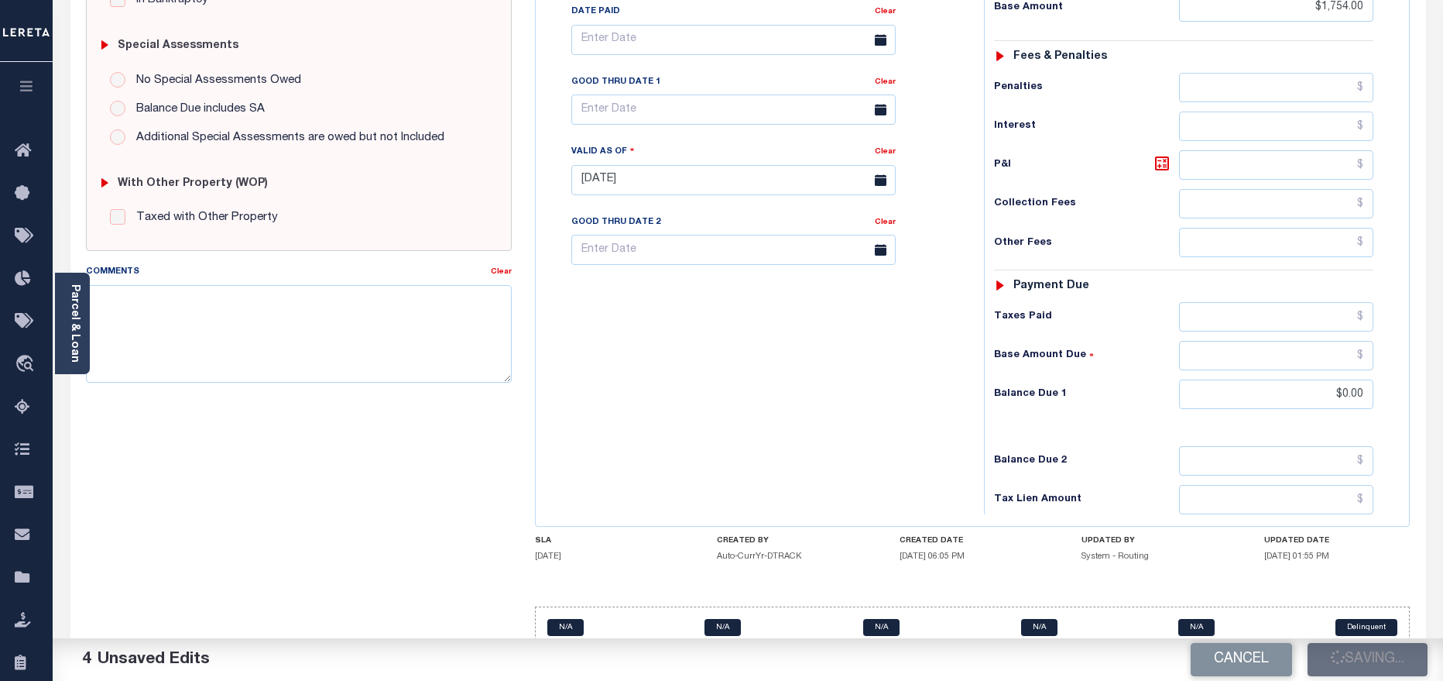
checkbox input "false"
type input "$1,754"
type input "$0"
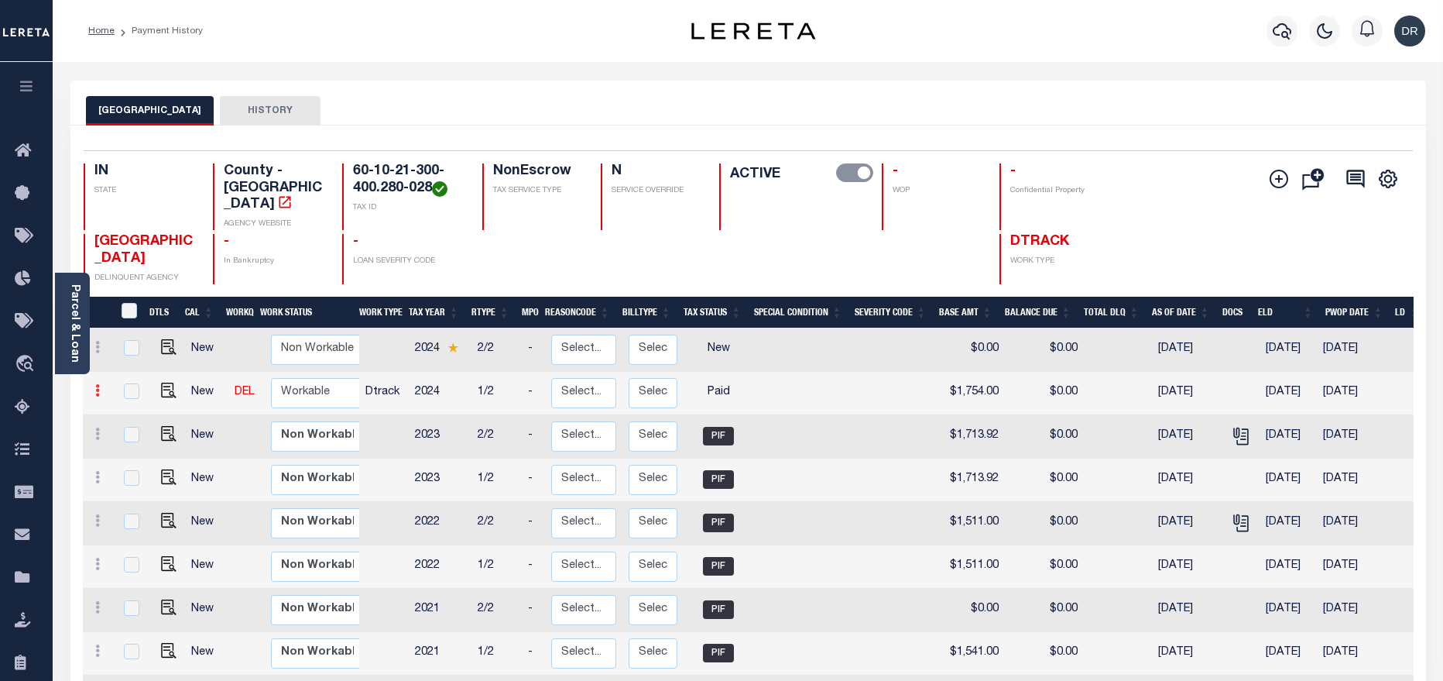
click at [96, 384] on icon at bounding box center [97, 390] width 5 height 12
click at [130, 410] on img at bounding box center [134, 417] width 15 height 15
checkbox input "true"
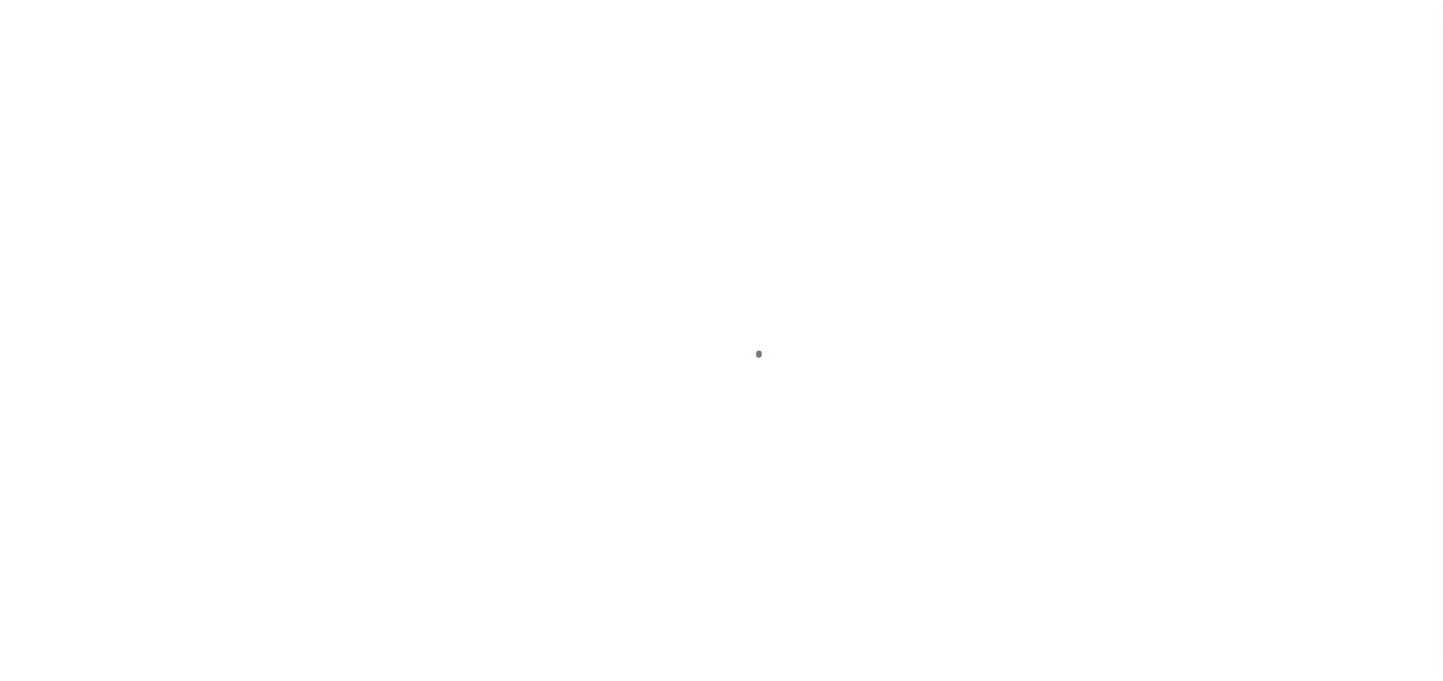
select select "PYD"
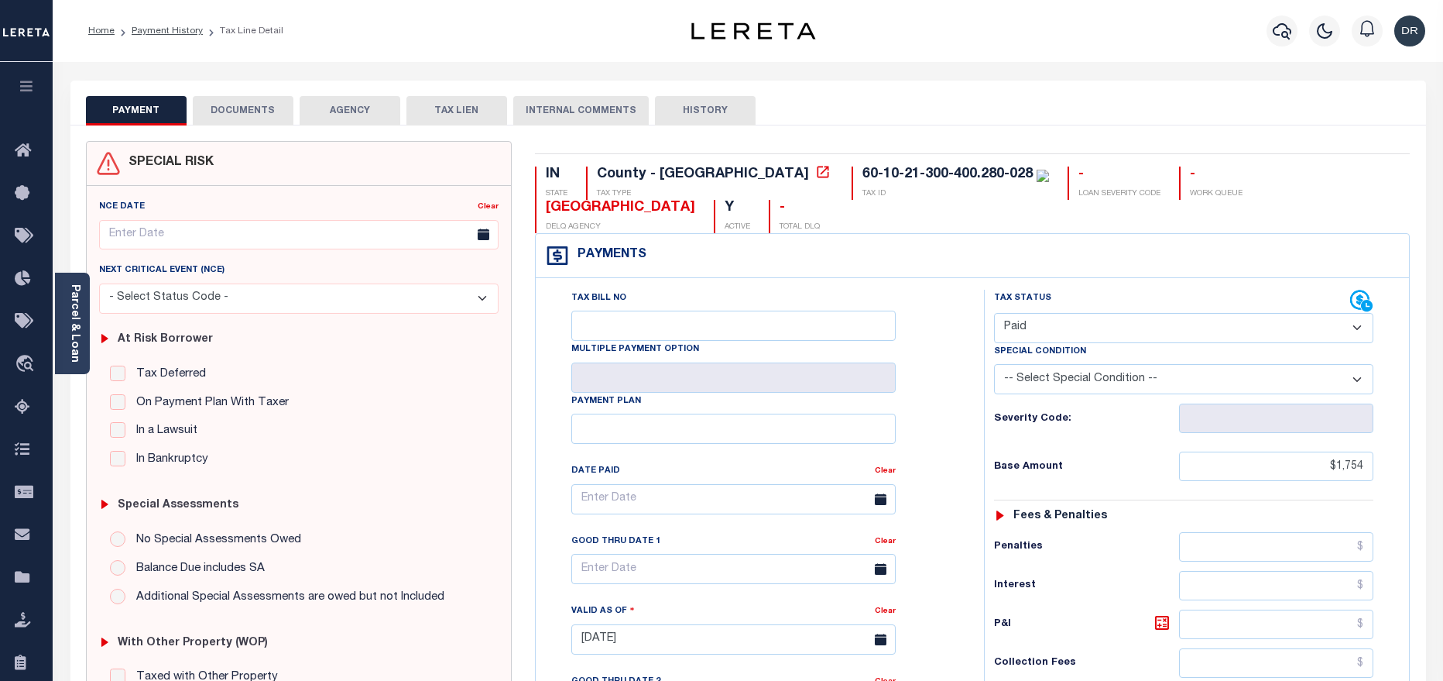
click at [250, 116] on button "DOCUMENTS" at bounding box center [243, 110] width 101 height 29
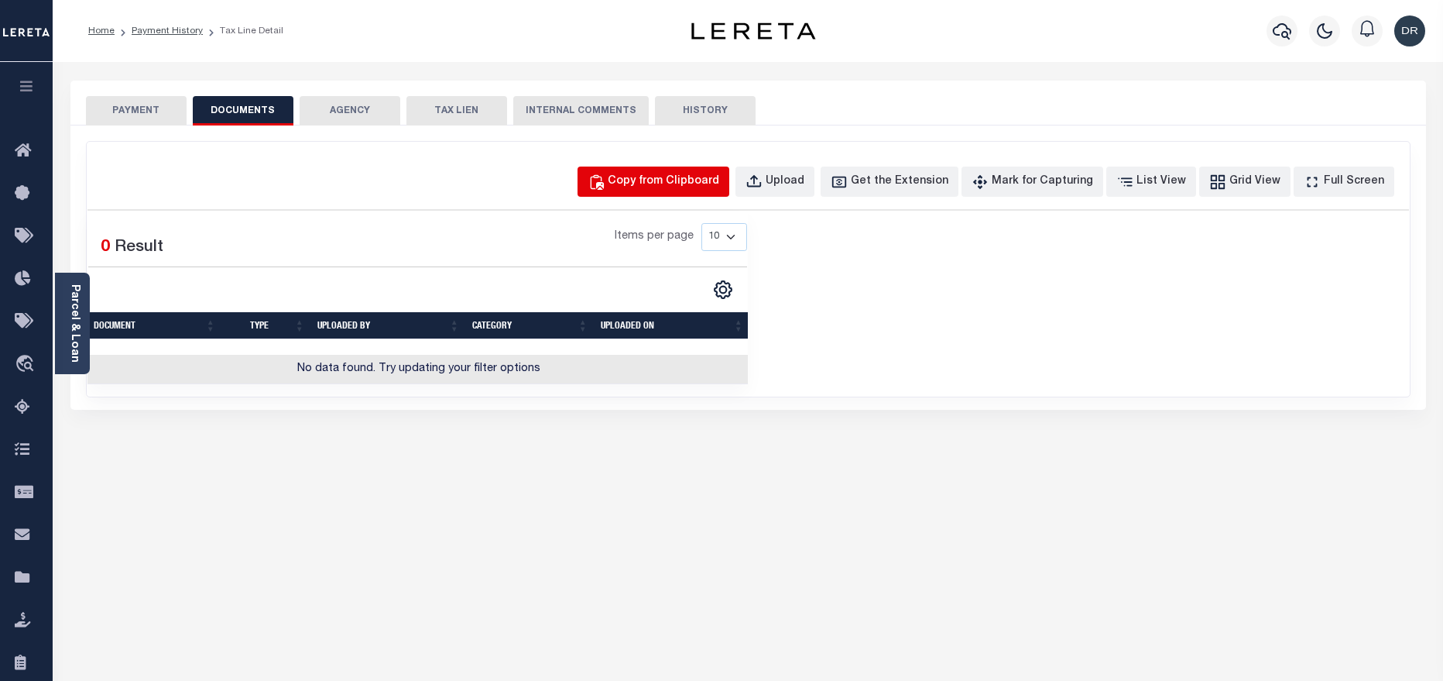
click at [653, 190] on button "Copy from Clipboard" at bounding box center [654, 181] width 152 height 30
select select "POP"
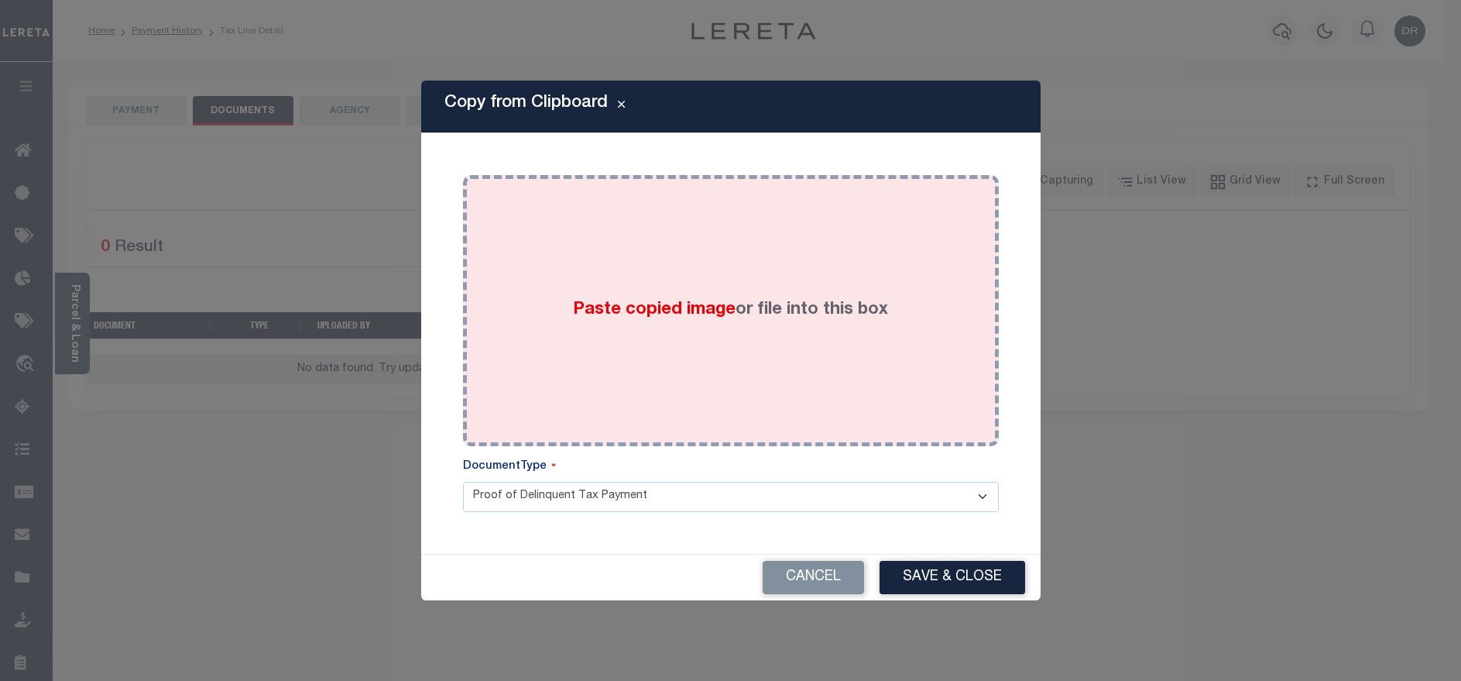
click at [820, 335] on div "Paste copied image or file into this box" at bounding box center [731, 311] width 513 height 248
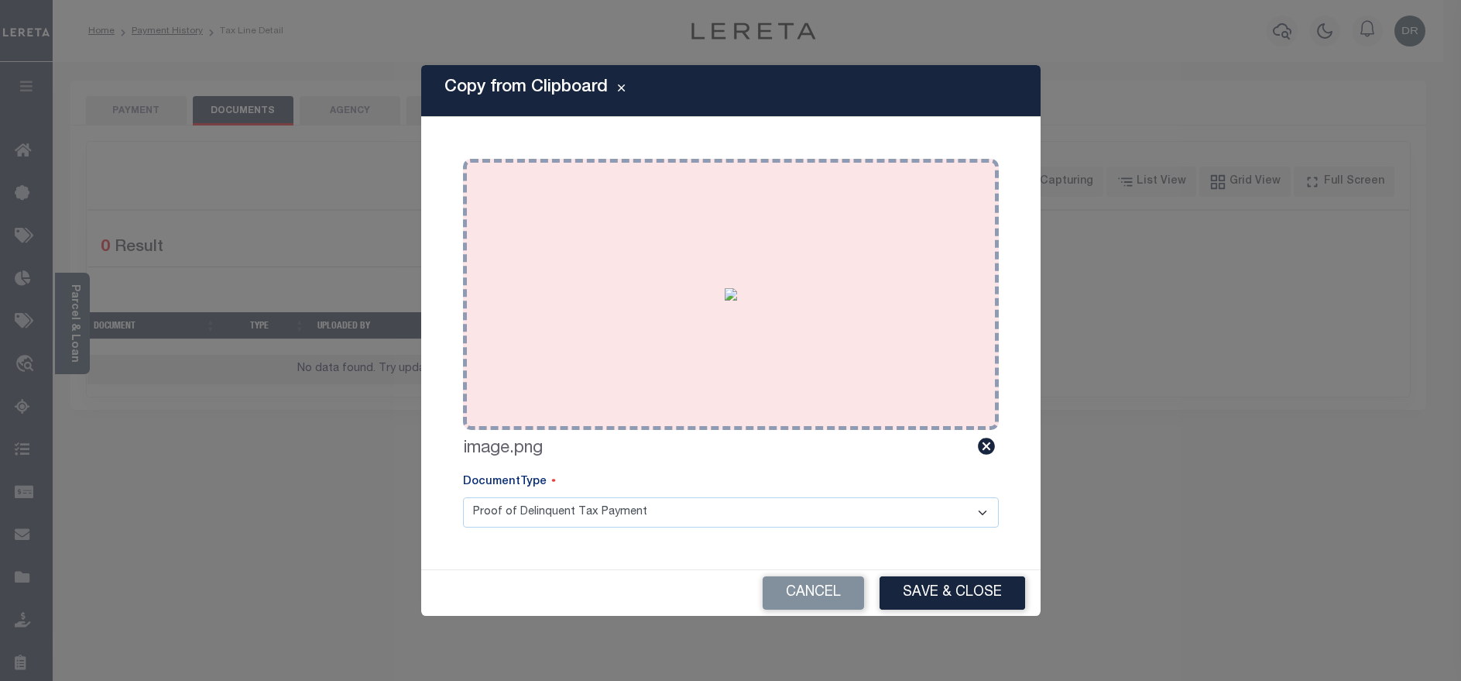
click at [945, 595] on button "Save & Close" at bounding box center [953, 592] width 146 height 33
